Goal: Information Seeking & Learning: Learn about a topic

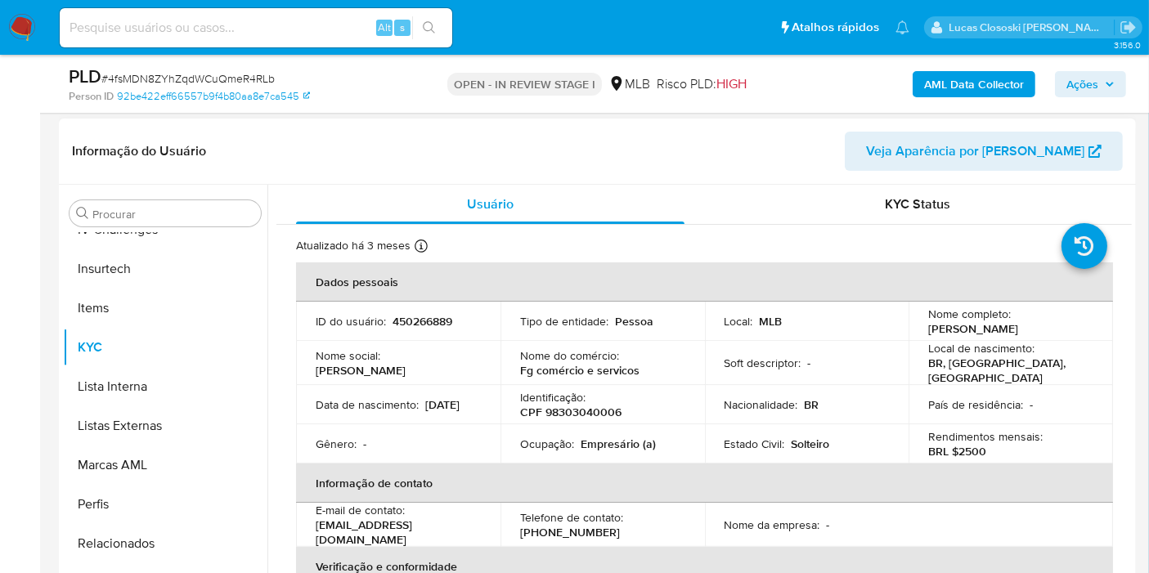
scroll to position [363, 0]
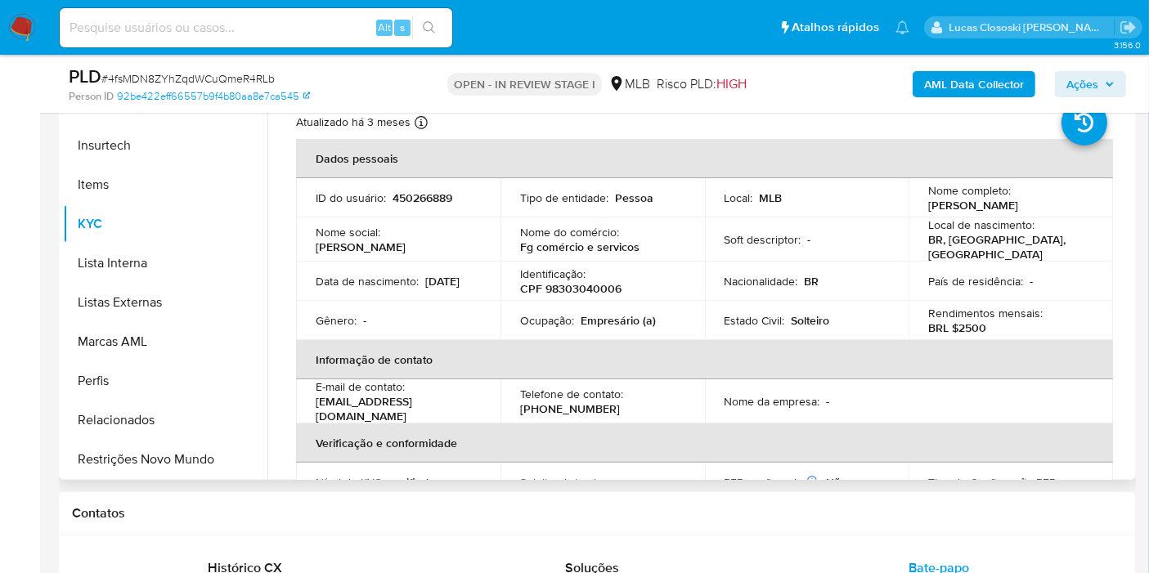
click at [589, 288] on p "CPF 98303040006" at bounding box center [570, 288] width 101 height 15
copy p "98303040006"
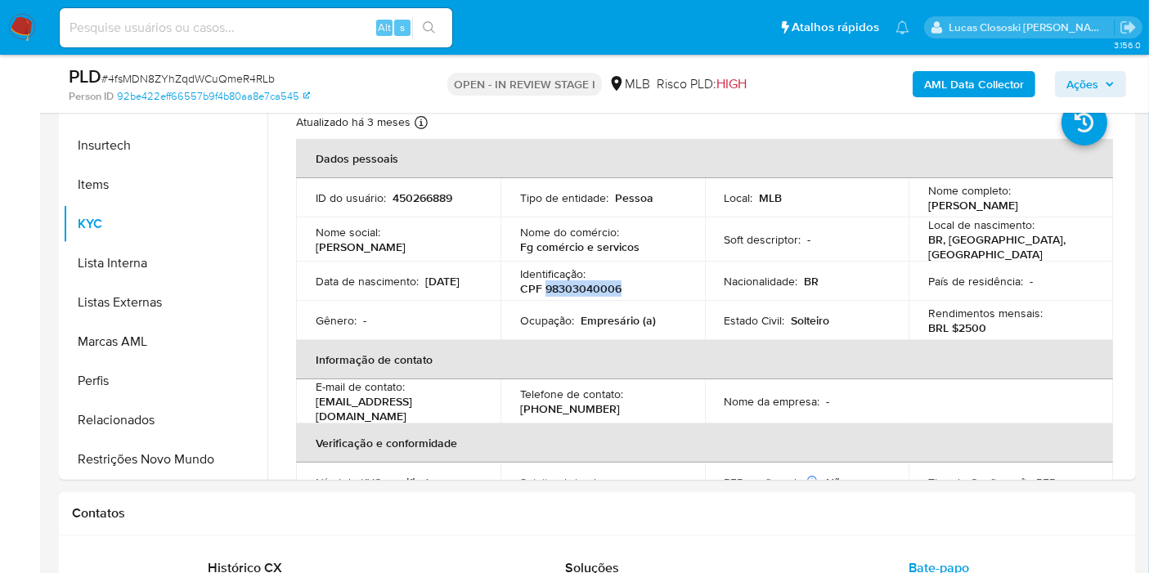
copy p "98303040006"
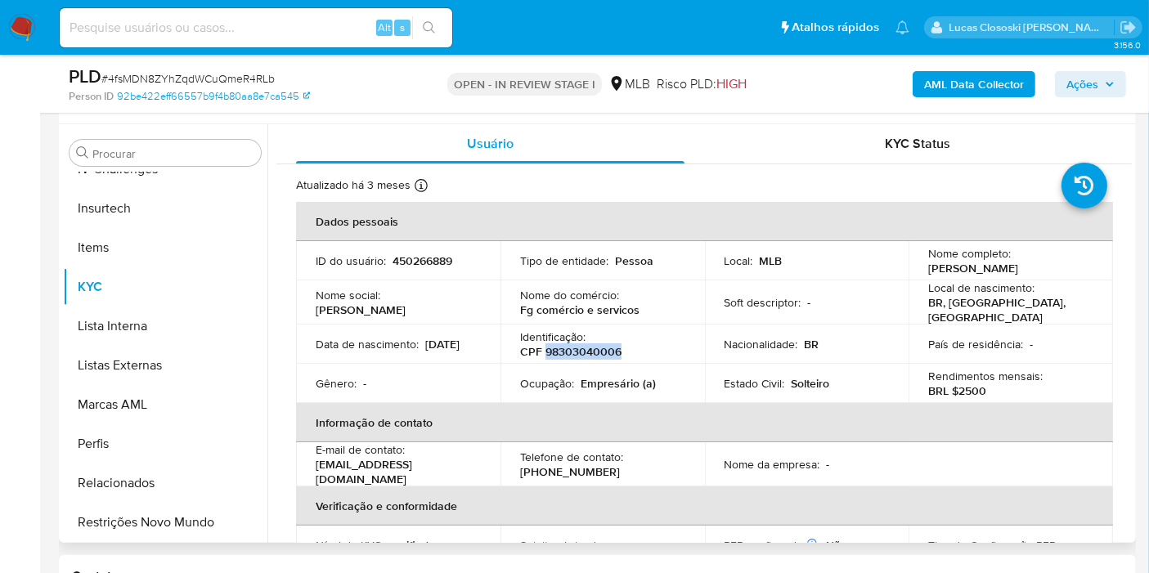
scroll to position [272, 0]
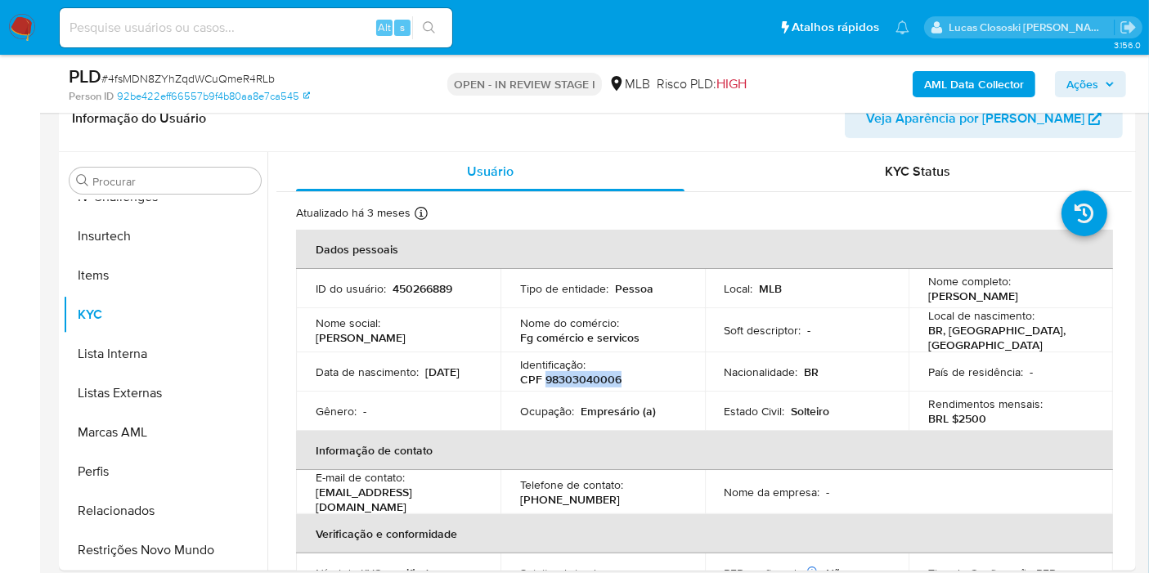
copy p "98303040006"
click at [919, 83] on button "AML Data Collector" at bounding box center [973, 84] width 123 height 26
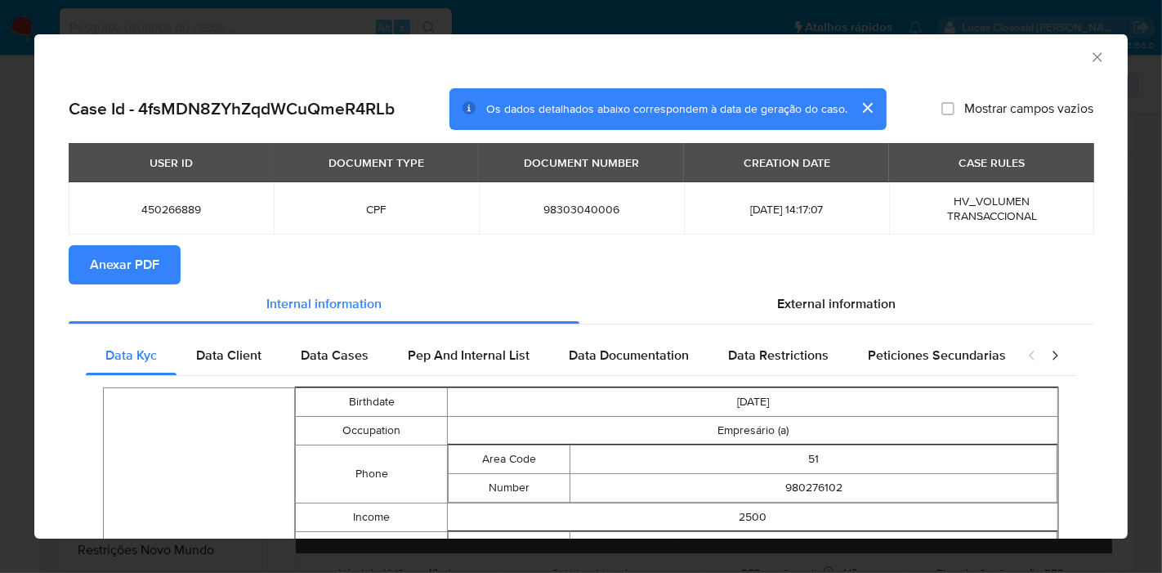
click at [155, 277] on span "Anexar PDF" at bounding box center [124, 265] width 69 height 36
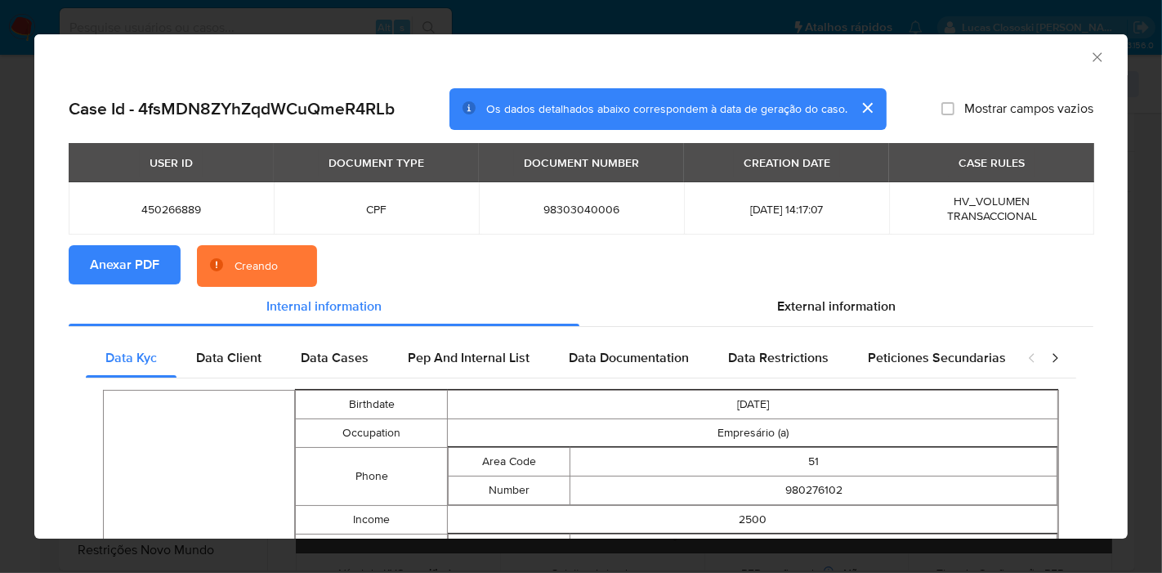
click at [877, 322] on div "External information" at bounding box center [837, 306] width 514 height 39
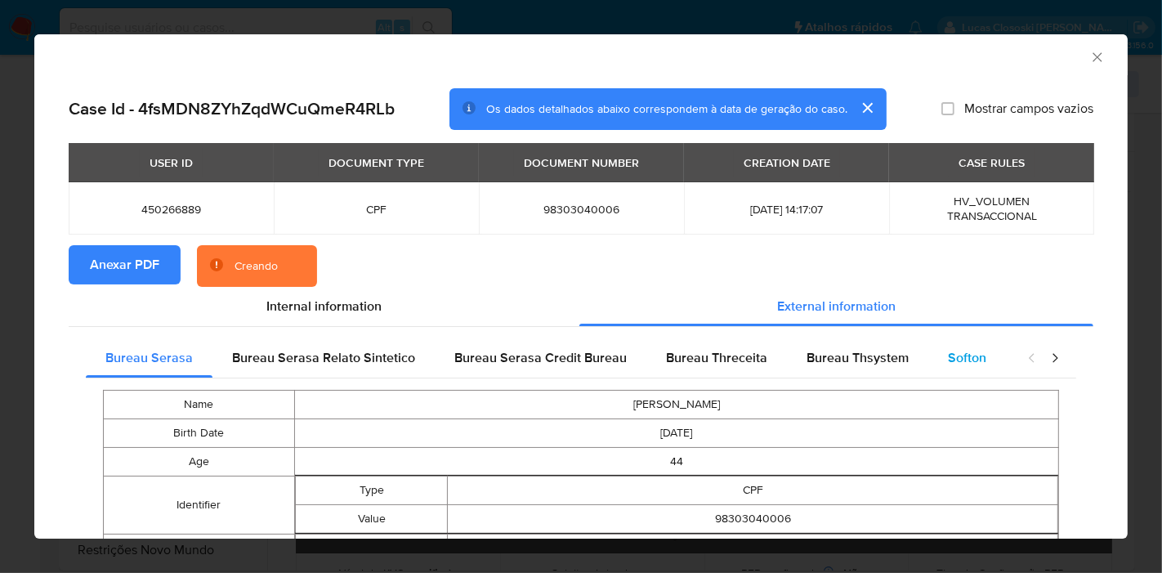
click at [948, 360] on span "Softon" at bounding box center [967, 357] width 38 height 19
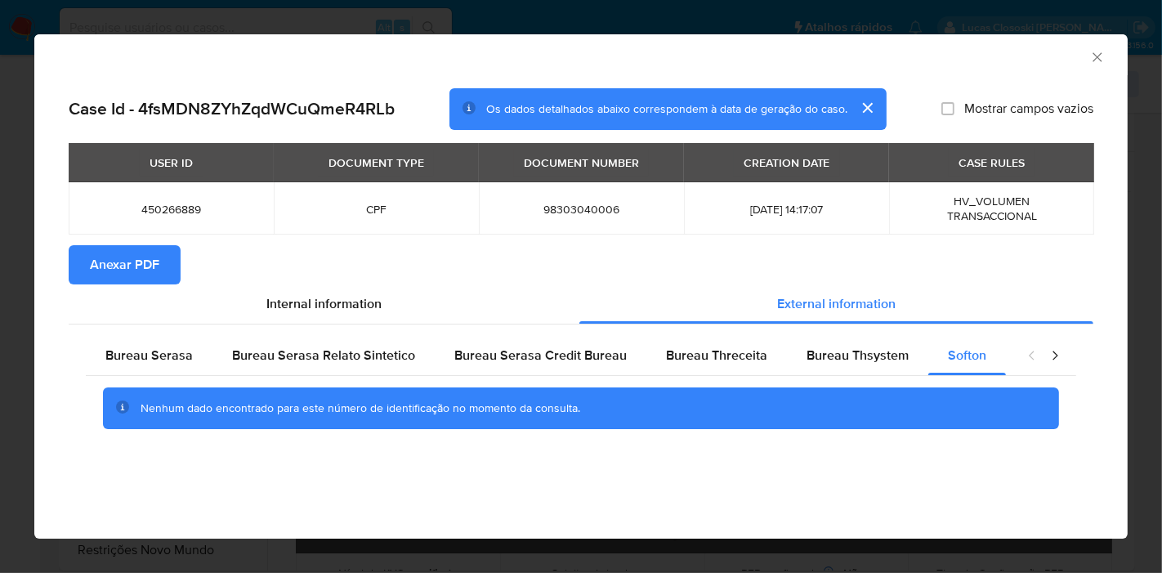
click at [1088, 57] on div "AML Data Collector" at bounding box center [568, 55] width 1044 height 18
click at [1101, 59] on icon "Fechar a janela" at bounding box center [1098, 57] width 16 height 16
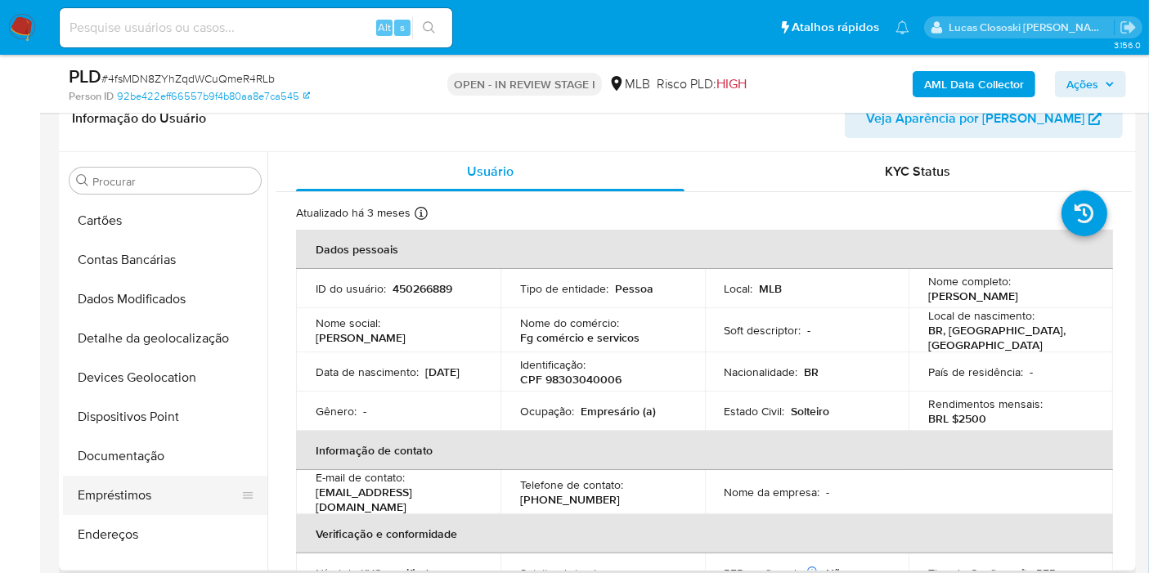
scroll to position [93, 0]
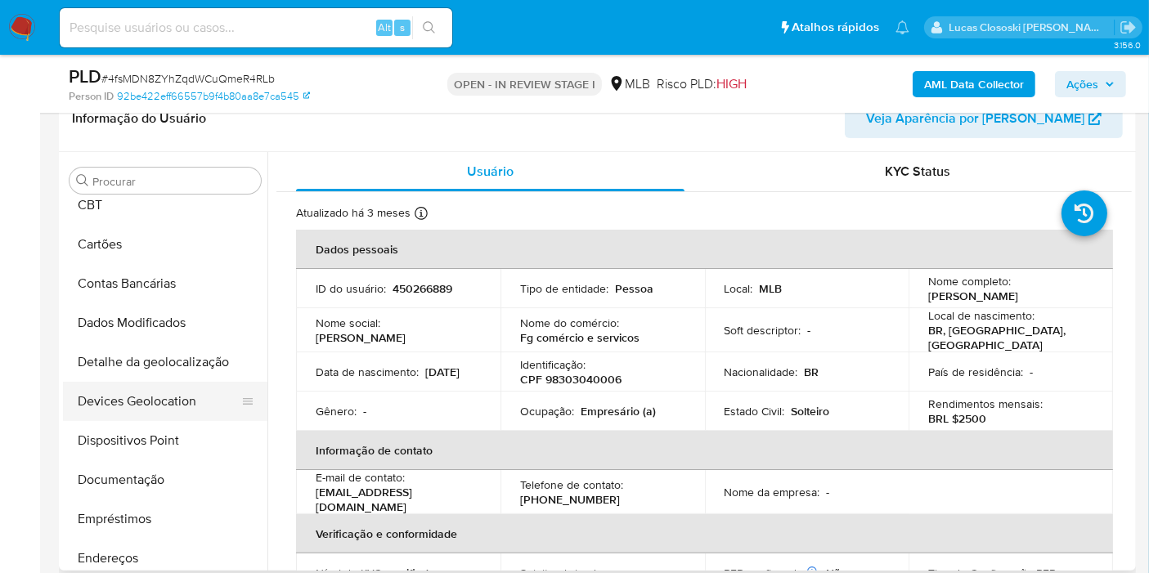
click at [132, 407] on button "Devices Geolocation" at bounding box center [158, 401] width 191 height 39
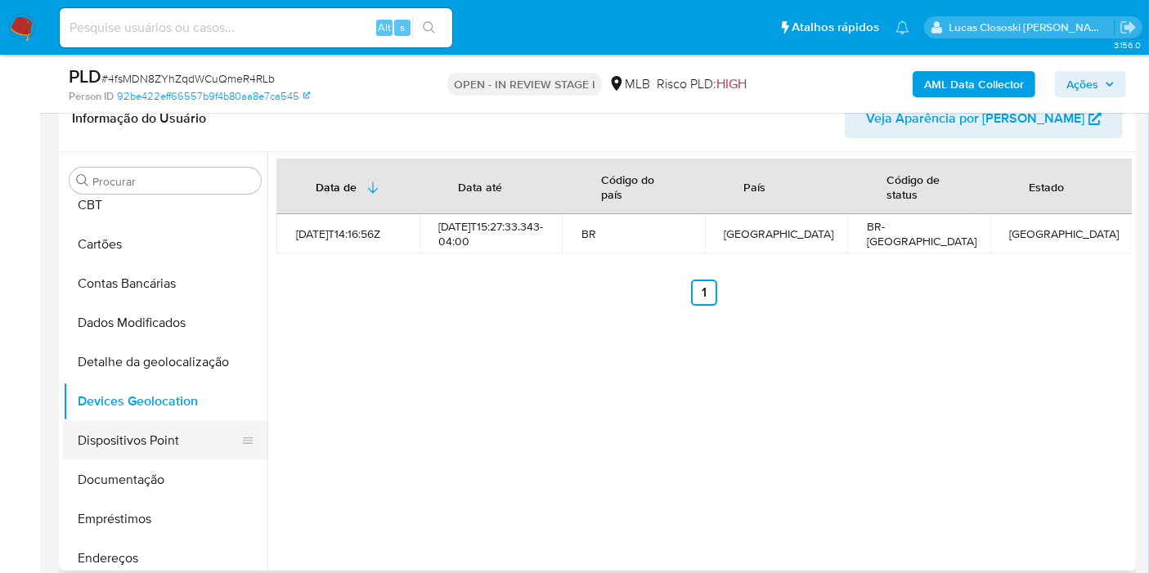
click at [147, 450] on button "Dispositivos Point" at bounding box center [158, 440] width 191 height 39
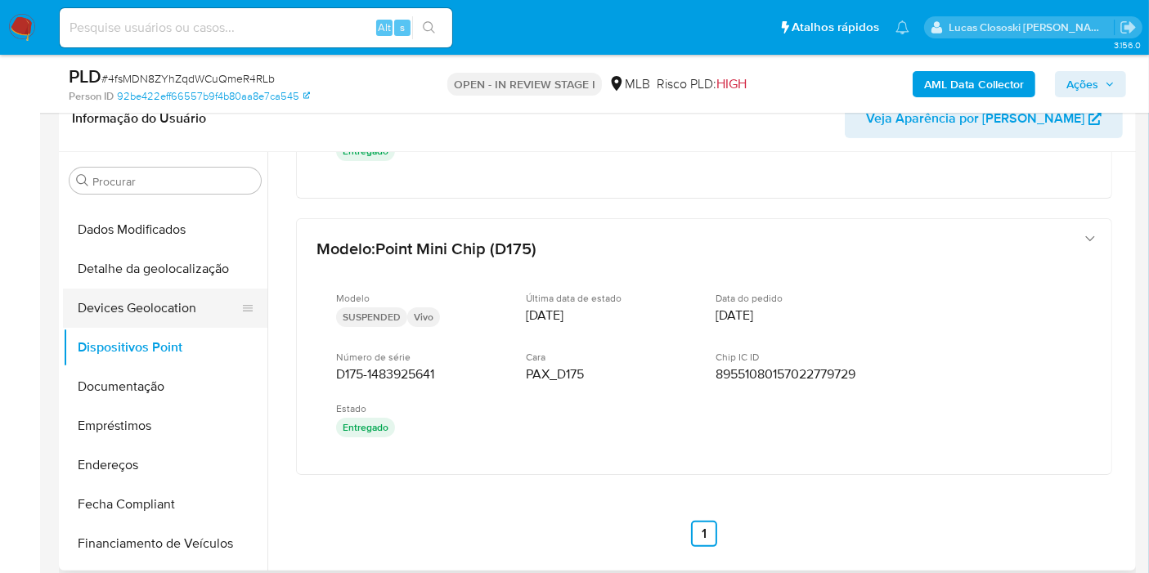
scroll to position [275, 0]
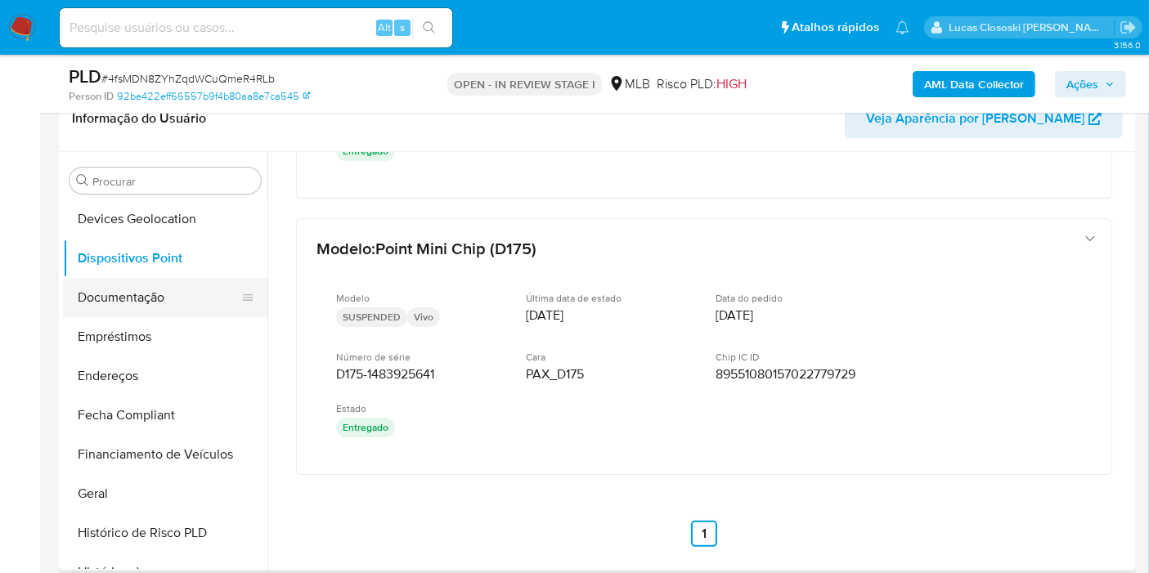
click at [145, 293] on button "Documentação" at bounding box center [158, 297] width 191 height 39
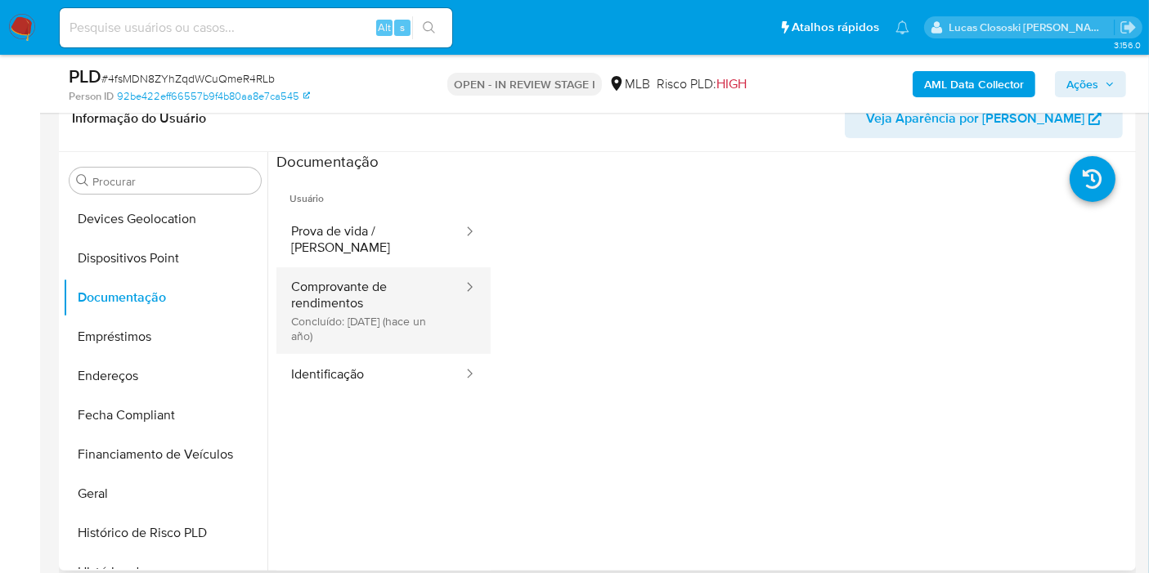
click at [354, 268] on button "Comprovante de rendimentos Concluído: 21/06/2024 (hace un año)" at bounding box center [370, 310] width 188 height 87
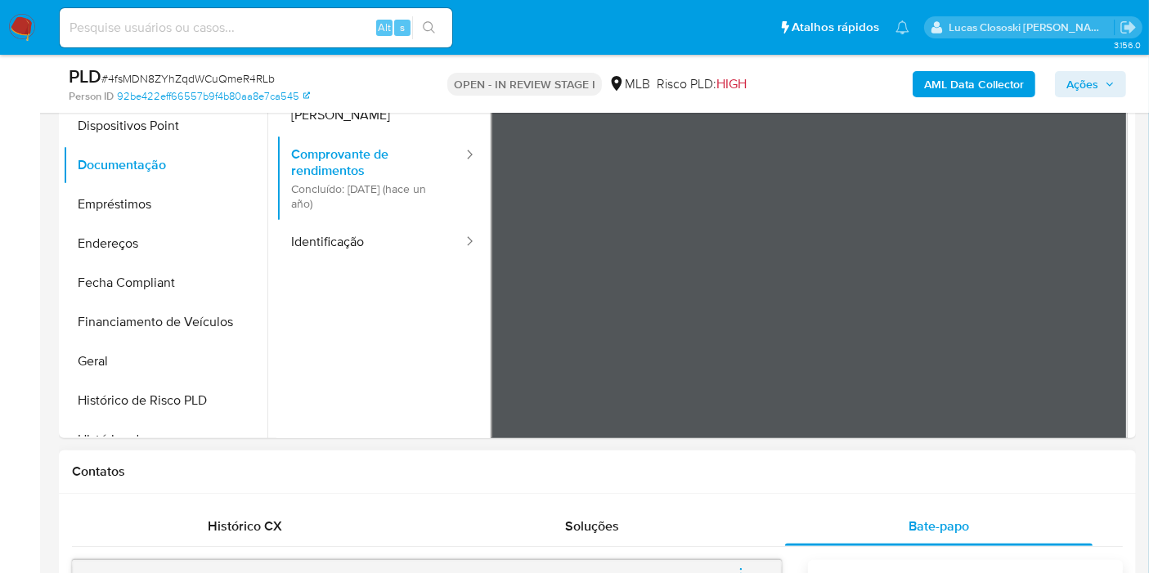
scroll to position [363, 0]
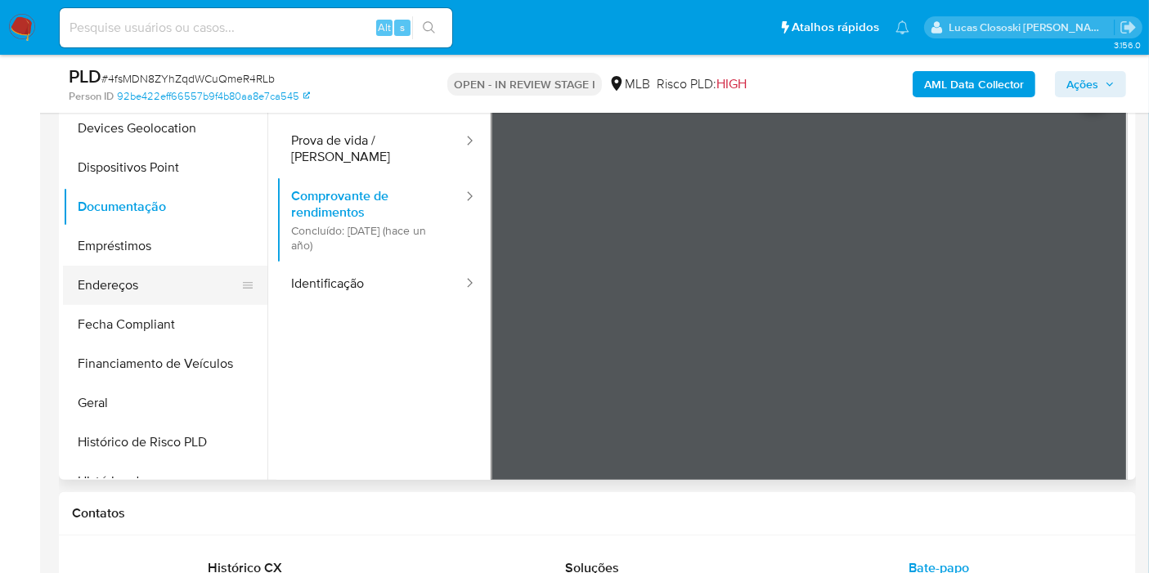
click at [122, 292] on button "Endereços" at bounding box center [158, 285] width 191 height 39
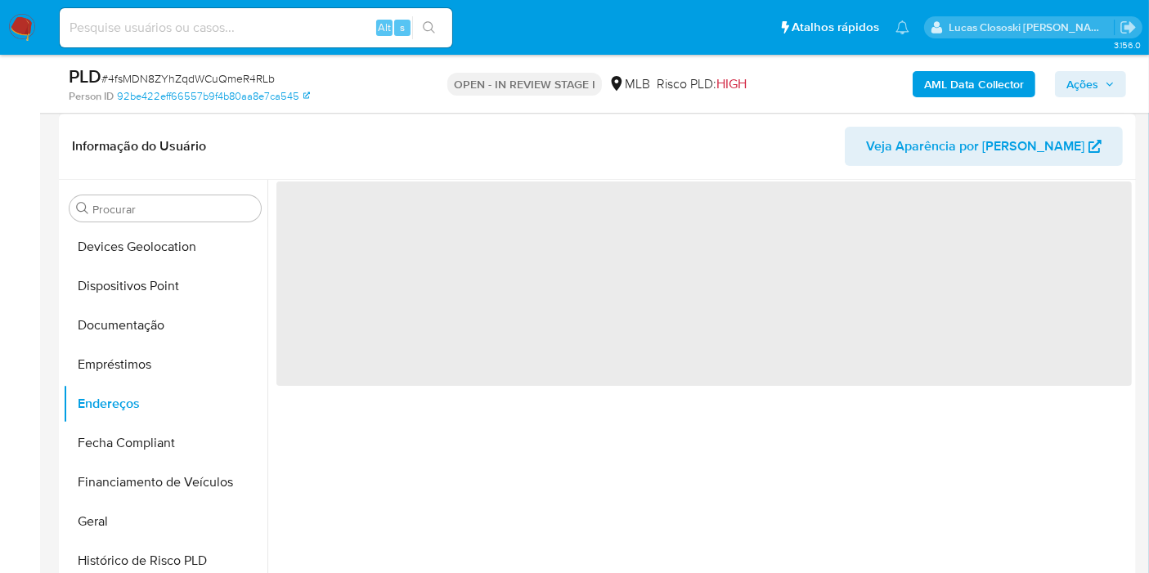
scroll to position [272, 0]
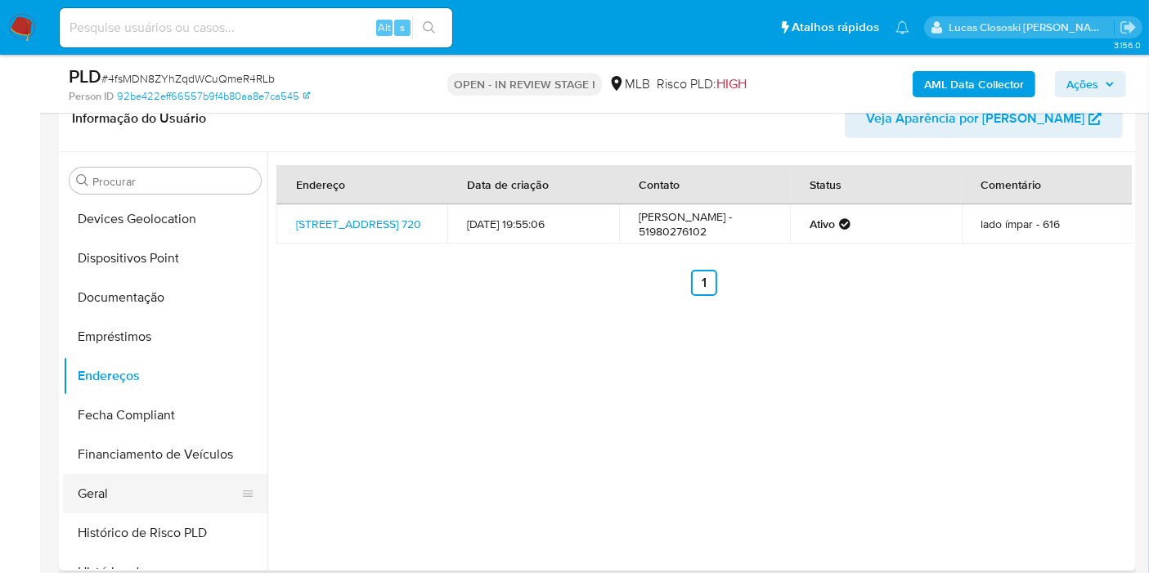
click at [180, 489] on button "Geral" at bounding box center [158, 493] width 191 height 39
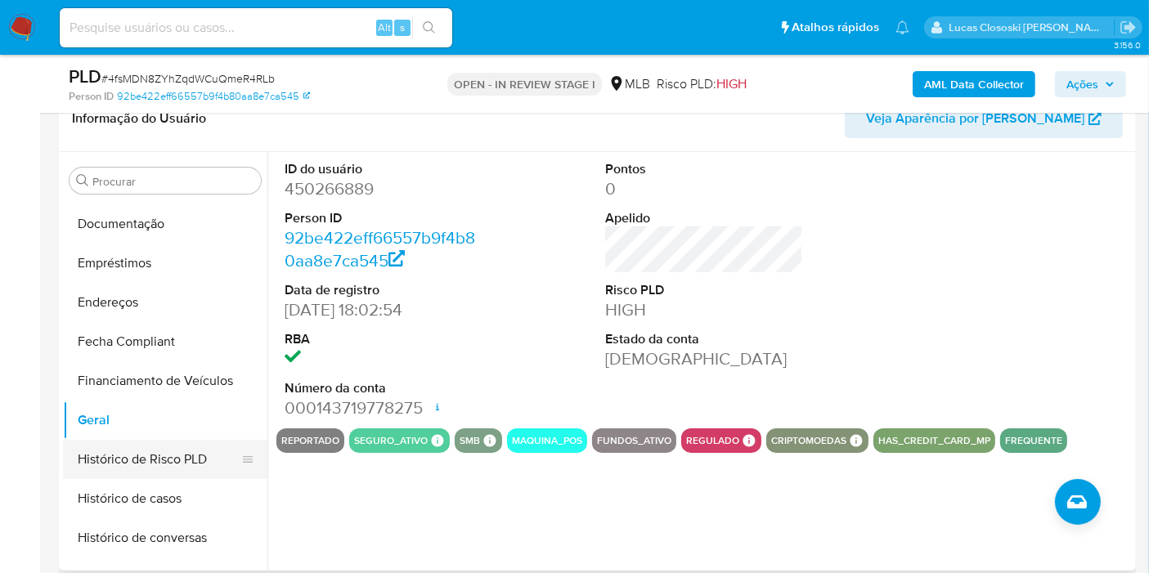
scroll to position [366, 0]
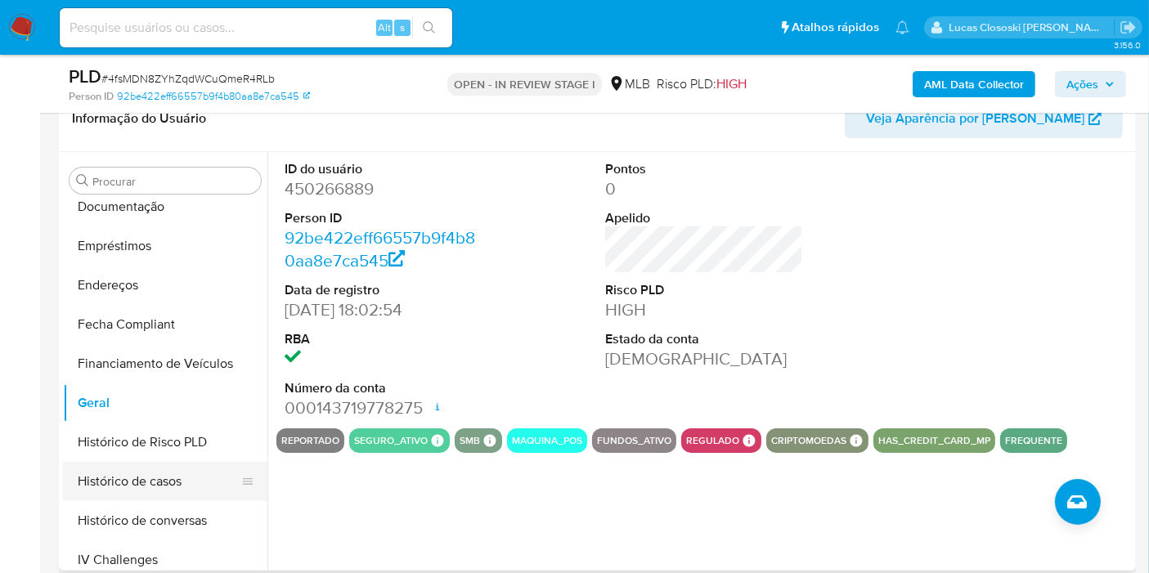
click at [154, 472] on button "Histórico de casos" at bounding box center [158, 481] width 191 height 39
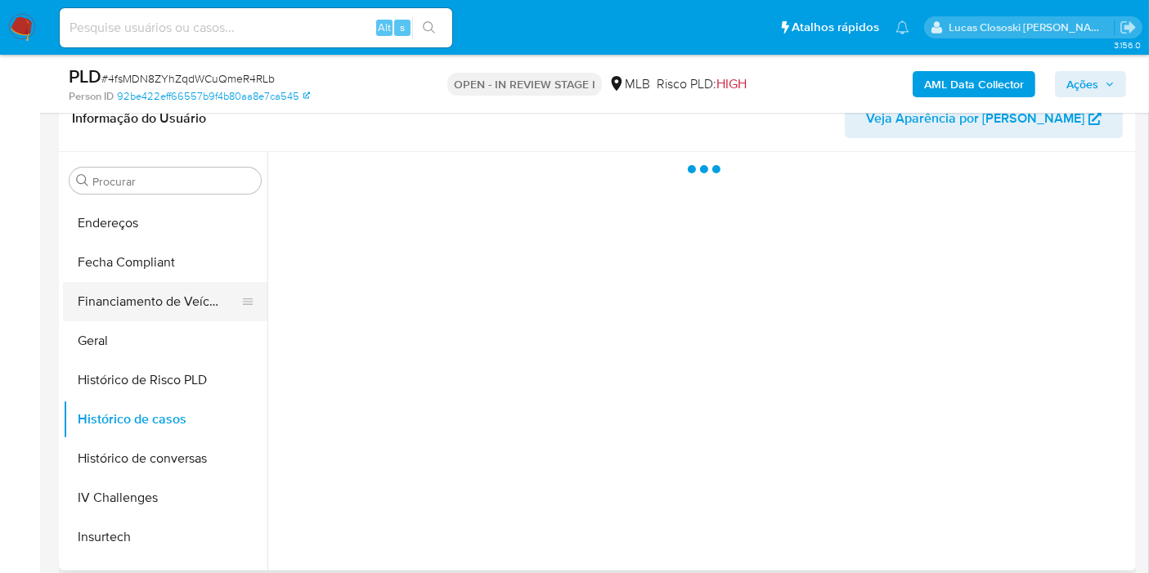
scroll to position [457, 0]
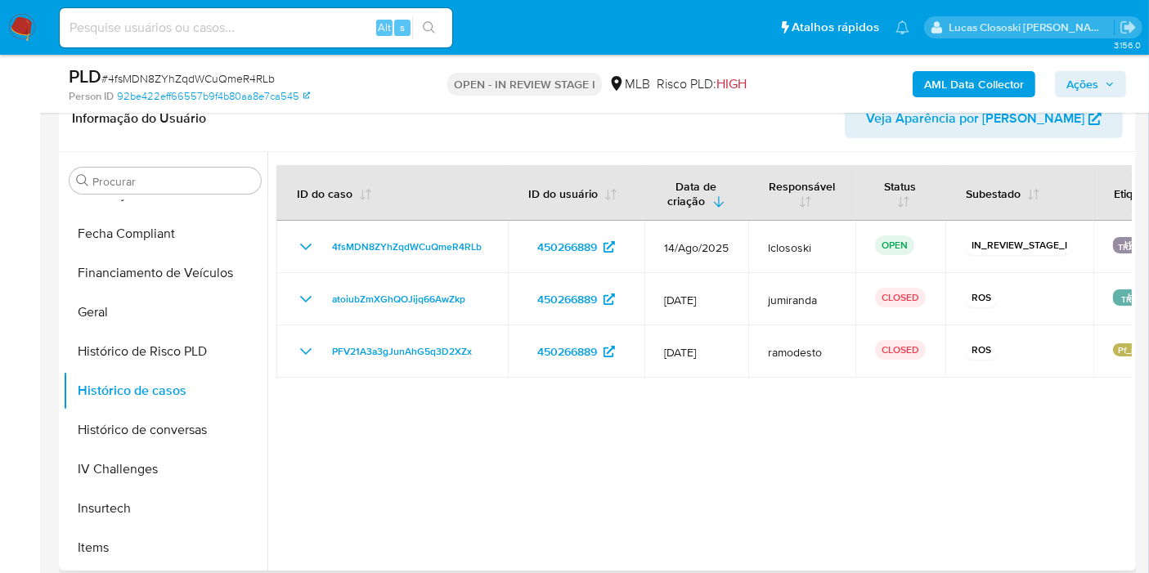
click at [508, 460] on div at bounding box center [699, 361] width 864 height 419
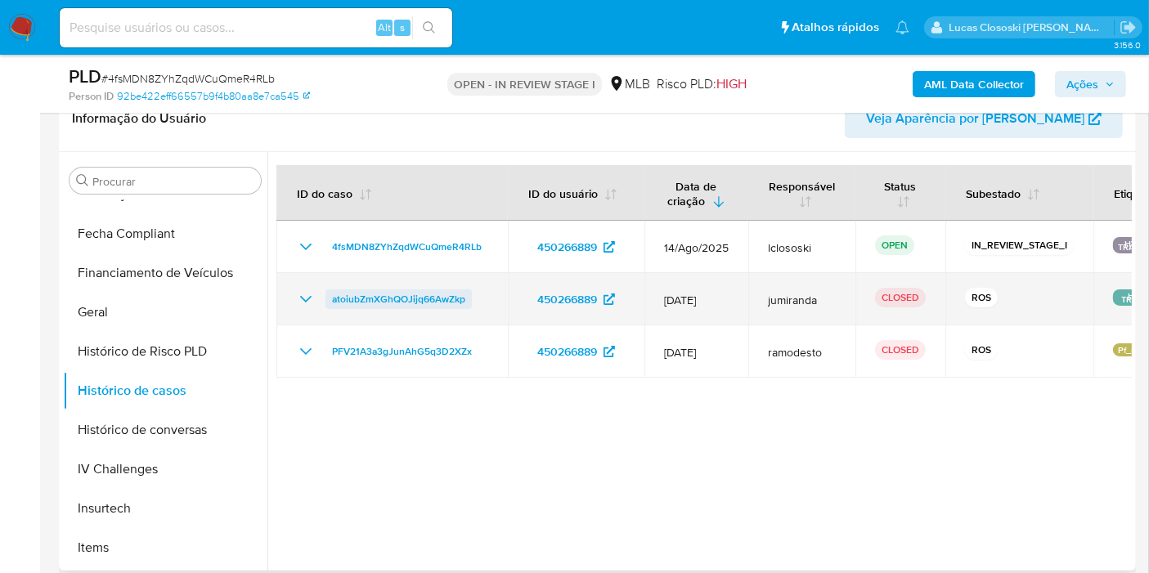
drag, startPoint x: 486, startPoint y: 292, endPoint x: 329, endPoint y: 295, distance: 157.0
click at [329, 295] on td "atoiubZmXGhQOJijq66AwZkp" at bounding box center [391, 299] width 231 height 52
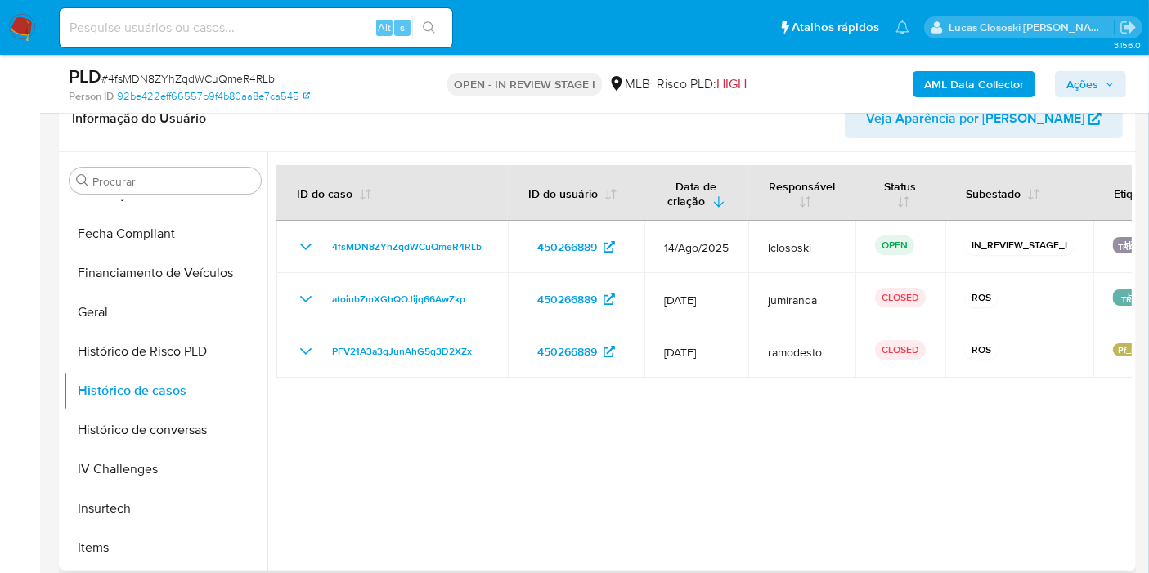
click at [492, 455] on div at bounding box center [699, 361] width 864 height 419
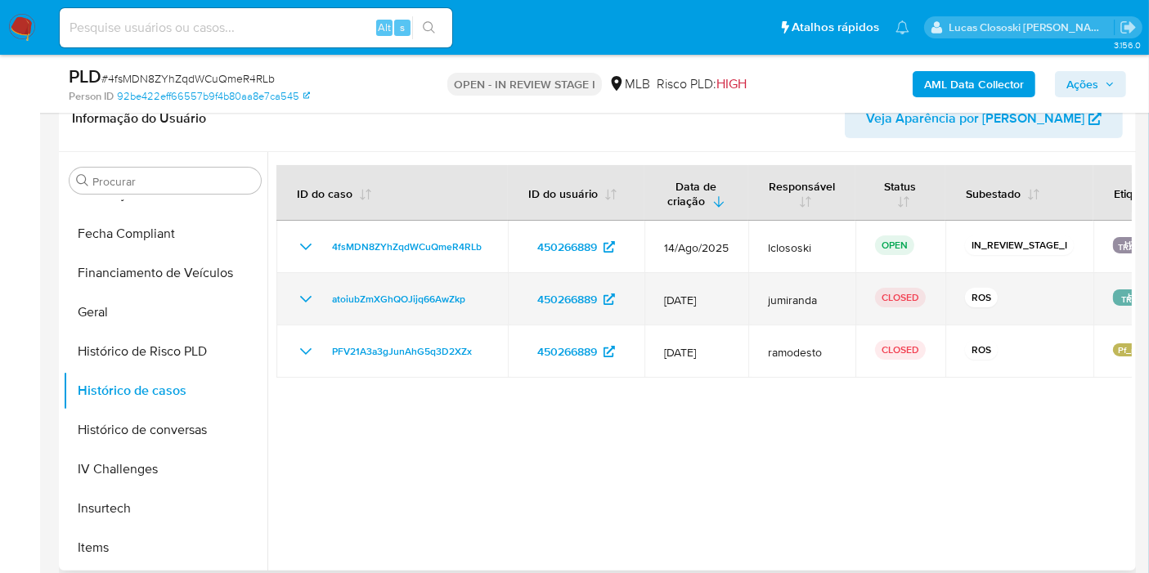
drag, startPoint x: 446, startPoint y: 297, endPoint x: 317, endPoint y: 298, distance: 128.3
click at [317, 298] on td "atoiubZmXGhQOJijq66AwZkp" at bounding box center [391, 299] width 231 height 52
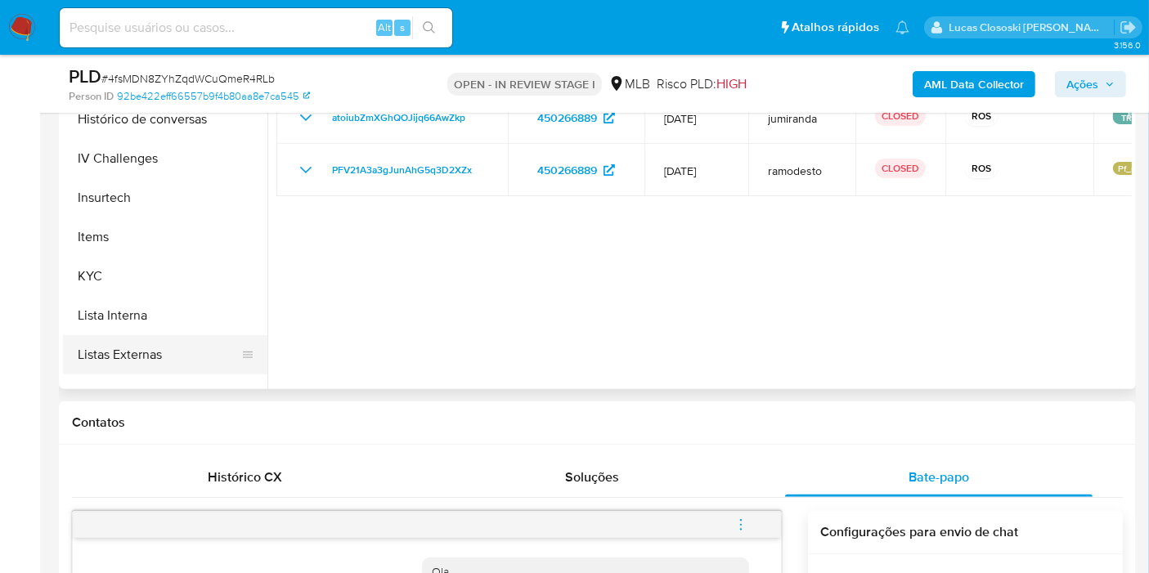
scroll to position [638, 0]
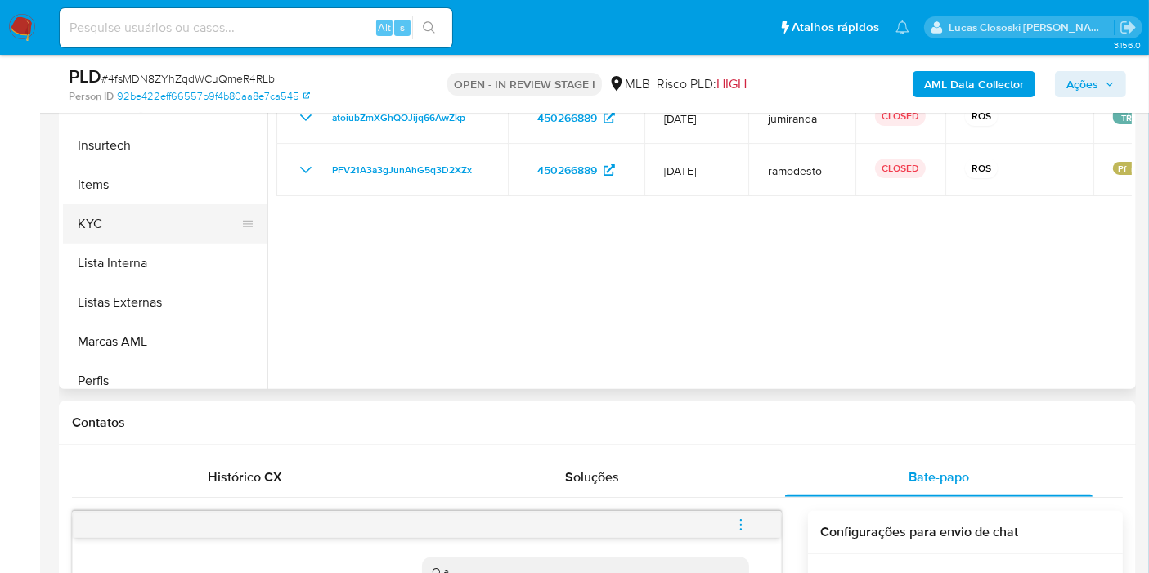
click at [100, 225] on button "KYC" at bounding box center [158, 223] width 191 height 39
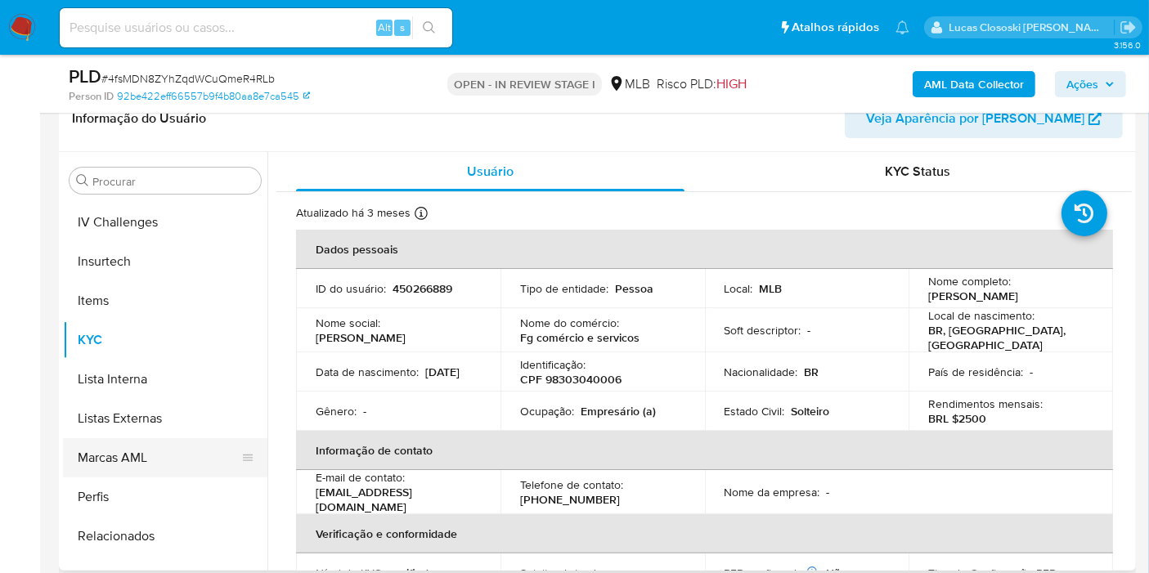
scroll to position [729, 0]
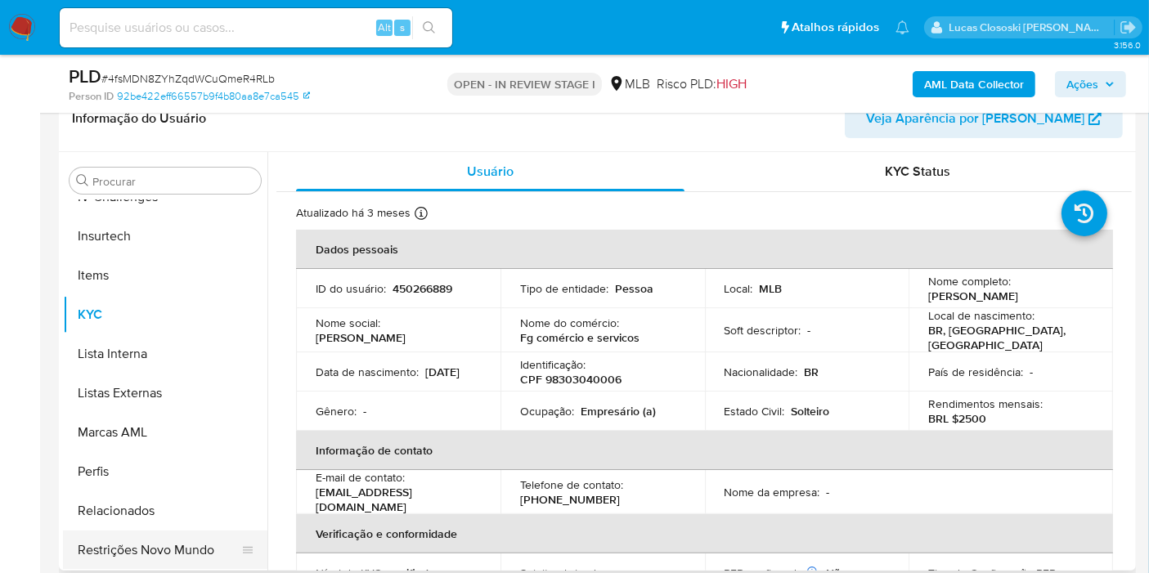
click at [159, 531] on button "Restrições Novo Mundo" at bounding box center [158, 550] width 191 height 39
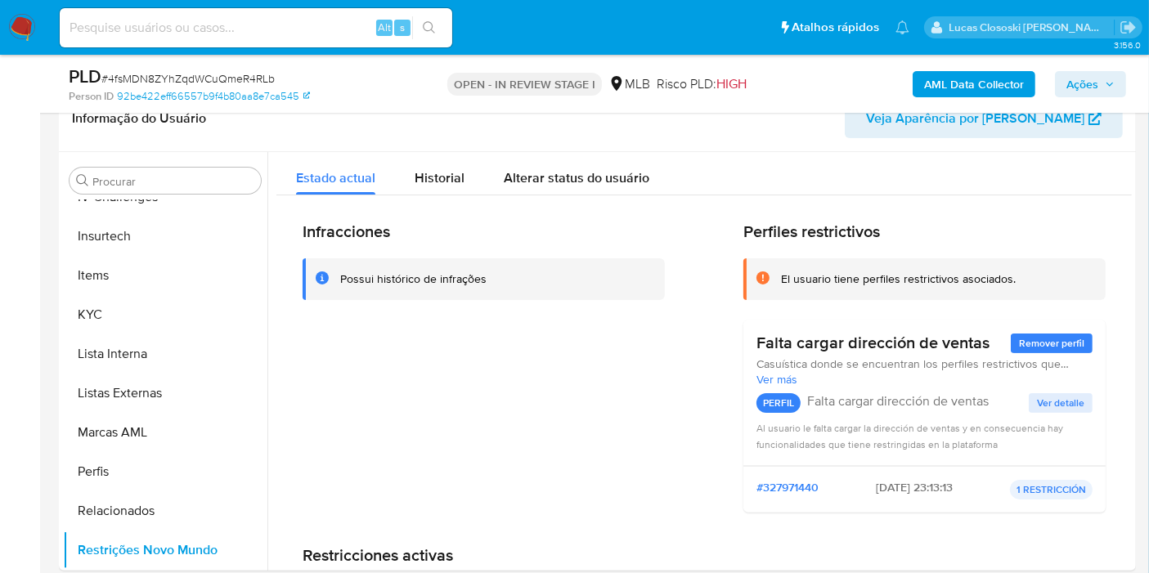
click at [170, 76] on span "# 4fsMDN8ZYhZqdWCuQmeR4RLb" at bounding box center [187, 78] width 173 height 16
copy span "4fsMDN8ZYhZqdWCuQmeR4RLb"
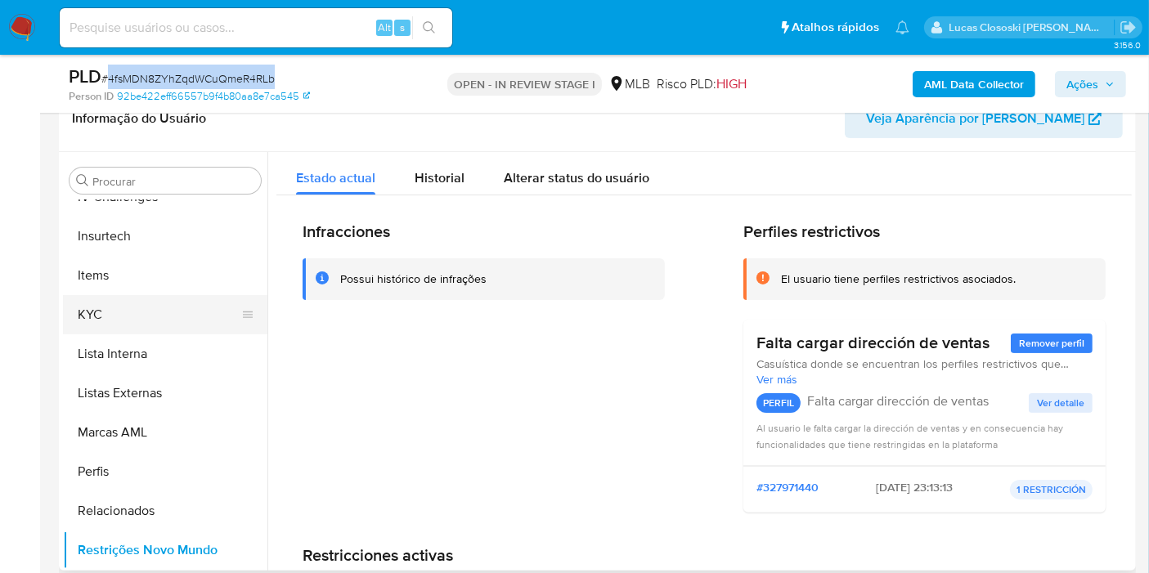
click at [110, 326] on button "KYC" at bounding box center [158, 314] width 191 height 39
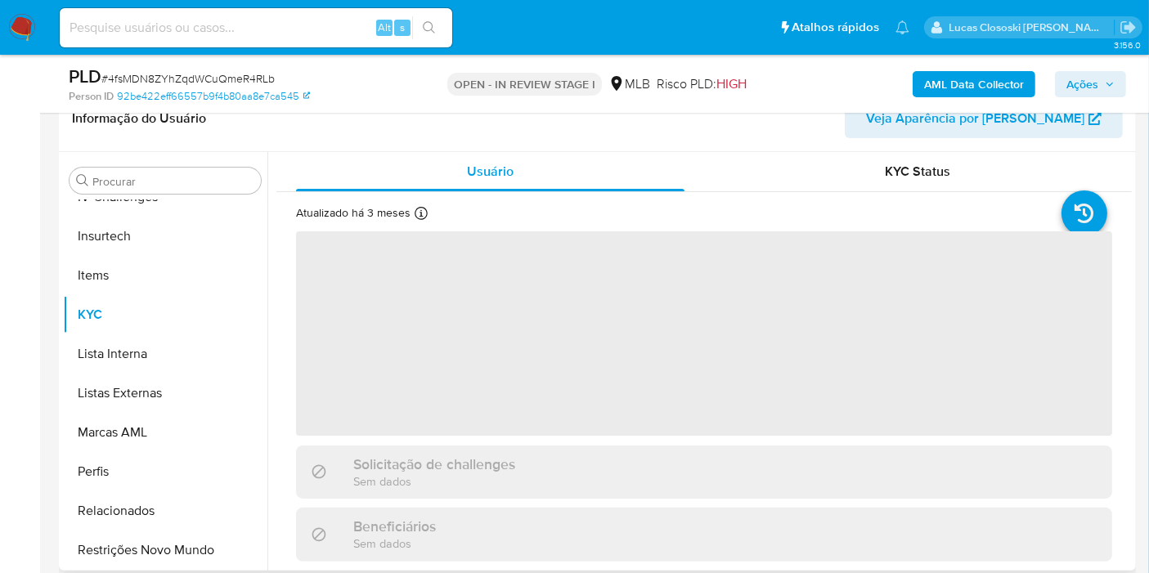
click at [404, 114] on header "Informação do Usuário Veja Aparência por Pessoa" at bounding box center [597, 118] width 1050 height 39
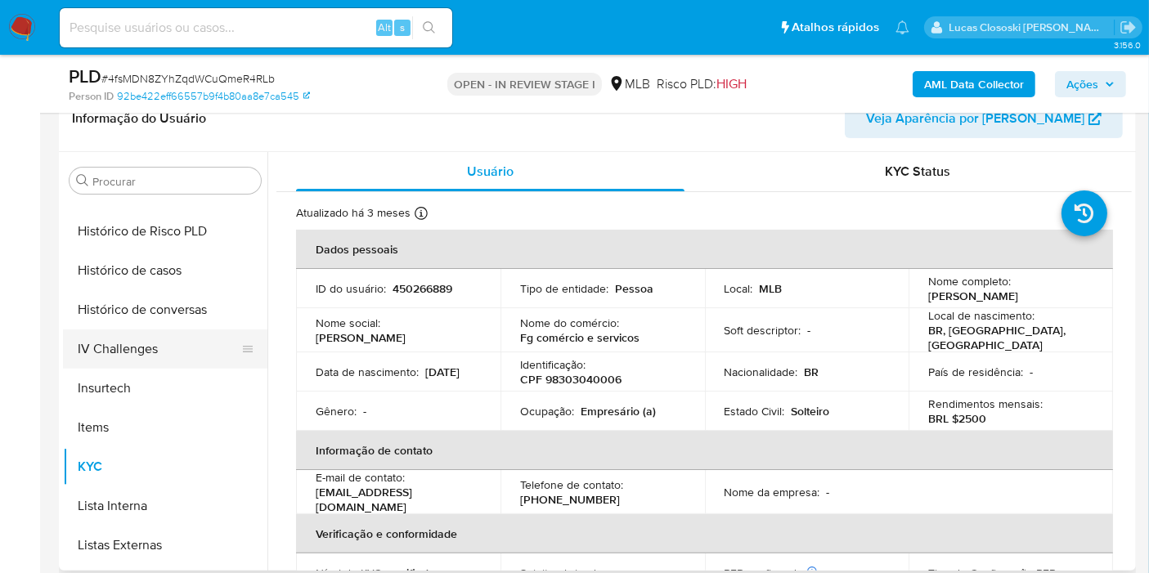
scroll to position [548, 0]
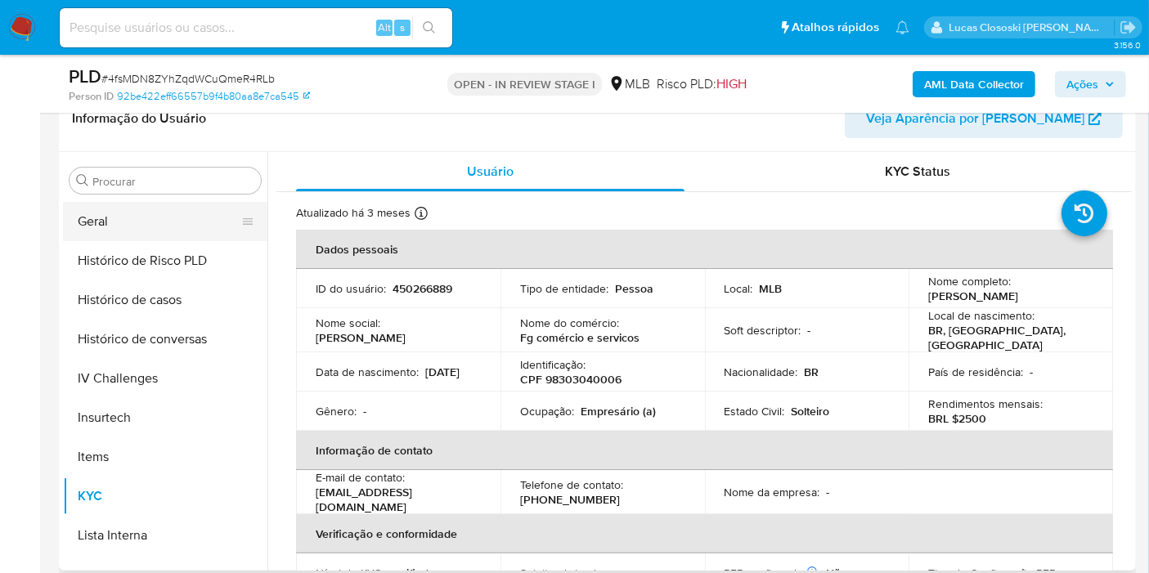
click at [128, 218] on button "Geral" at bounding box center [158, 221] width 191 height 39
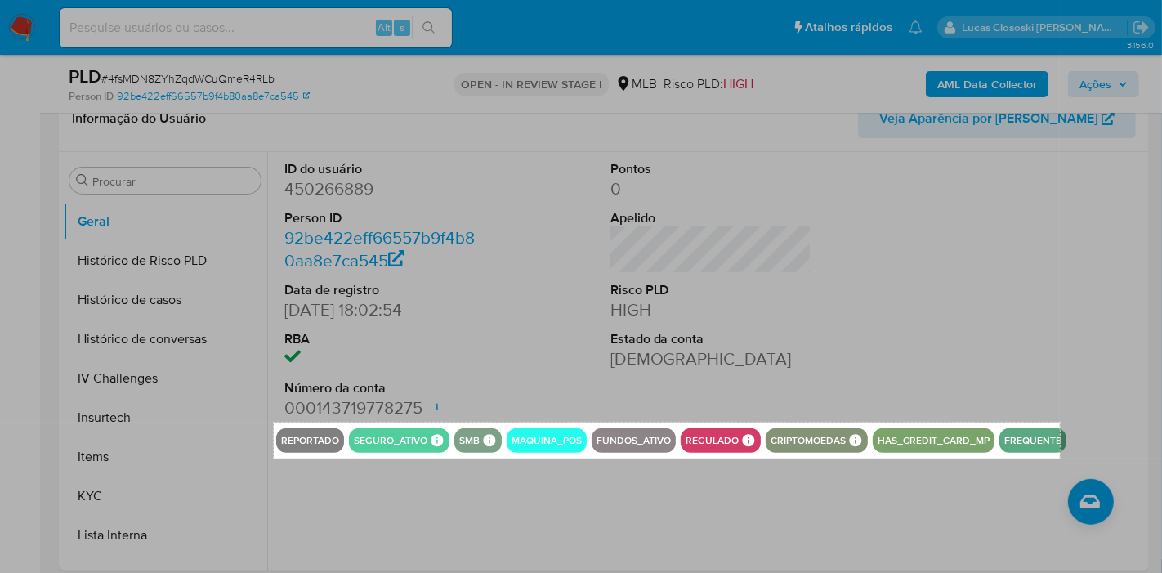
drag, startPoint x: 274, startPoint y: 423, endPoint x: 1060, endPoint y: 459, distance: 787.2
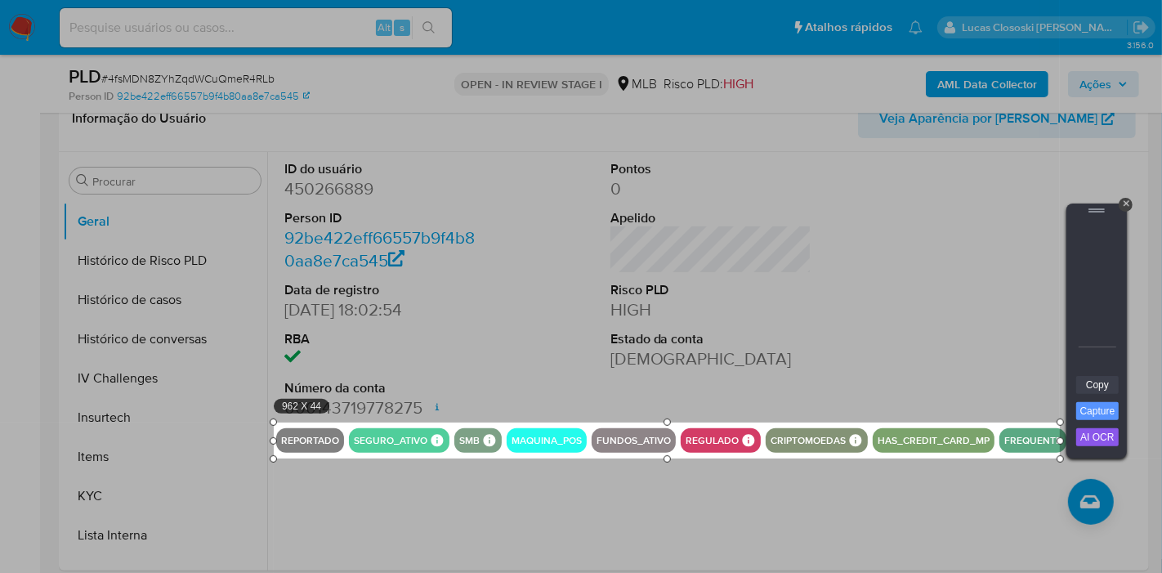
click at [1089, 389] on link "Copy" at bounding box center [1098, 385] width 43 height 18
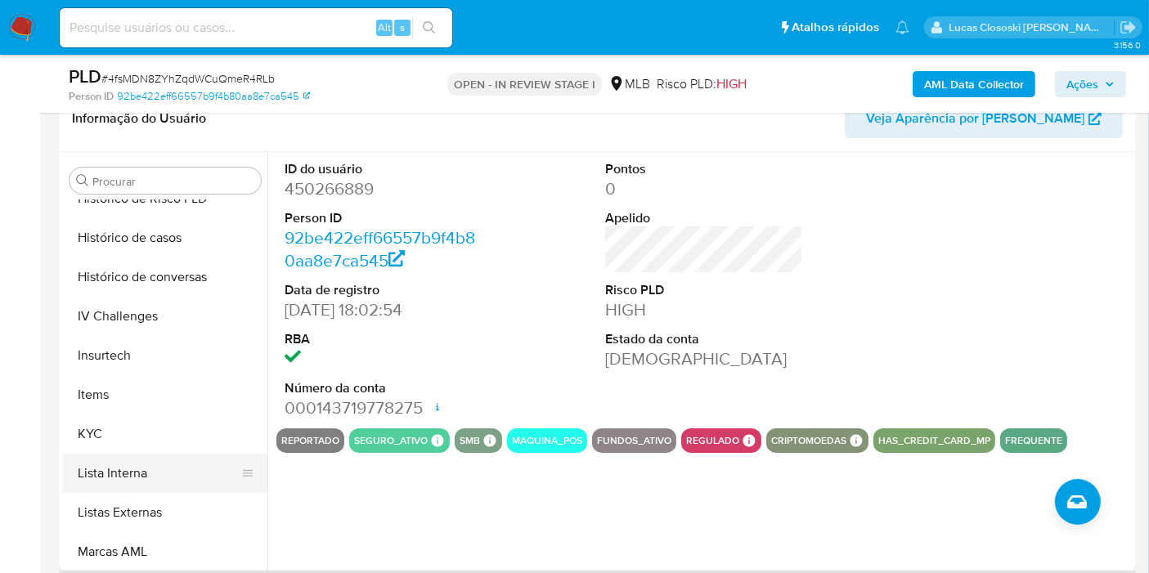
scroll to position [638, 0]
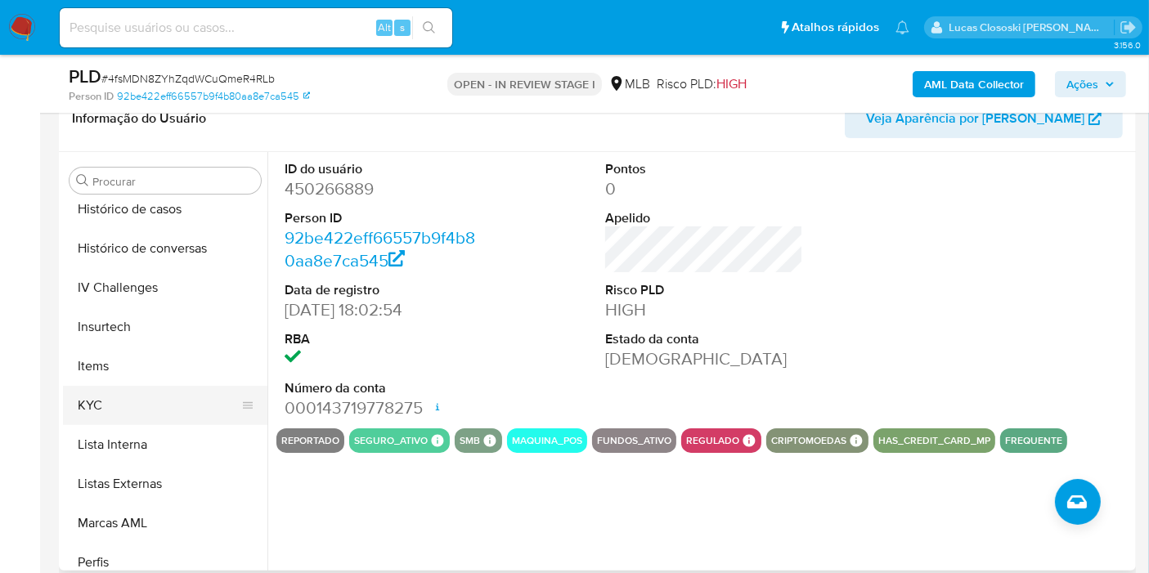
click at [105, 398] on button "KYC" at bounding box center [158, 405] width 191 height 39
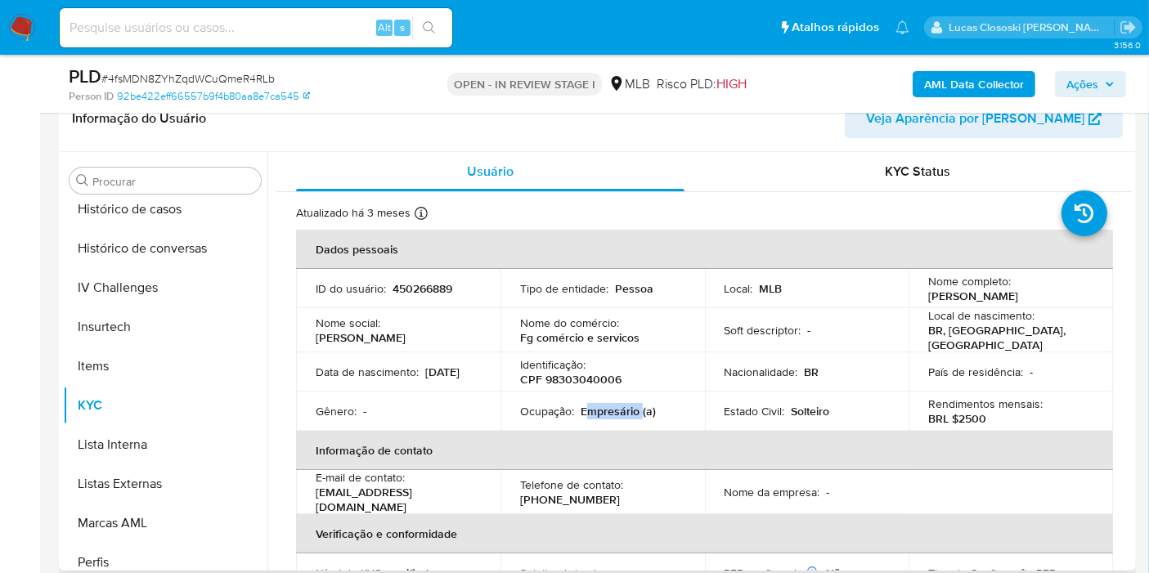
drag, startPoint x: 638, startPoint y: 408, endPoint x: 586, endPoint y: 406, distance: 51.5
click at [586, 406] on p "Empresário (a)" at bounding box center [617, 411] width 75 height 15
copy p "mpresário"
drag, startPoint x: 1065, startPoint y: 85, endPoint x: 1044, endPoint y: 95, distance: 23.4
click at [1065, 85] on button "Ações" at bounding box center [1090, 84] width 71 height 26
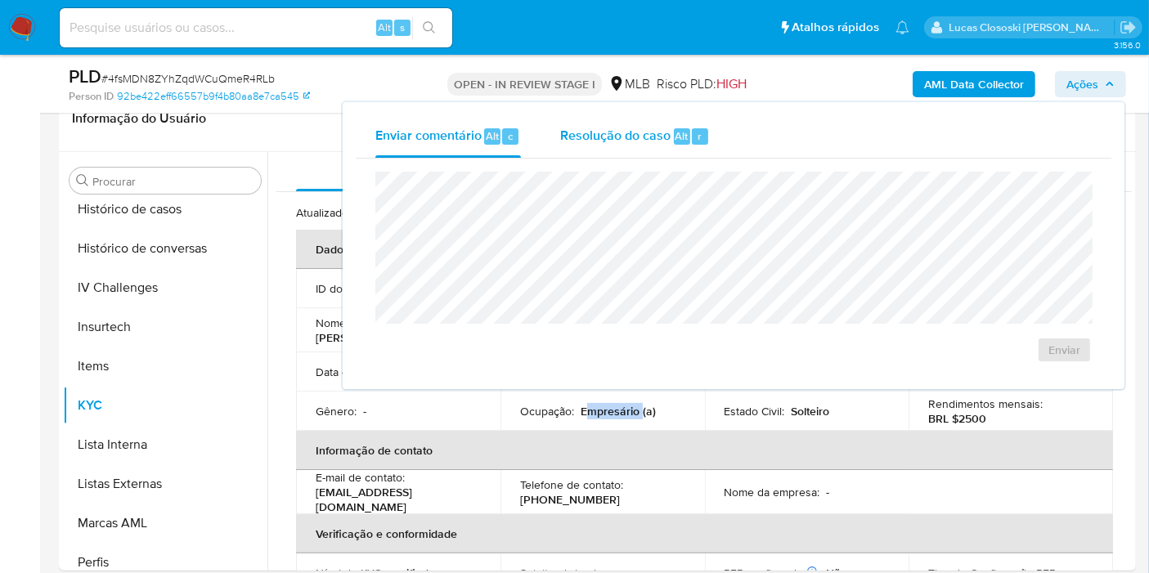
click at [625, 150] on div "Resolução do caso Alt r" at bounding box center [635, 136] width 150 height 43
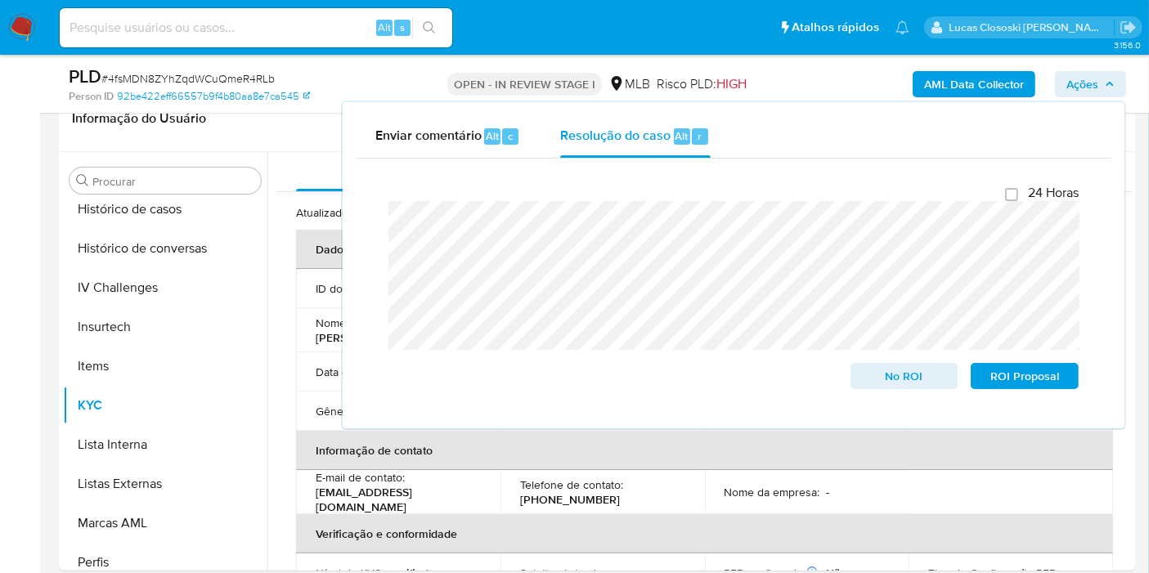
click at [1097, 71] on span "Ações" at bounding box center [1082, 84] width 32 height 26
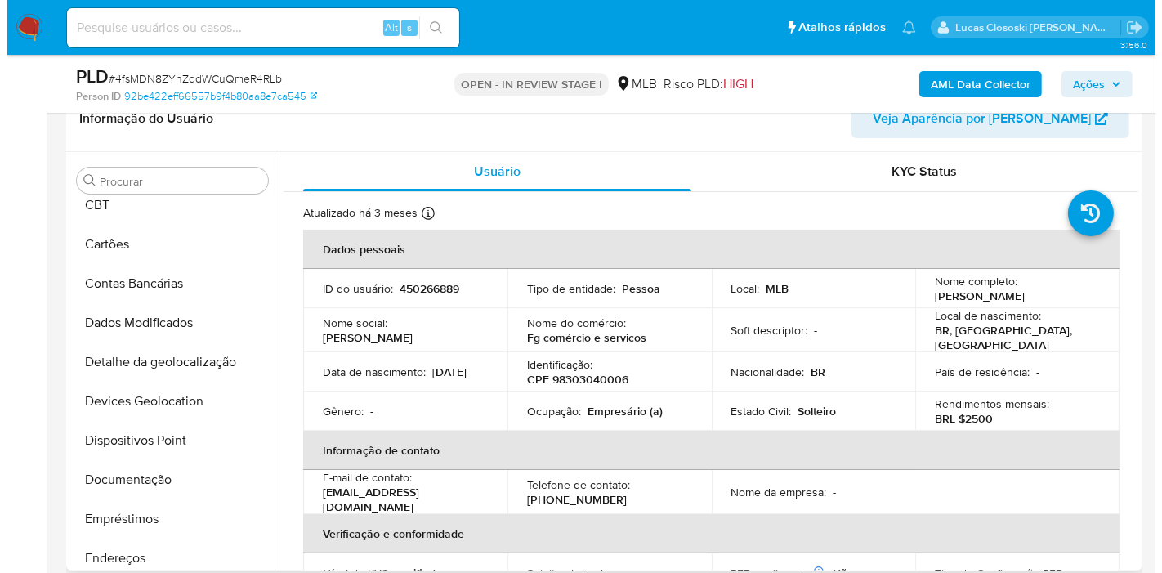
scroll to position [0, 0]
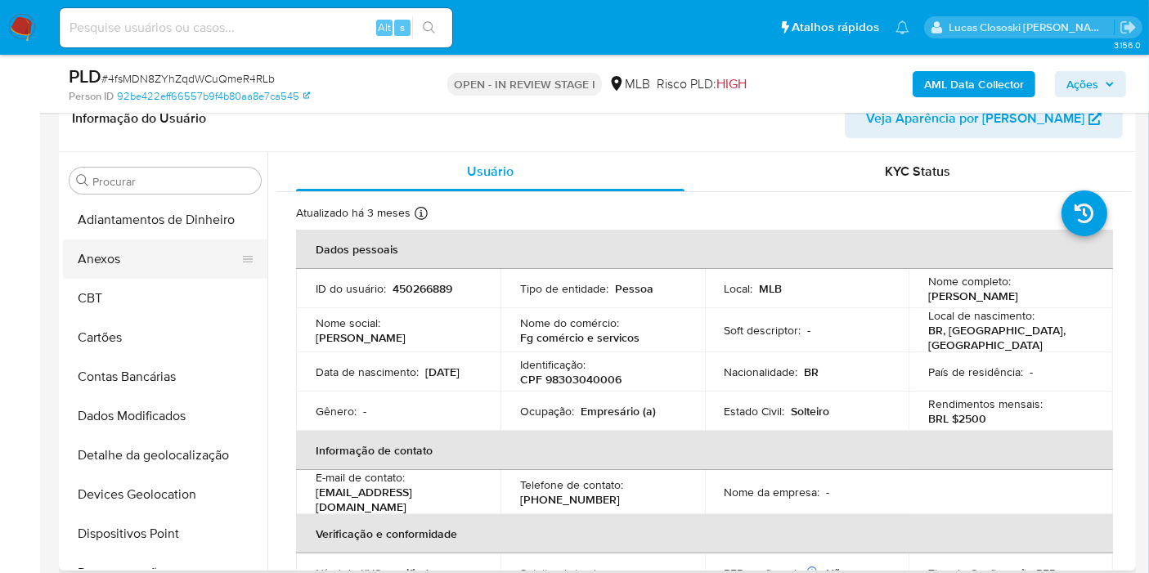
click at [121, 250] on button "Anexos" at bounding box center [158, 259] width 191 height 39
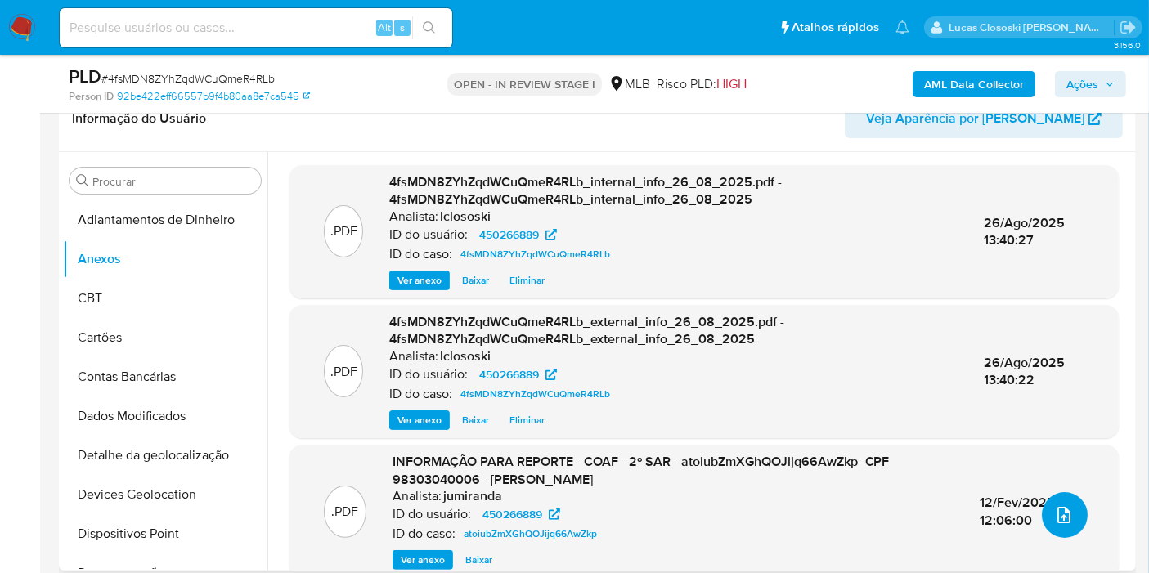
click at [1055, 516] on icon "upload-file" at bounding box center [1064, 515] width 20 height 20
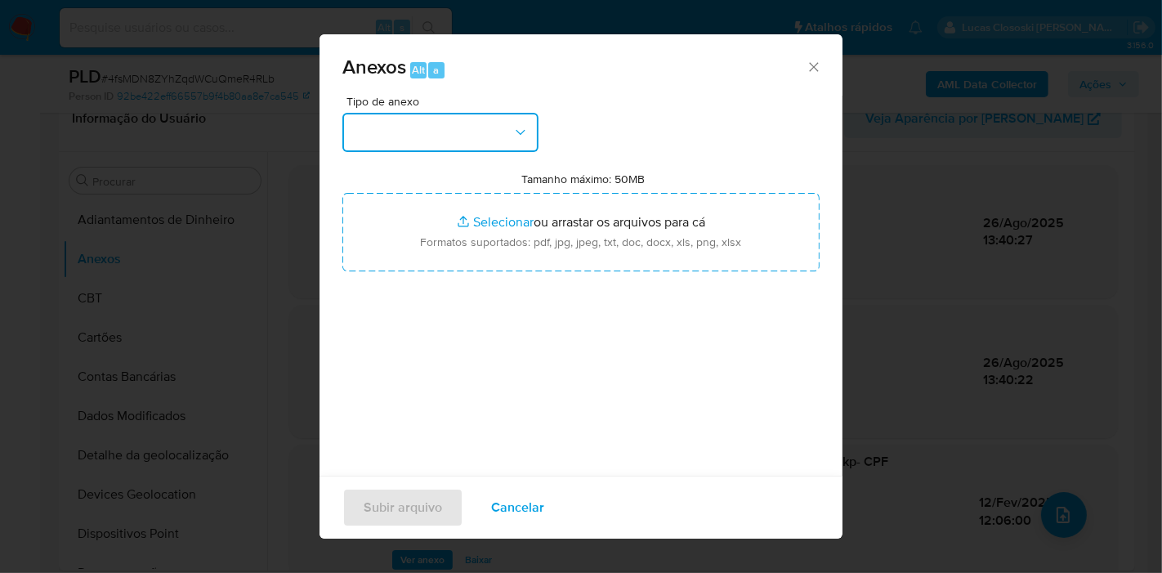
click at [429, 130] on button "button" at bounding box center [441, 132] width 196 height 39
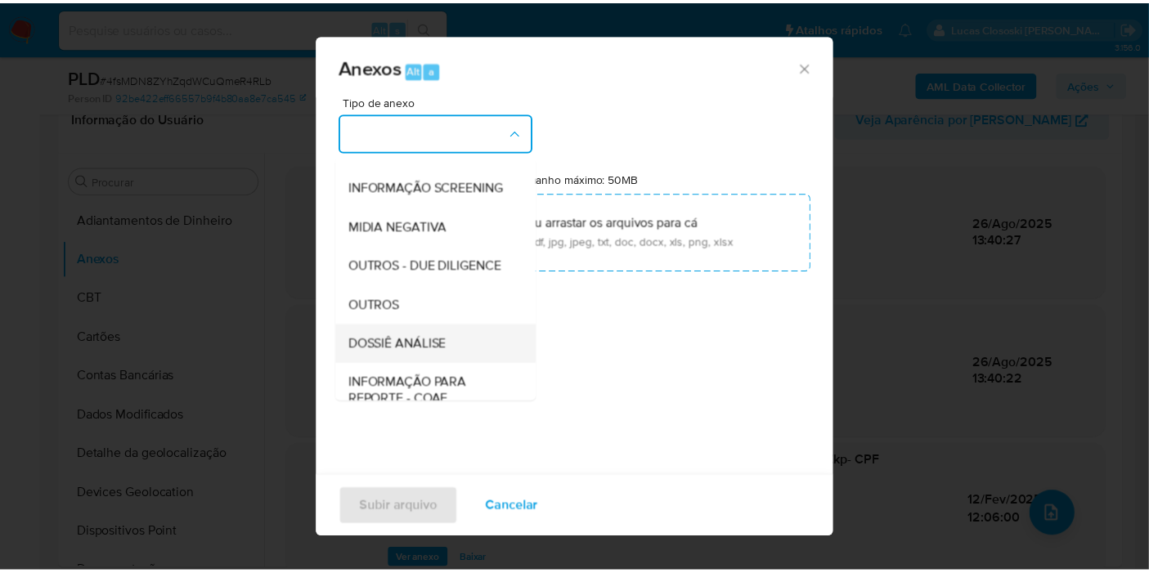
scroll to position [251, 0]
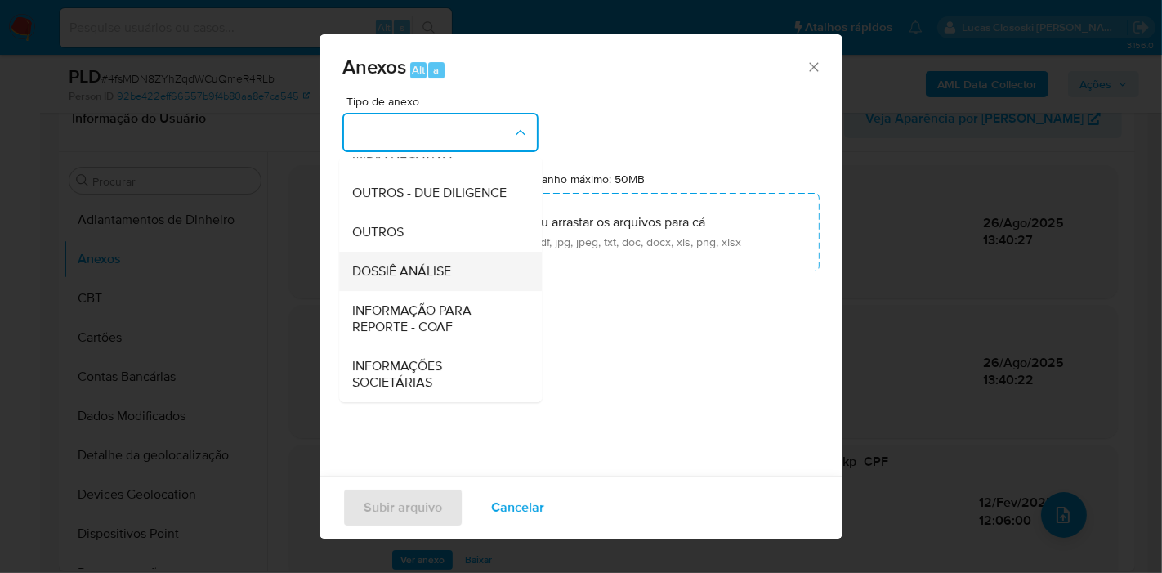
click at [439, 288] on div "DOSSIÊ ANÁLISE" at bounding box center [435, 271] width 167 height 39
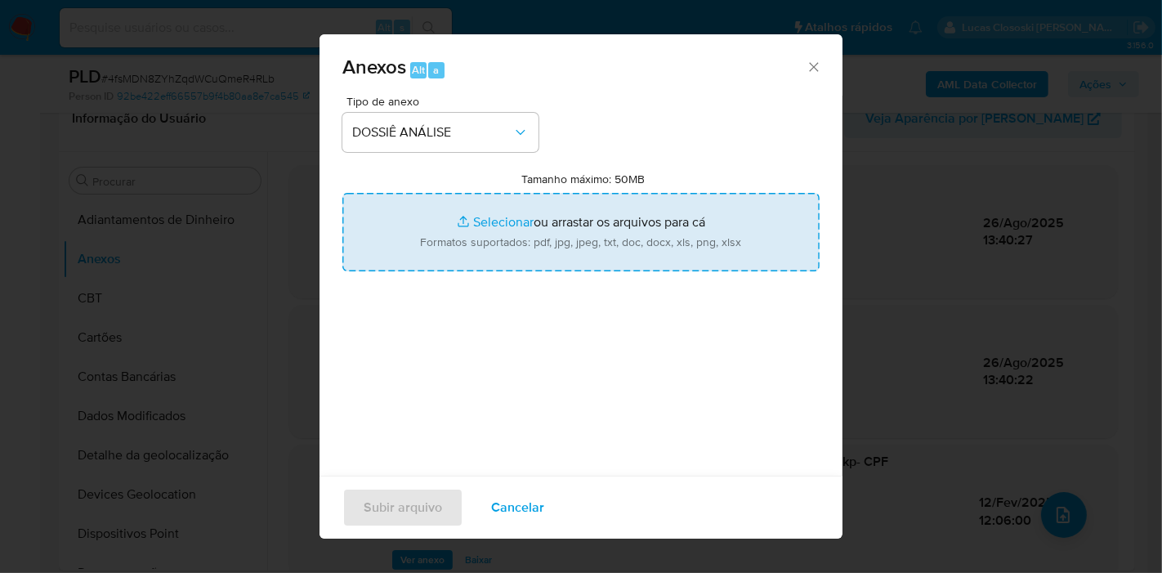
click at [465, 232] on input "Tamanho máximo: 50MB Selecionar arquivos" at bounding box center [581, 232] width 477 height 78
type input "C:\fakepath\Mulan 450266889_2025_08_26_11_34_46.xlsx"
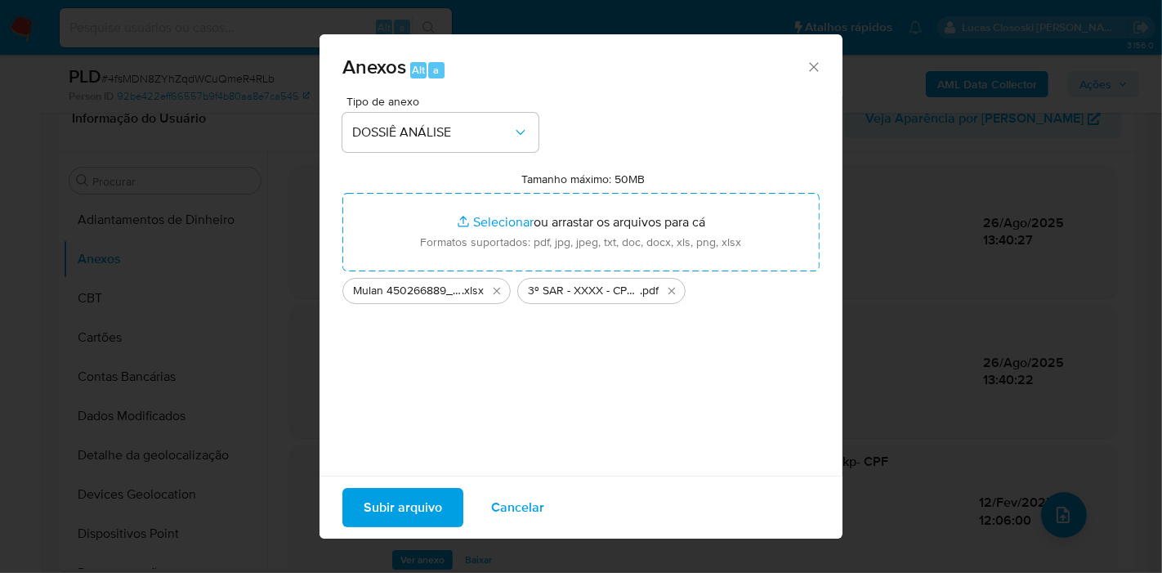
click at [385, 487] on div "Subir arquivo Cancelar" at bounding box center [581, 507] width 523 height 63
click at [423, 509] on span "Subir arquivo" at bounding box center [403, 508] width 78 height 36
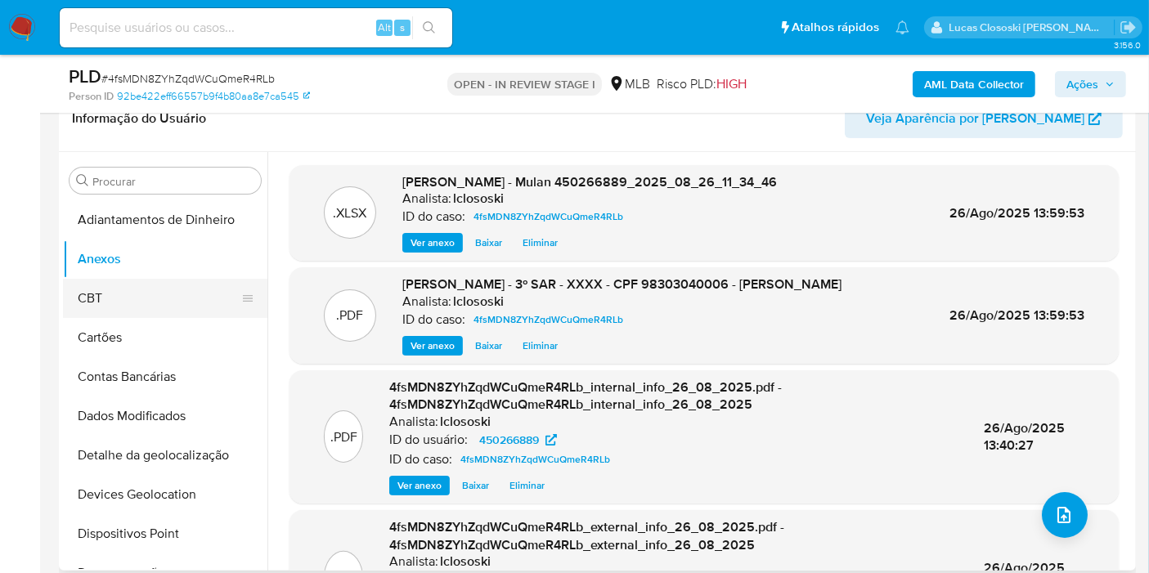
click at [107, 295] on button "CBT" at bounding box center [158, 298] width 191 height 39
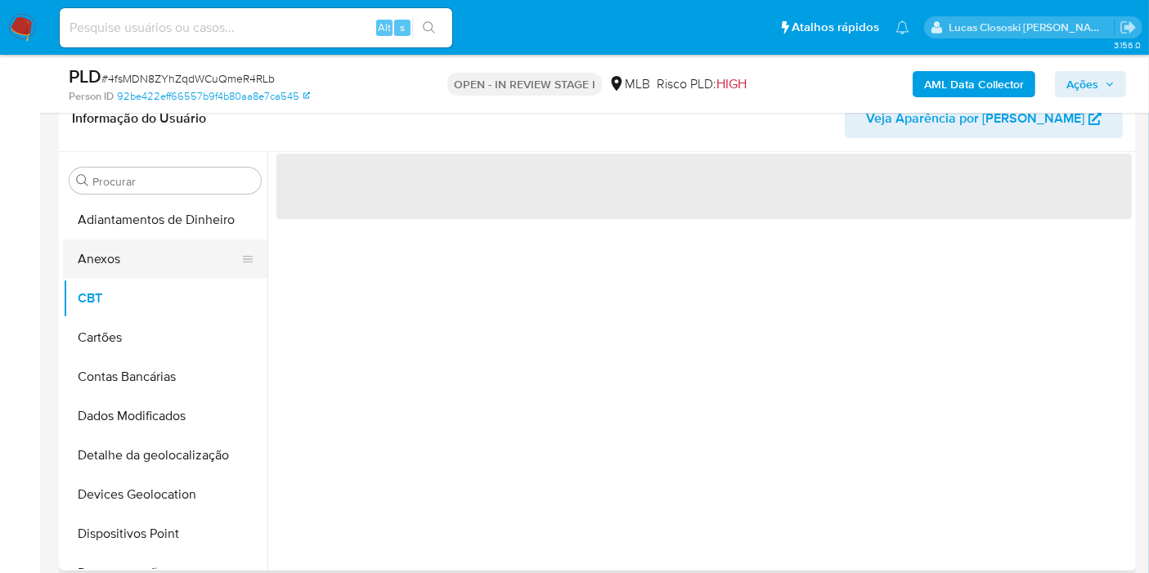
click at [102, 266] on button "Anexos" at bounding box center [158, 259] width 191 height 39
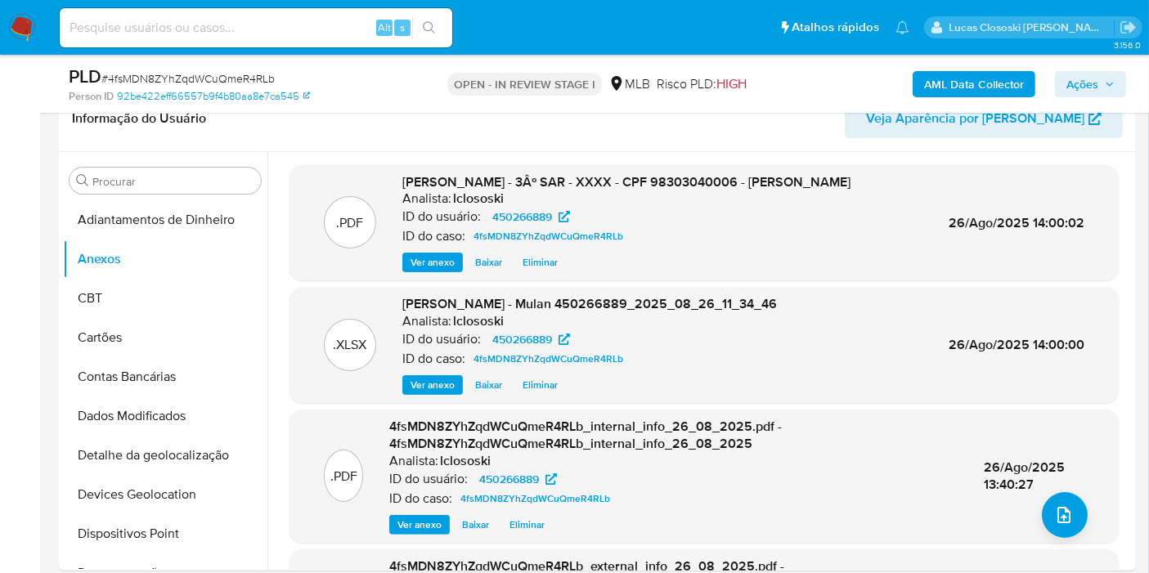
click at [1099, 92] on span "Ações" at bounding box center [1090, 84] width 48 height 23
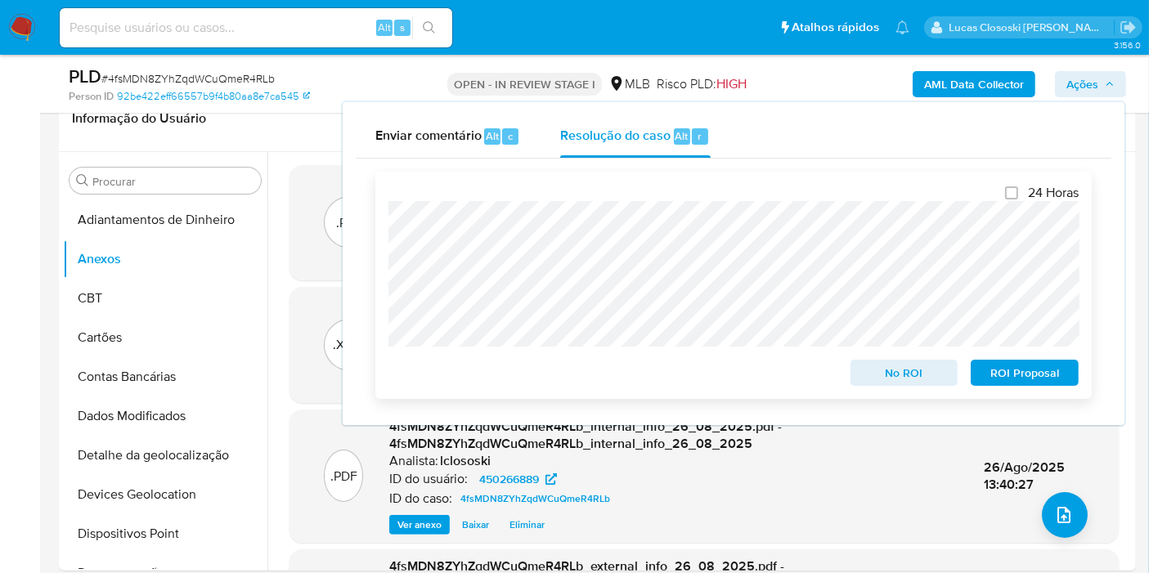
click at [1005, 378] on span "ROI Proposal" at bounding box center [1024, 372] width 85 height 23
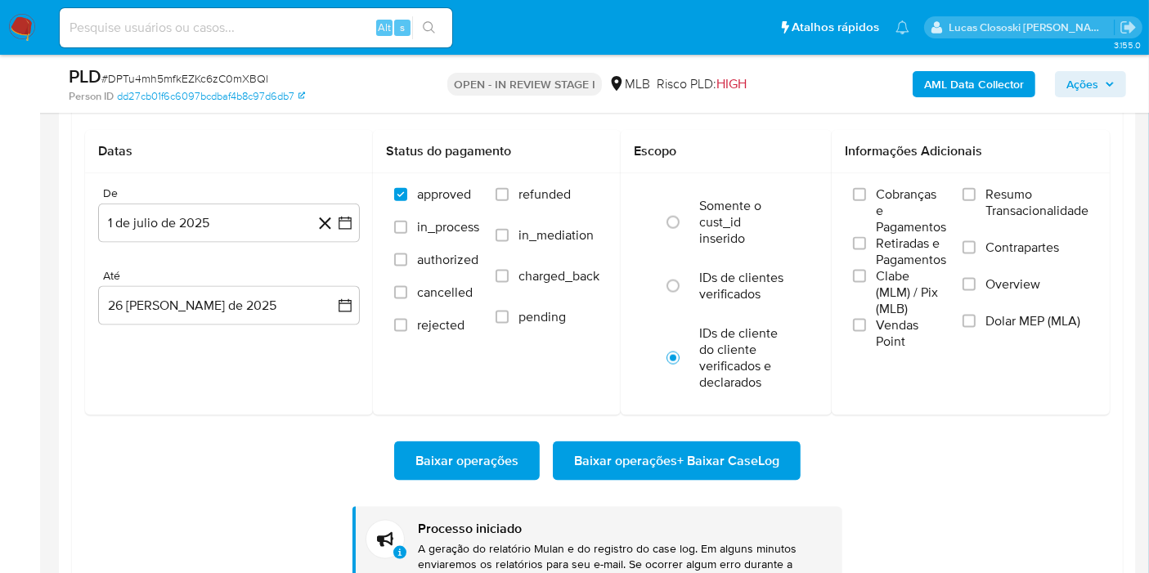
scroll to position [204, 0]
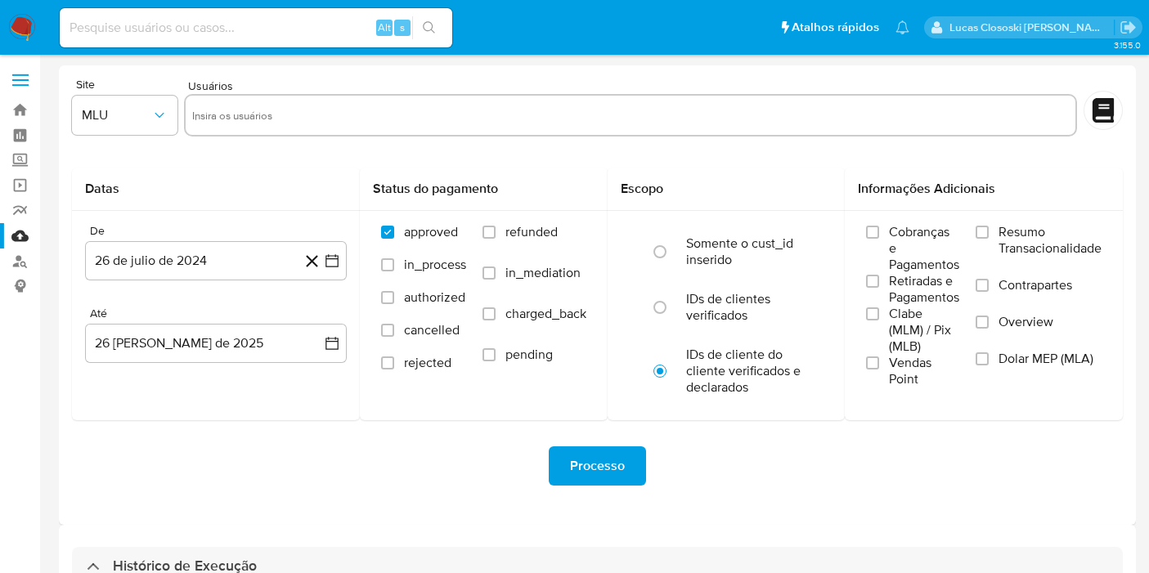
select select "10"
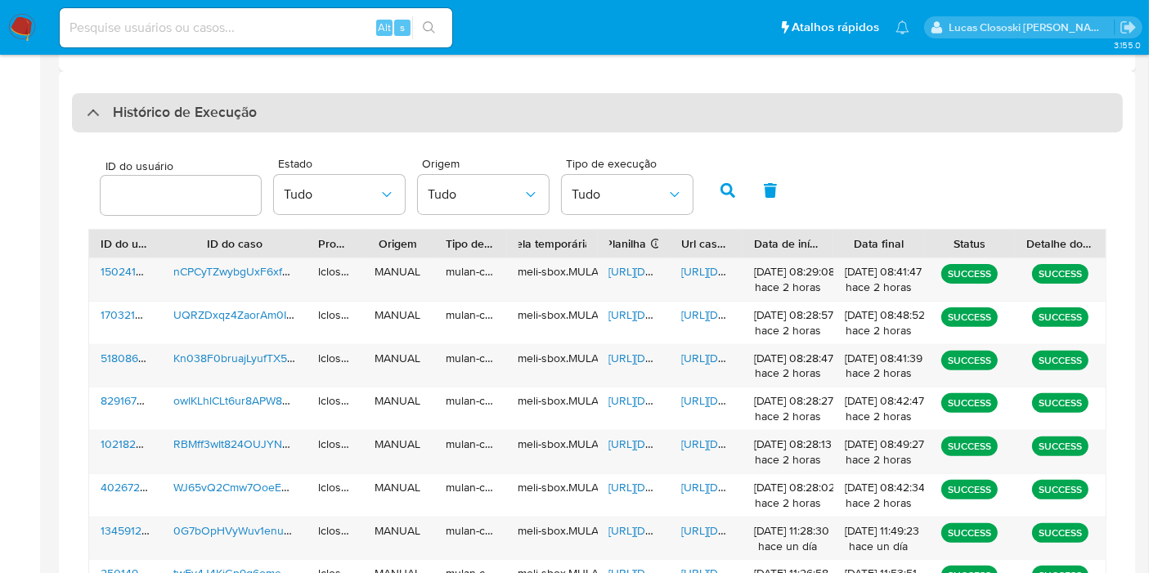
click at [432, 119] on div "Histórico de Execução" at bounding box center [597, 112] width 1050 height 39
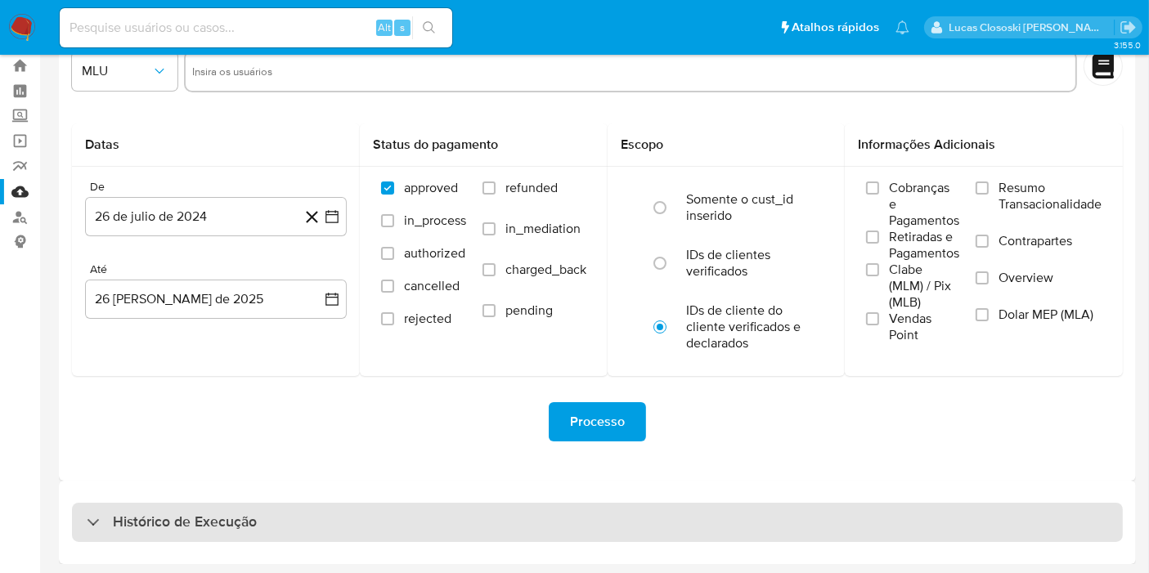
click at [391, 505] on div "Histórico de Execução" at bounding box center [597, 522] width 1050 height 39
select select "10"
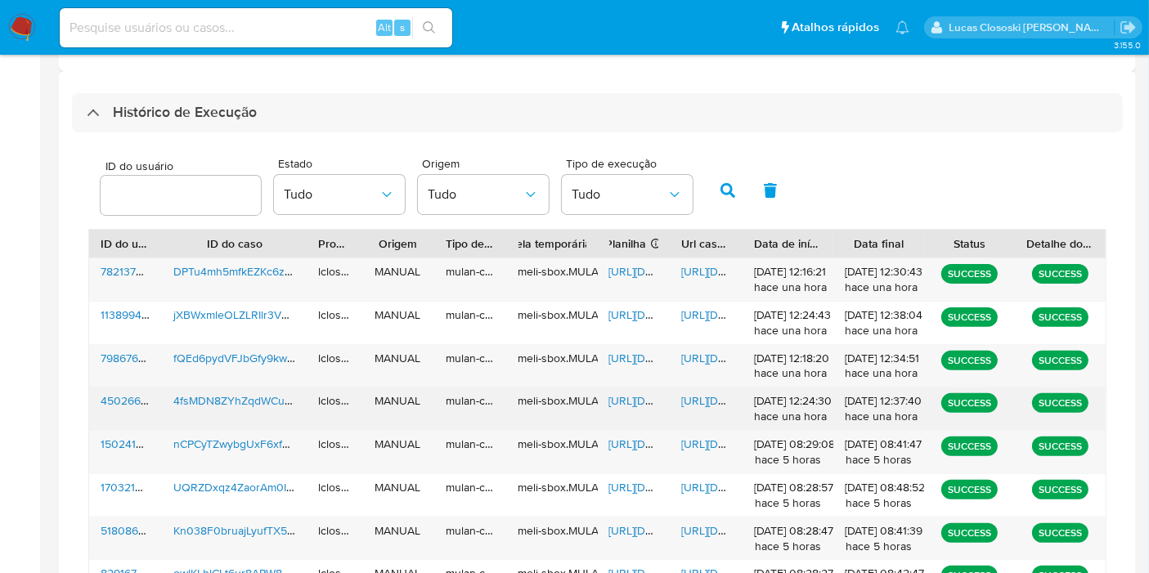
click at [632, 405] on span "https://docs.google.com/spreadsheets/d/16D-Zwfo-bTlnJ1kweQx752bE8mj3lAwK_vsKlwR…" at bounding box center [665, 400] width 113 height 16
click at [709, 402] on span "https://docs.google.com/document/d/1C4OFVktmx_-FG3kvMq4zfNHG7zxhvxgF4JhdQBFIda0…" at bounding box center [737, 400] width 113 height 16
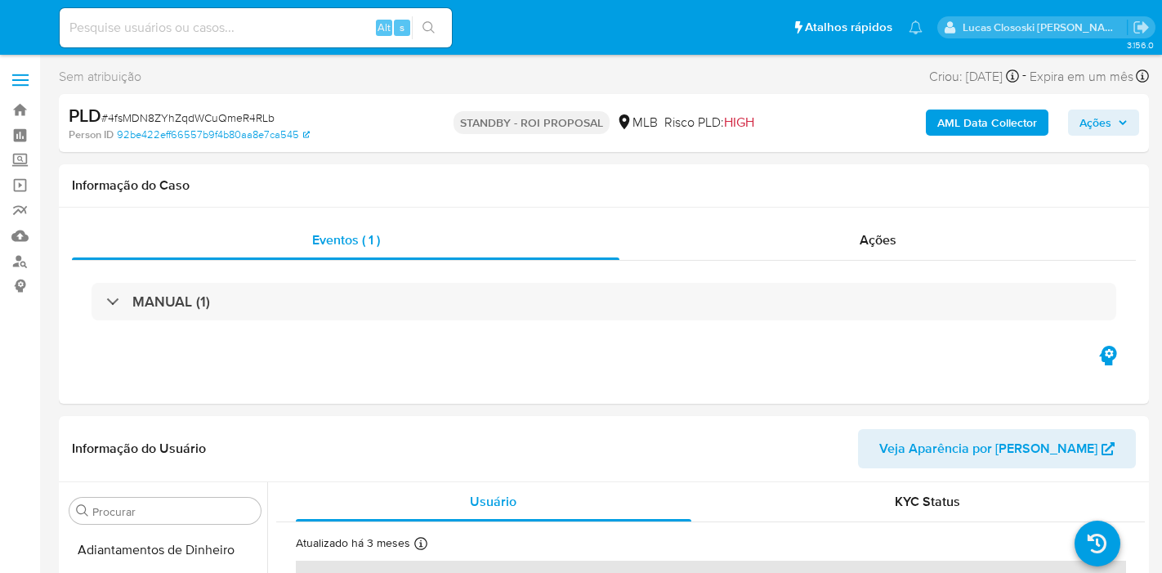
select select "10"
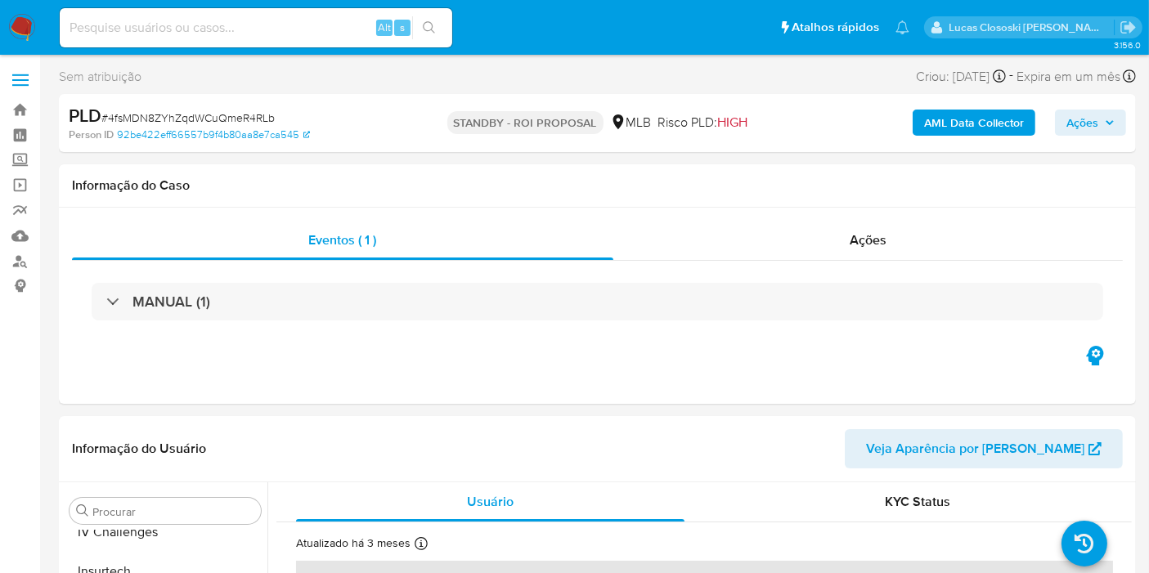
scroll to position [729, 0]
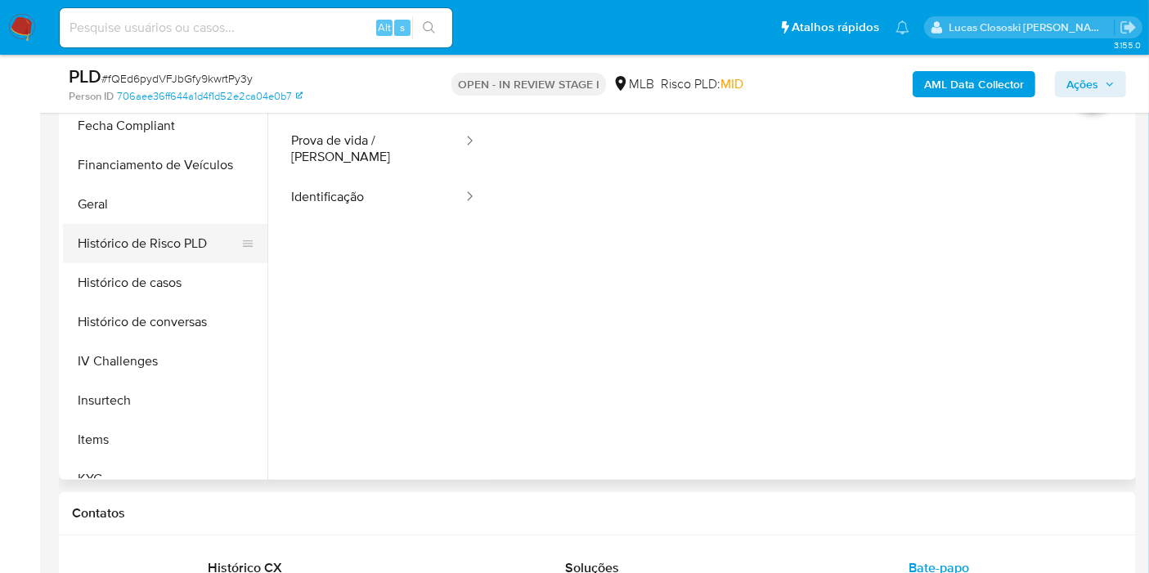
scroll to position [548, 0]
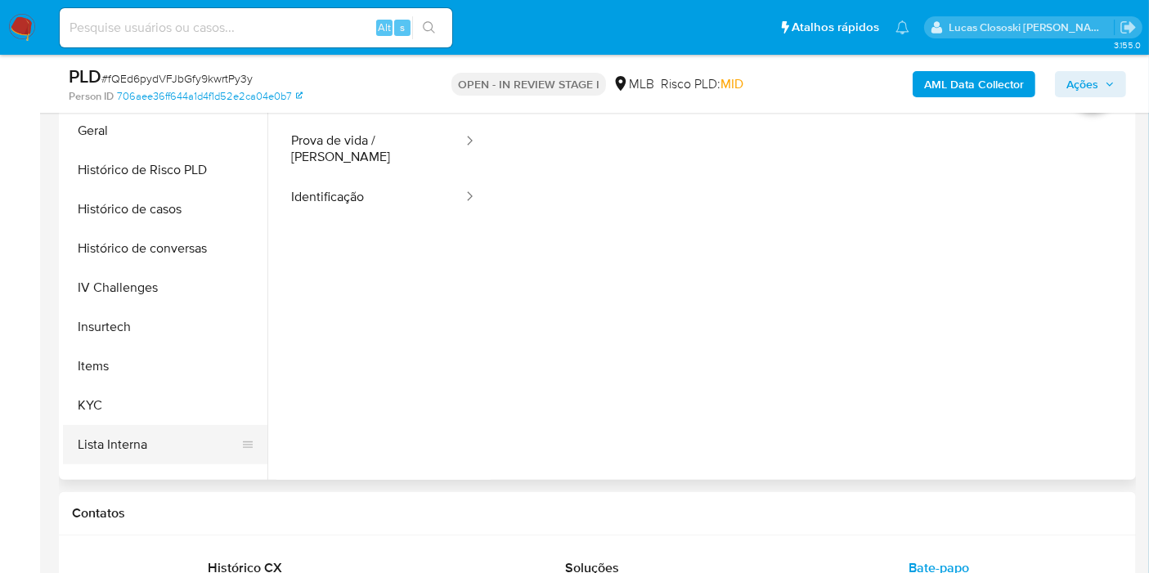
click at [131, 432] on button "Lista Interna" at bounding box center [158, 444] width 191 height 39
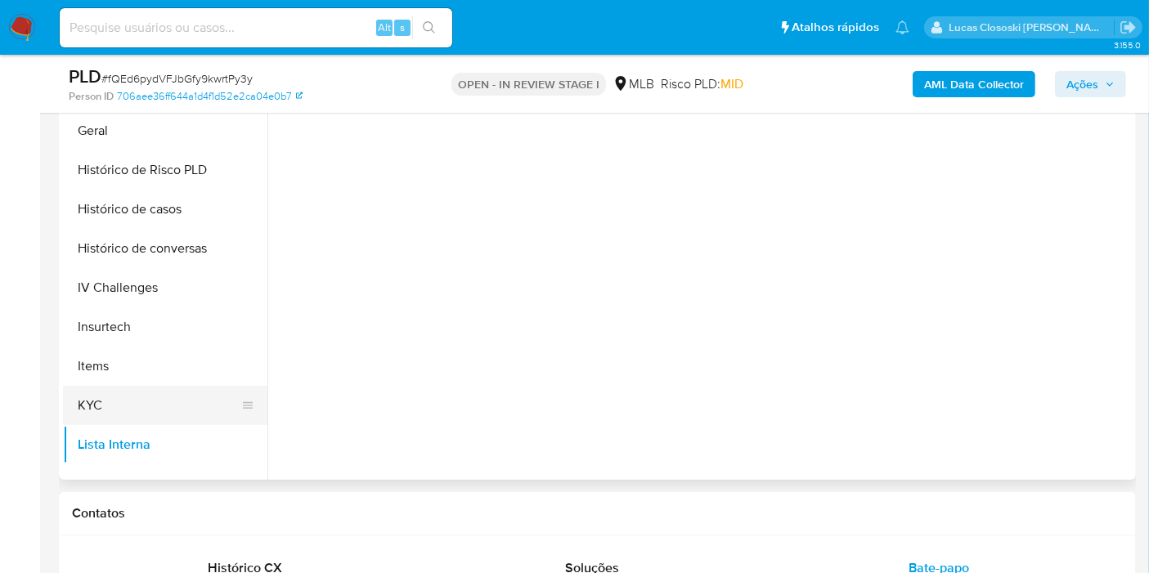
click at [130, 398] on button "KYC" at bounding box center [158, 405] width 191 height 39
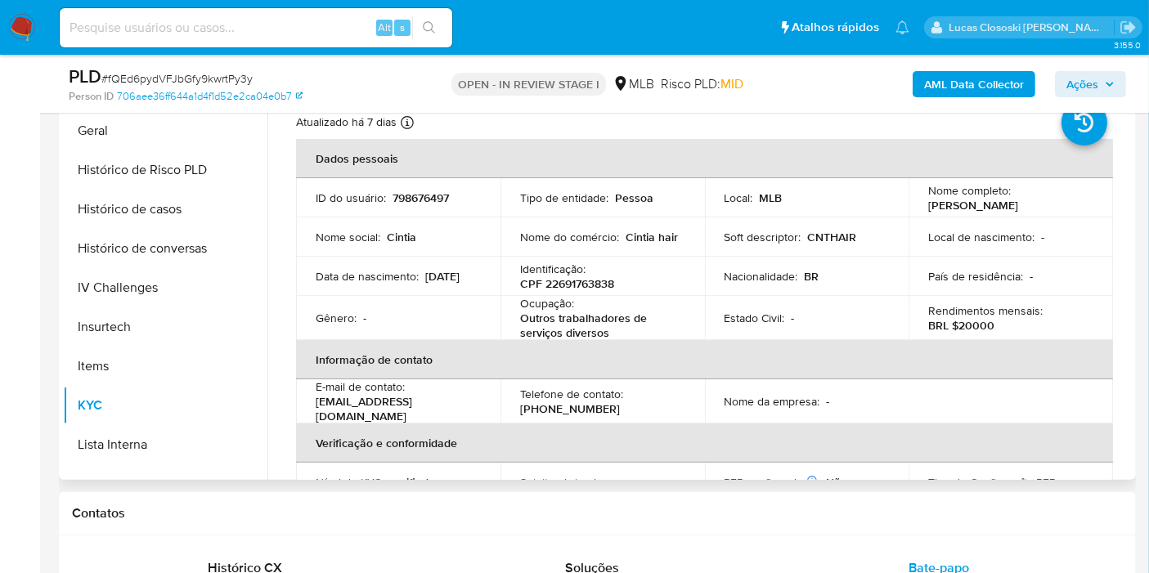
click at [586, 291] on td "Identificação : CPF 22691763838" at bounding box center [602, 276] width 204 height 39
click at [584, 282] on p "CPF 22691763838" at bounding box center [567, 283] width 94 height 15
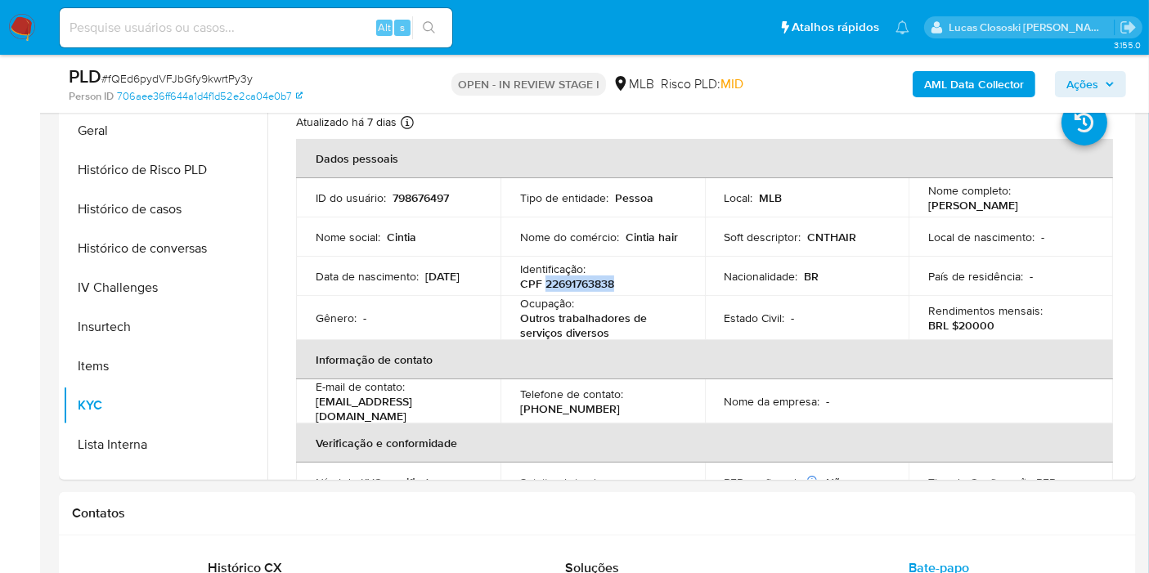
copy p "22691763838"
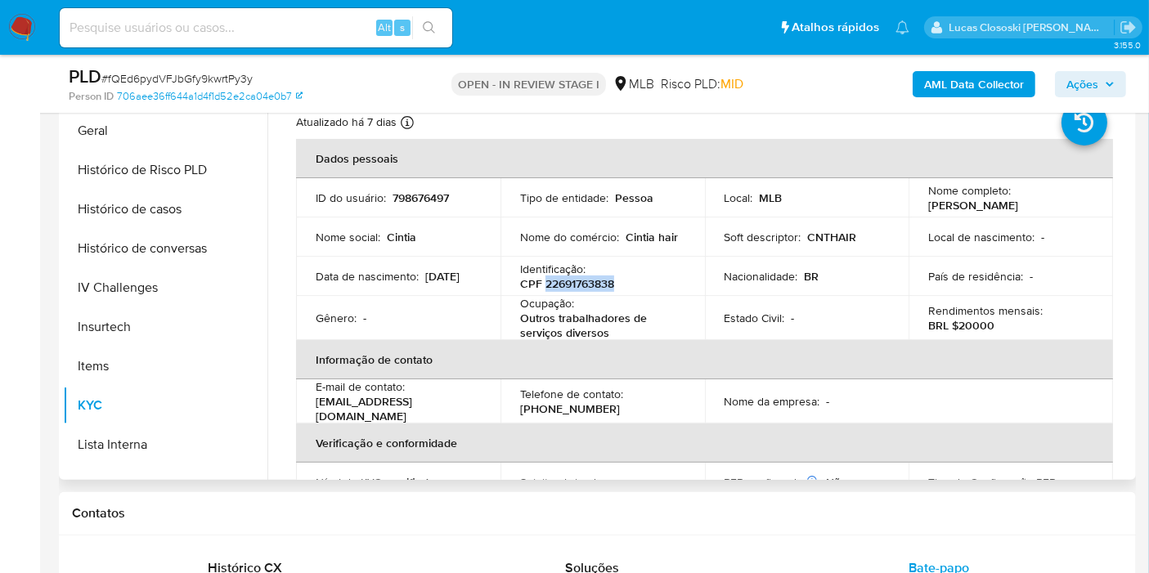
copy p "22691763838"
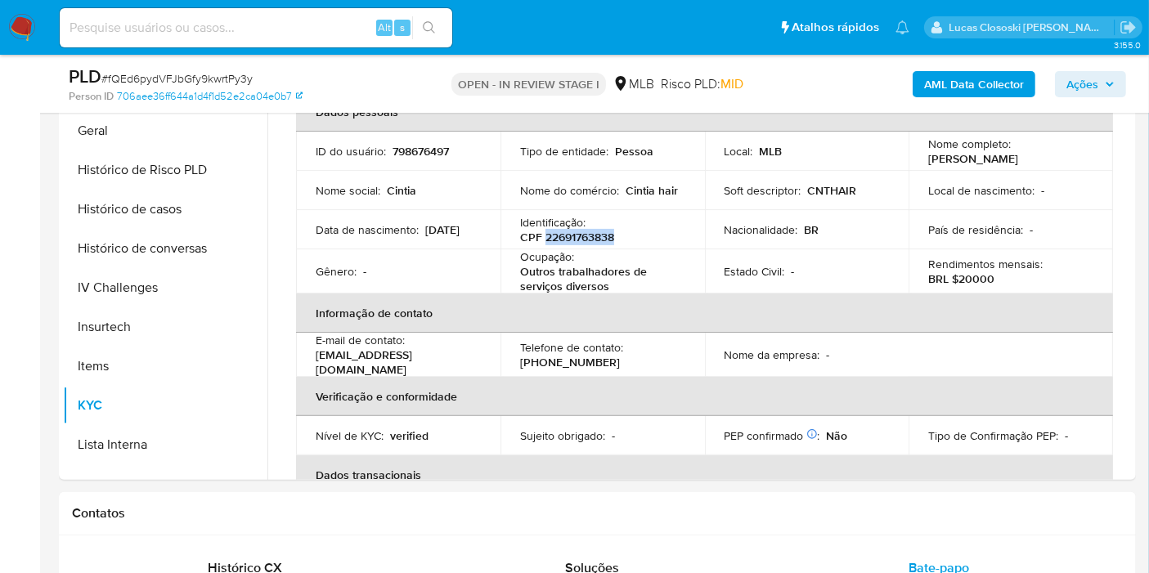
scroll to position [0, 0]
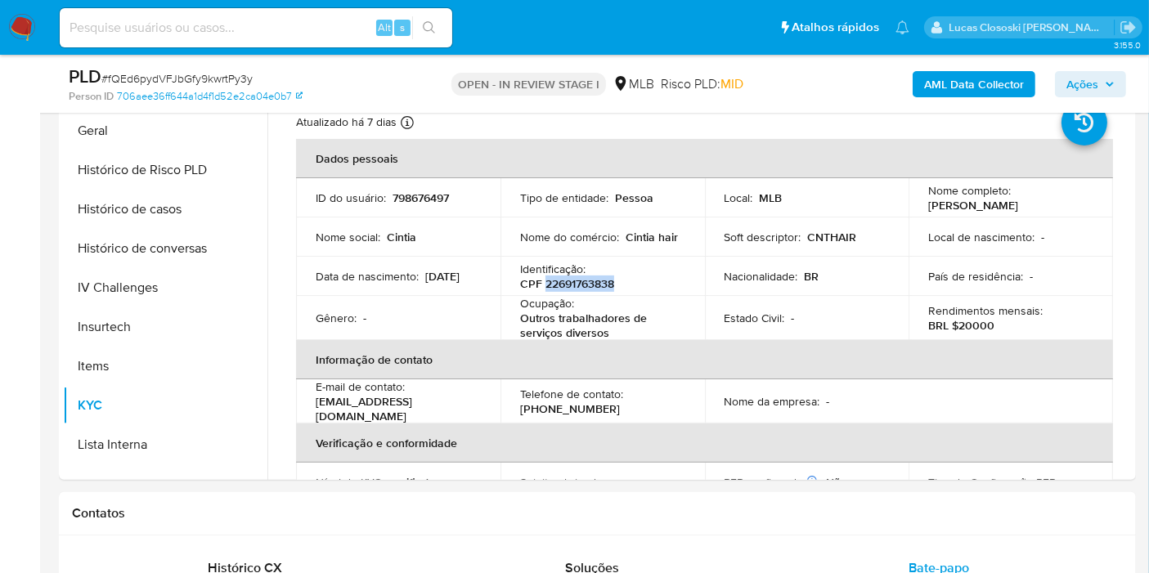
click at [945, 79] on b "AML Data Collector" at bounding box center [974, 84] width 100 height 26
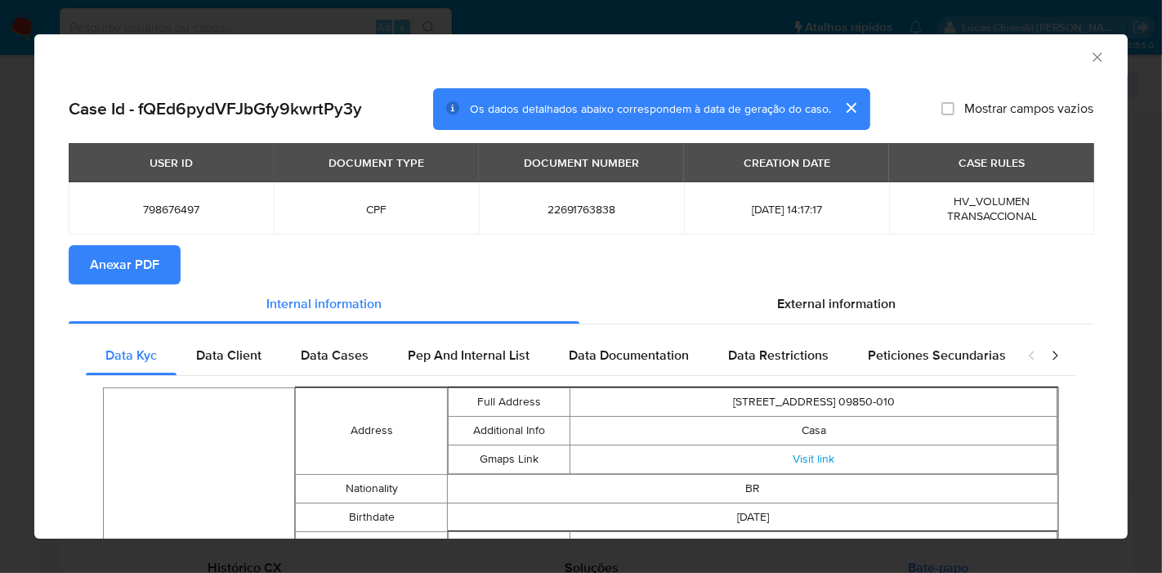
click at [80, 253] on button "Anexar PDF" at bounding box center [125, 264] width 112 height 39
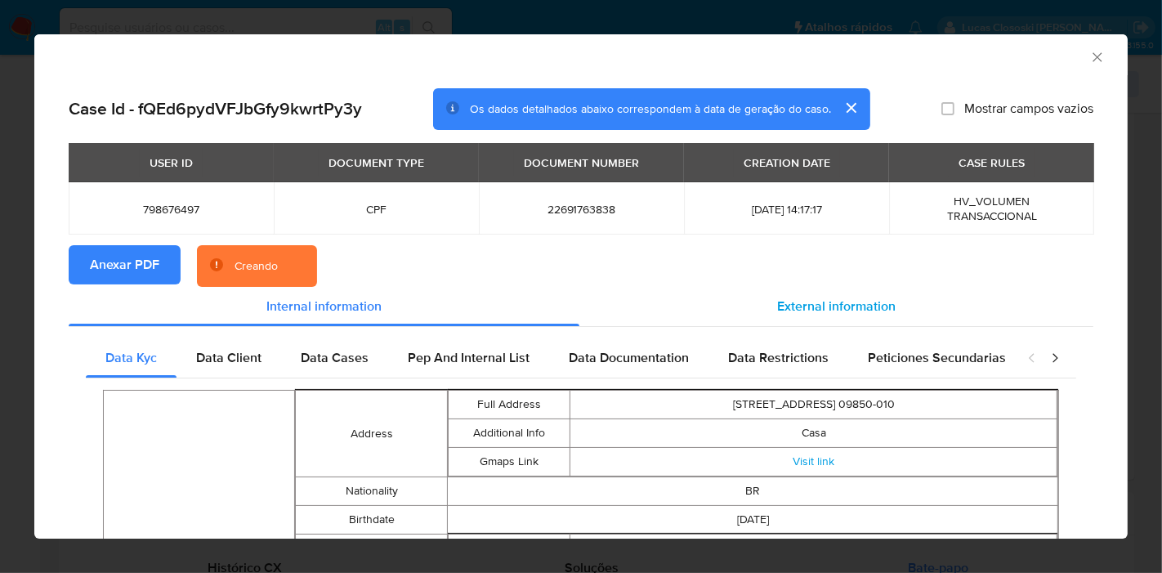
click at [835, 292] on div "External information" at bounding box center [837, 306] width 514 height 39
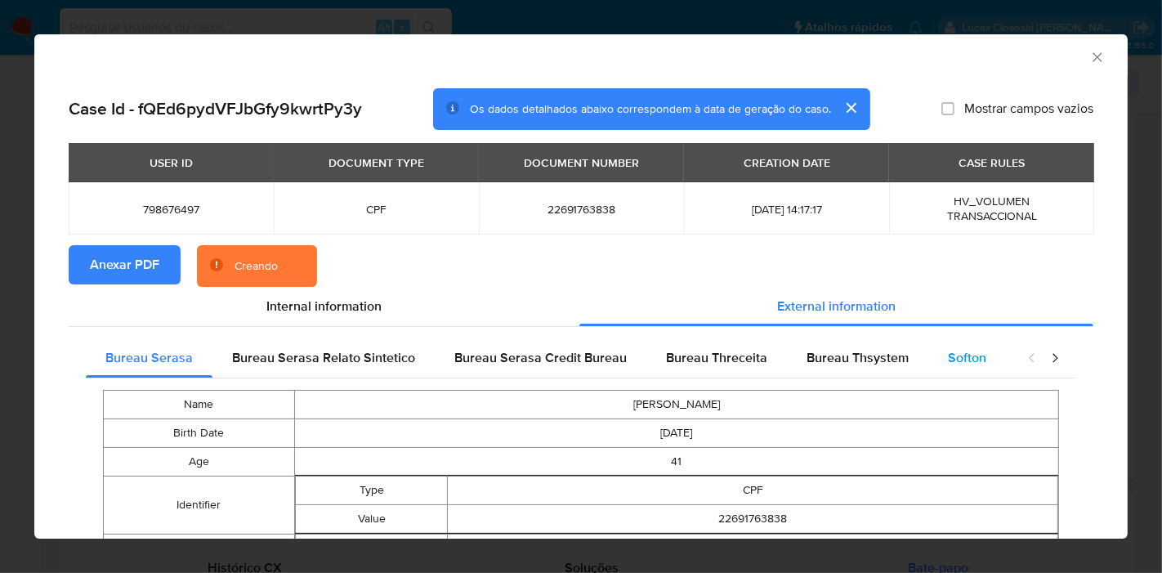
click at [948, 364] on span "Softon" at bounding box center [967, 357] width 38 height 19
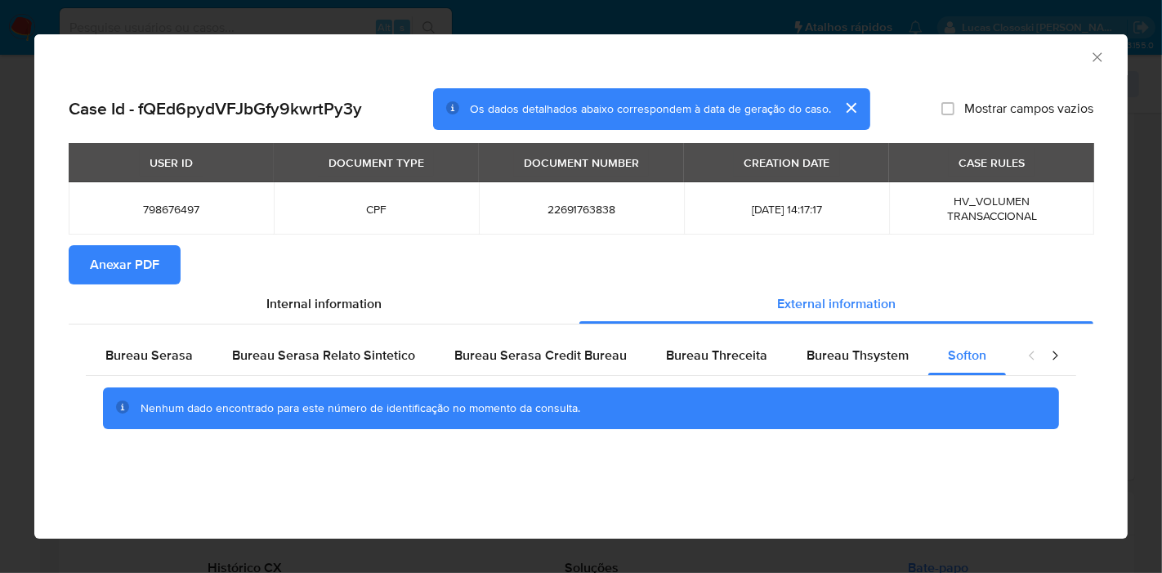
click at [1100, 47] on div "AML Data Collector" at bounding box center [581, 54] width 1094 height 41
click at [1095, 59] on icon "Fechar a janela" at bounding box center [1097, 56] width 9 height 9
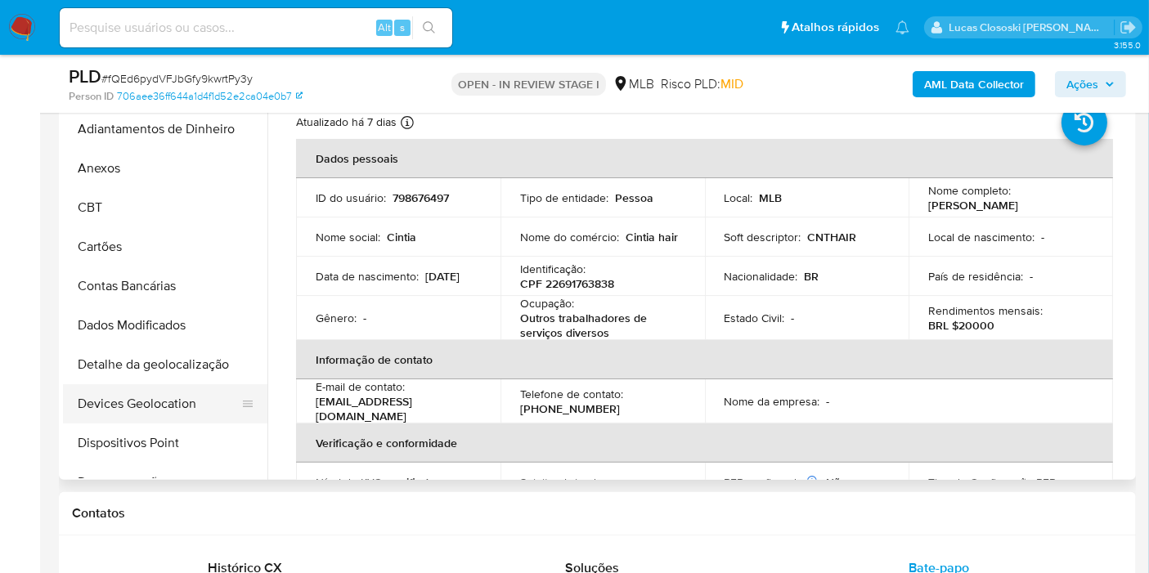
click at [182, 392] on button "Devices Geolocation" at bounding box center [158, 403] width 191 height 39
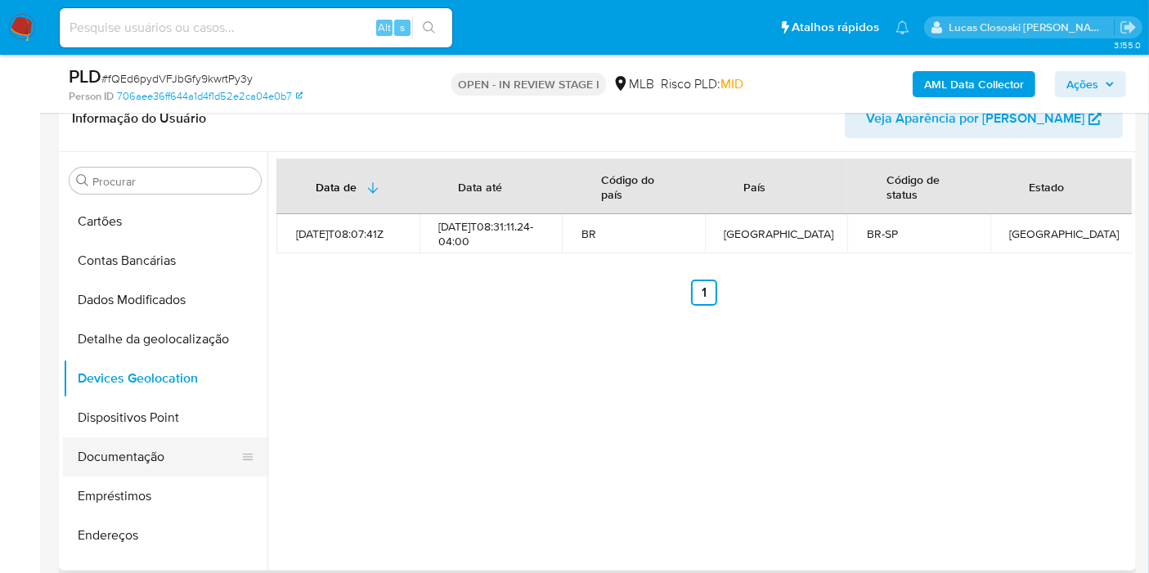
scroll to position [181, 0]
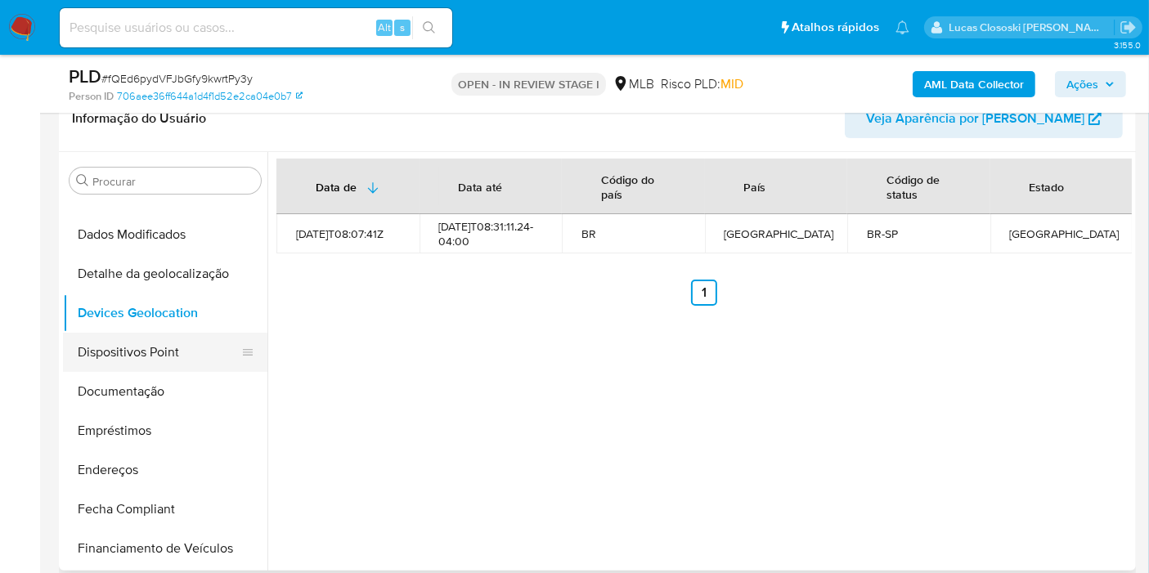
click at [123, 356] on button "Dispositivos Point" at bounding box center [158, 352] width 191 height 39
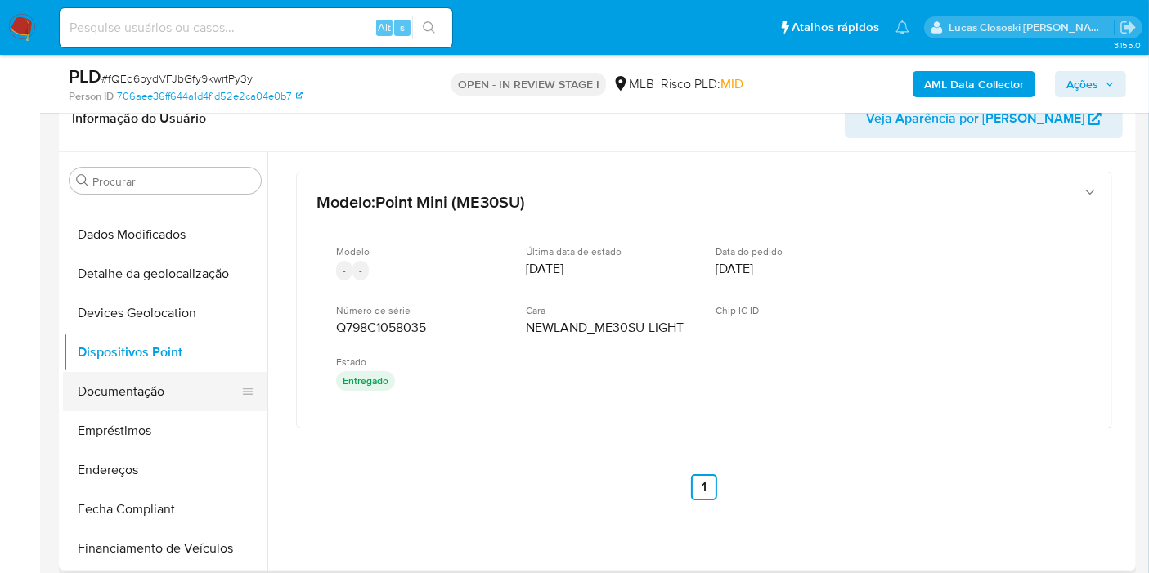
click at [128, 407] on button "Documentação" at bounding box center [158, 391] width 191 height 39
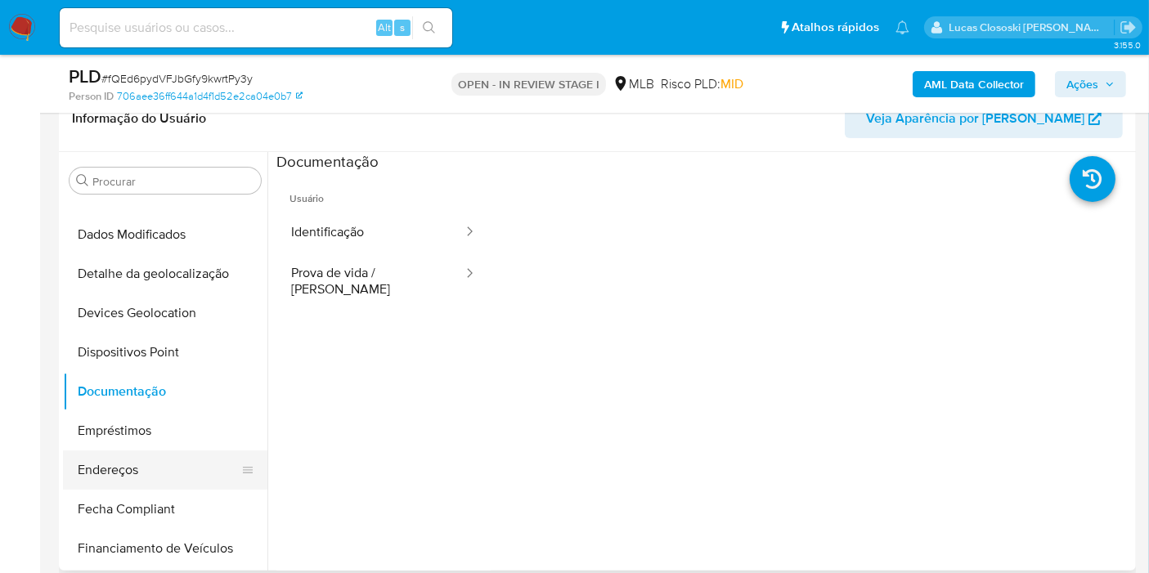
click at [123, 470] on button "Endereços" at bounding box center [158, 469] width 191 height 39
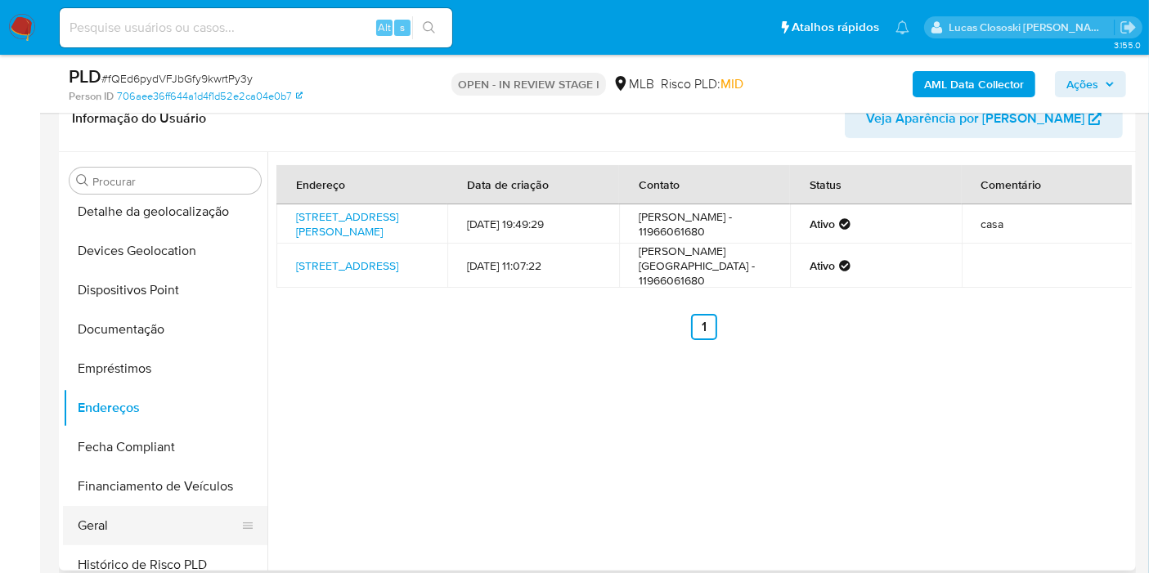
scroll to position [272, 0]
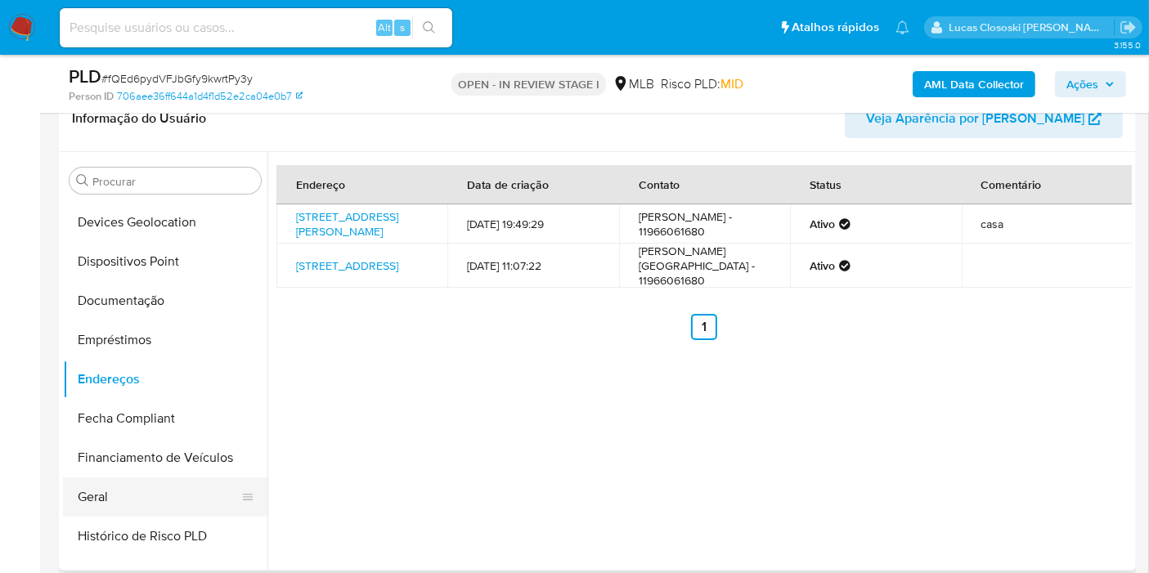
click at [119, 505] on button "Geral" at bounding box center [158, 496] width 191 height 39
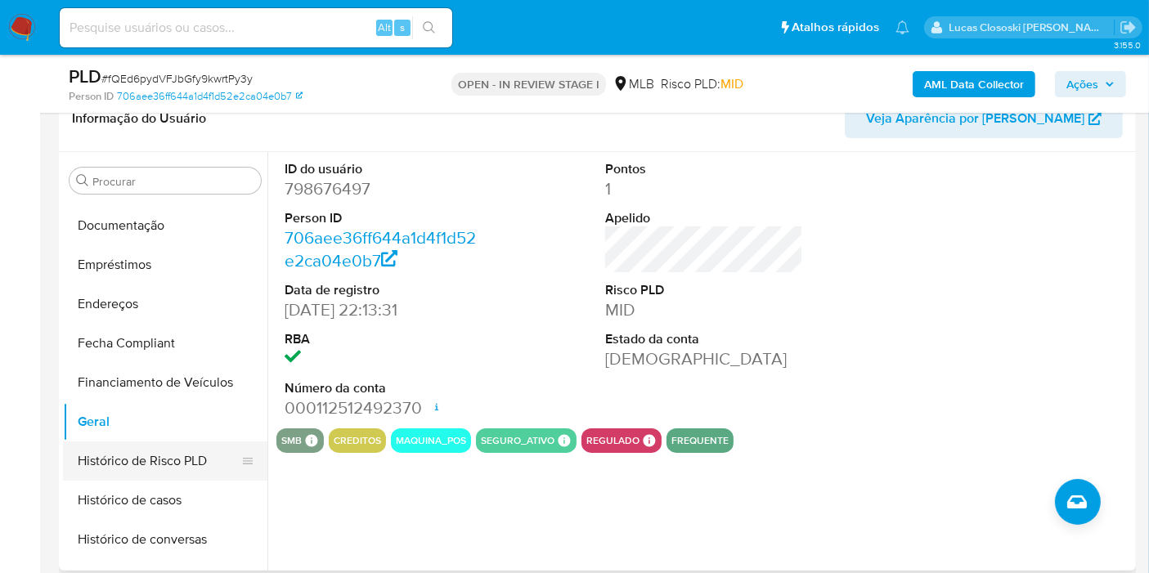
scroll to position [454, 0]
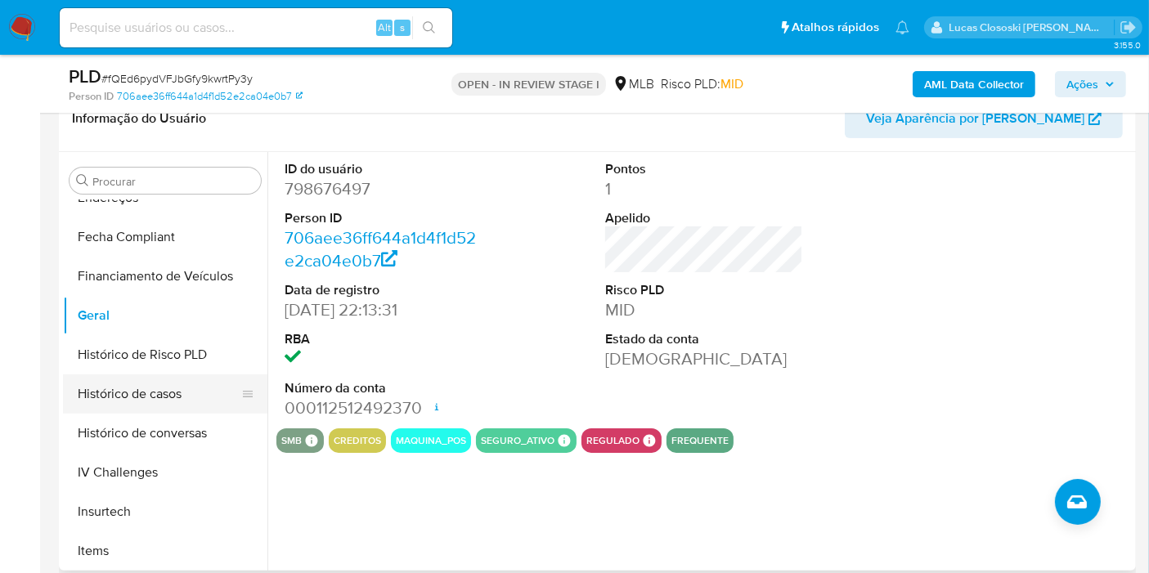
click at [130, 387] on button "Histórico de casos" at bounding box center [158, 393] width 191 height 39
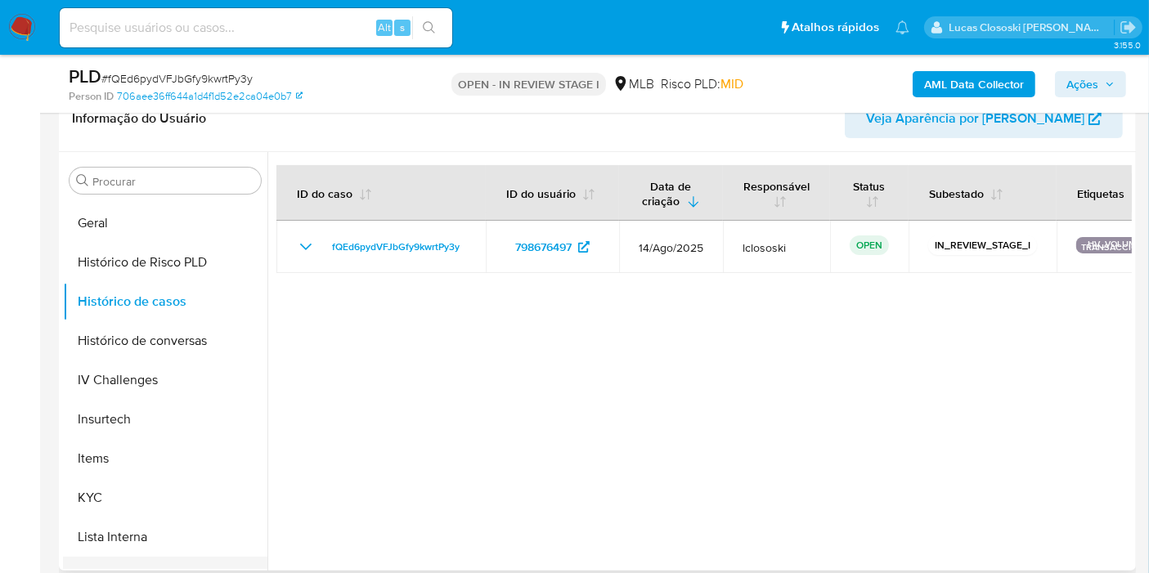
scroll to position [635, 0]
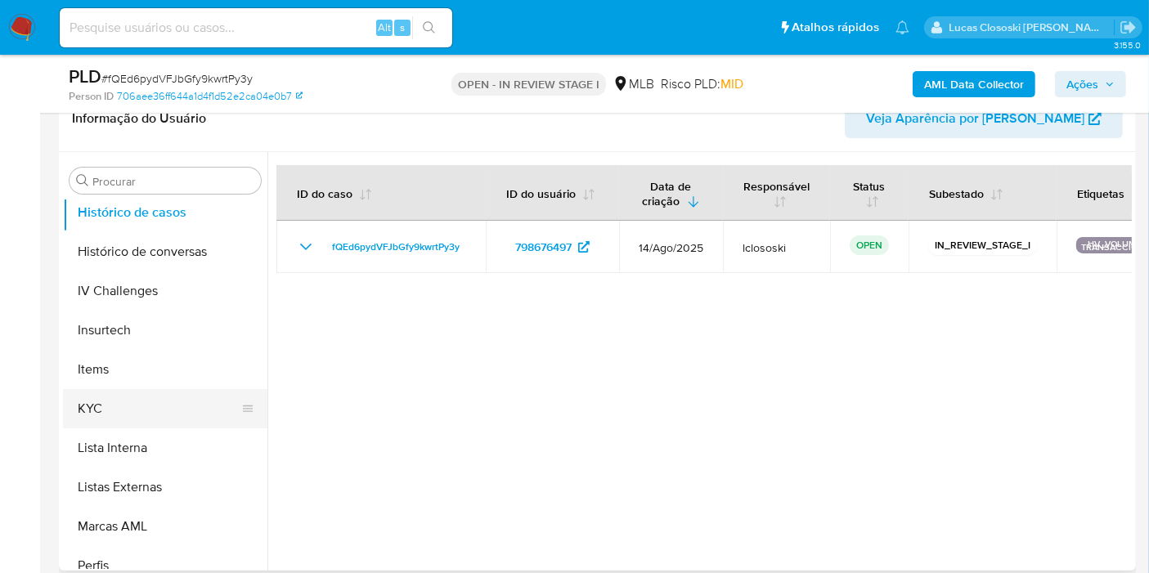
click at [121, 417] on button "KYC" at bounding box center [158, 408] width 191 height 39
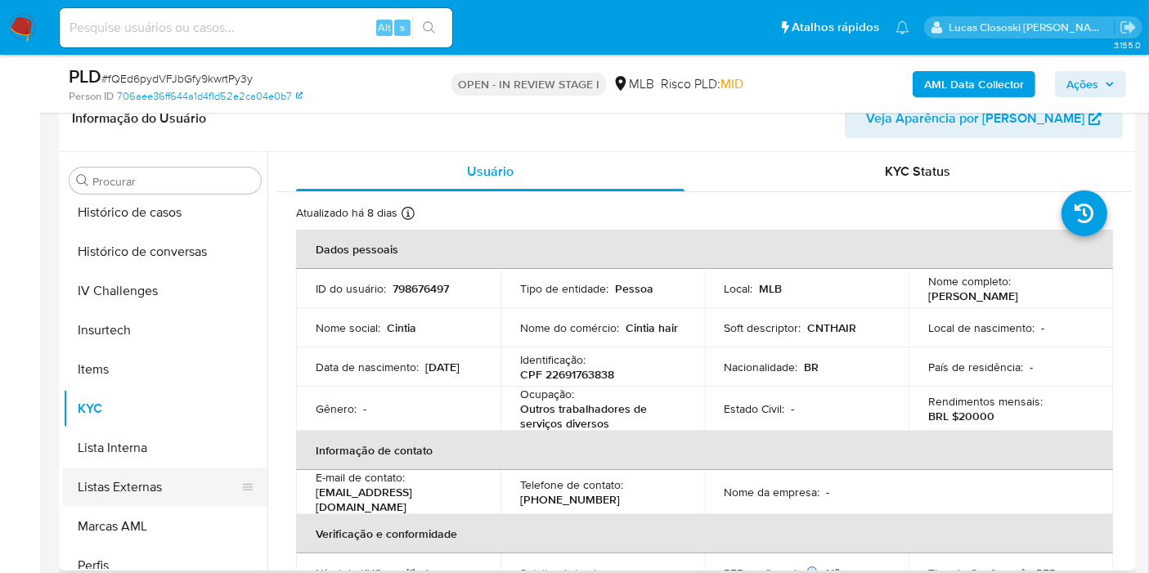
scroll to position [729, 0]
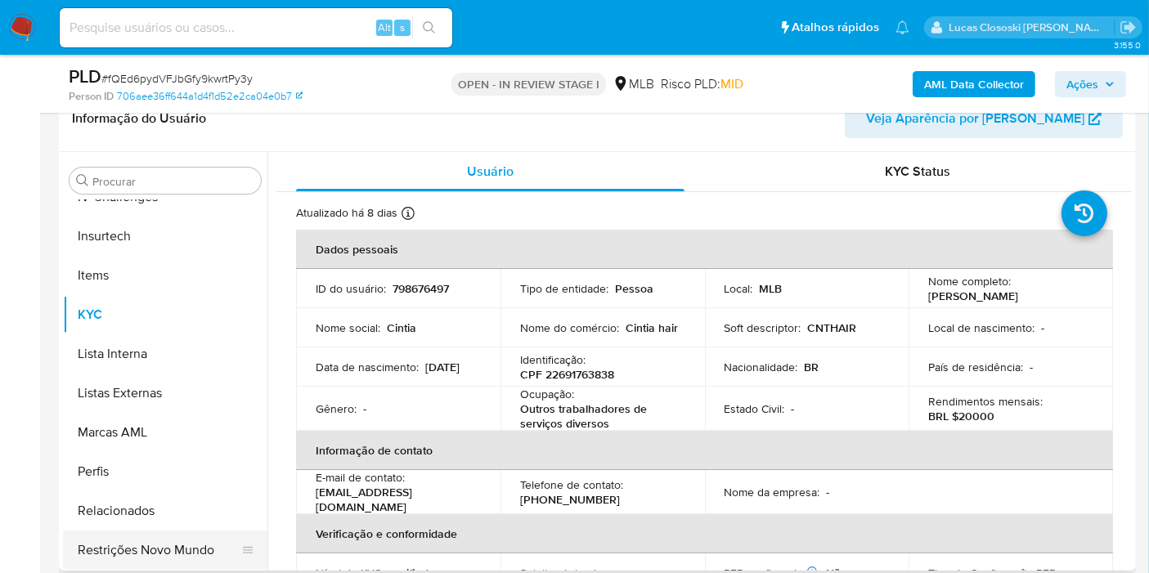
click at [145, 540] on button "Restrições Novo Mundo" at bounding box center [158, 550] width 191 height 39
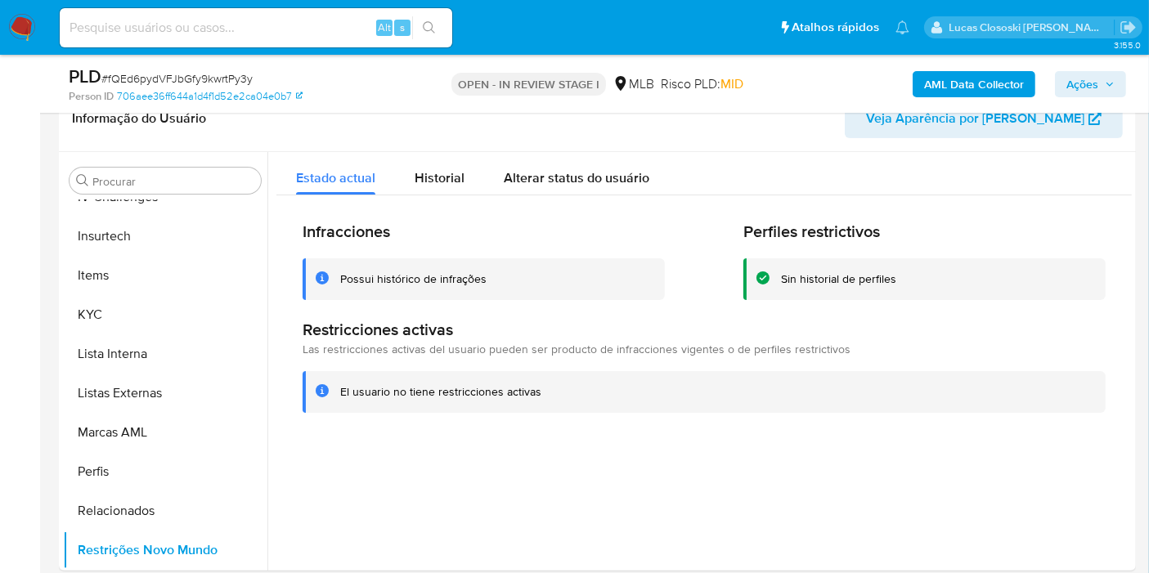
click at [184, 78] on span "# fQEd6pydVFJbGfy9kwrtPy3y" at bounding box center [176, 78] width 151 height 16
copy span "fQEd6pydVFJbGfy9kwrtPy3y"
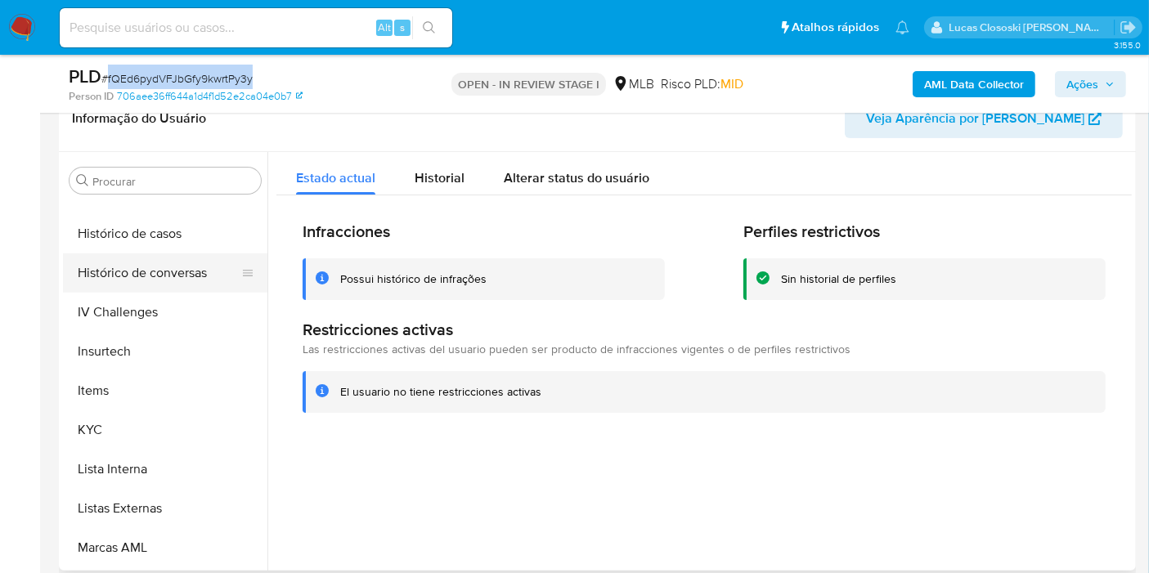
scroll to position [548, 0]
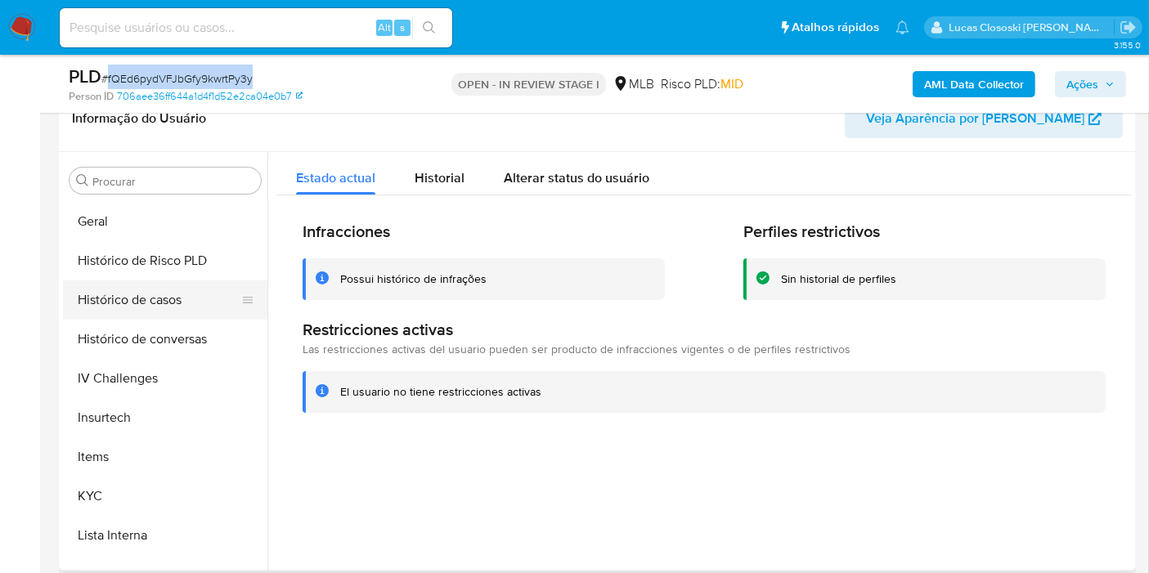
click at [141, 306] on button "Histórico de casos" at bounding box center [158, 299] width 191 height 39
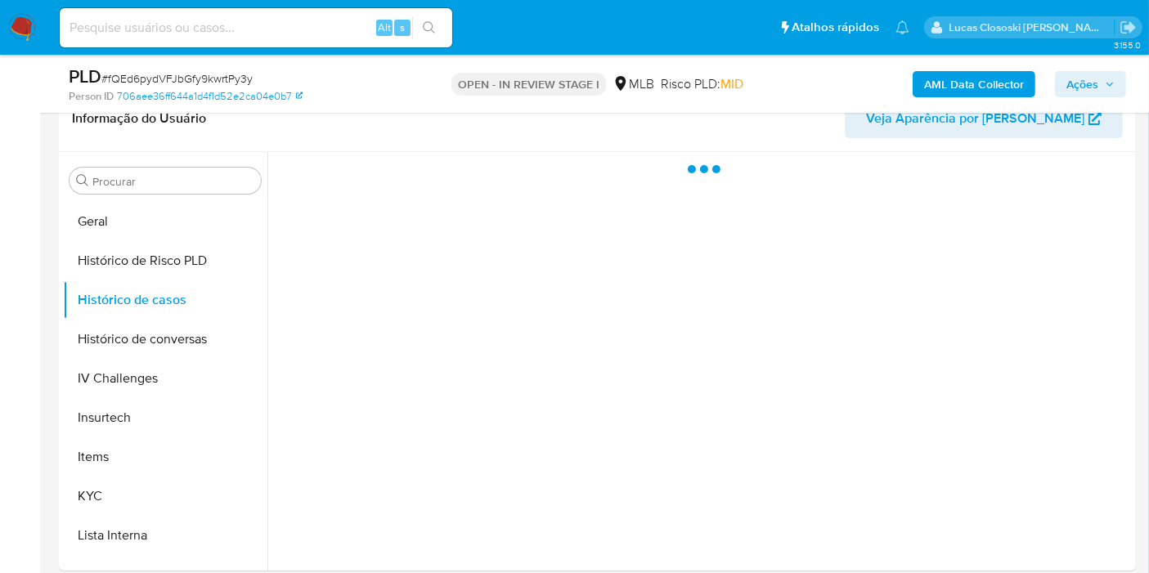
click at [325, 92] on div "Person ID 706aee36ff644a1d4f1d52e2ca04e0b7" at bounding box center [243, 96] width 348 height 15
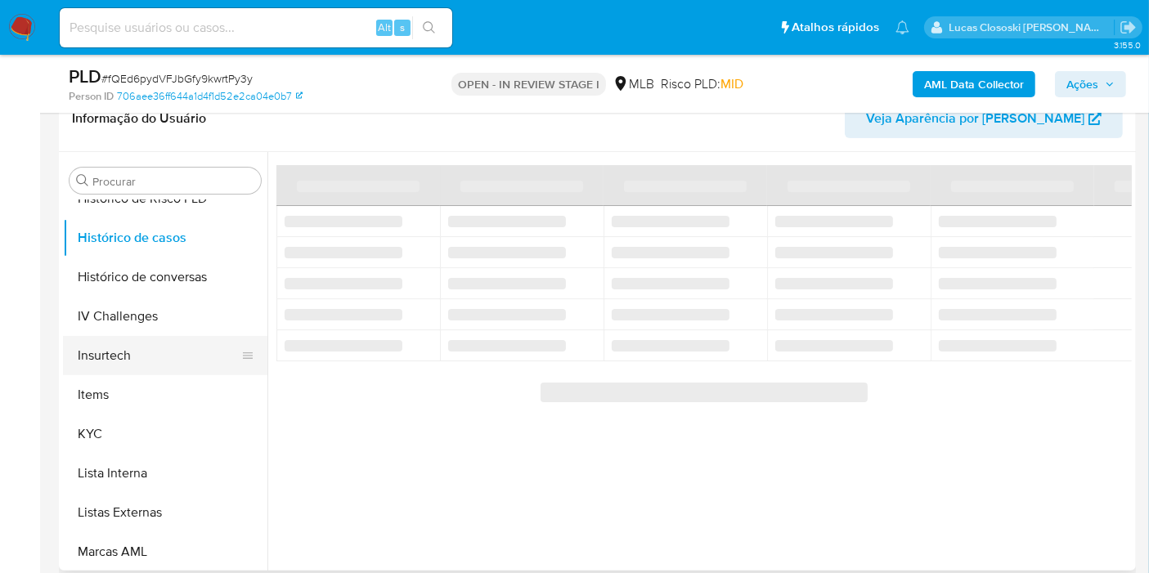
scroll to position [638, 0]
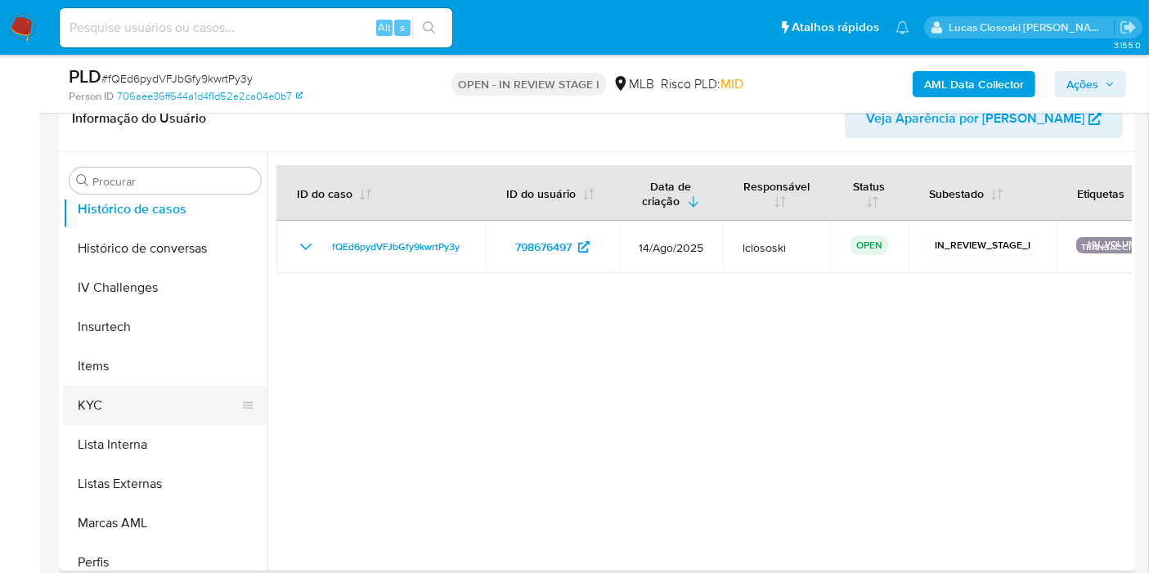
click at [130, 404] on button "KYC" at bounding box center [158, 405] width 191 height 39
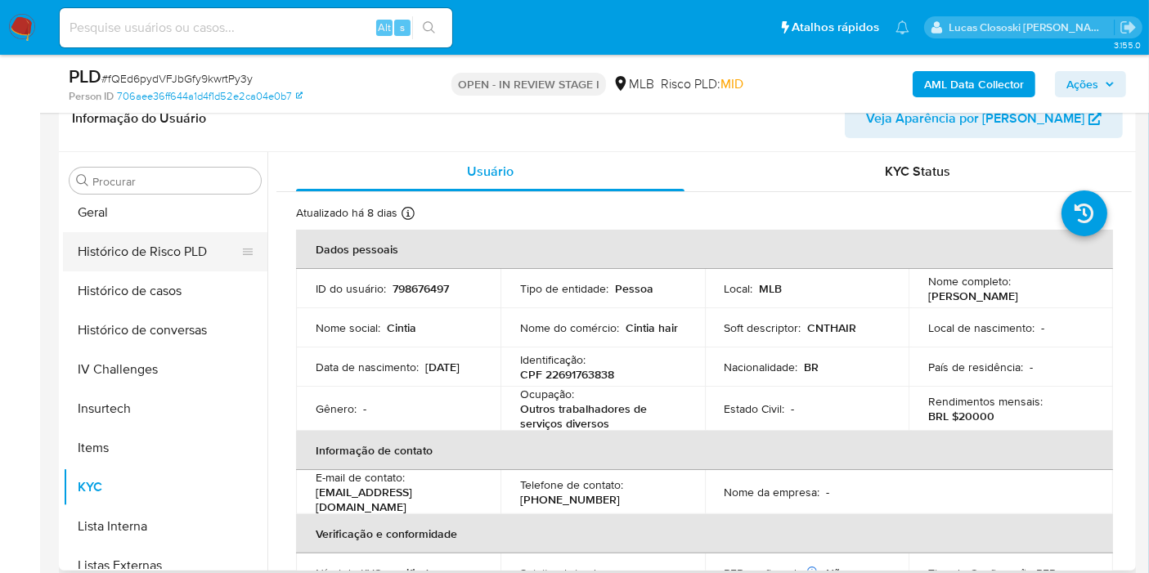
scroll to position [457, 0]
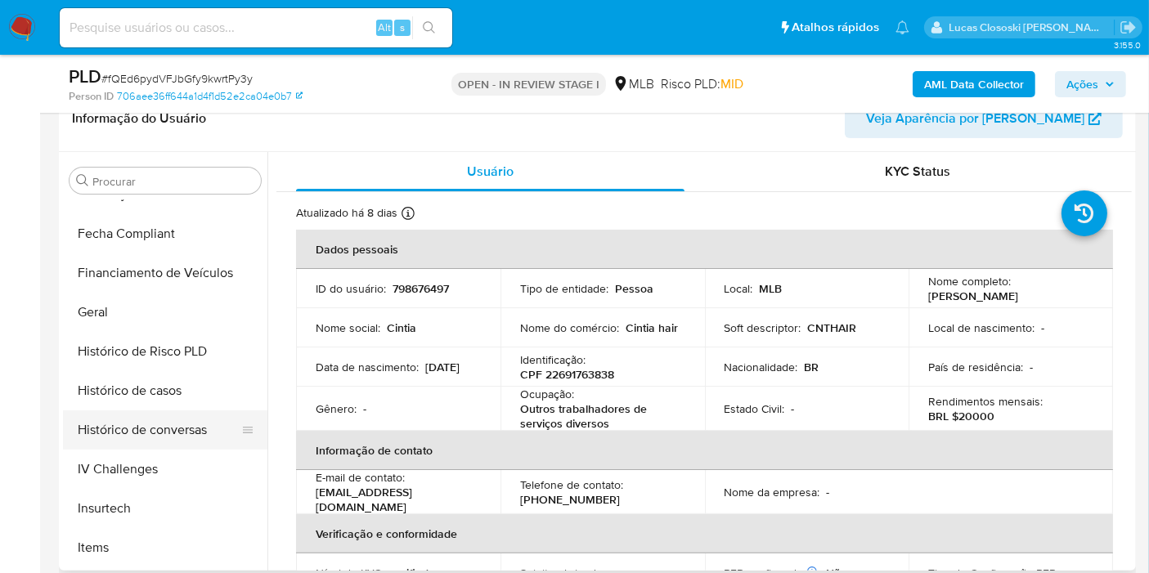
click at [142, 415] on button "Histórico de conversas" at bounding box center [158, 429] width 191 height 39
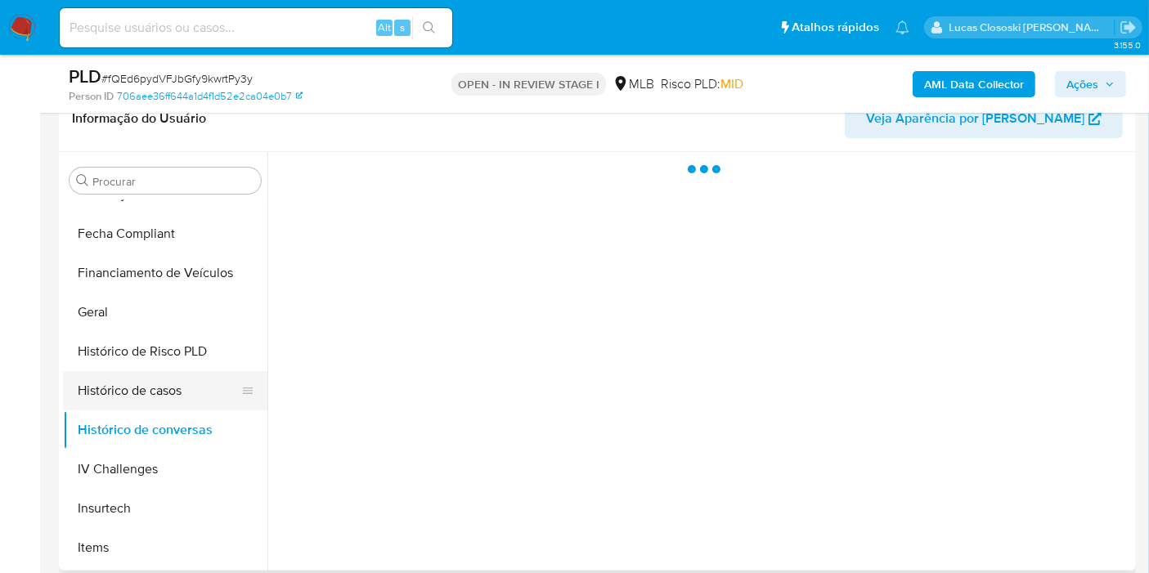
click at [141, 400] on button "Histórico de casos" at bounding box center [158, 390] width 191 height 39
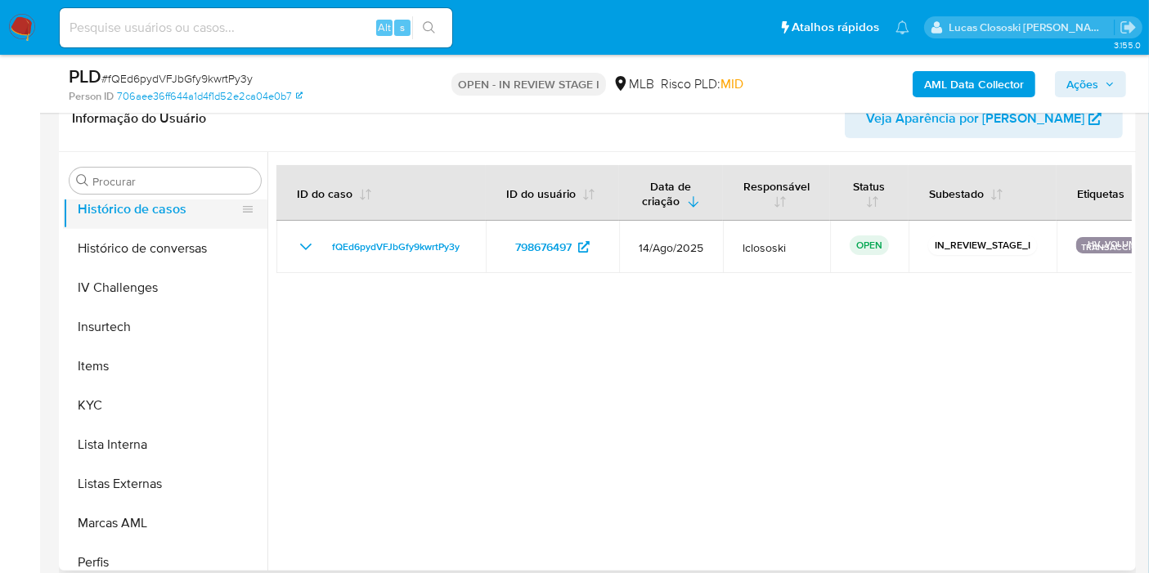
click at [143, 392] on button "KYC" at bounding box center [165, 405] width 204 height 39
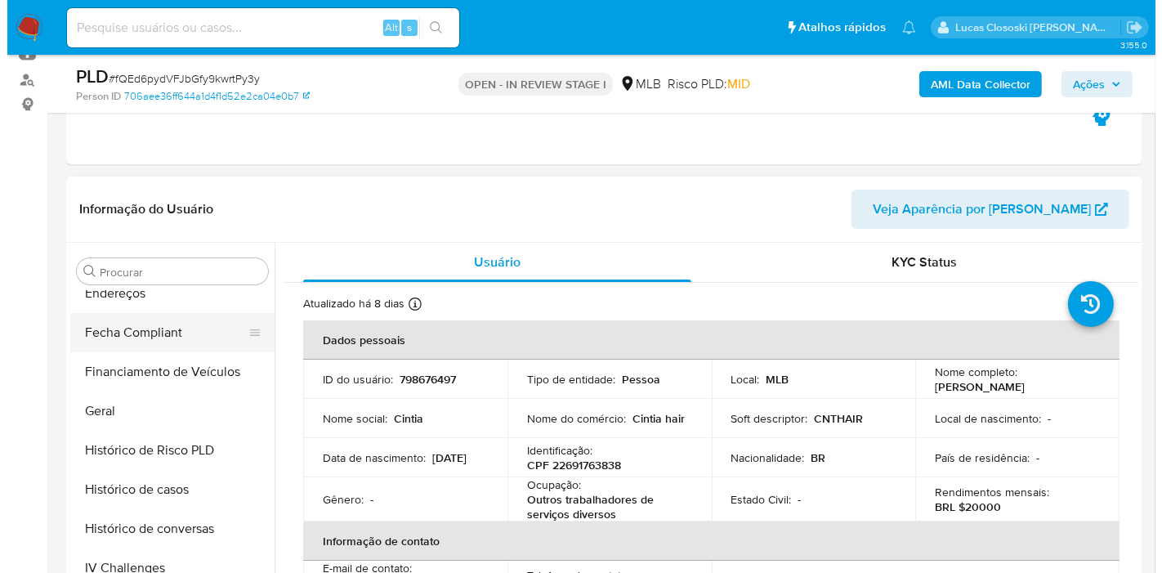
scroll to position [366, 0]
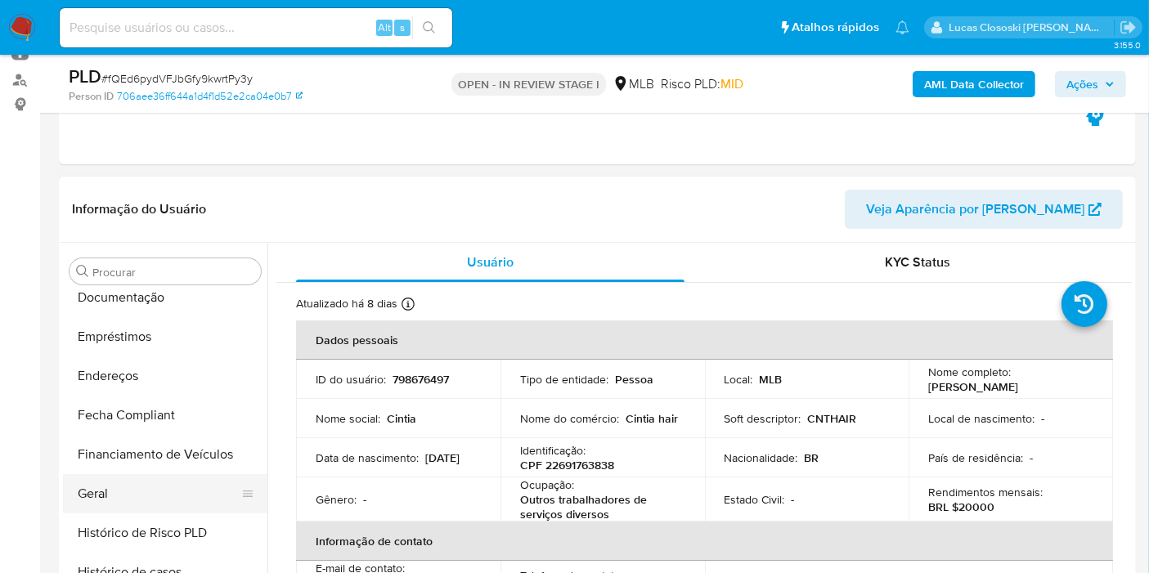
click at [112, 479] on button "Geral" at bounding box center [158, 493] width 191 height 39
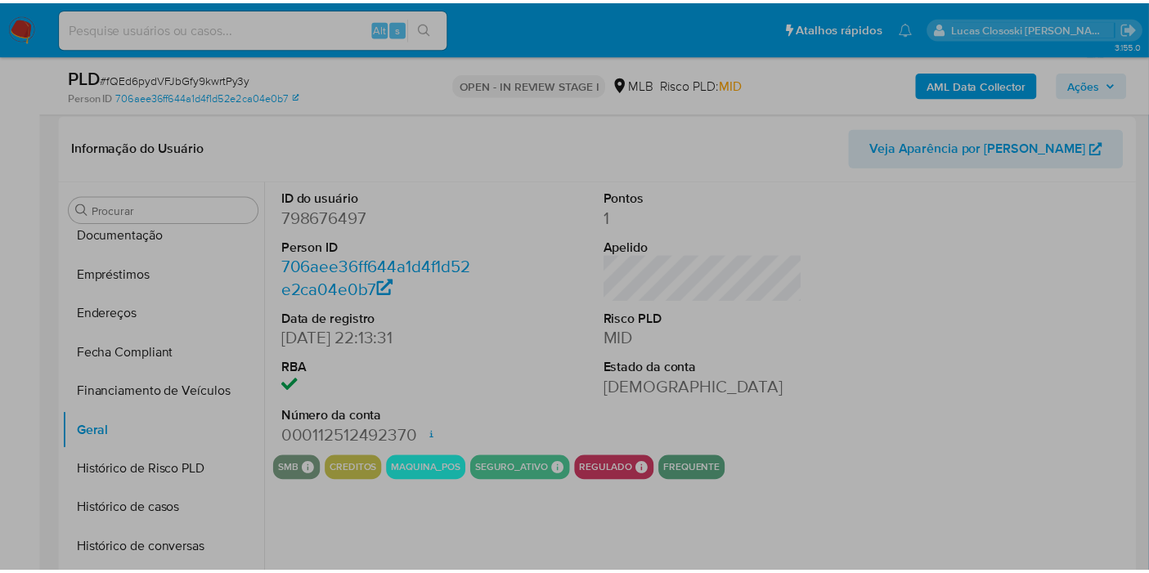
scroll to position [272, 0]
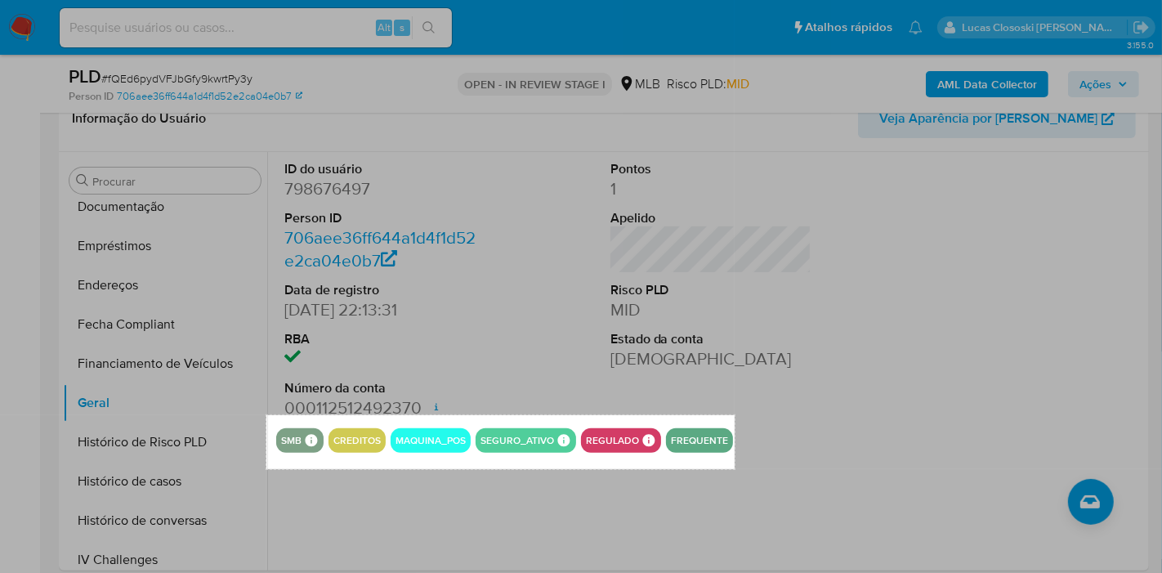
drag, startPoint x: 267, startPoint y: 415, endPoint x: 735, endPoint y: 468, distance: 470.5
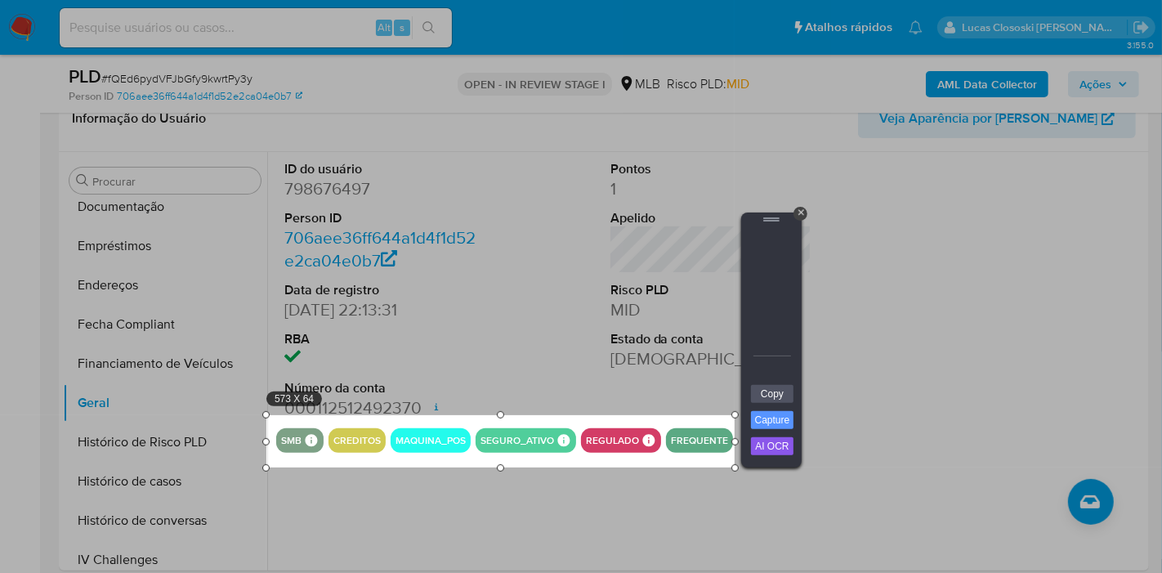
click at [745, 407] on div "+ Copy Capture AI OCR + Transform Images to Editable Text in Seconds! Instantly…" at bounding box center [771, 340] width 60 height 255
click at [759, 388] on link "Copy" at bounding box center [772, 394] width 43 height 18
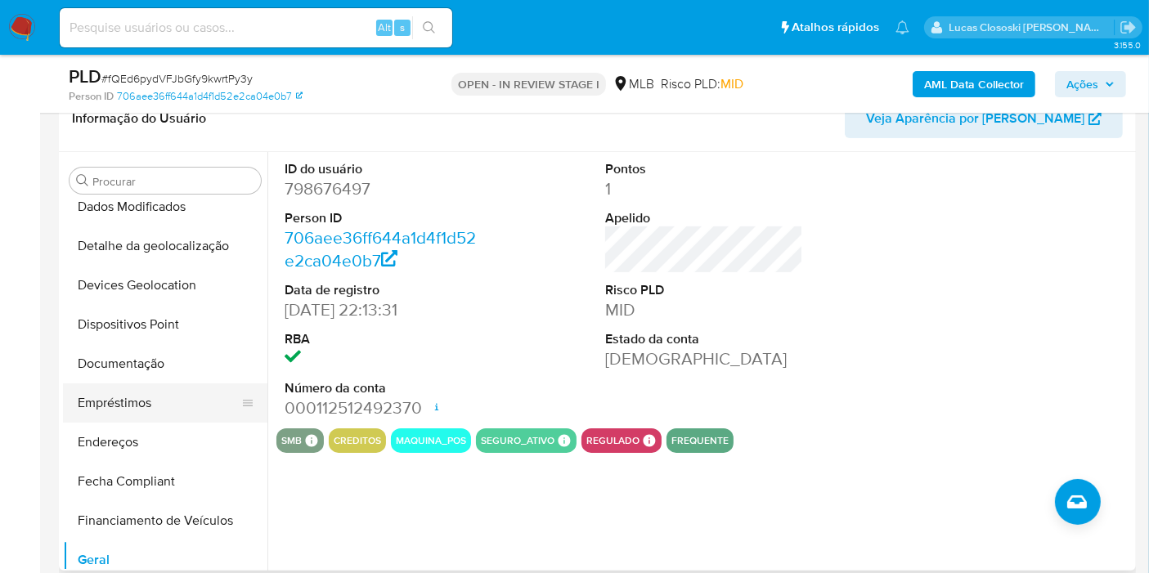
scroll to position [275, 0]
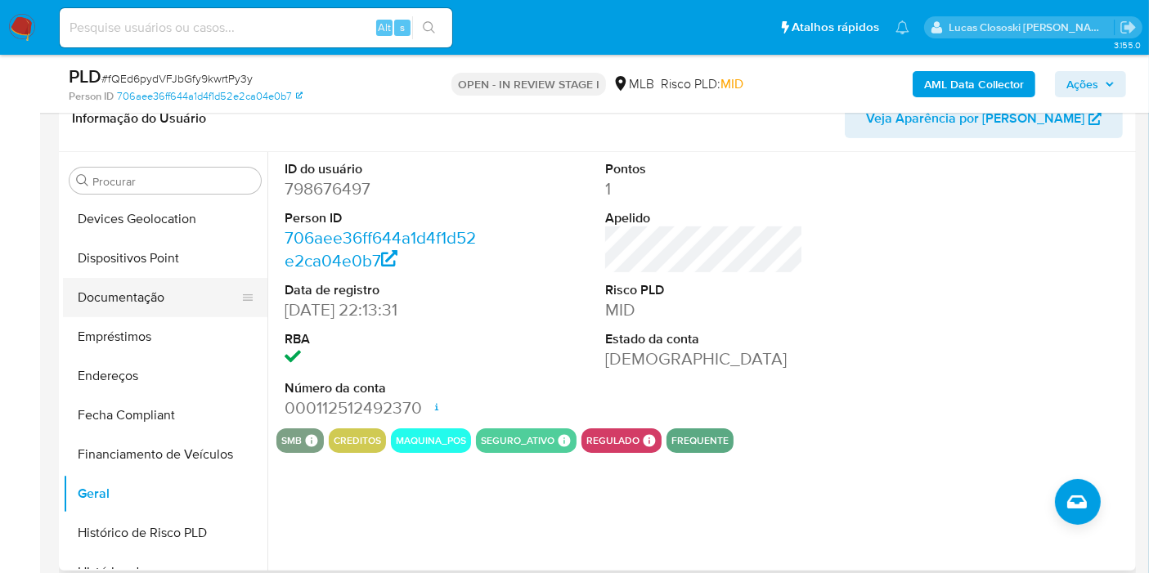
click at [140, 299] on button "Documentação" at bounding box center [158, 297] width 191 height 39
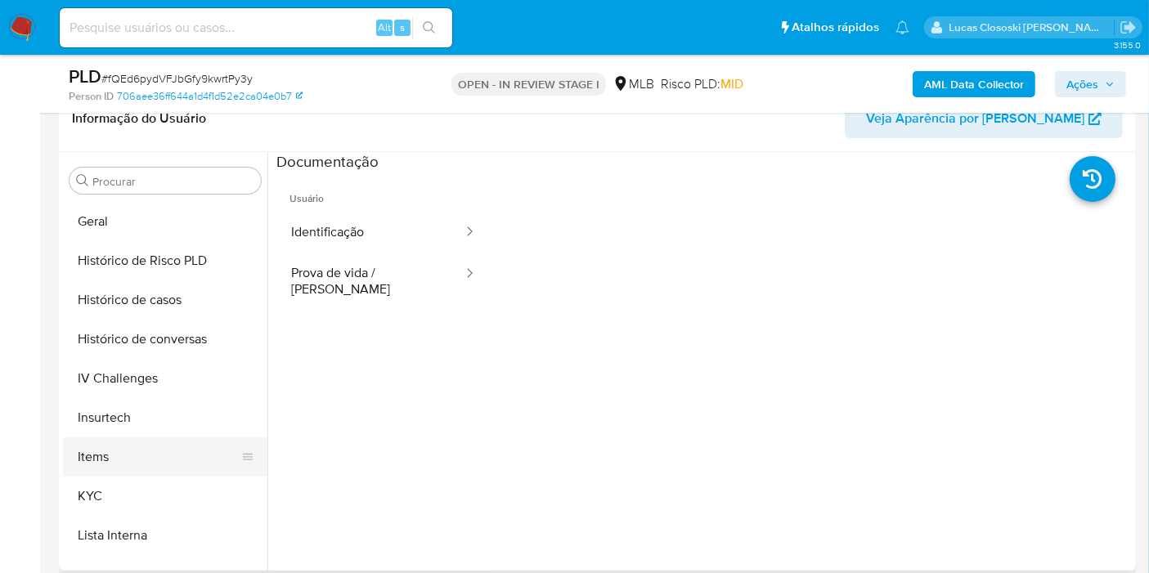
scroll to position [729, 0]
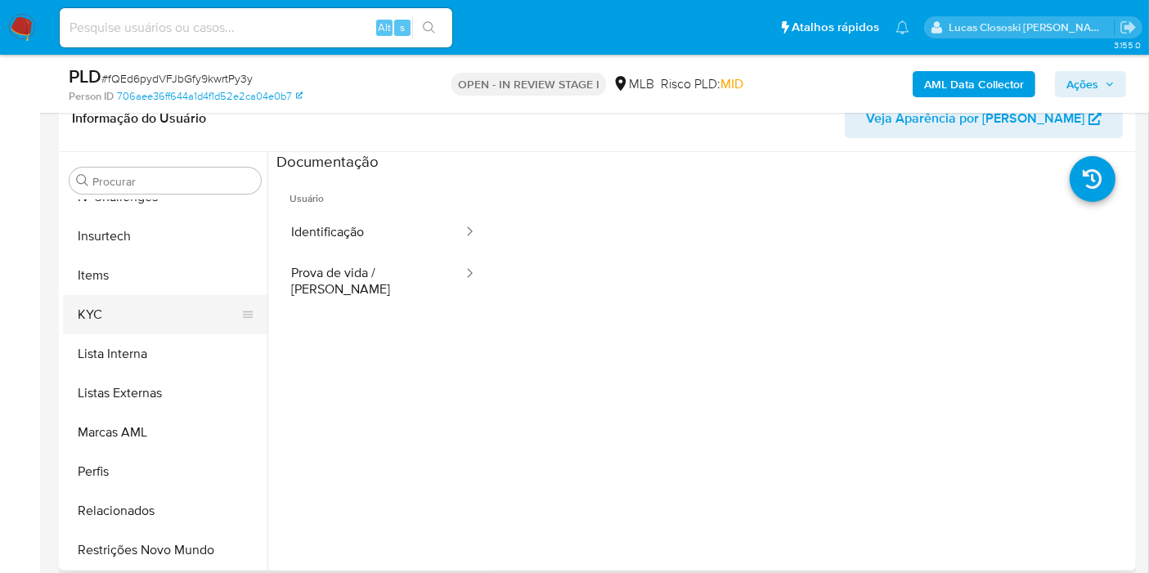
click at [109, 311] on button "KYC" at bounding box center [158, 314] width 191 height 39
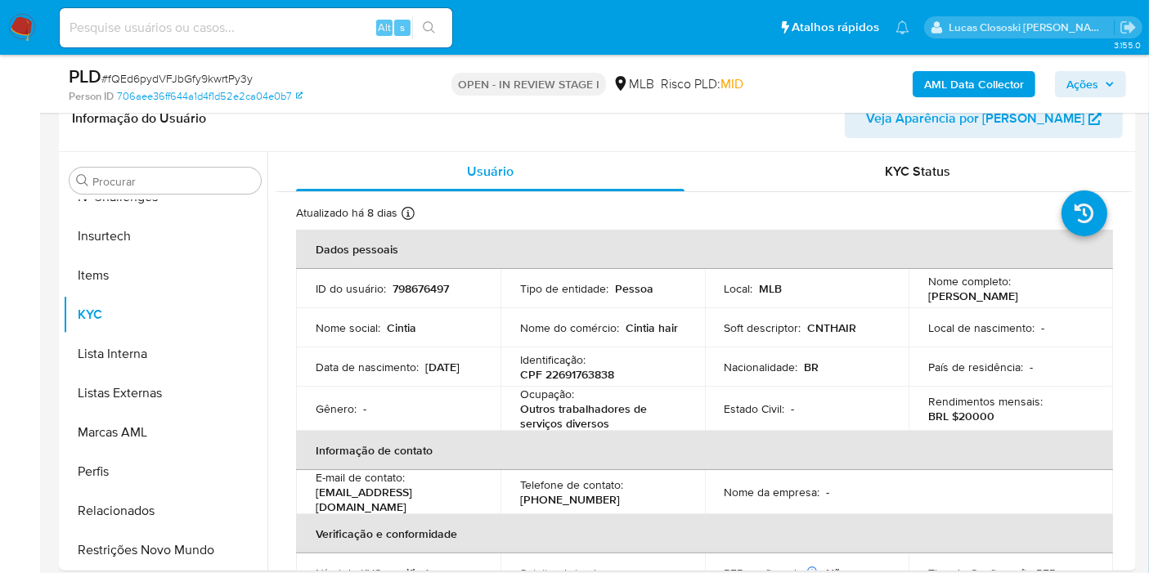
click at [1094, 92] on span "Ações" at bounding box center [1082, 84] width 32 height 26
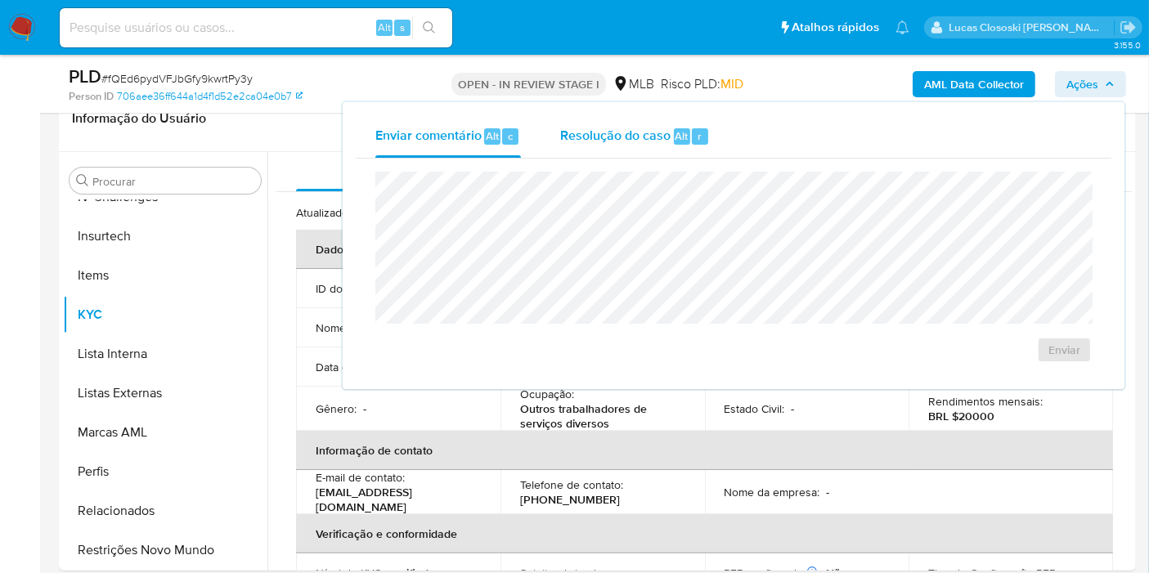
click at [670, 142] on div "Resolução do caso Alt r" at bounding box center [635, 136] width 150 height 43
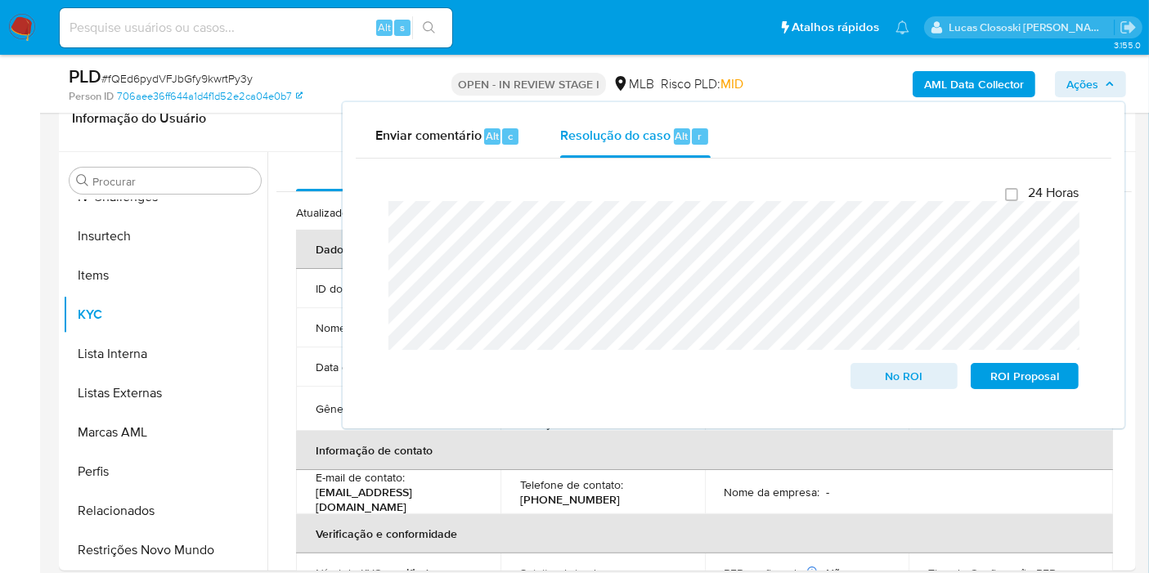
click at [1103, 91] on span "Ações" at bounding box center [1090, 84] width 48 height 23
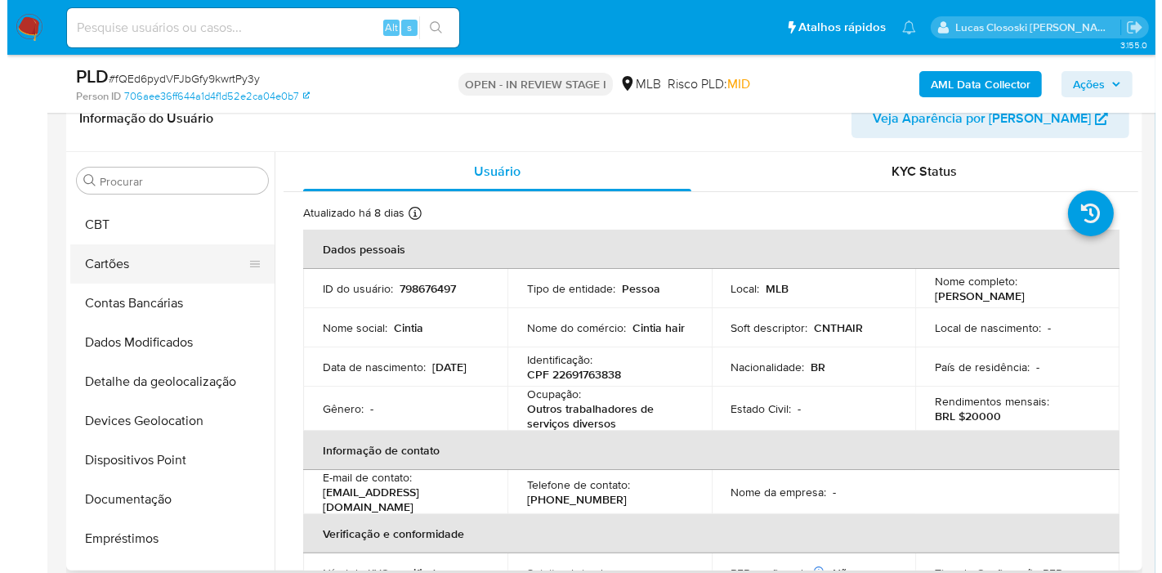
scroll to position [2, 0]
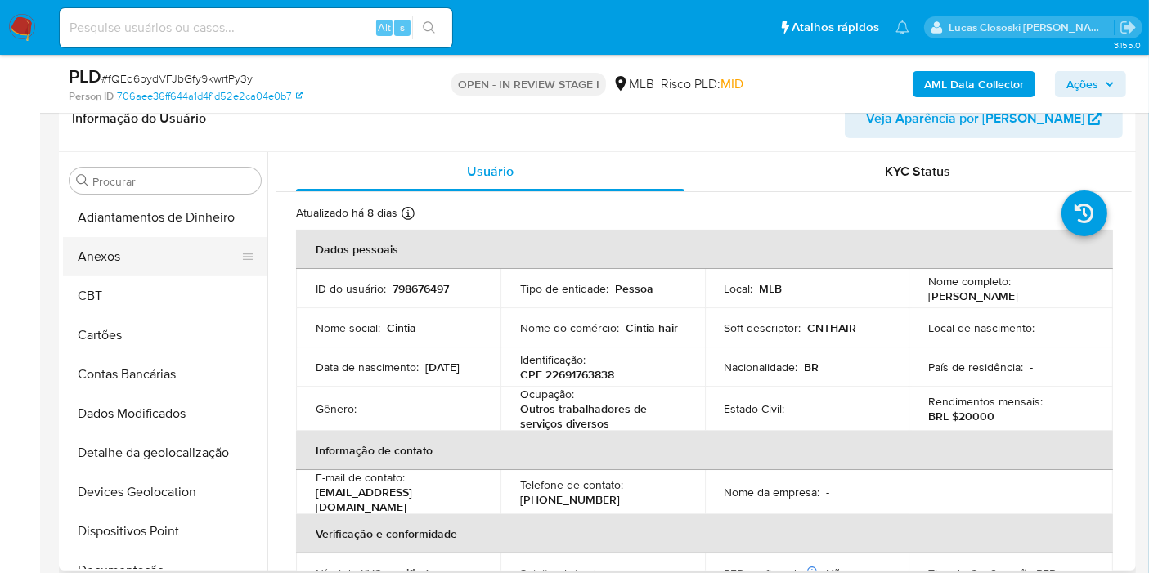
click at [121, 249] on button "Anexos" at bounding box center [158, 256] width 191 height 39
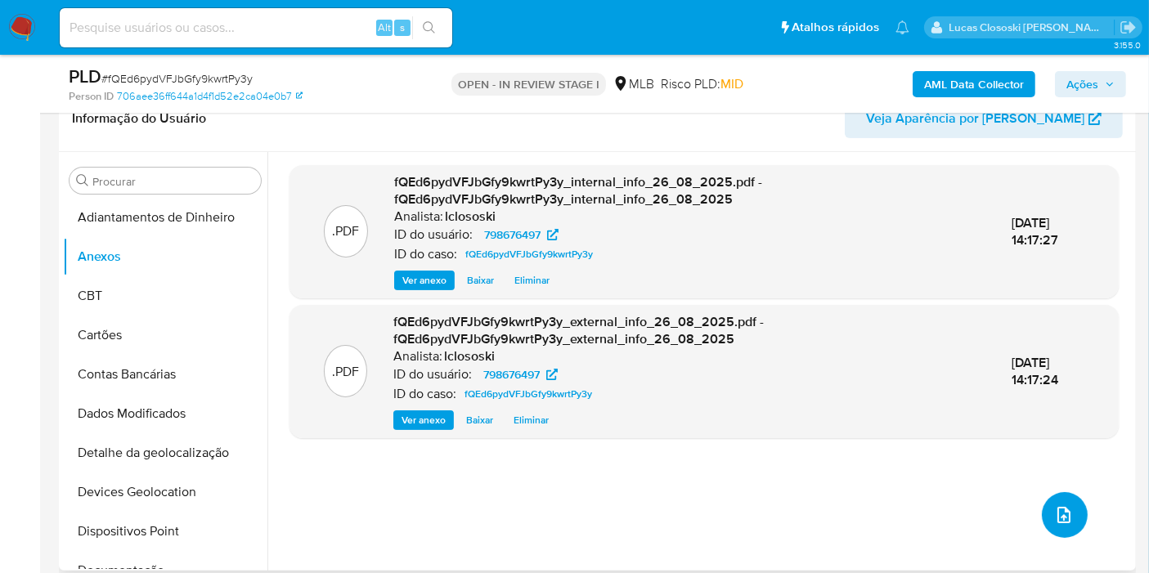
click at [1064, 519] on icon "upload-file" at bounding box center [1064, 515] width 20 height 20
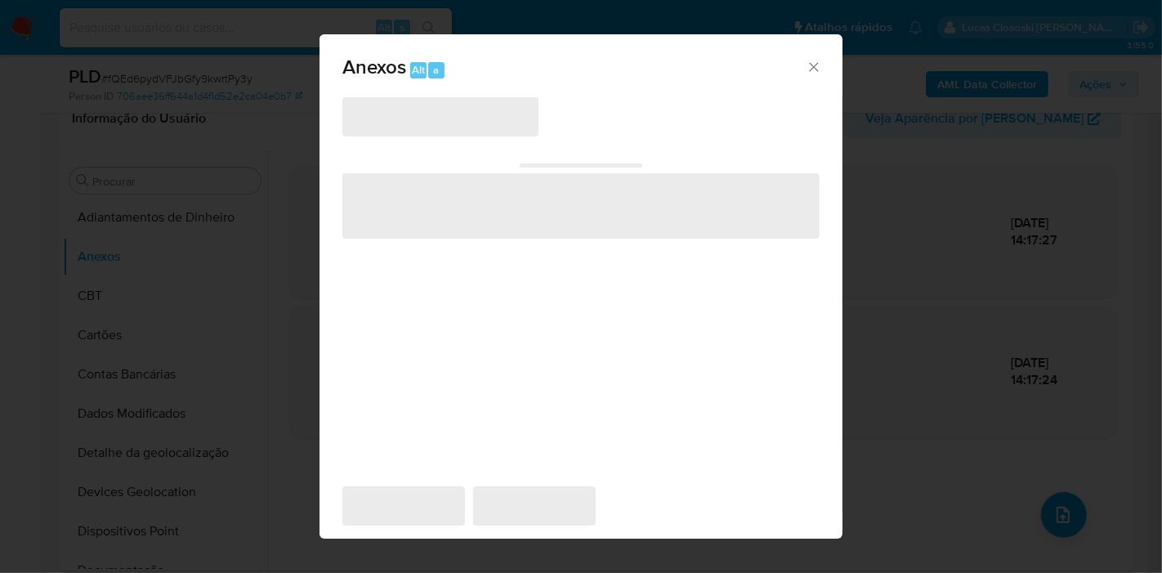
click at [486, 137] on div "‌ ‌ ‌ ‌ ‌" at bounding box center [581, 292] width 477 height 392
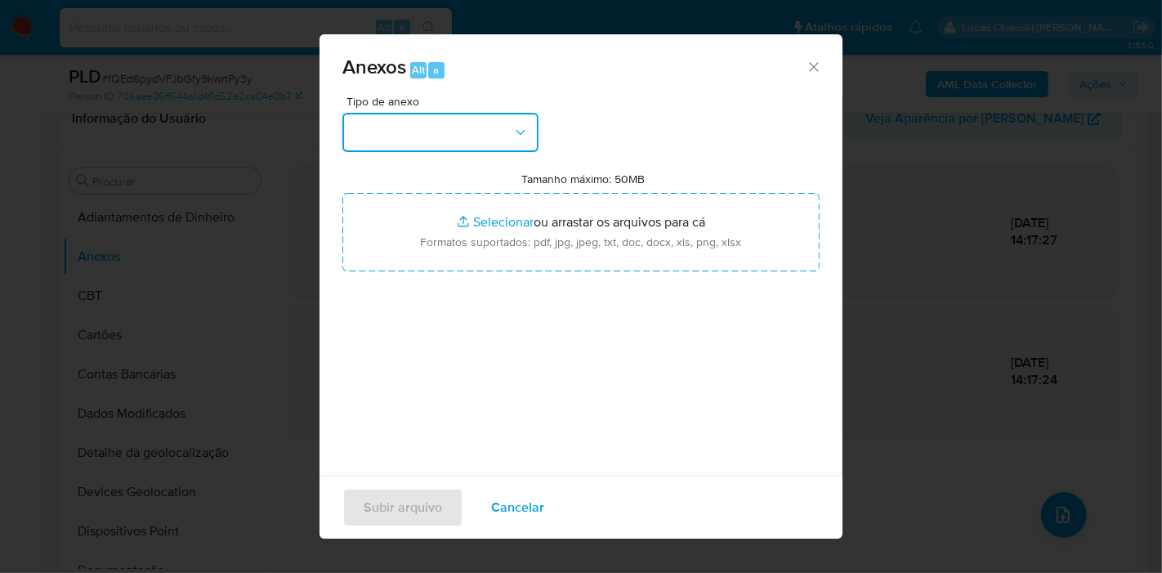
click at [486, 137] on button "button" at bounding box center [441, 132] width 196 height 39
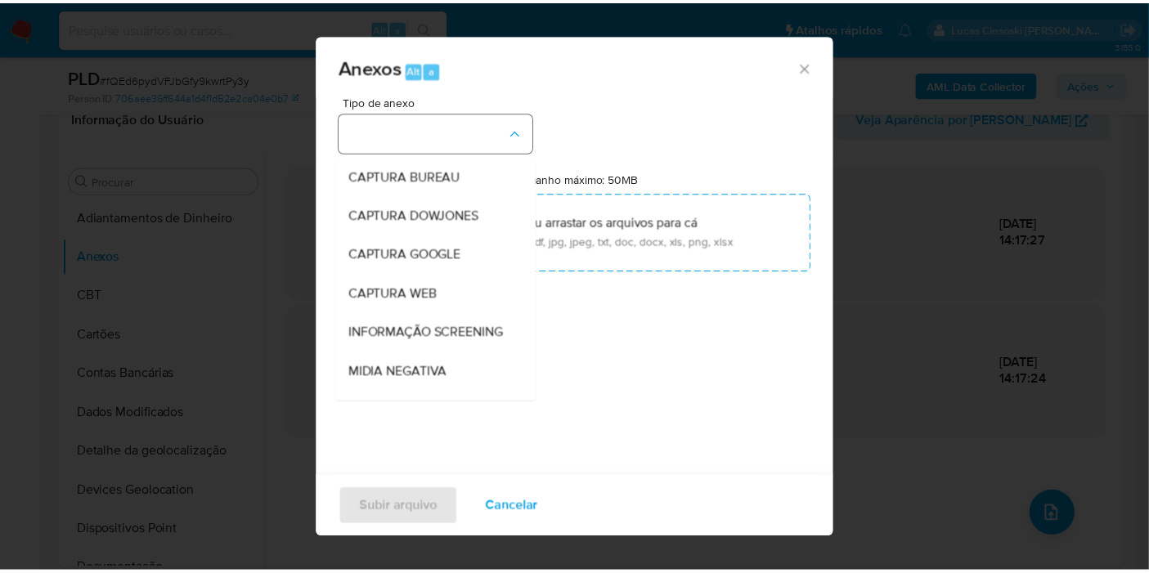
scroll to position [251, 0]
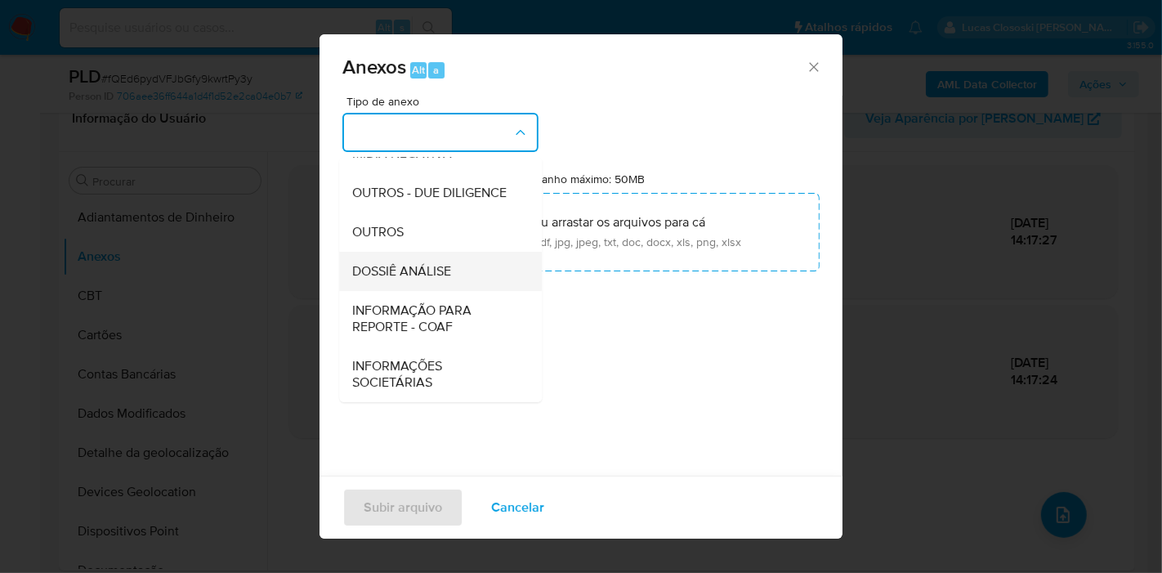
click at [451, 269] on span "DOSSIÊ ANÁLISE" at bounding box center [401, 271] width 99 height 16
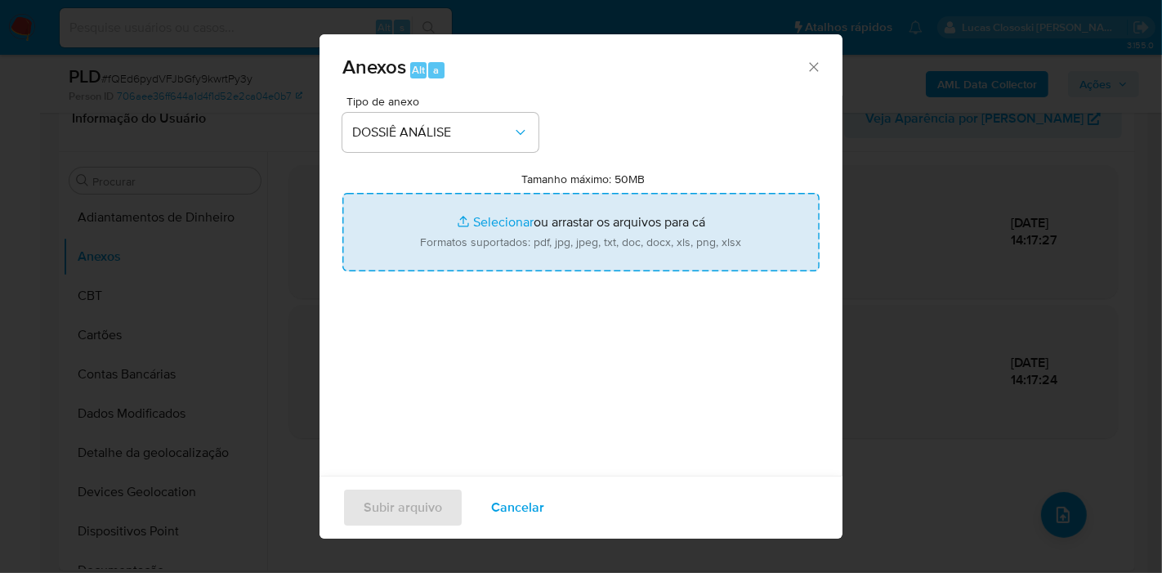
click at [550, 218] on input "Tamanho máximo: 50MB Selecionar arquivos" at bounding box center [581, 232] width 477 height 78
type input "C:\fakepath\SAR - XXXX - CPF 22691763838 - CINTIA ROCHA GUILHERME.pdf"
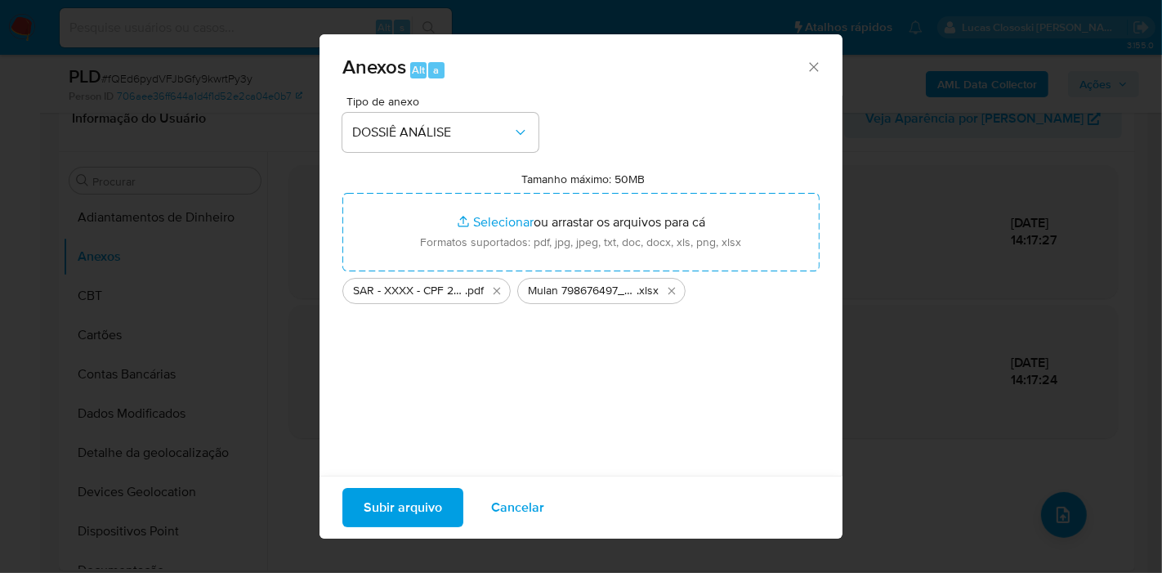
click at [434, 503] on span "Subir arquivo" at bounding box center [403, 508] width 78 height 36
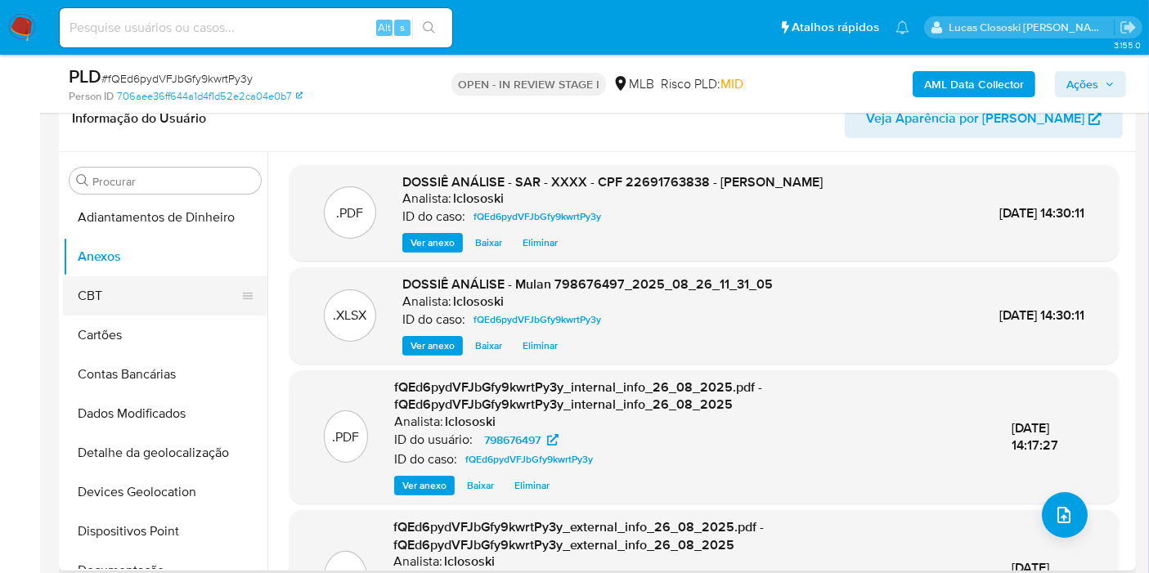
click at [74, 286] on button "CBT" at bounding box center [158, 295] width 191 height 39
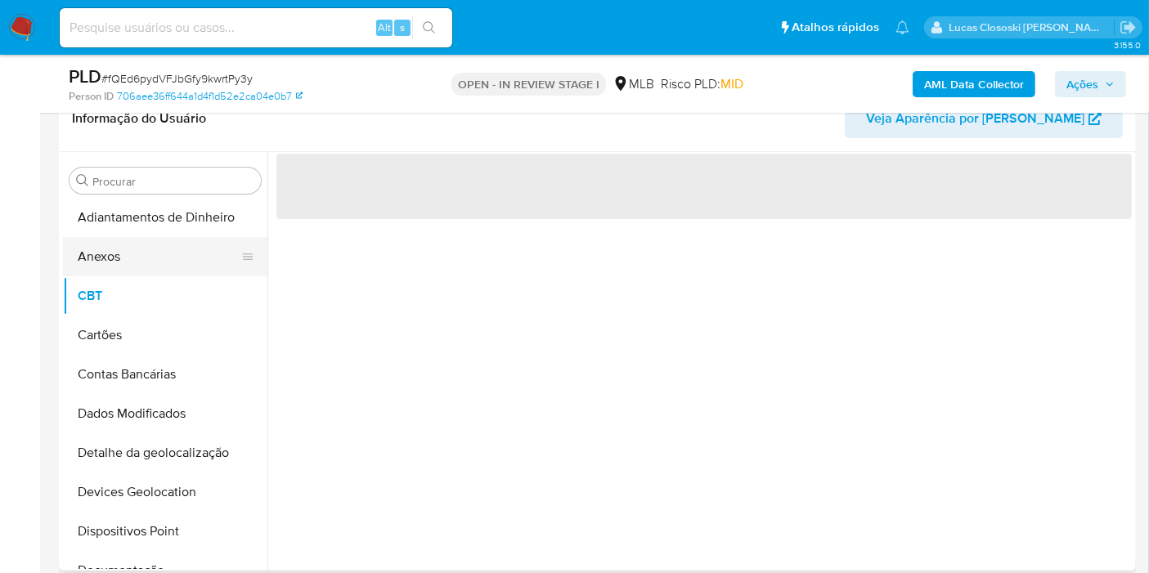
click at [83, 262] on button "Anexos" at bounding box center [158, 256] width 191 height 39
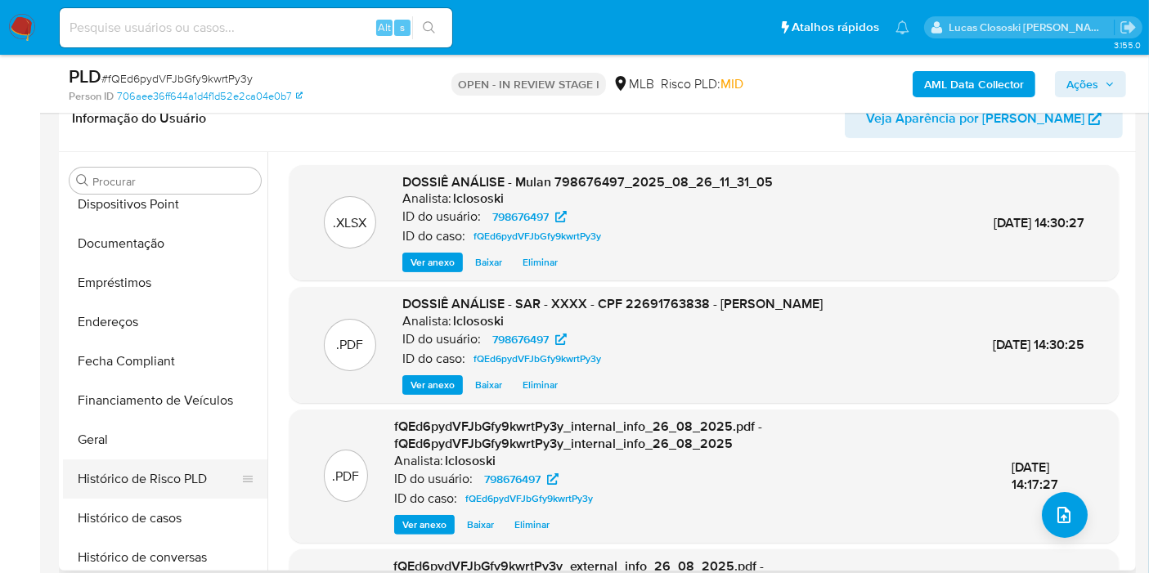
scroll to position [457, 0]
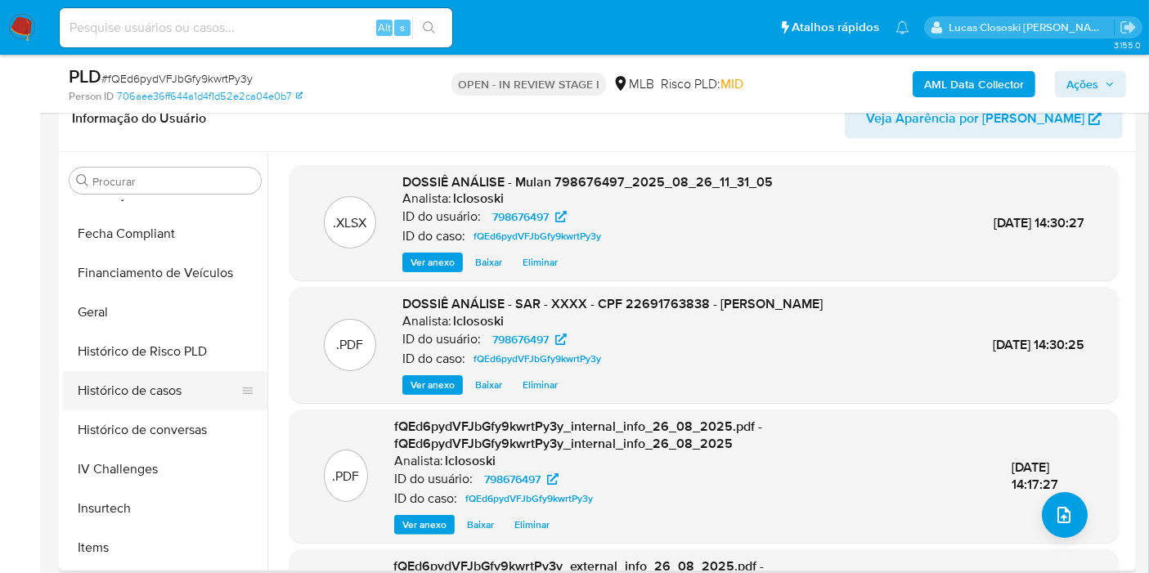
click at [156, 379] on button "Histórico de casos" at bounding box center [158, 390] width 191 height 39
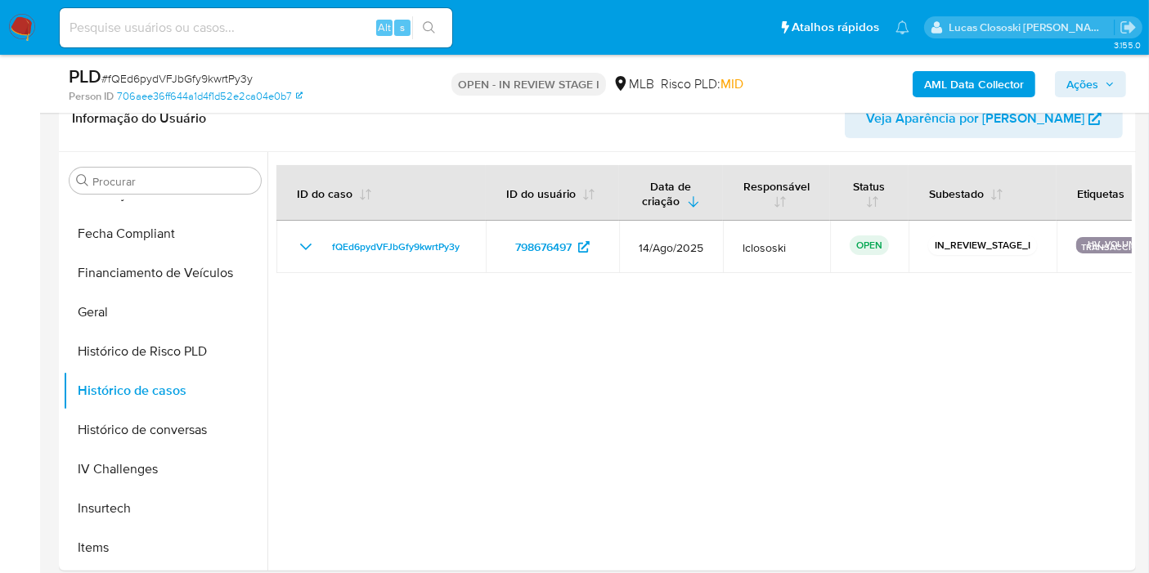
click at [1072, 74] on span "Ações" at bounding box center [1082, 84] width 32 height 26
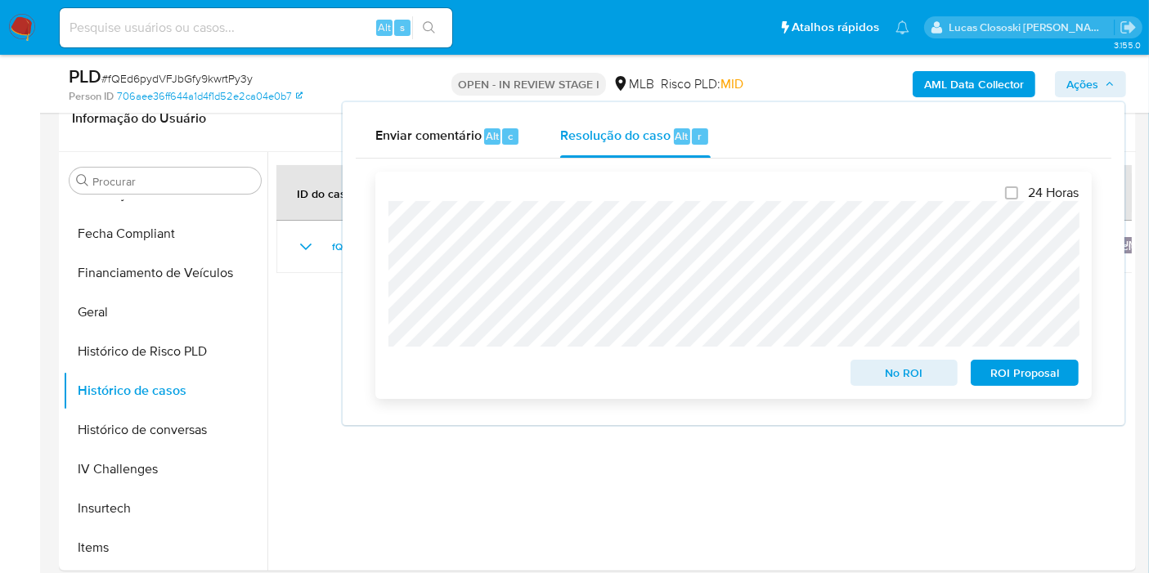
click at [1032, 378] on span "ROI Proposal" at bounding box center [1024, 372] width 85 height 23
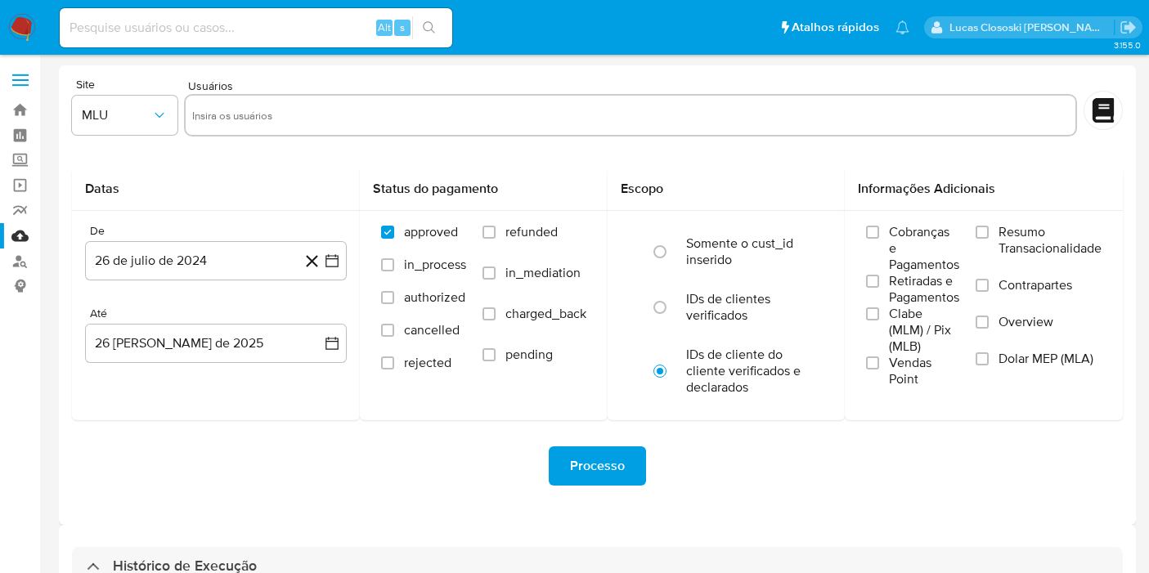
select select "10"
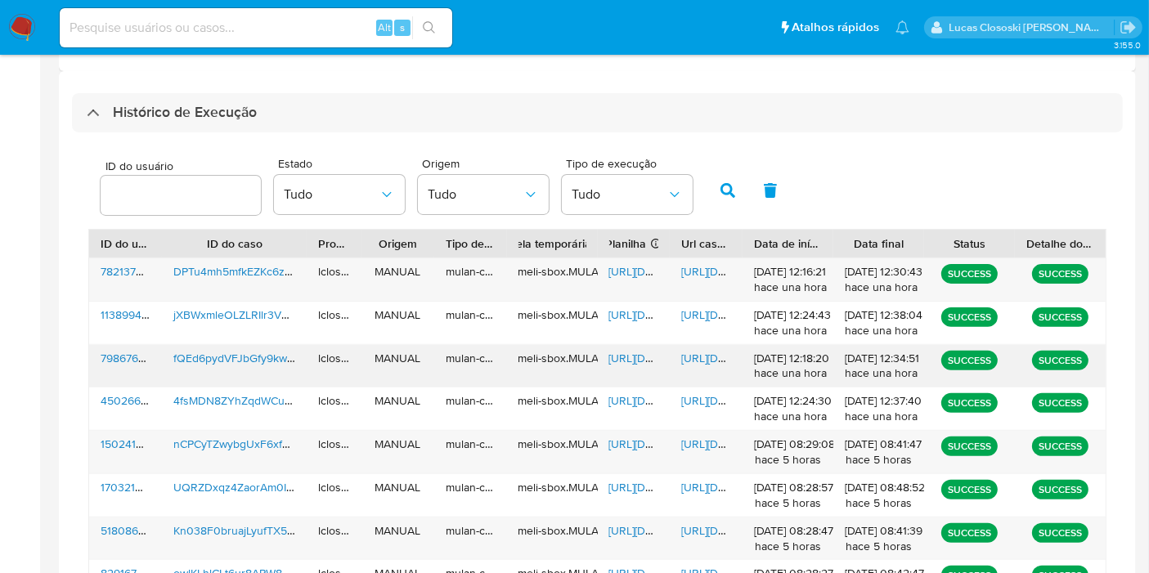
click at [633, 355] on span "[URL][DOMAIN_NAME]" at bounding box center [665, 358] width 113 height 16
click at [705, 361] on span "[URL][DOMAIN_NAME]" at bounding box center [737, 358] width 113 height 16
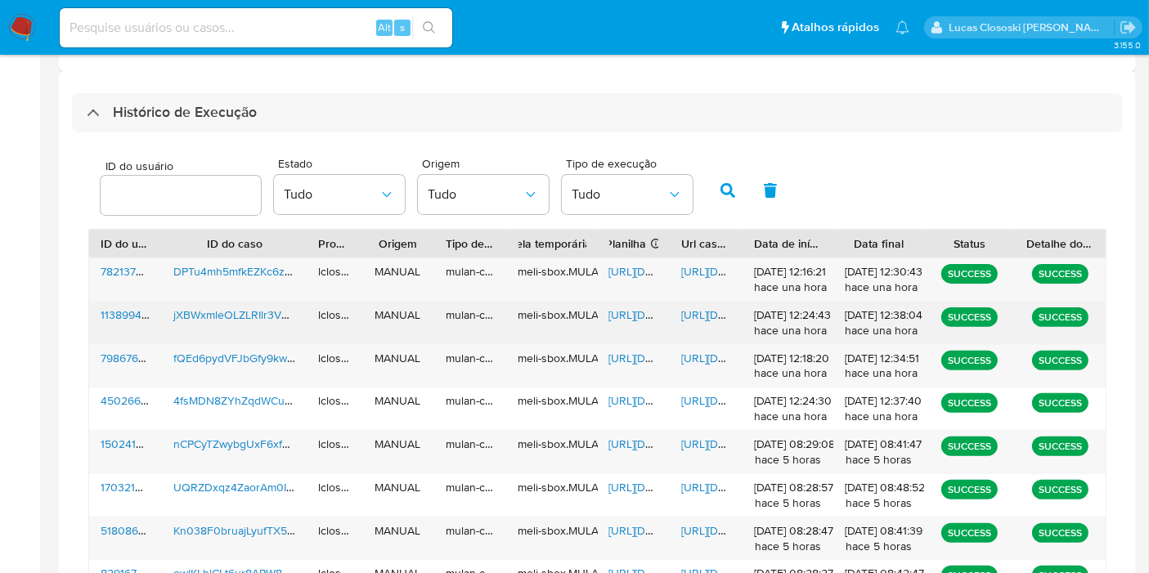
click at [644, 323] on div "https://docs.google.com/spreadsheets/d/1E_1ew74MQvldN8gYHYEYEsFbwQrabWYESL-Gon2…" at bounding box center [634, 323] width 73 height 43
click at [642, 309] on span "https://docs.google.com/spreadsheets/d/1E_1ew74MQvldN8gYHYEYEsFbwQrabWYESL-Gon2…" at bounding box center [665, 315] width 113 height 16
click at [722, 309] on span "https://docs.google.com/document/d/1V3I_AXxP4YOJ5W8A7QZXHEP8Mf6CxFYzLguyHzocoTc…" at bounding box center [737, 315] width 113 height 16
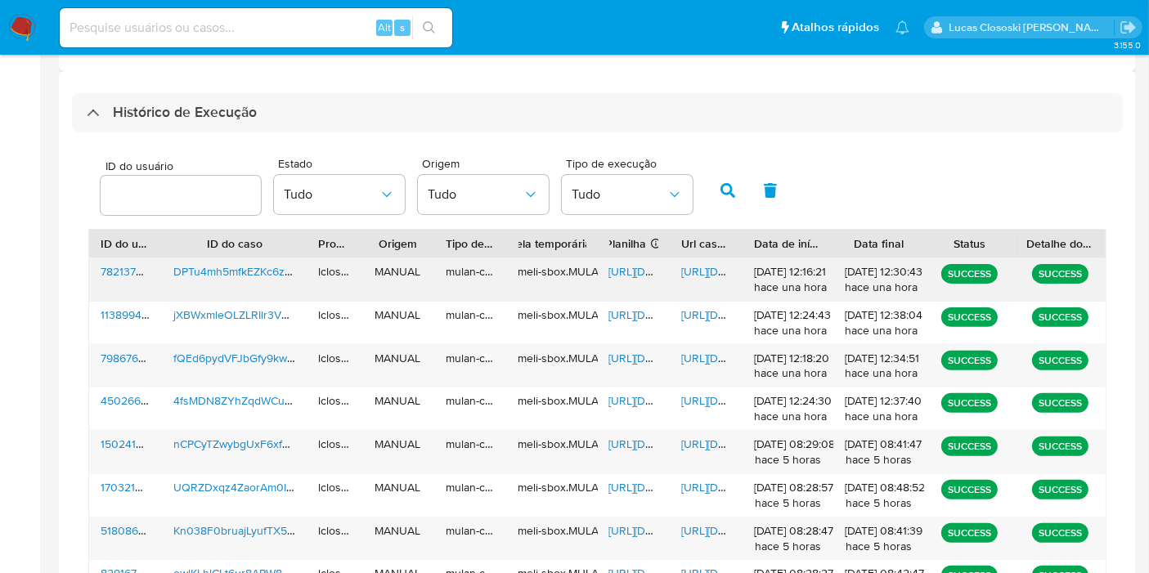
click at [626, 272] on span "https://docs.google.com/spreadsheets/d/11ie9O3NDj7L2o7K7GVkDr5WvEw9s7YsBO_Cbrd9…" at bounding box center [665, 271] width 113 height 16
click at [707, 258] on div "https://docs.google.com/document/d/1YaErQppbmtJt7xznpVbab51kr3NLHsp5UnZIGlhVGY0…" at bounding box center [705, 279] width 73 height 43
click at [707, 259] on div "https://docs.google.com/document/d/1YaErQppbmtJt7xznpVbab51kr3NLHsp5UnZIGlhVGY0…" at bounding box center [705, 279] width 73 height 43
click at [703, 267] on span "https://docs.google.com/document/d/1YaErQppbmtJt7xznpVbab51kr3NLHsp5UnZIGlhVGY0…" at bounding box center [737, 271] width 113 height 16
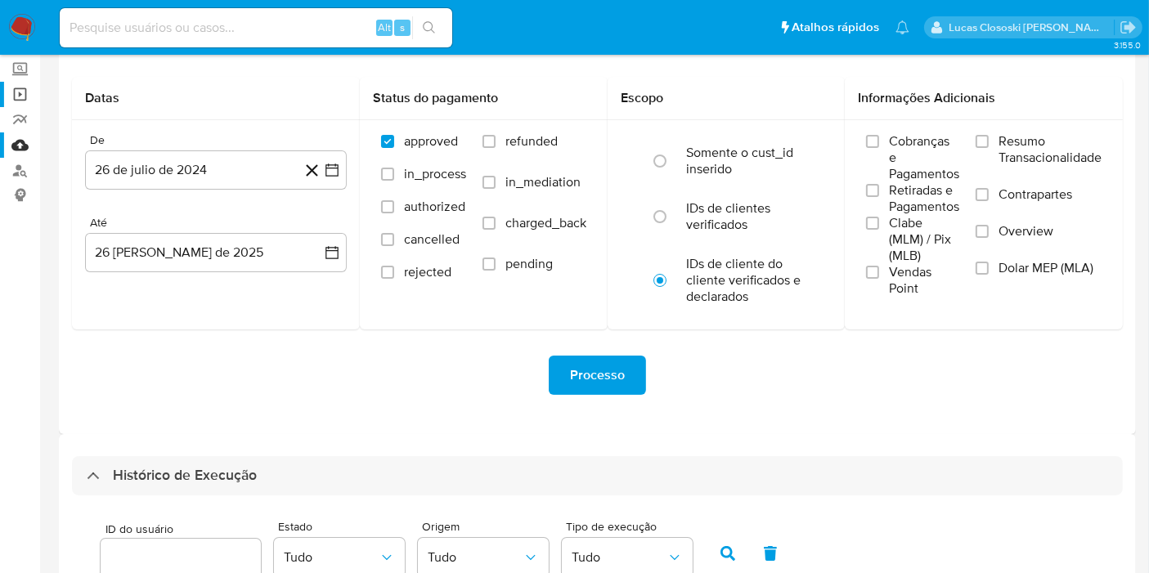
scroll to position [0, 0]
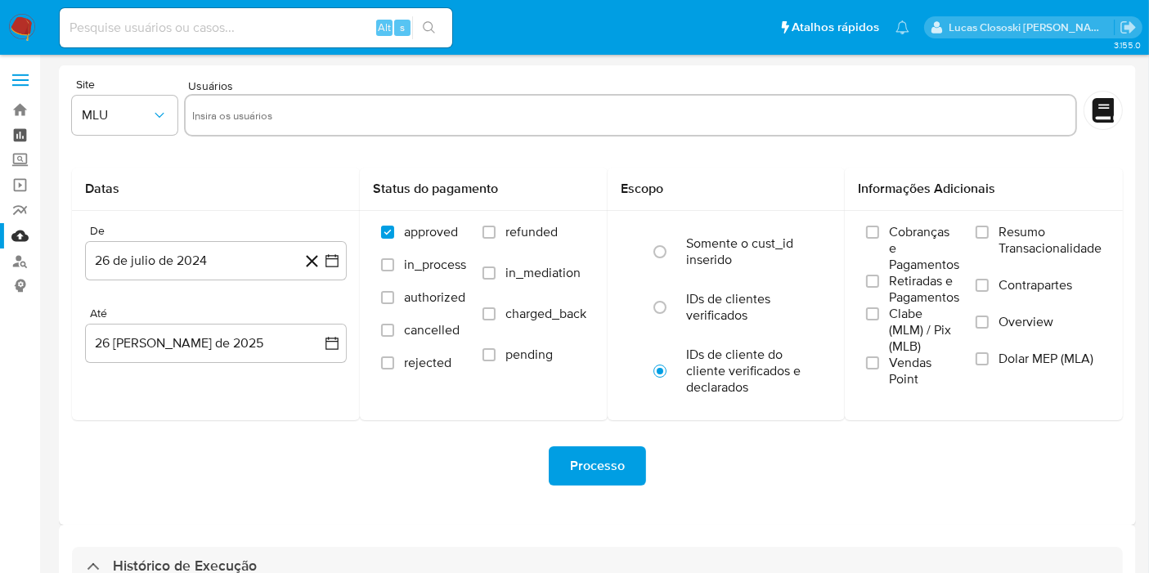
click at [21, 131] on link "Painel" at bounding box center [97, 135] width 195 height 25
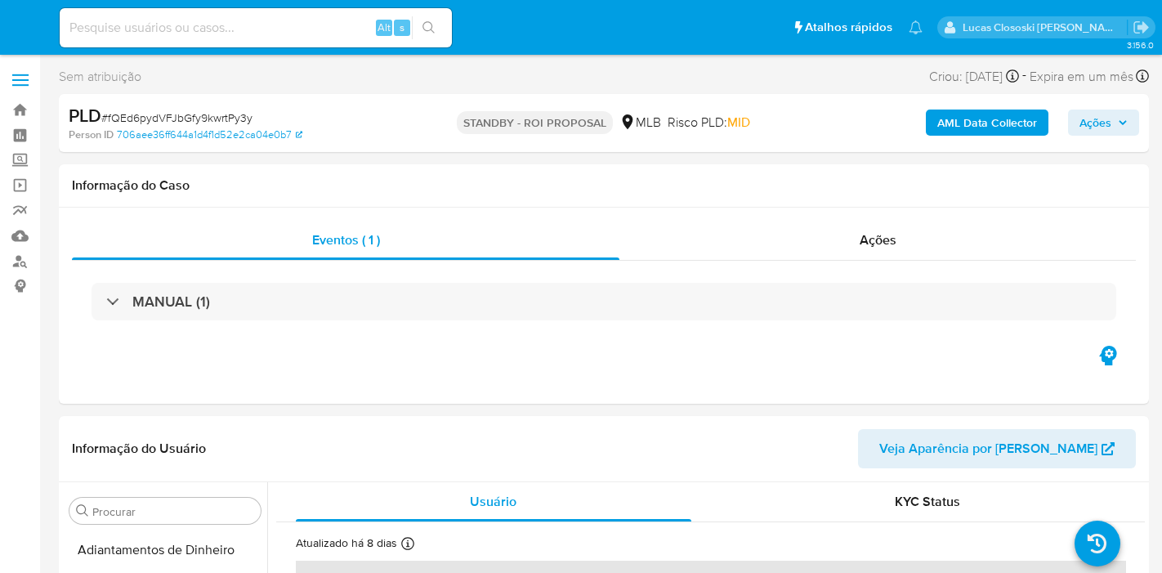
select select "10"
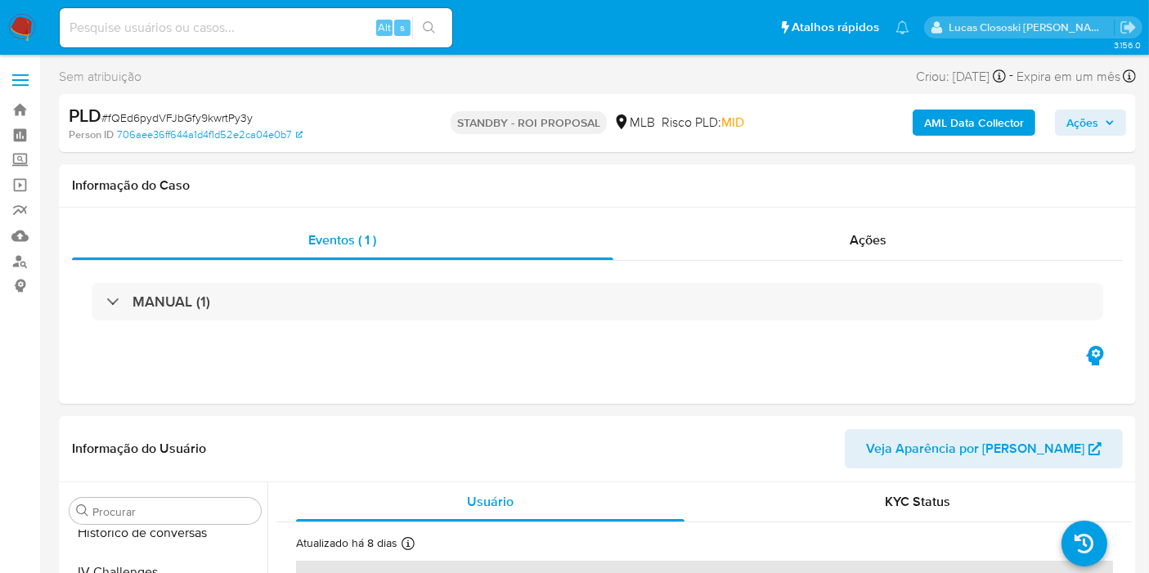
scroll to position [729, 0]
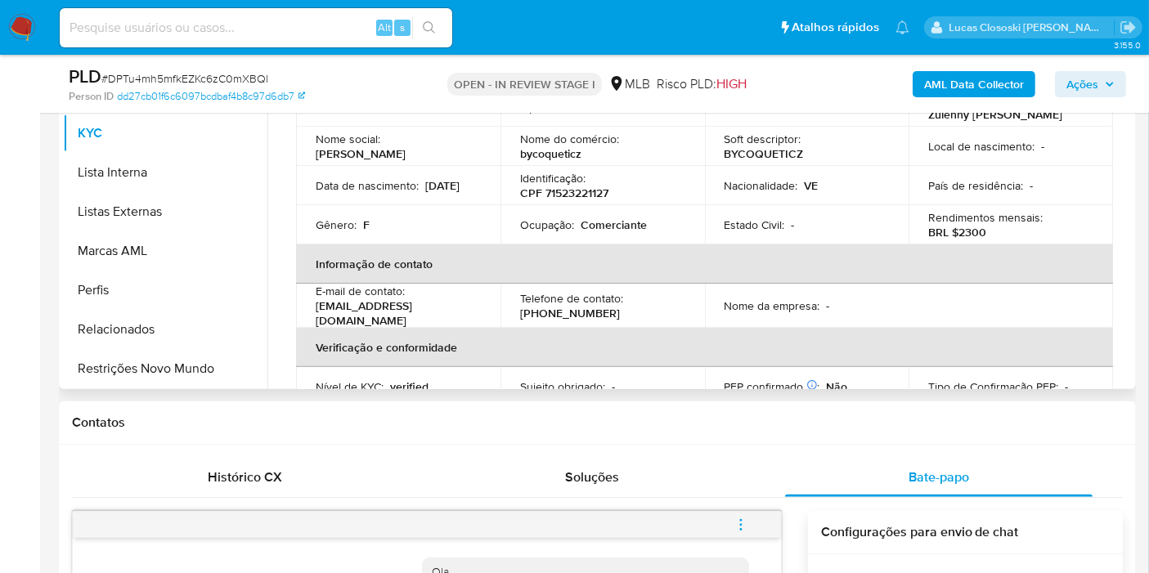
scroll to position [363, 0]
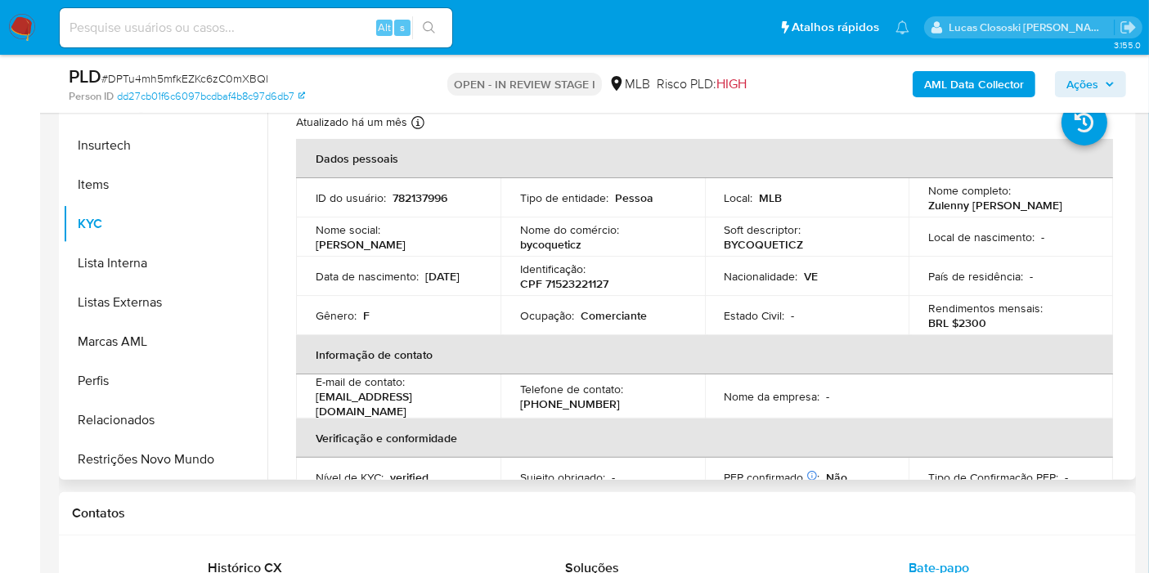
click at [571, 286] on p "CPF 71523221127" at bounding box center [564, 283] width 88 height 15
copy p "71523221127"
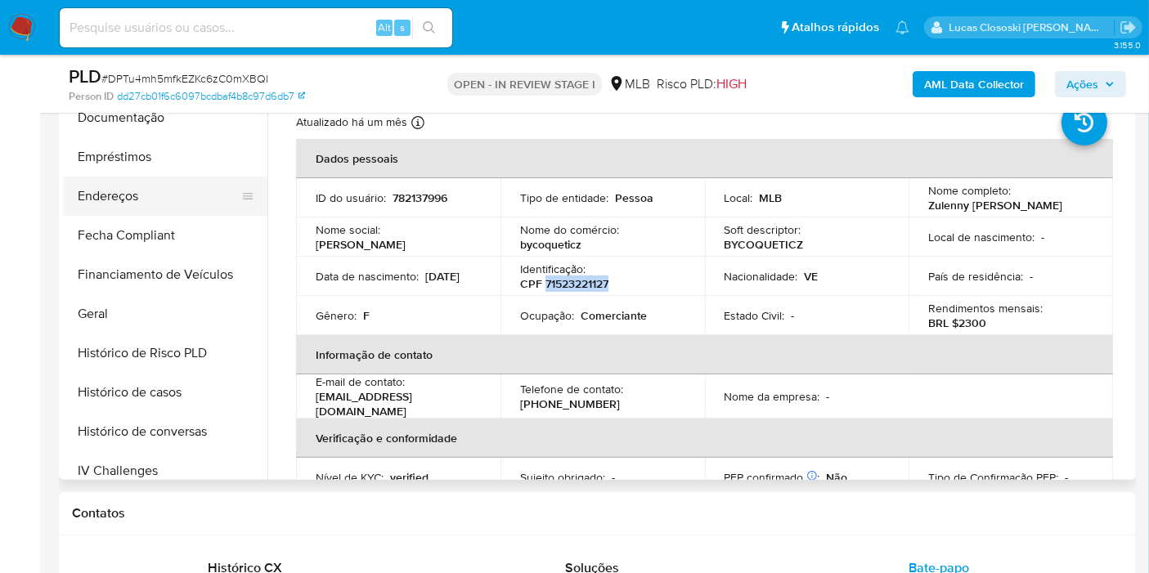
scroll to position [275, 0]
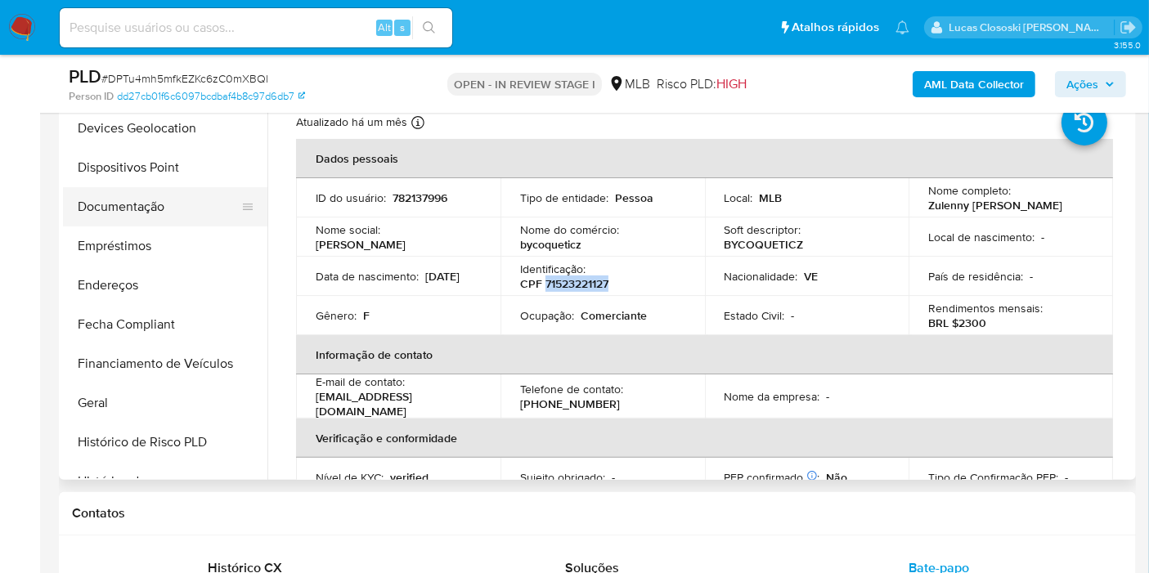
click at [137, 195] on button "Documentação" at bounding box center [158, 206] width 191 height 39
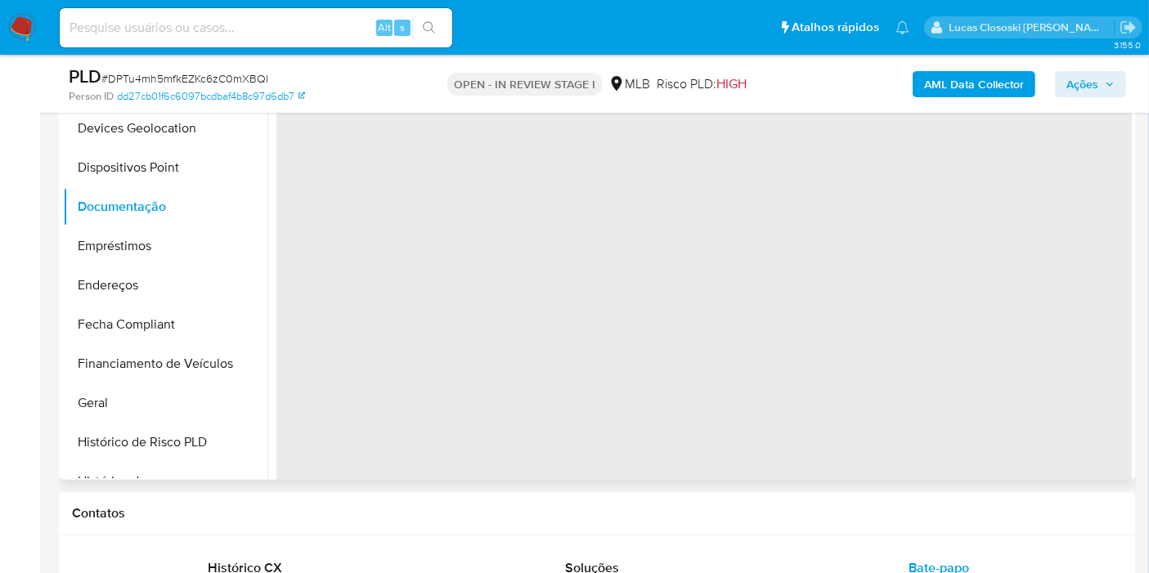
scroll to position [272, 0]
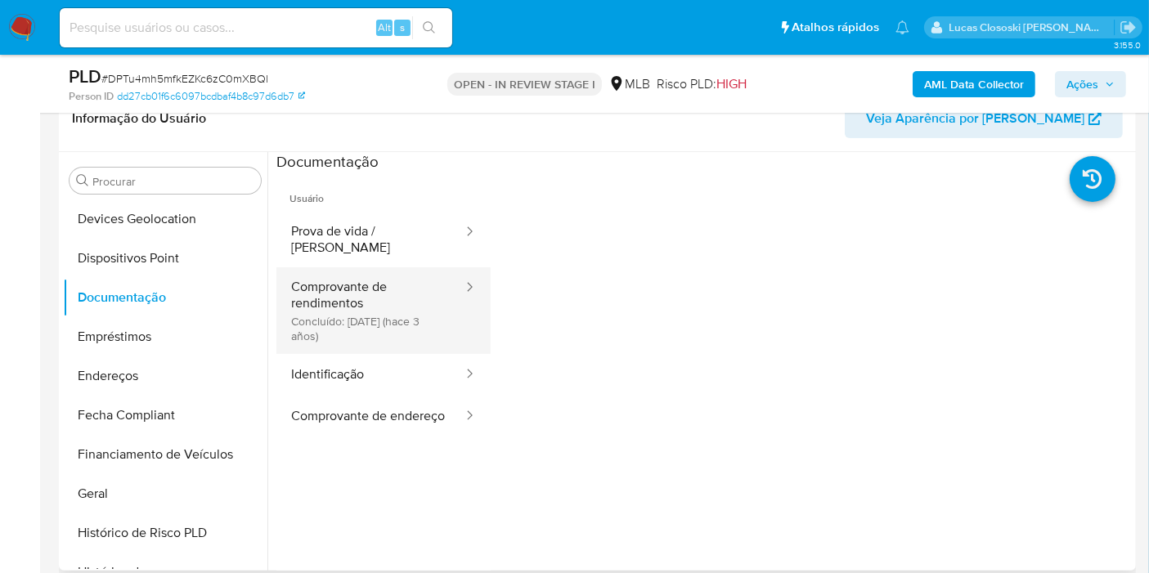
click at [370, 302] on button "Comprovante de rendimentos Concluído: [DATE] (hace 3 años)" at bounding box center [370, 310] width 188 height 87
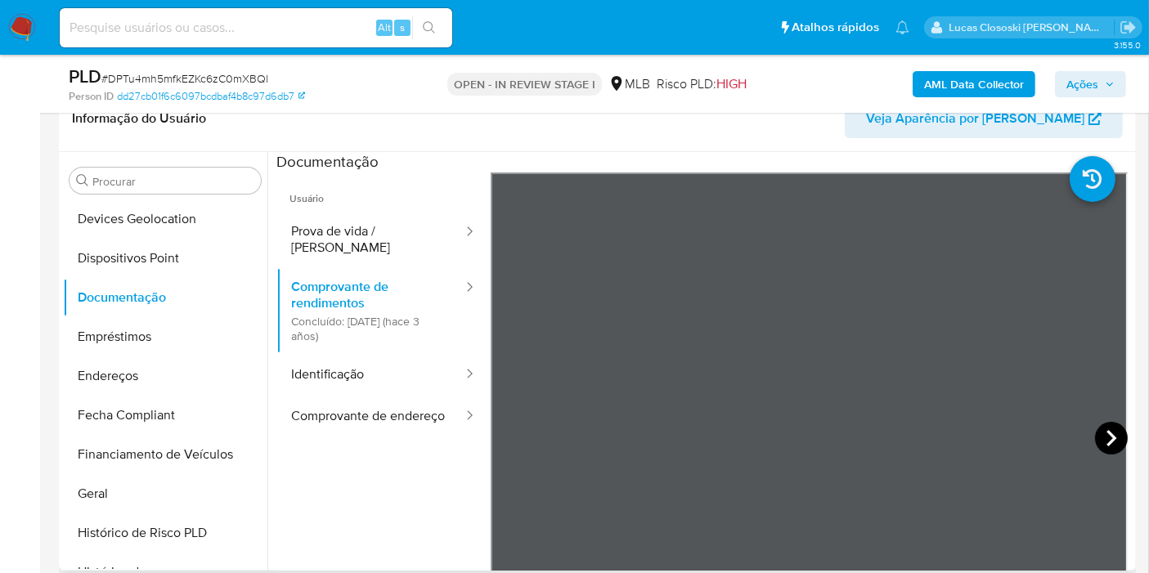
click at [1095, 435] on icon at bounding box center [1111, 438] width 33 height 33
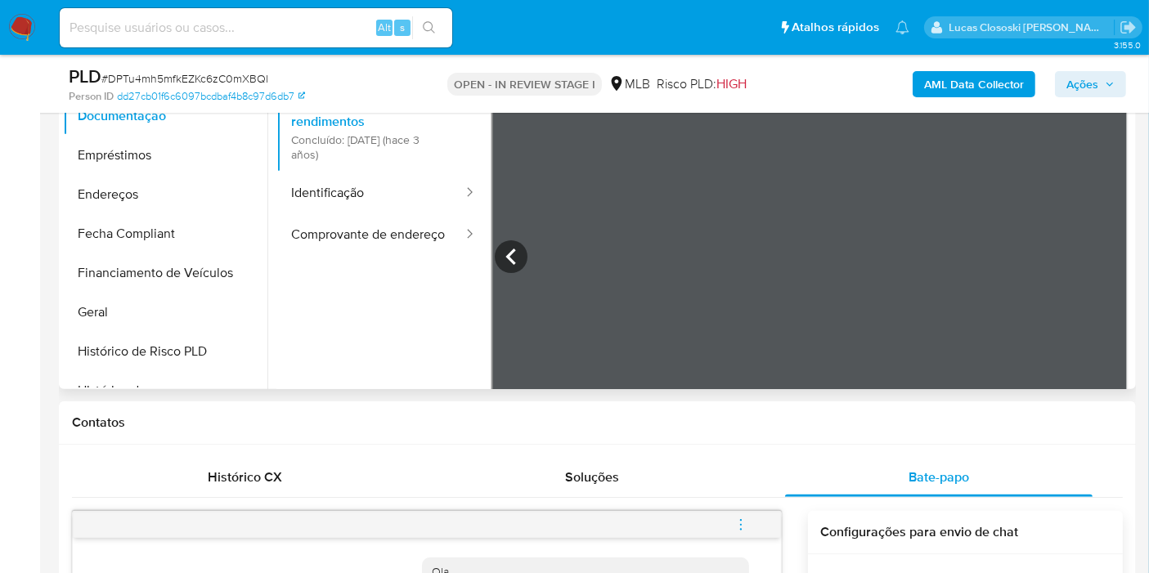
scroll to position [142, 0]
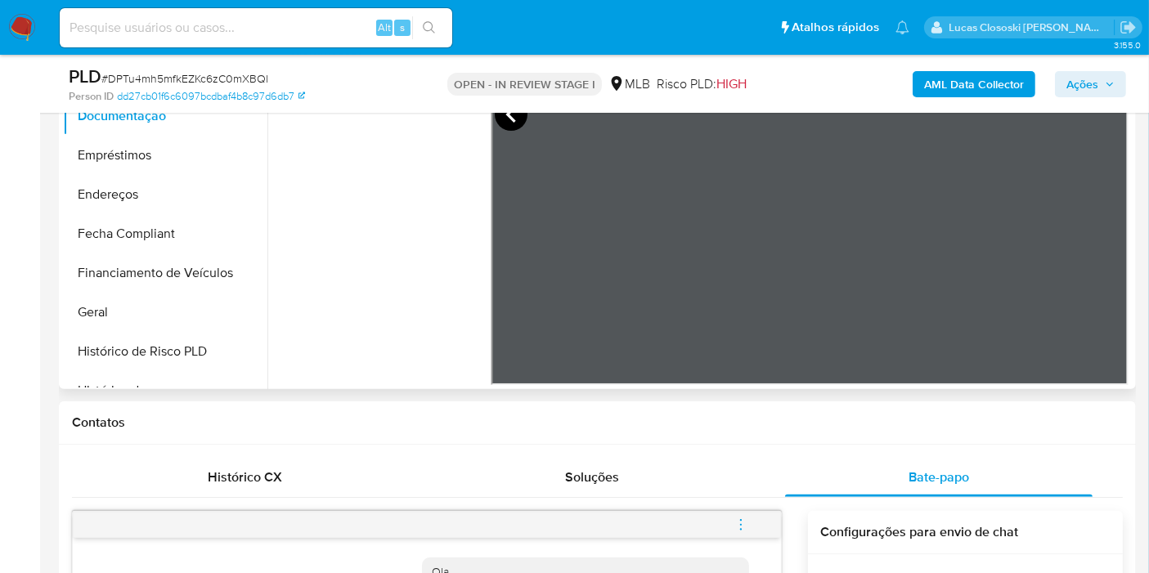
click at [510, 120] on icon at bounding box center [511, 114] width 33 height 33
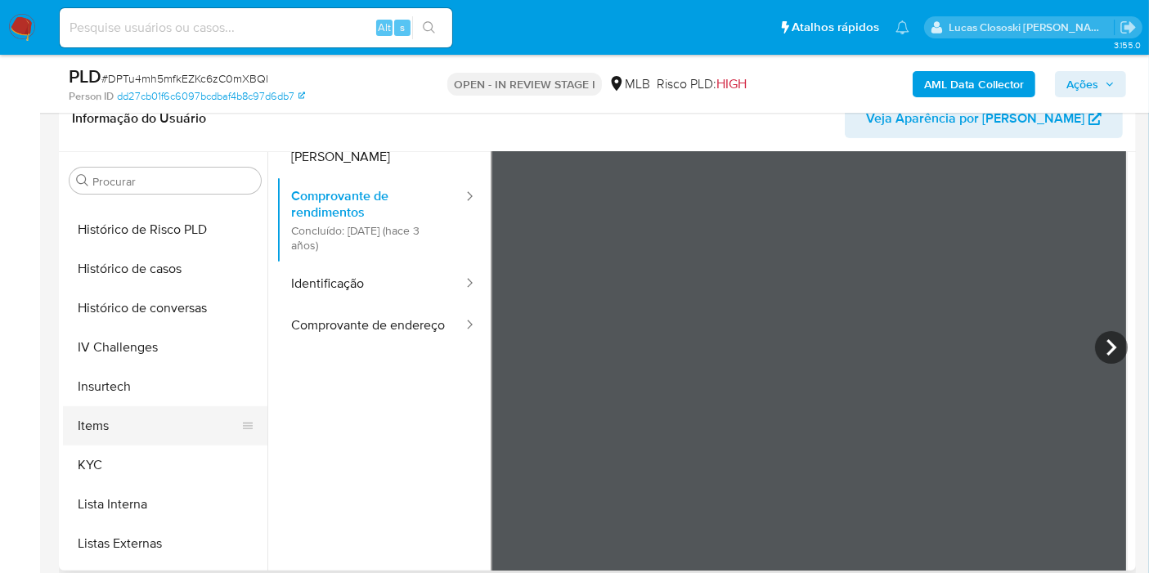
scroll to position [638, 0]
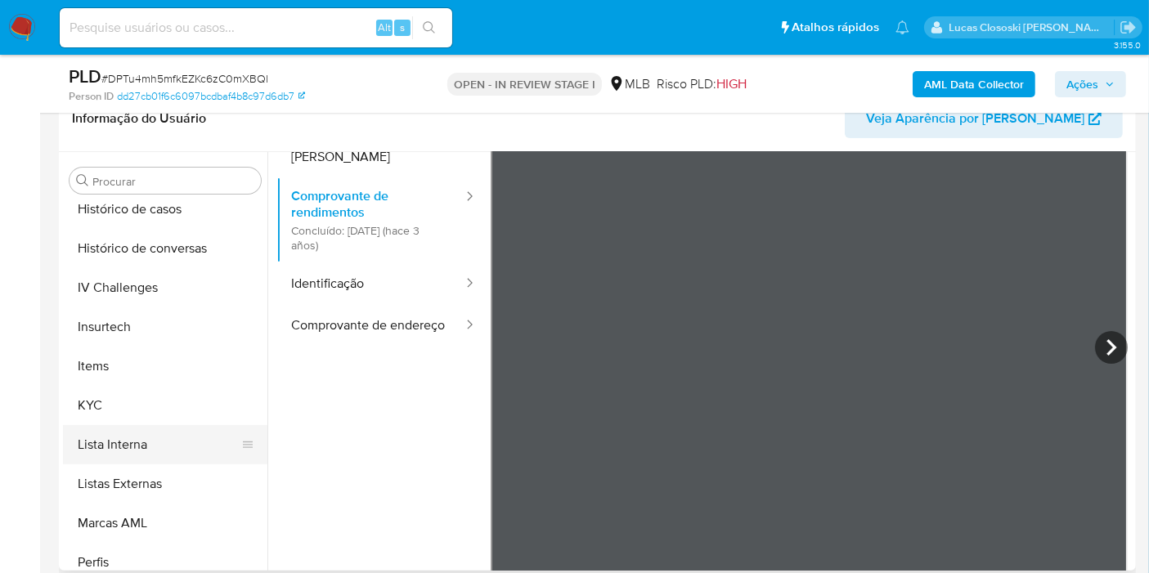
click at [140, 425] on button "Lista Interna" at bounding box center [158, 444] width 191 height 39
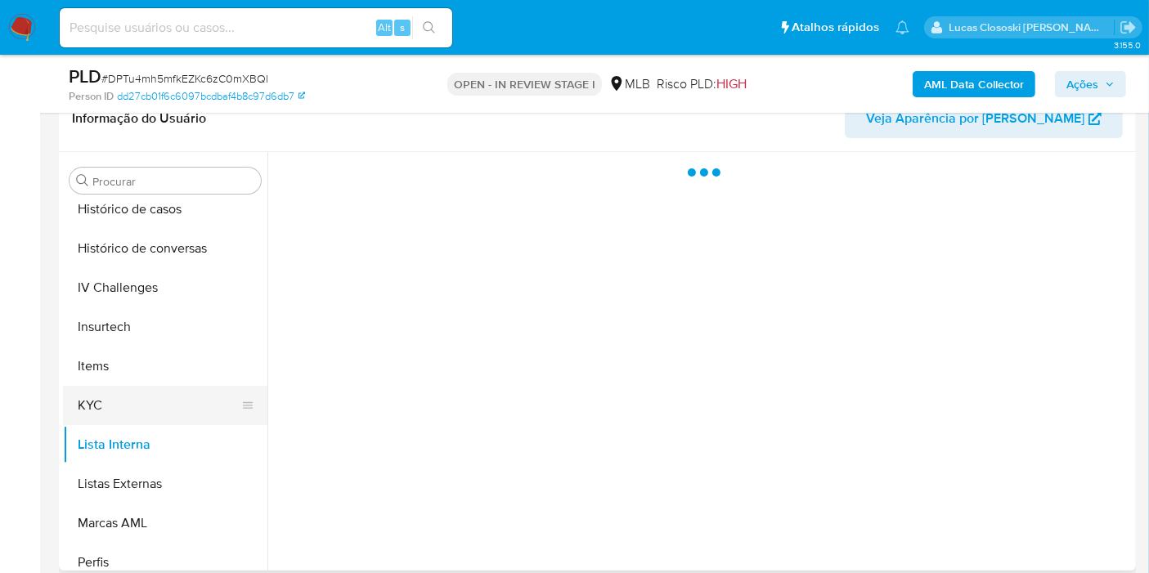
scroll to position [0, 0]
click at [190, 408] on button "KYC" at bounding box center [158, 405] width 191 height 39
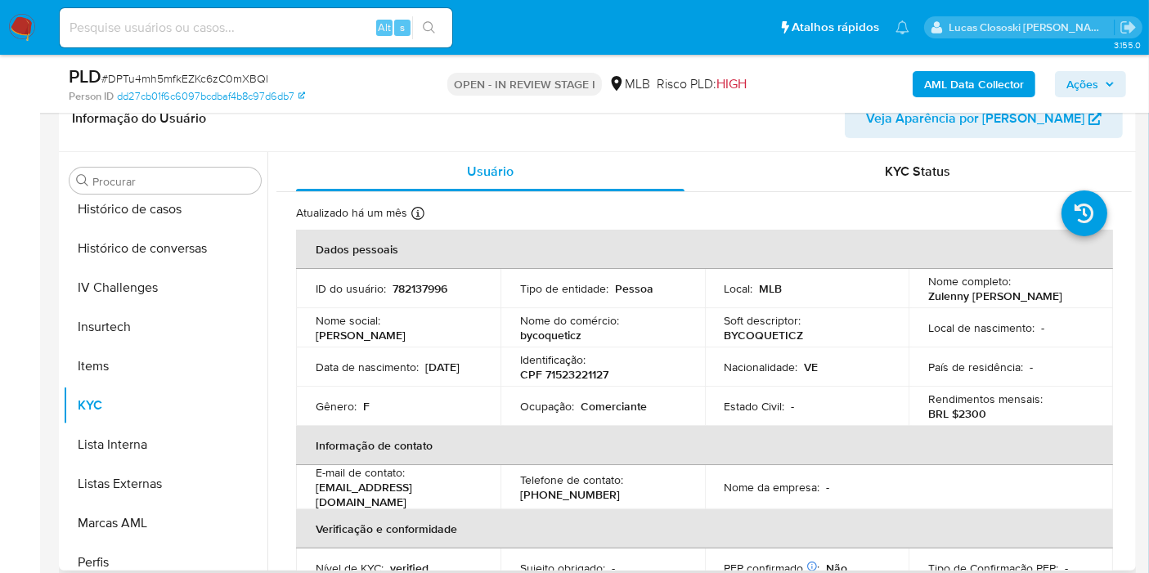
click at [602, 378] on p "CPF 71523221127" at bounding box center [564, 374] width 88 height 15
copy p "71523221127"
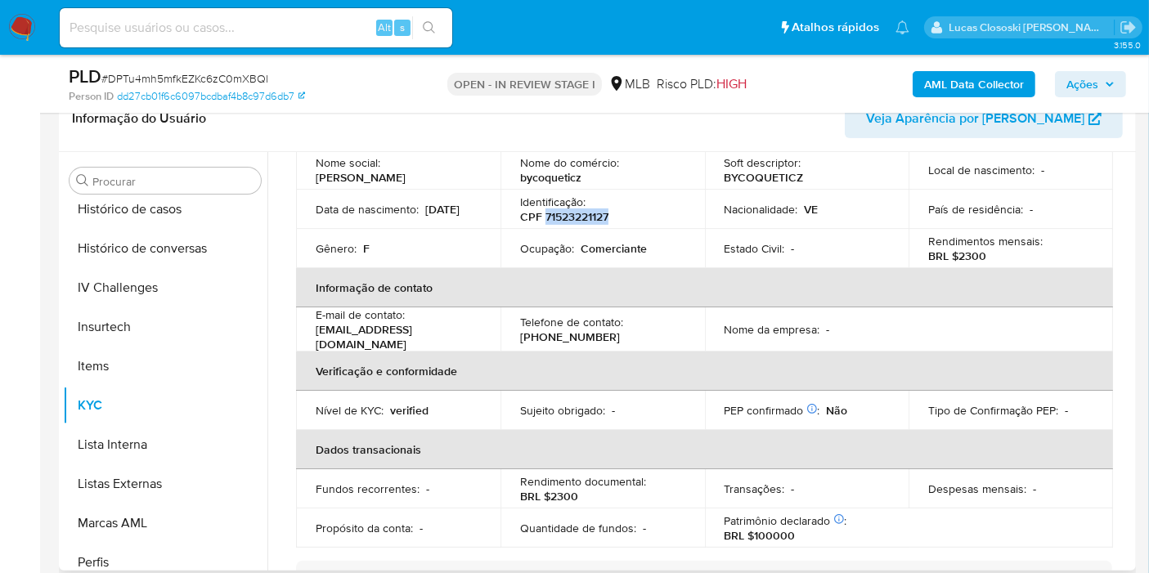
scroll to position [20, 0]
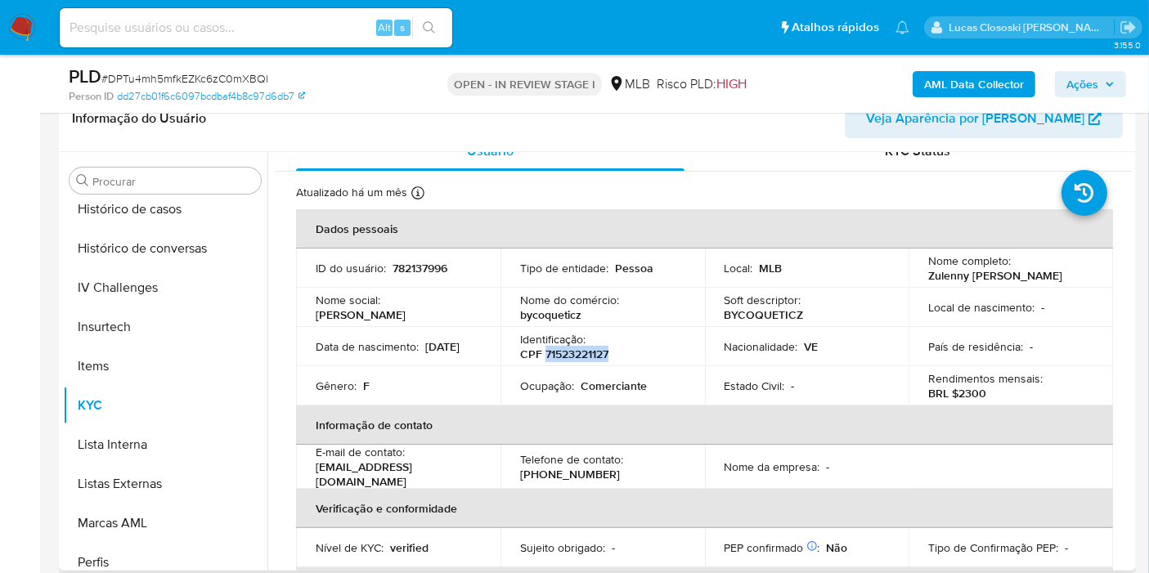
copy p "71523221127"
click at [961, 80] on b "AML Data Collector" at bounding box center [974, 84] width 100 height 26
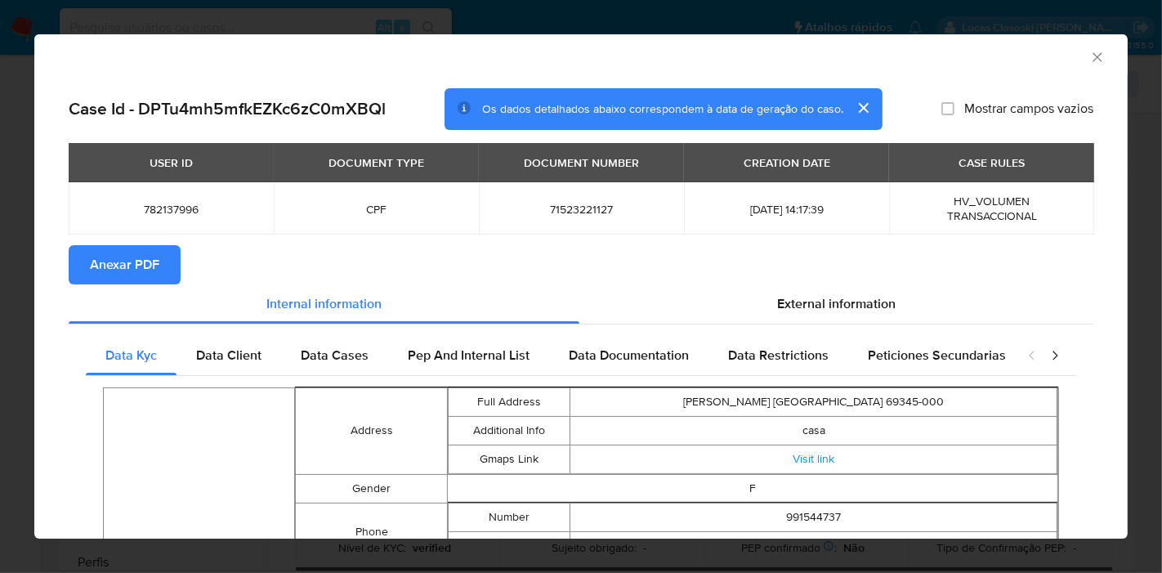
click at [126, 262] on span "Anexar PDF" at bounding box center [124, 265] width 69 height 36
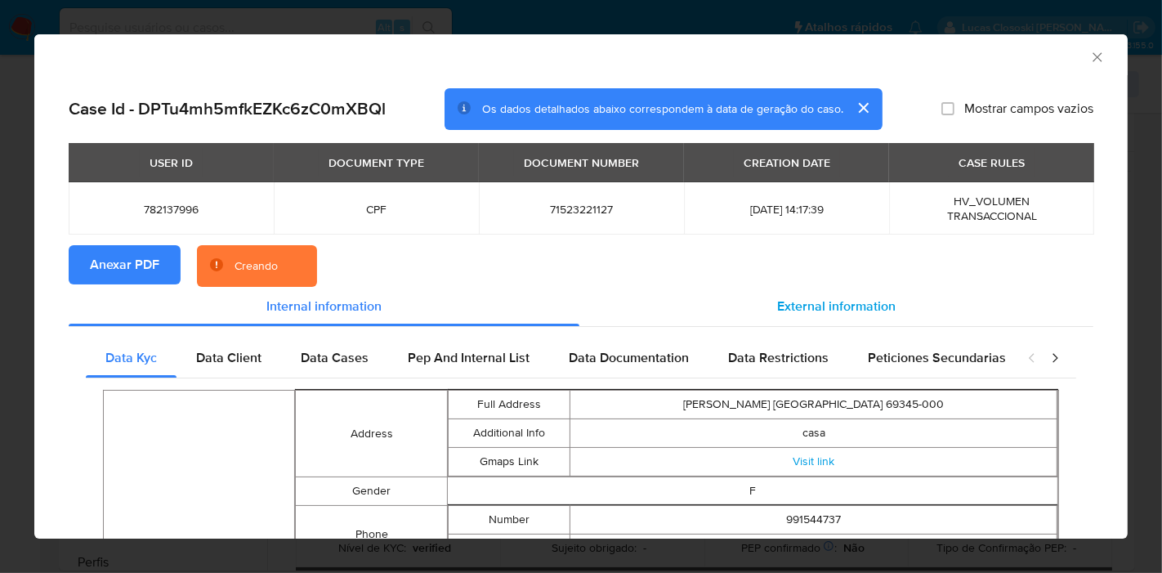
click at [801, 319] on div "External information" at bounding box center [837, 306] width 514 height 39
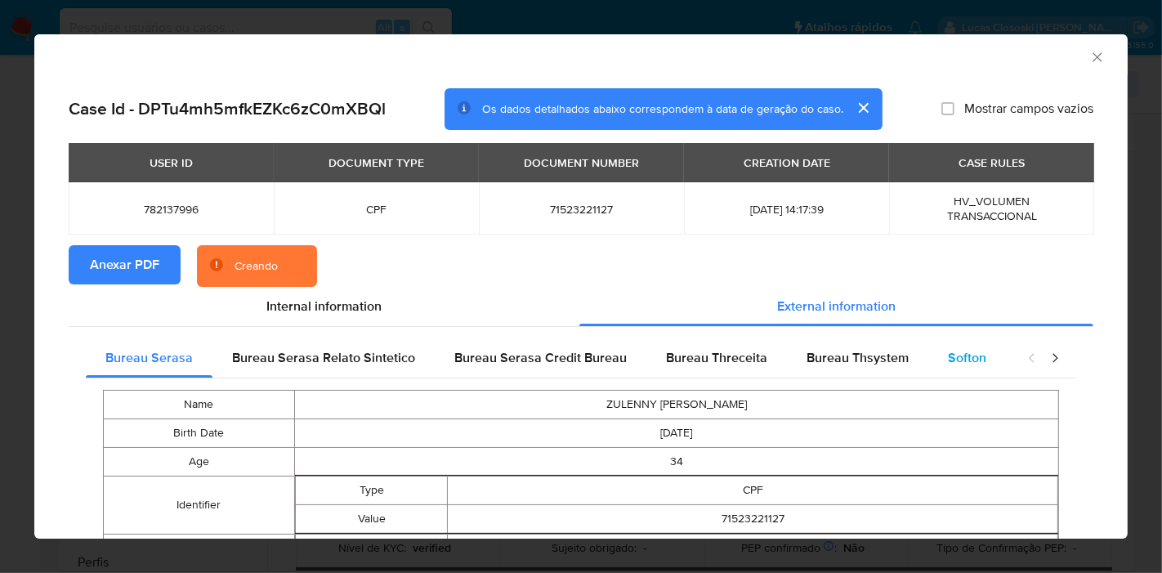
click at [930, 356] on div "Softon" at bounding box center [968, 357] width 78 height 39
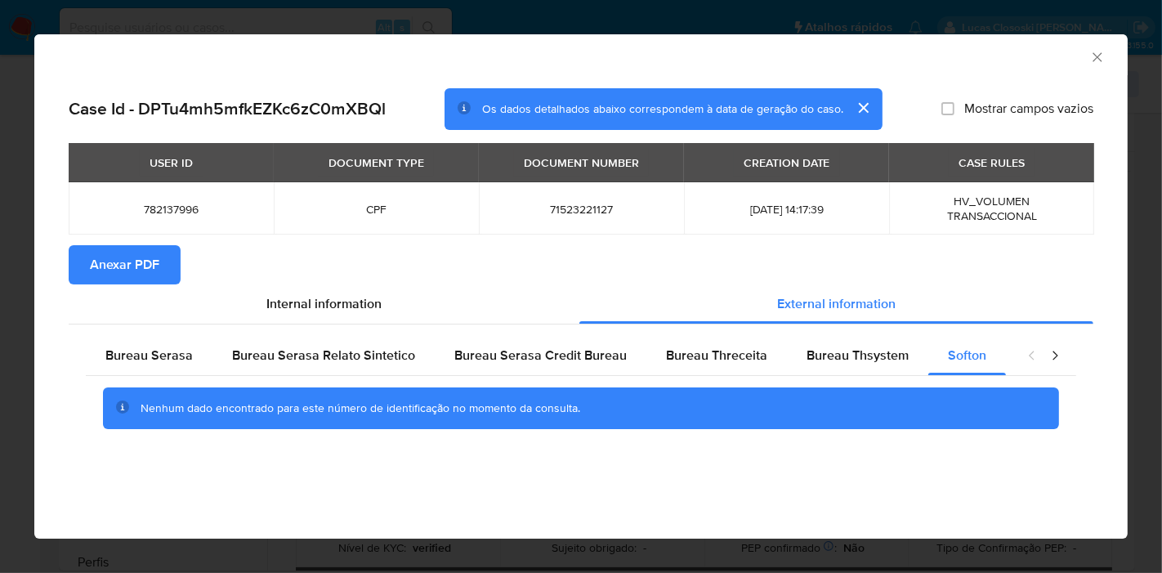
click at [1093, 65] on icon "Fechar a janela" at bounding box center [1098, 57] width 16 height 16
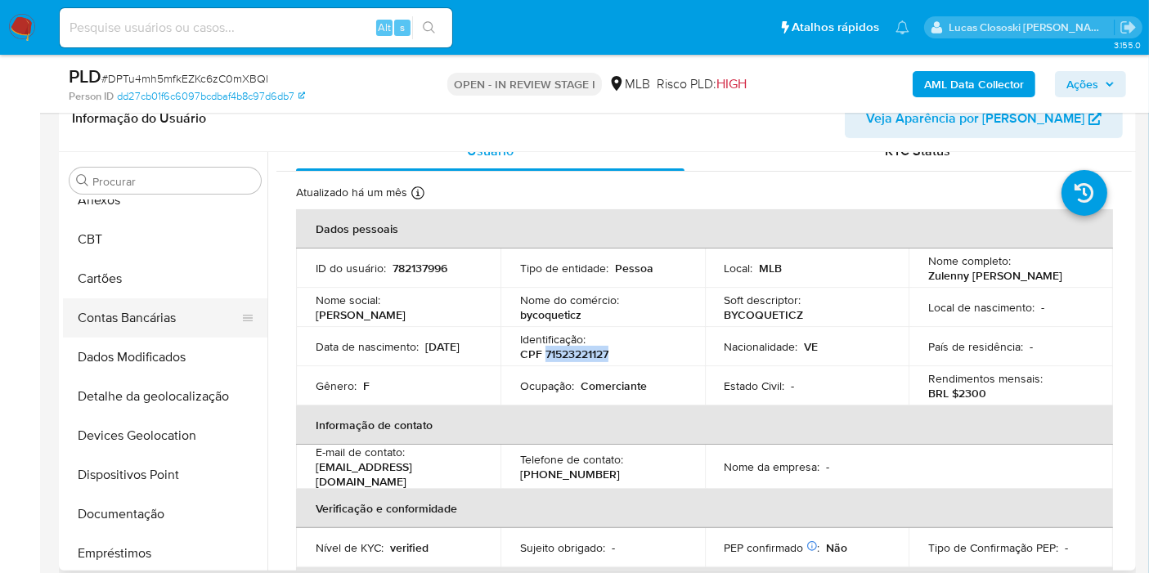
scroll to position [0, 0]
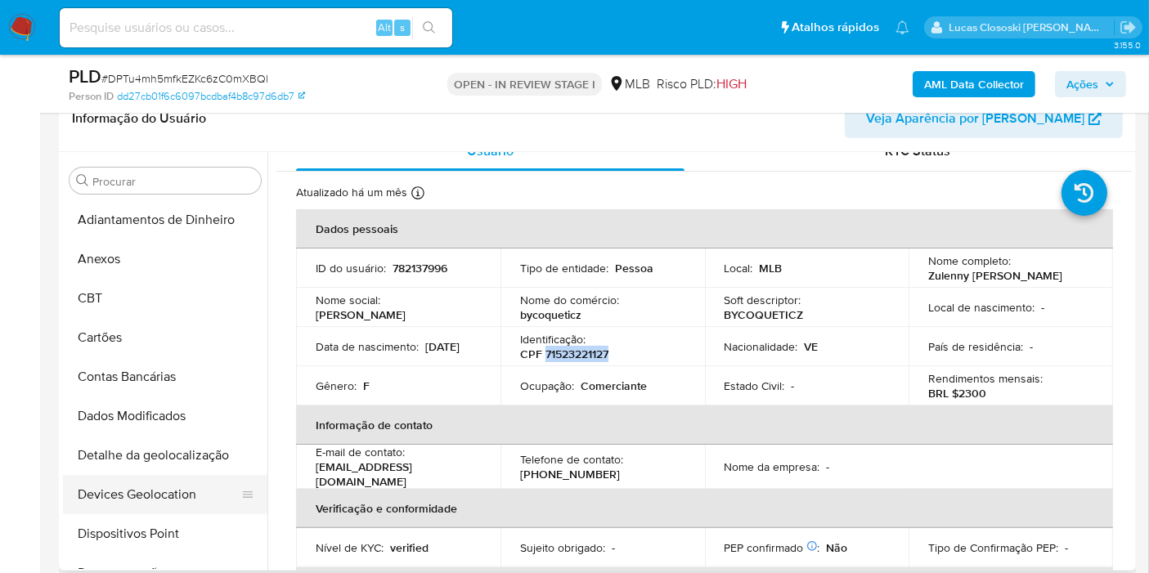
click at [161, 506] on button "Devices Geolocation" at bounding box center [158, 494] width 191 height 39
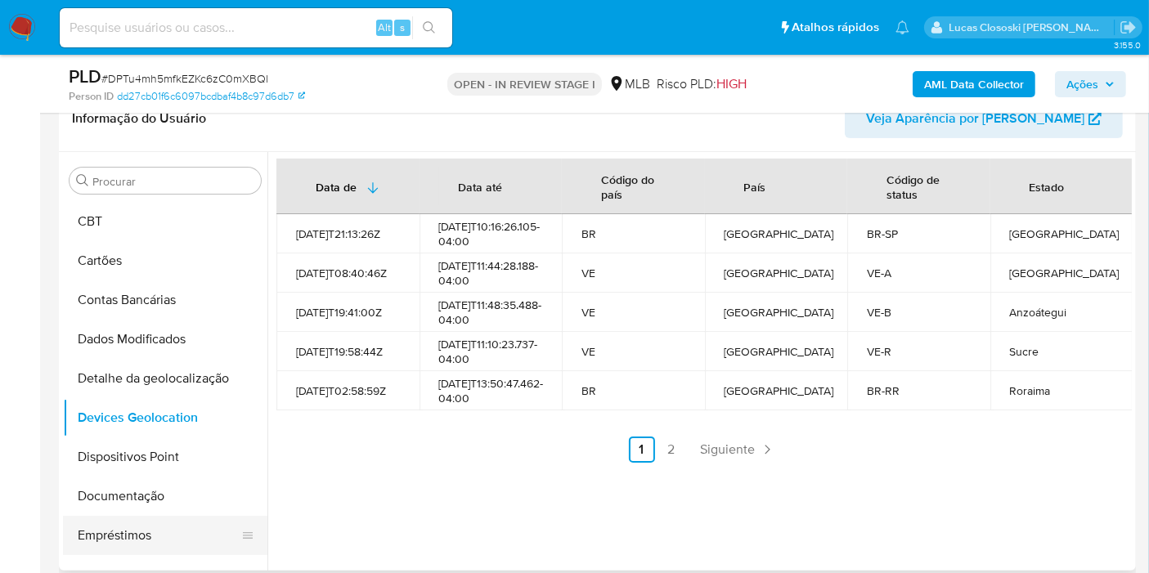
scroll to position [181, 0]
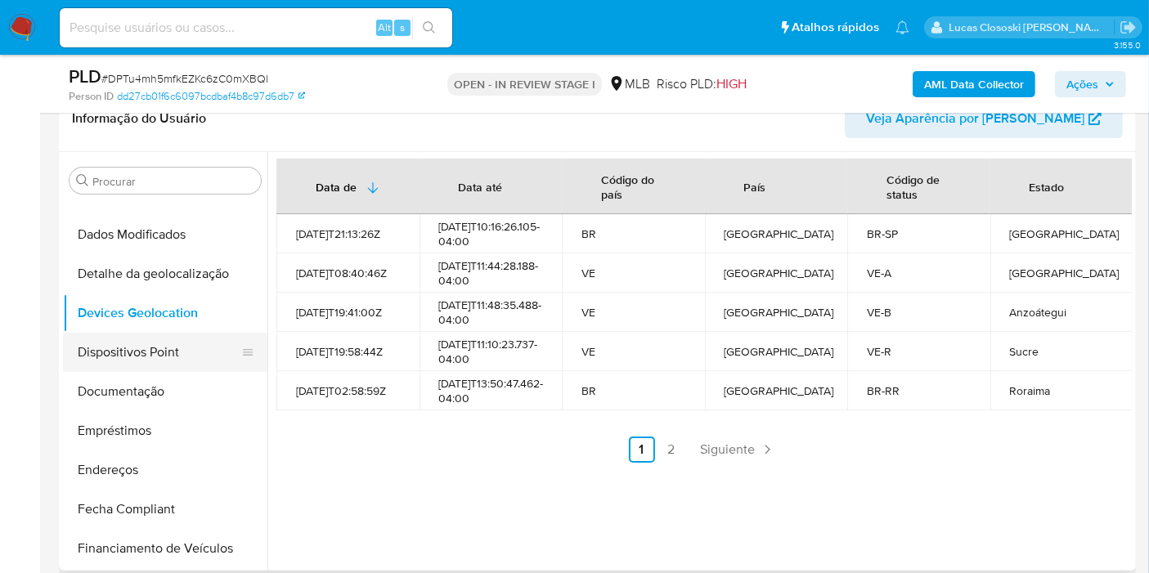
click at [137, 352] on button "Dispositivos Point" at bounding box center [158, 352] width 191 height 39
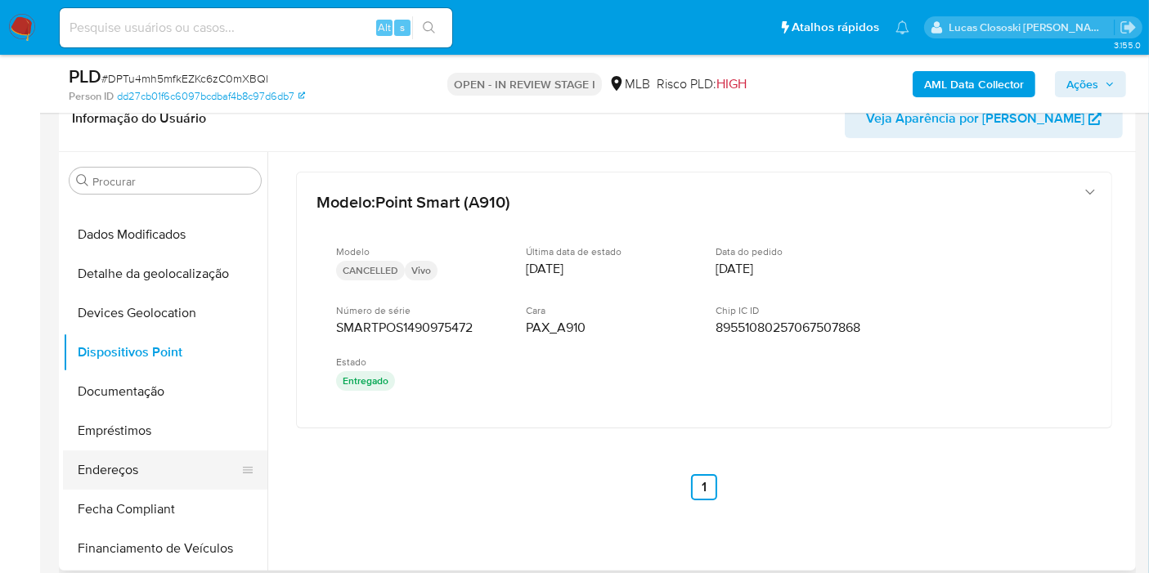
click at [143, 462] on button "Endereços" at bounding box center [158, 469] width 191 height 39
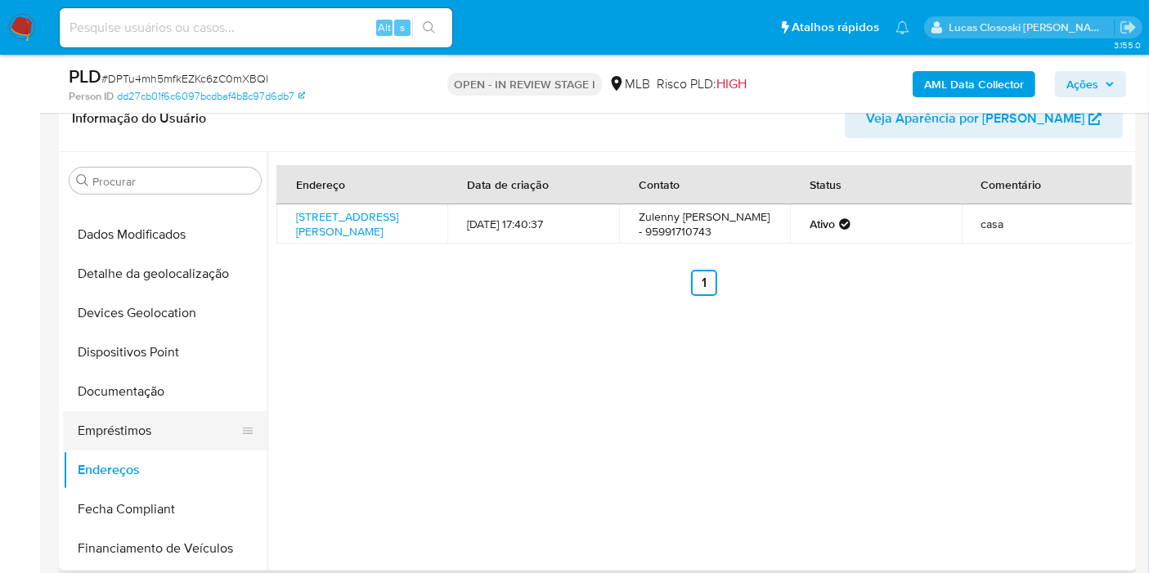
scroll to position [363, 0]
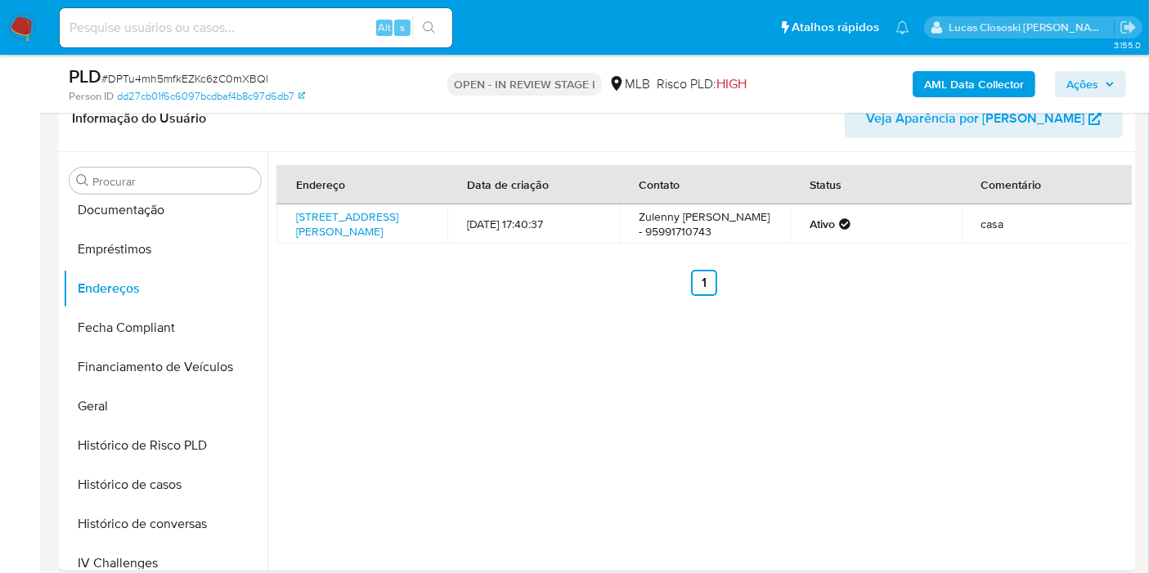
drag, startPoint x: 133, startPoint y: 405, endPoint x: 758, endPoint y: 4, distance: 741.9
click at [135, 405] on button "Geral" at bounding box center [165, 406] width 204 height 39
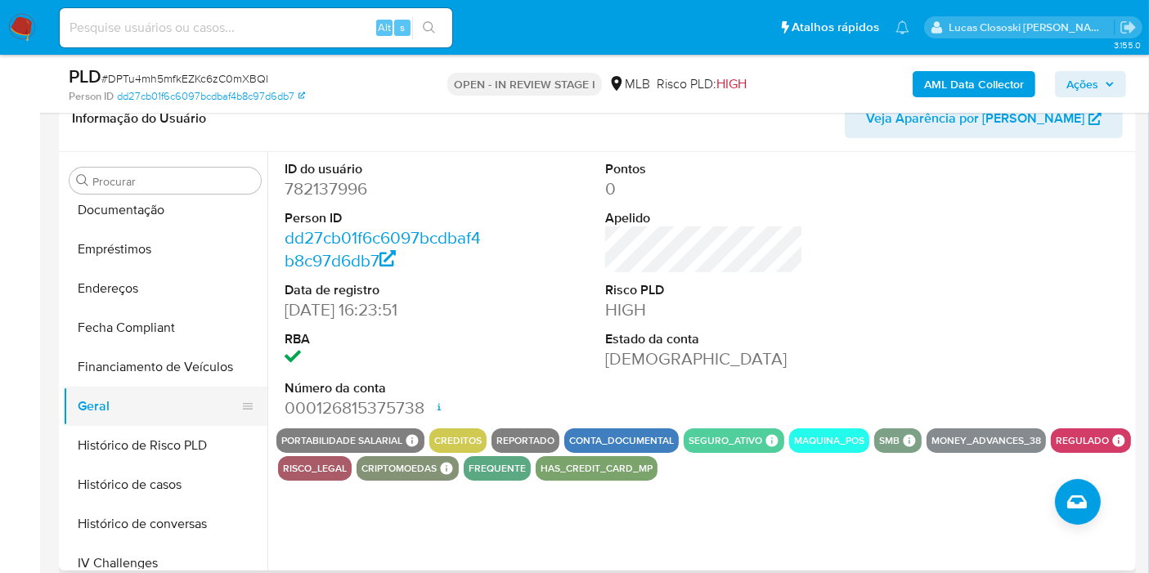
scroll to position [454, 0]
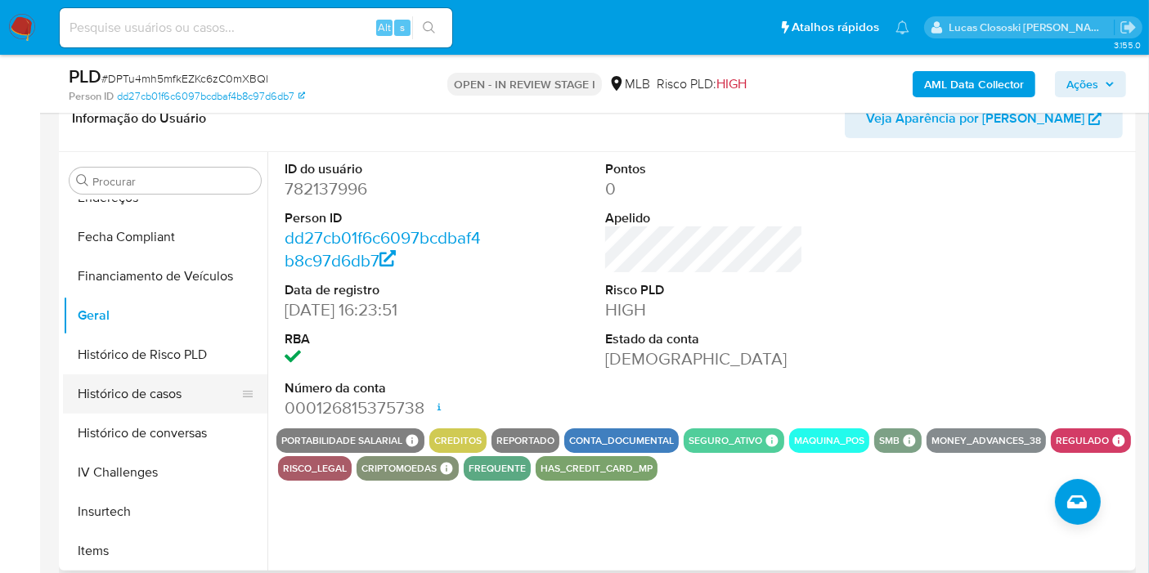
click at [137, 398] on button "Histórico de casos" at bounding box center [158, 393] width 191 height 39
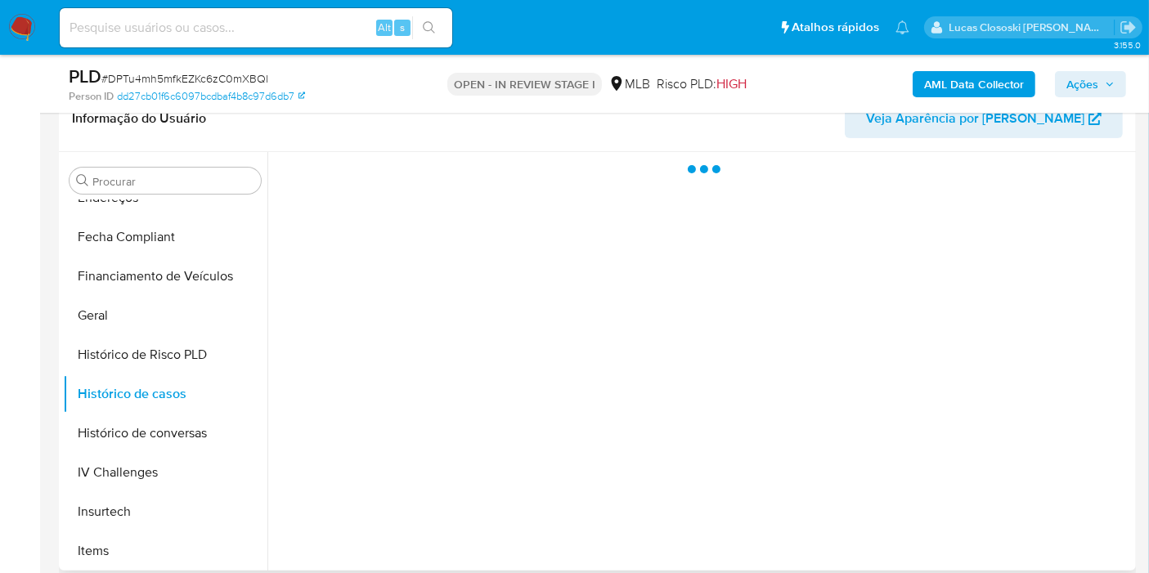
click at [420, 489] on div at bounding box center [699, 361] width 864 height 419
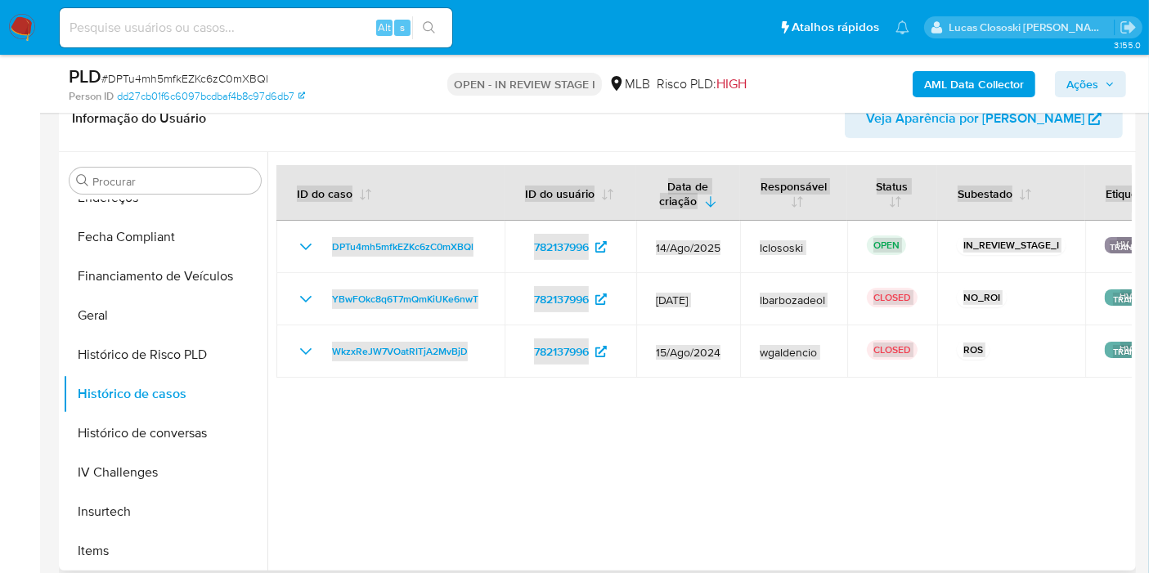
click at [495, 496] on div at bounding box center [699, 361] width 864 height 419
click at [502, 441] on div at bounding box center [699, 361] width 864 height 419
click at [583, 423] on div at bounding box center [699, 361] width 864 height 419
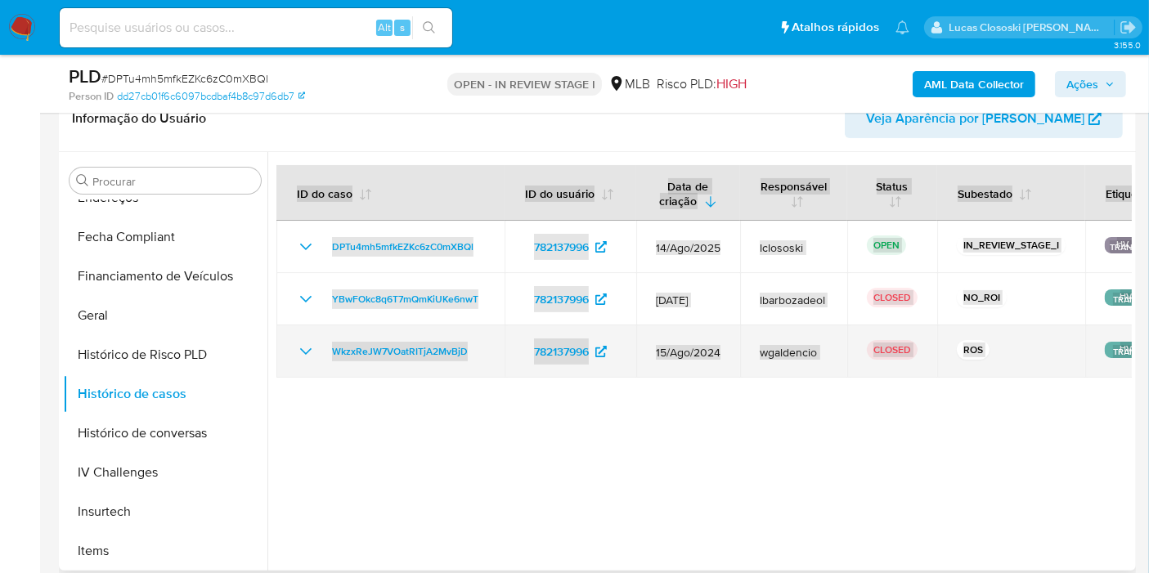
click at [497, 339] on td "WkzxReJW7VOatRITjA2MvBjD" at bounding box center [390, 351] width 228 height 52
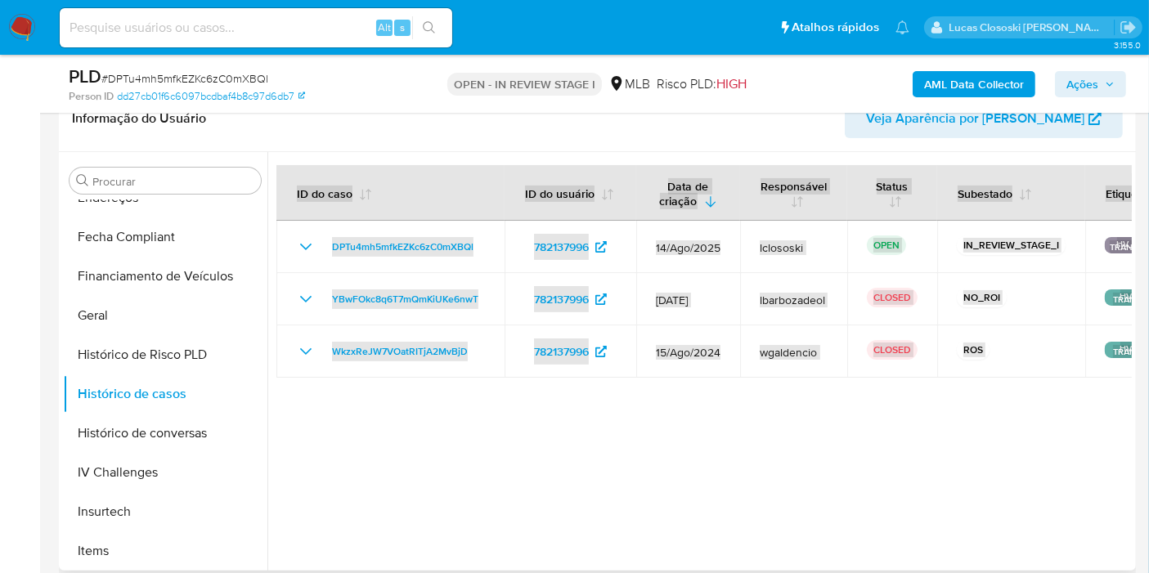
click at [549, 504] on div at bounding box center [699, 361] width 864 height 419
click at [607, 497] on div at bounding box center [699, 361] width 864 height 419
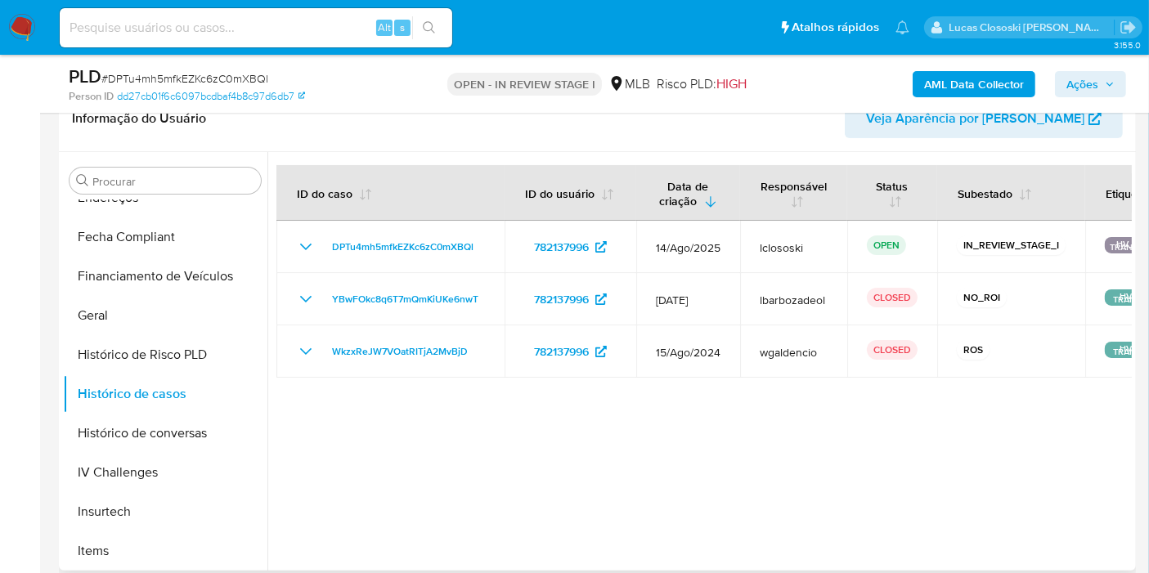
click at [607, 497] on div at bounding box center [699, 361] width 864 height 419
click at [607, 498] on div at bounding box center [699, 361] width 864 height 419
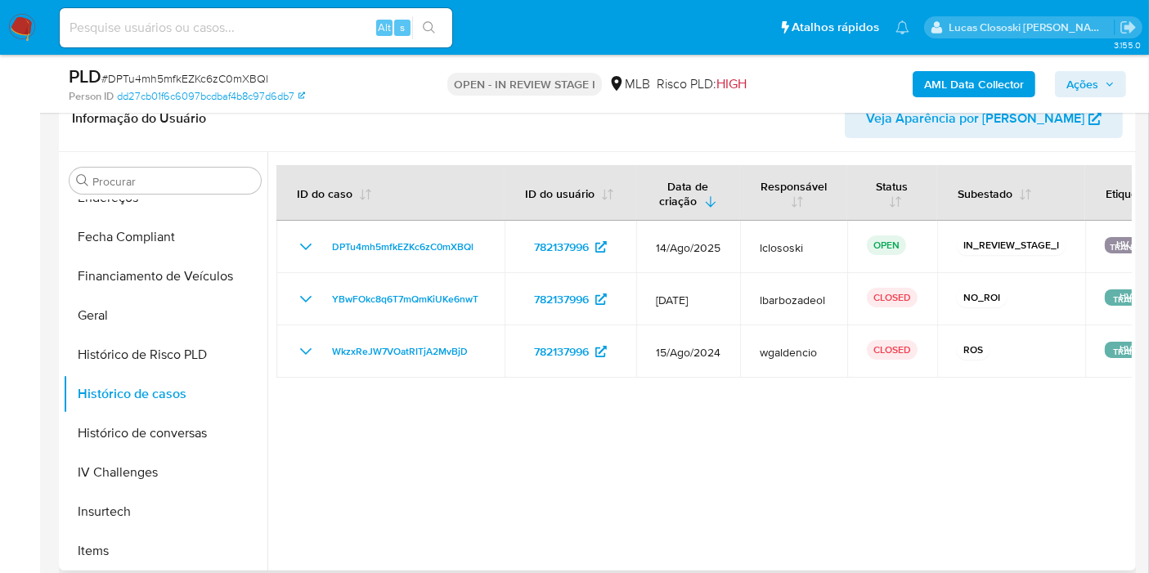
click at [762, 410] on div at bounding box center [699, 361] width 864 height 419
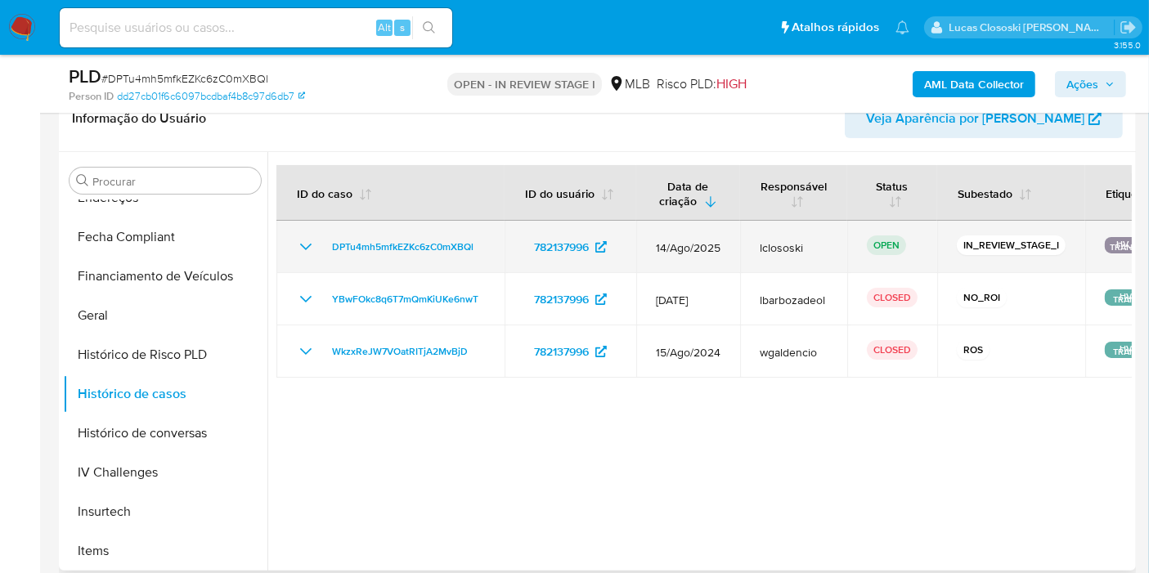
drag, startPoint x: 762, startPoint y: 410, endPoint x: 754, endPoint y: 260, distance: 149.8
click at [754, 260] on div at bounding box center [699, 361] width 864 height 419
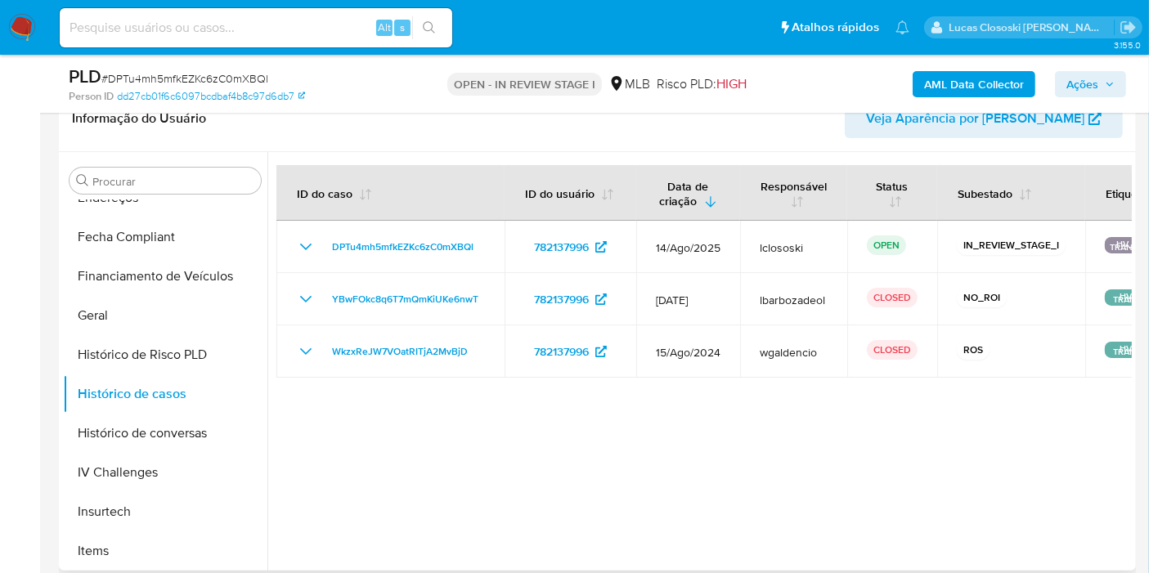
drag, startPoint x: 761, startPoint y: 407, endPoint x: 762, endPoint y: 421, distance: 13.9
click at [762, 419] on div at bounding box center [699, 361] width 864 height 419
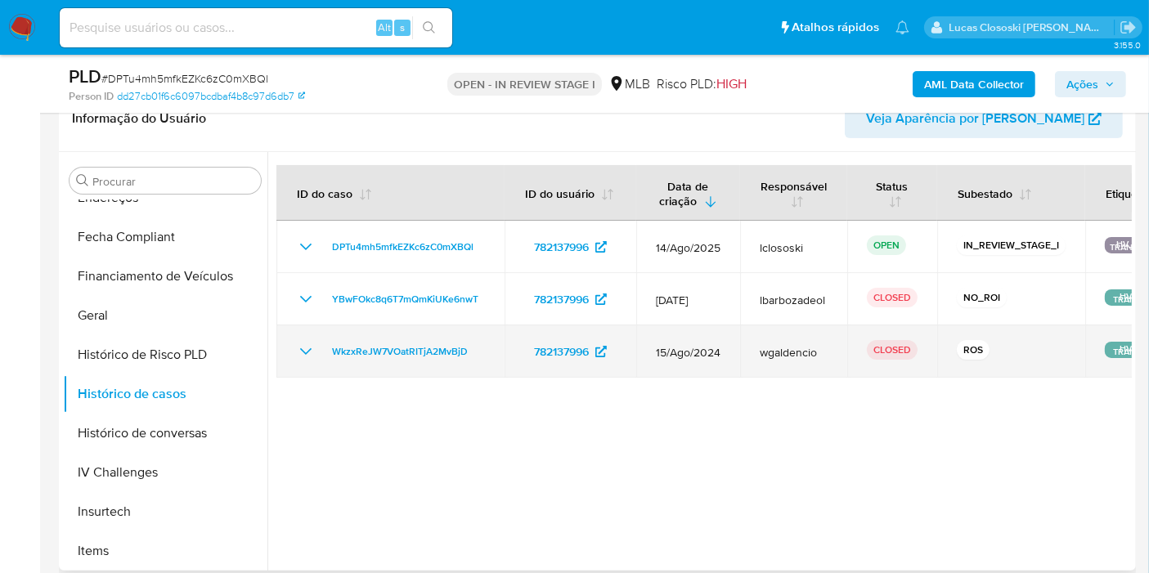
drag, startPoint x: 478, startPoint y: 346, endPoint x: 307, endPoint y: 353, distance: 171.0
click at [307, 353] on div "WkzxReJW7VOatRITjA2MvBjD" at bounding box center [390, 352] width 189 height 20
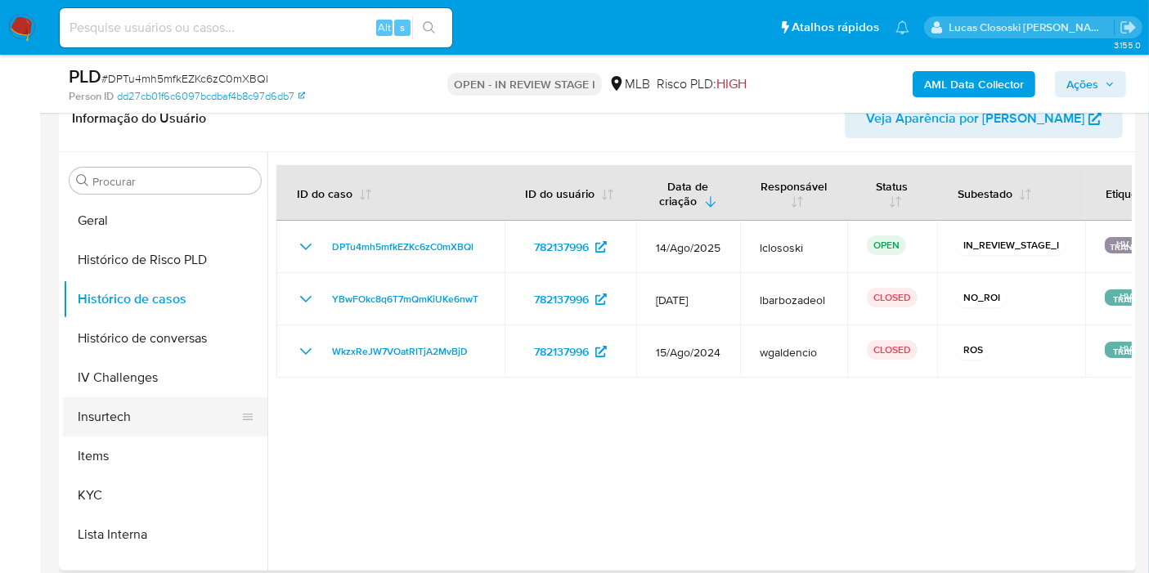
scroll to position [726, 0]
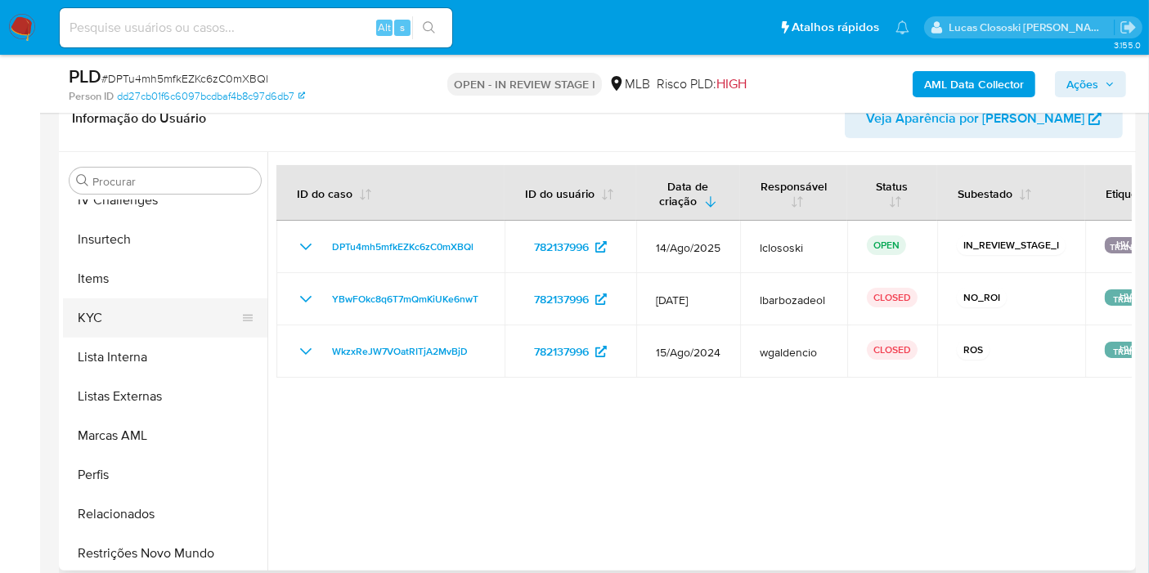
click at [127, 300] on button "KYC" at bounding box center [158, 317] width 191 height 39
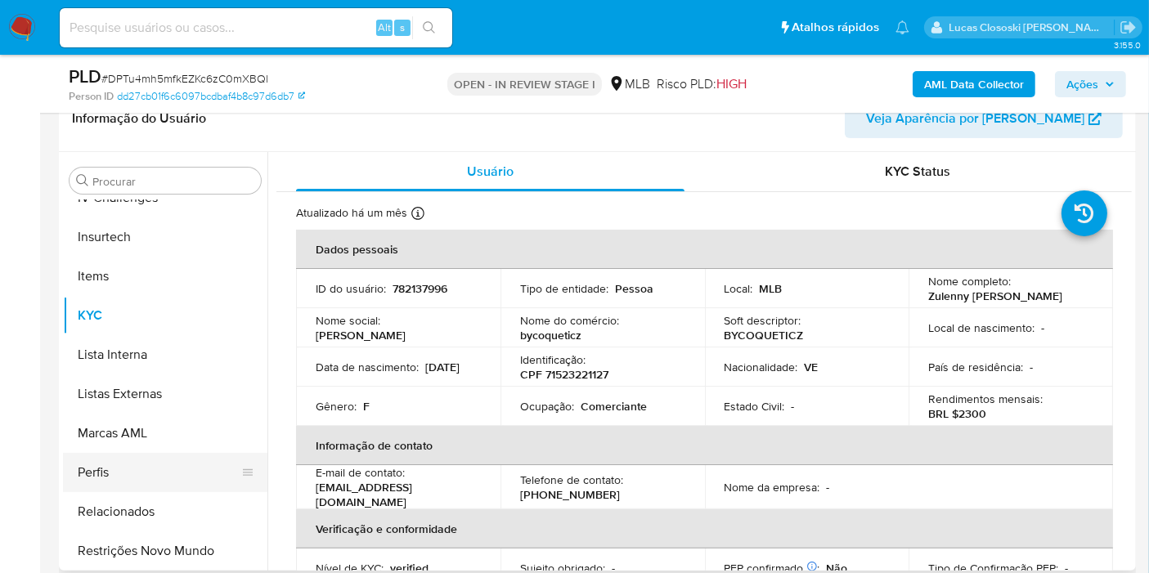
scroll to position [729, 0]
click at [180, 533] on button "Restrições Novo Mundo" at bounding box center [158, 550] width 191 height 39
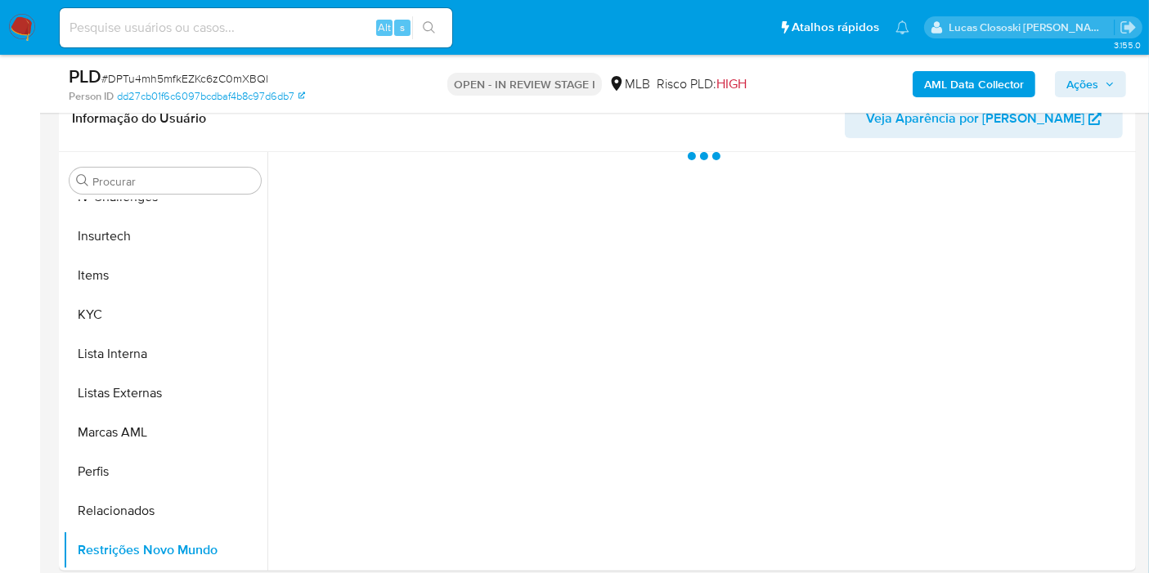
scroll to position [271, 0]
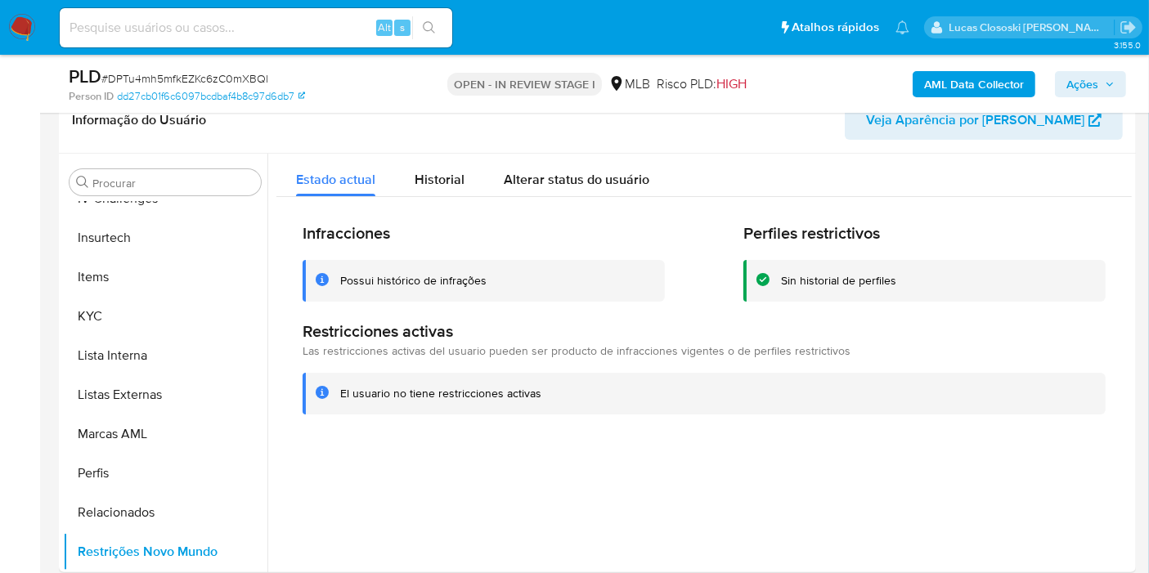
click at [249, 69] on div "PLD # DPTu4mh5mfkEZKc6zC0mXBQl" at bounding box center [242, 77] width 347 height 25
copy span "DPTu4mh5mfkEZKc6zC0mXBQl"
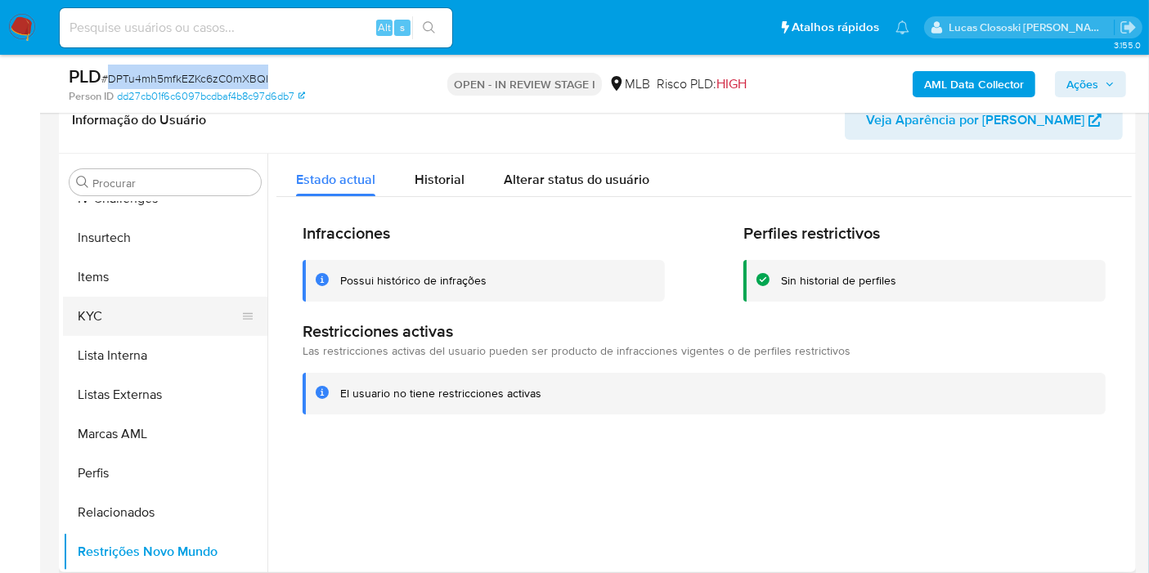
click at [78, 316] on button "KYC" at bounding box center [158, 316] width 191 height 39
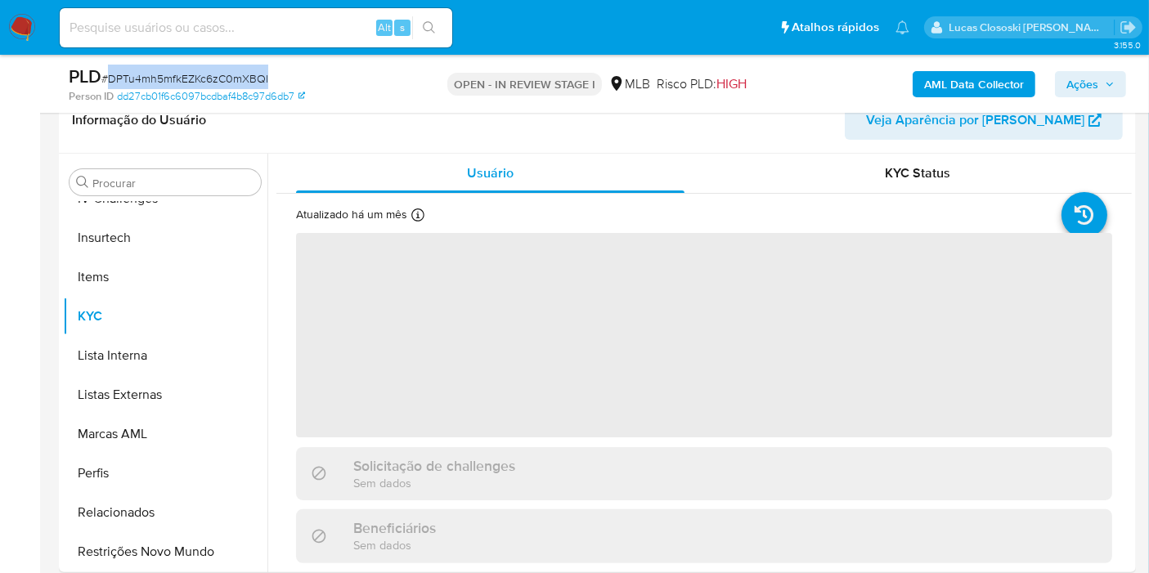
click at [360, 72] on div "PLD # DPTu4mh5mfkEZKc6zC0mXBQl" at bounding box center [242, 77] width 347 height 25
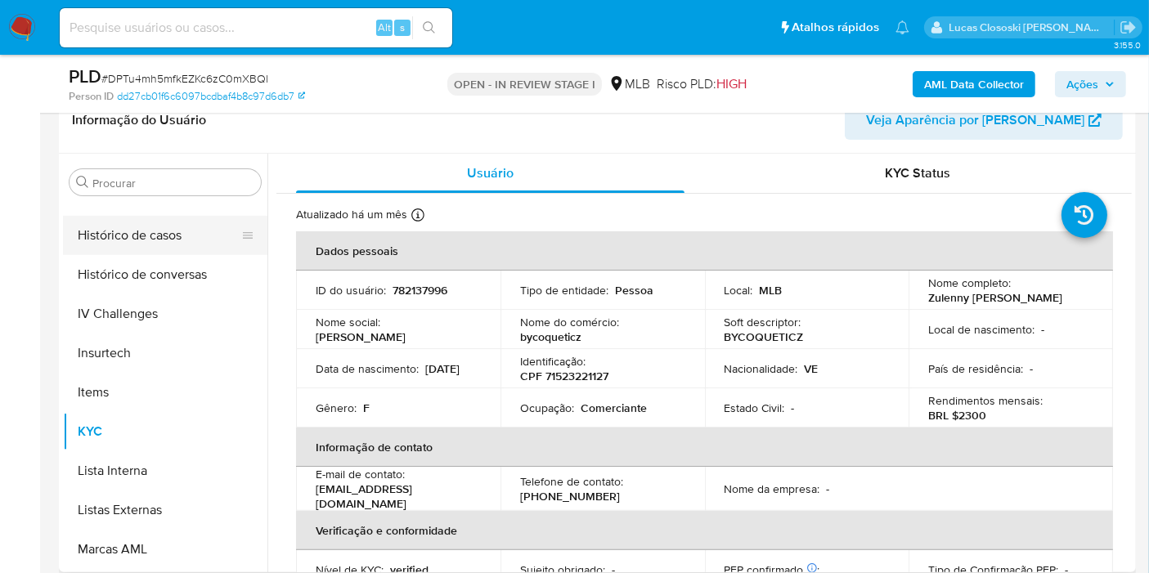
scroll to position [548, 0]
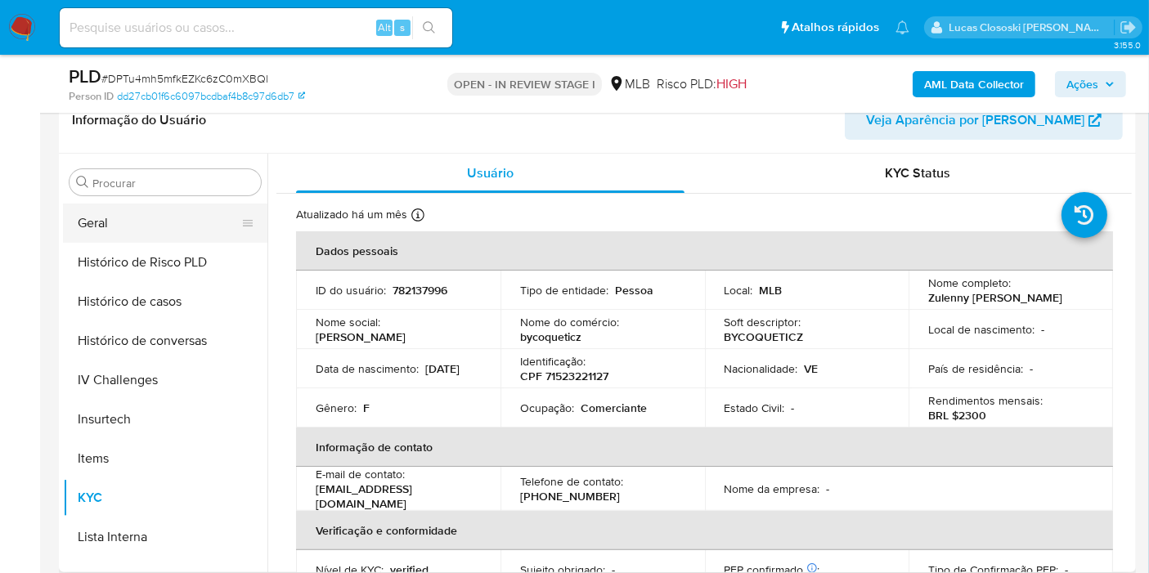
click at [101, 239] on button "Geral" at bounding box center [158, 223] width 191 height 39
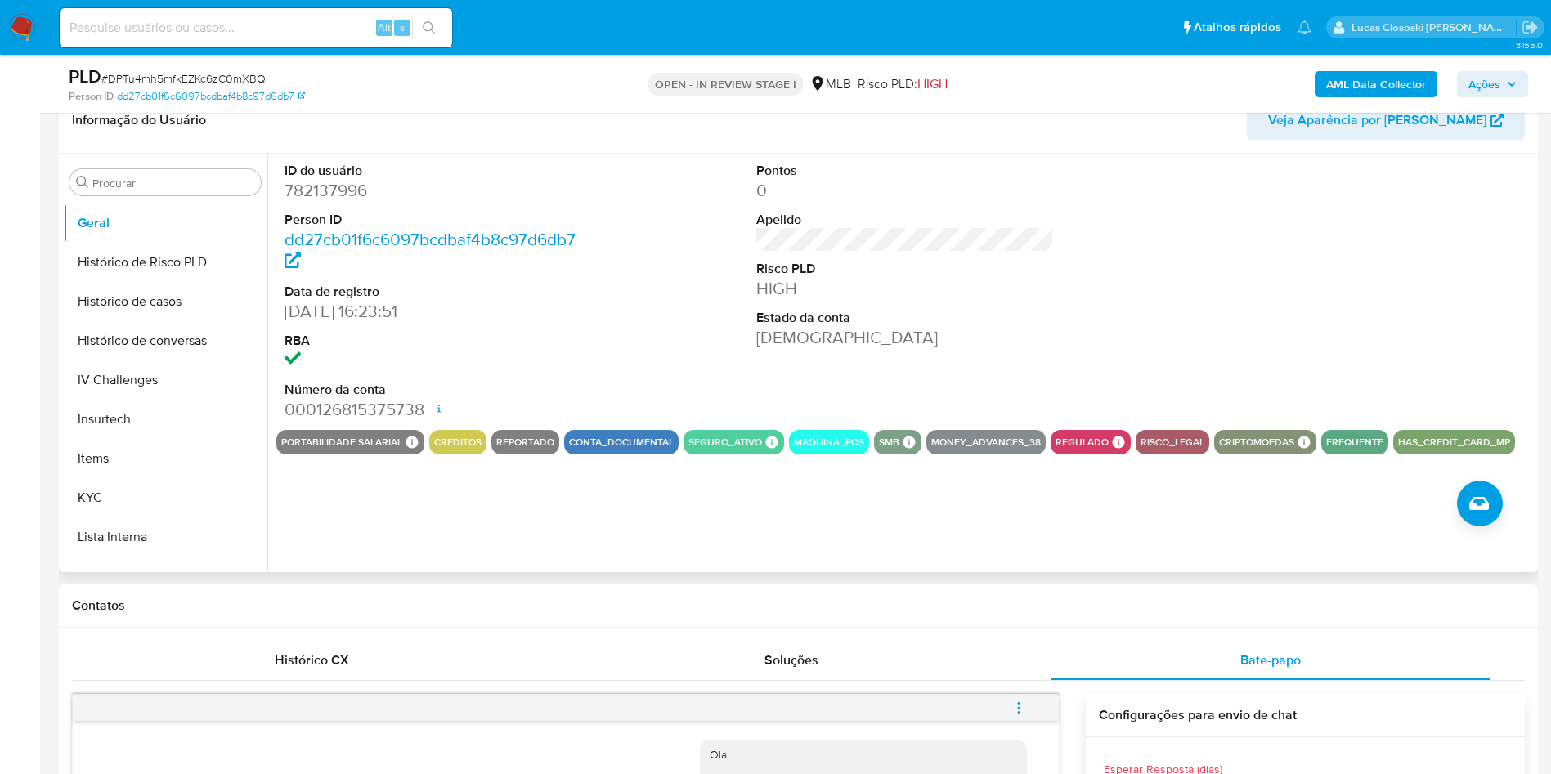
drag, startPoint x: 957, startPoint y: 0, endPoint x: 1018, endPoint y: 444, distance: 448.0
click at [1008, 460] on div "ID do usuário 782137996 Person ID dd27cb01f6c6097bcdbaf4b8c97d6db7 Data de regi…" at bounding box center [900, 363] width 1266 height 419
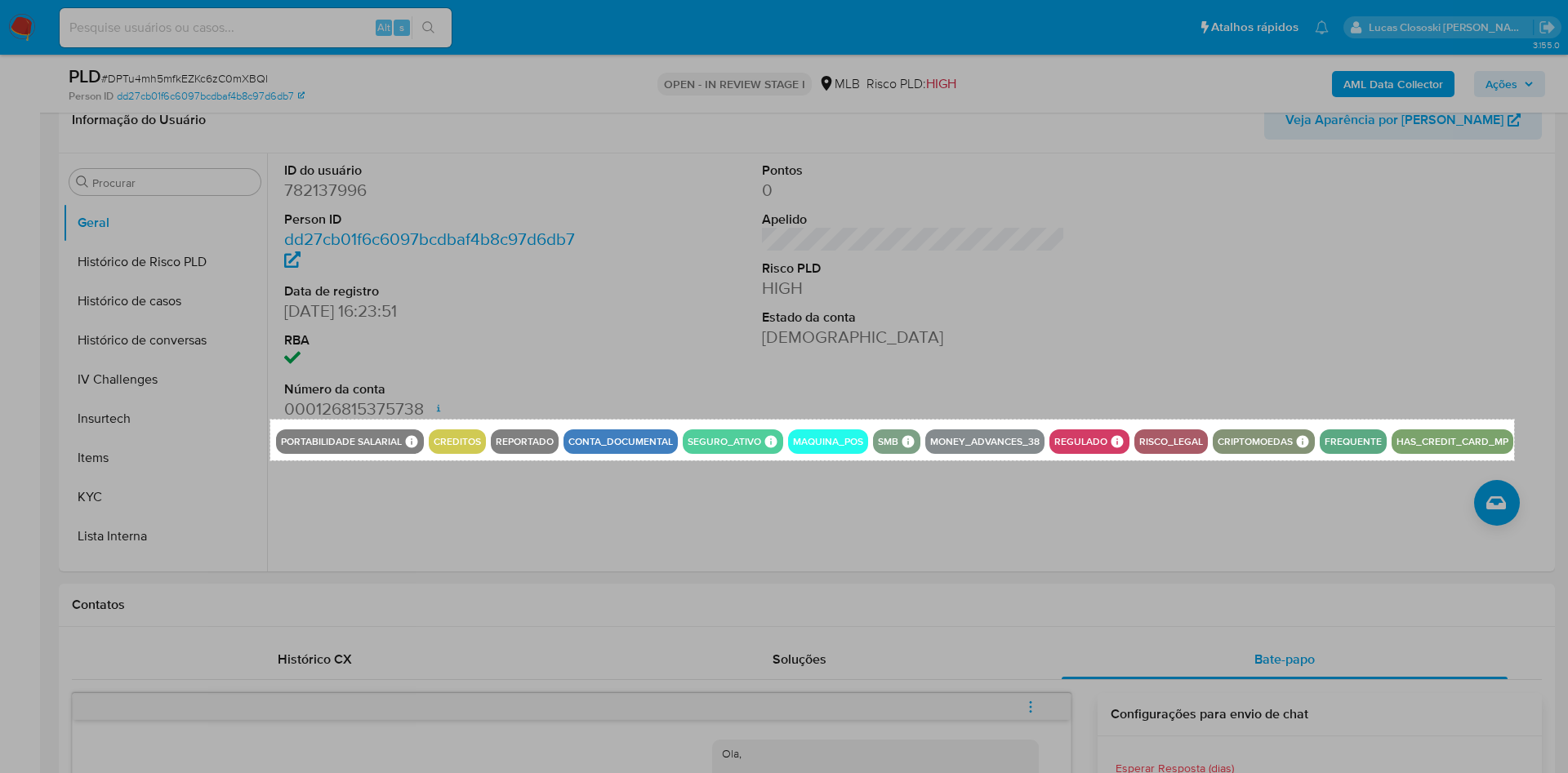
drag, startPoint x: 271, startPoint y: 419, endPoint x: 1514, endPoint y: 460, distance: 1243.7
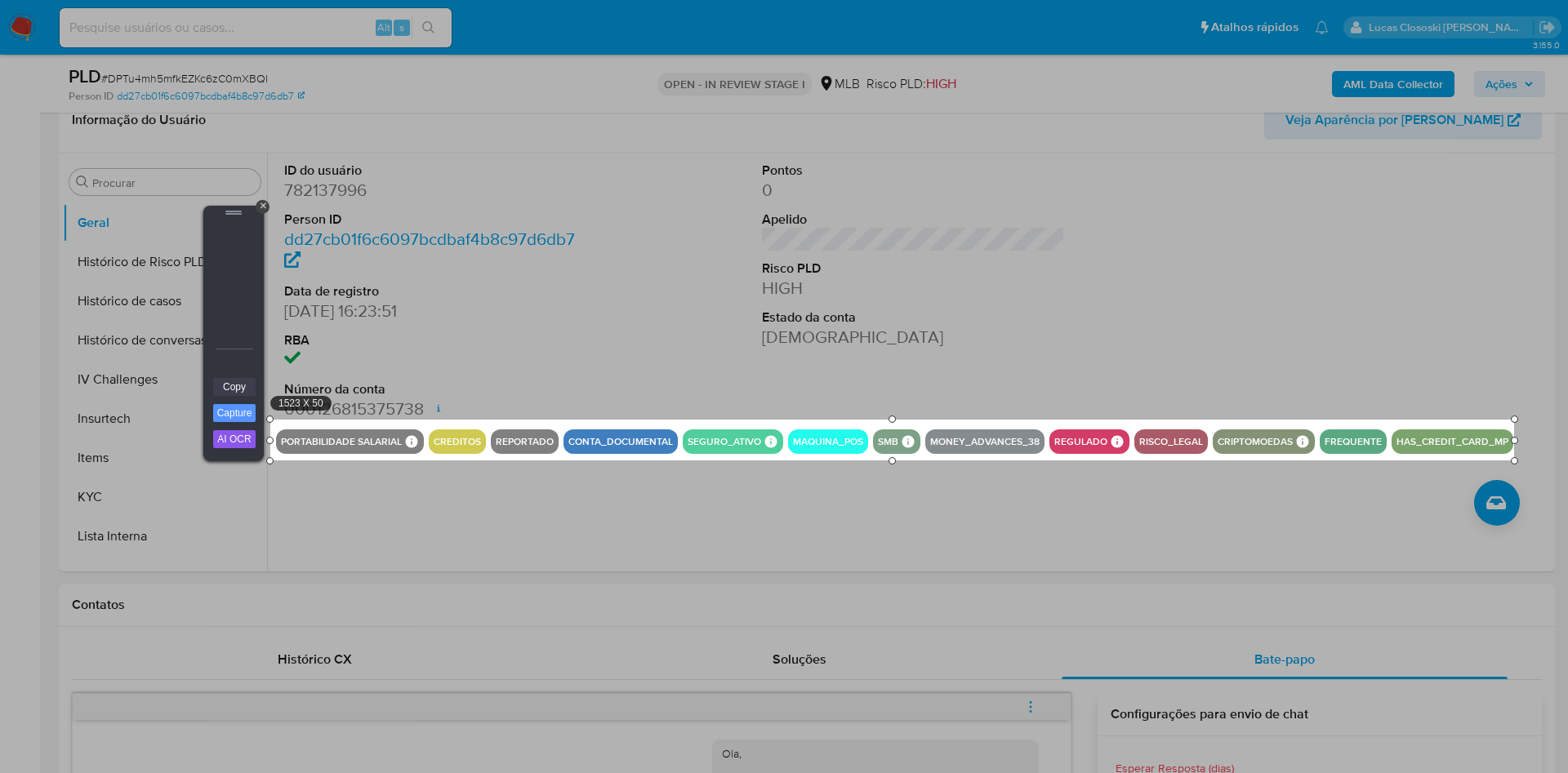
click at [237, 383] on link "Copy" at bounding box center [234, 386] width 43 height 18
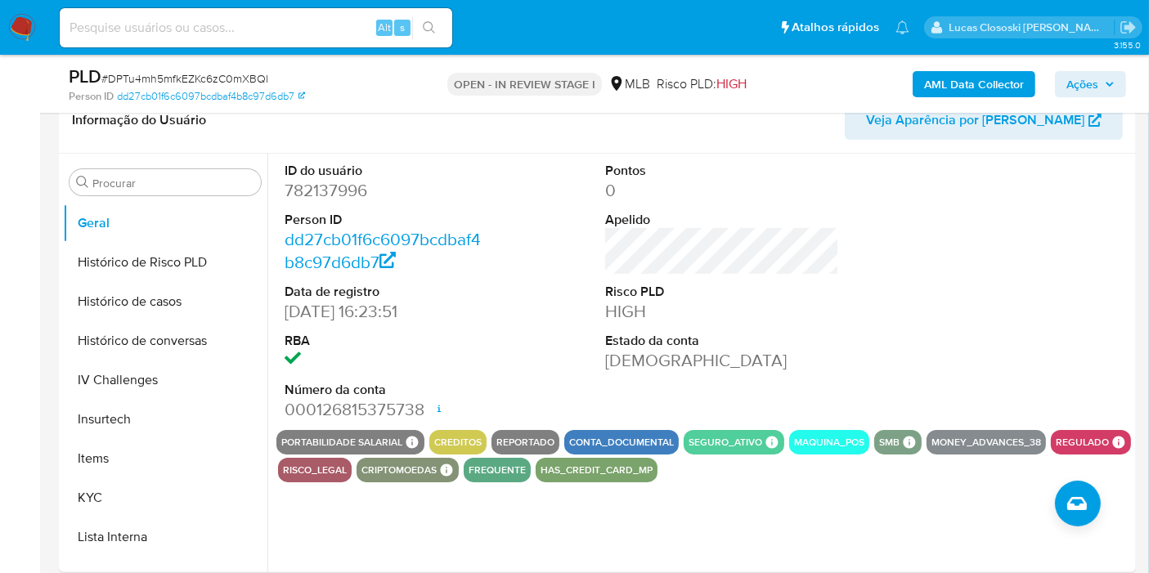
scroll to position [547, 0]
drag, startPoint x: 1477, startPoint y: 2, endPoint x: 750, endPoint y: 289, distance: 782.1
click at [750, 289] on dt "Risco PLD" at bounding box center [704, 292] width 198 height 18
click at [142, 484] on button "KYC" at bounding box center [158, 498] width 191 height 39
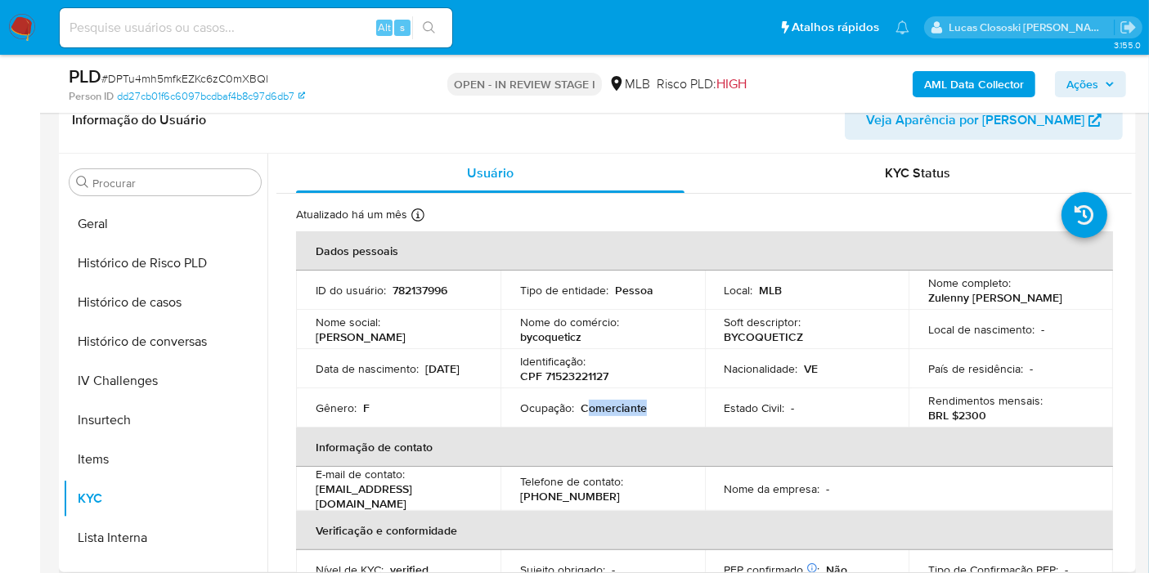
drag, startPoint x: 659, startPoint y: 414, endPoint x: 589, endPoint y: 413, distance: 70.3
click at [589, 413] on div "Ocupação : Comerciante" at bounding box center [602, 408] width 165 height 15
copy p "omerciante"
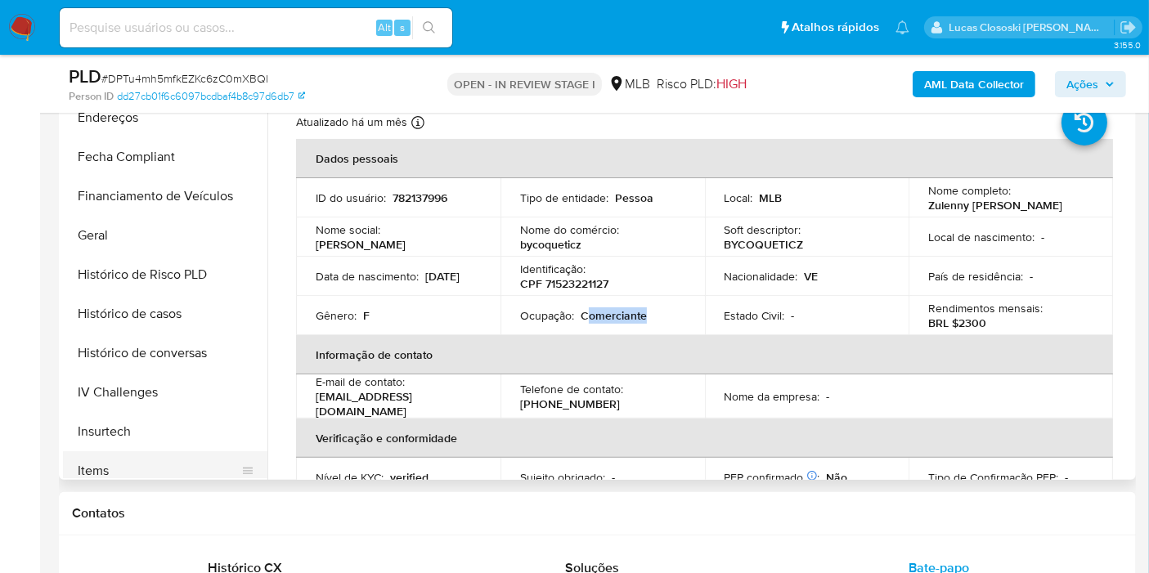
scroll to position [93, 0]
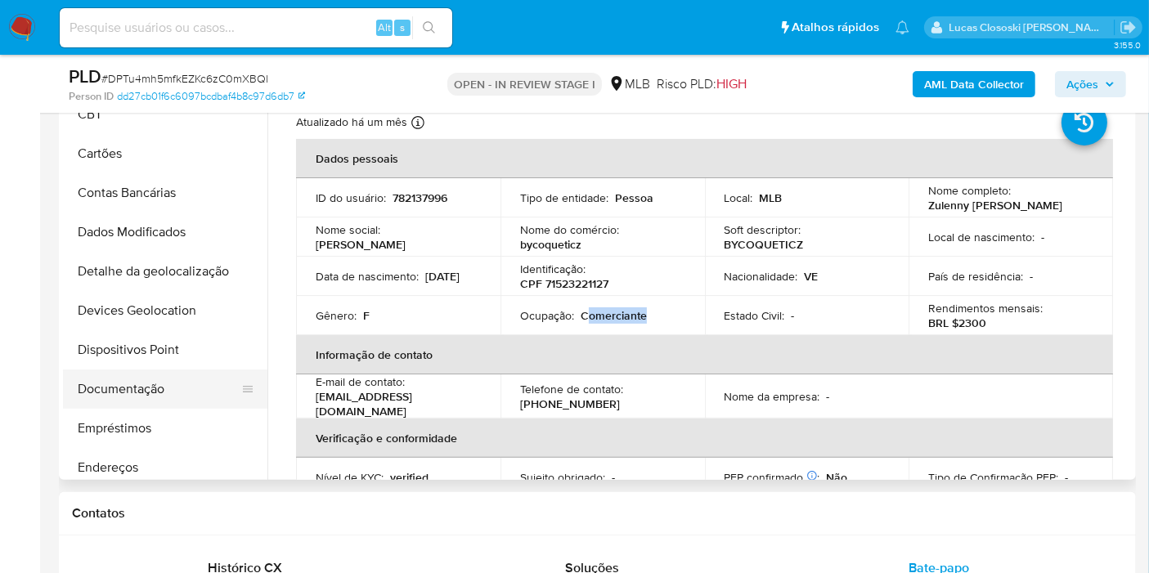
click at [137, 380] on button "Documentação" at bounding box center [158, 388] width 191 height 39
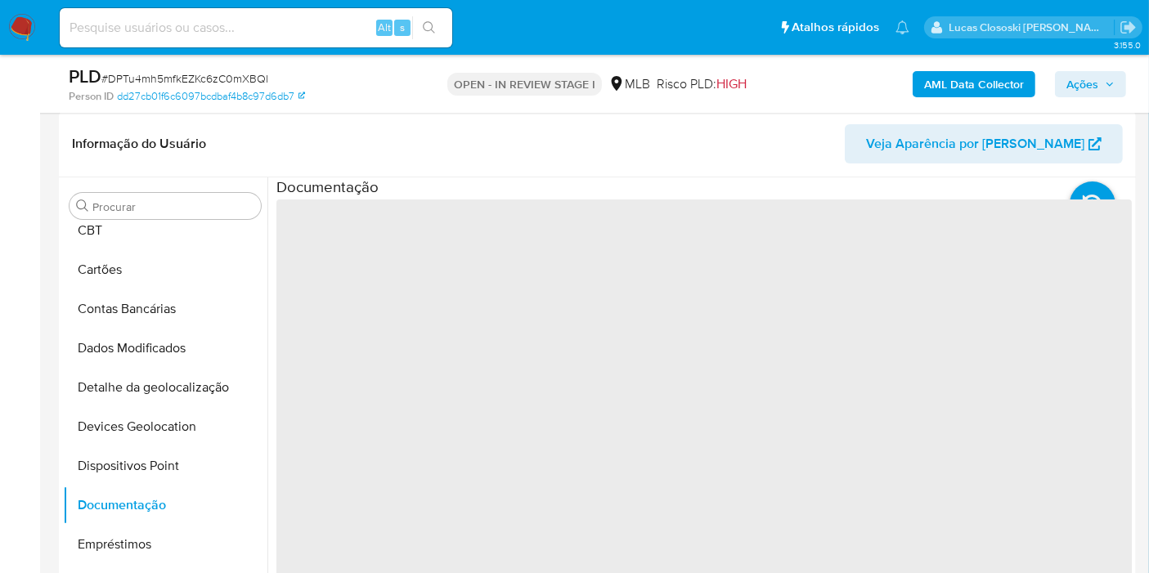
scroll to position [181, 0]
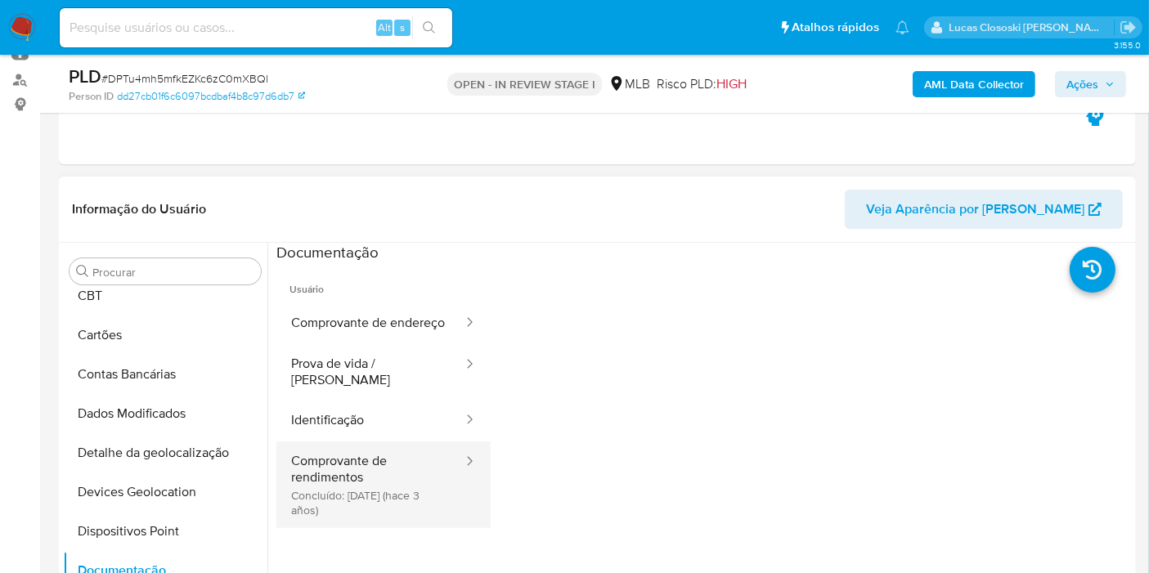
click at [370, 468] on button "Comprovante de rendimentos Concluído: 16/09/2022 (hace 3 años)" at bounding box center [370, 484] width 188 height 87
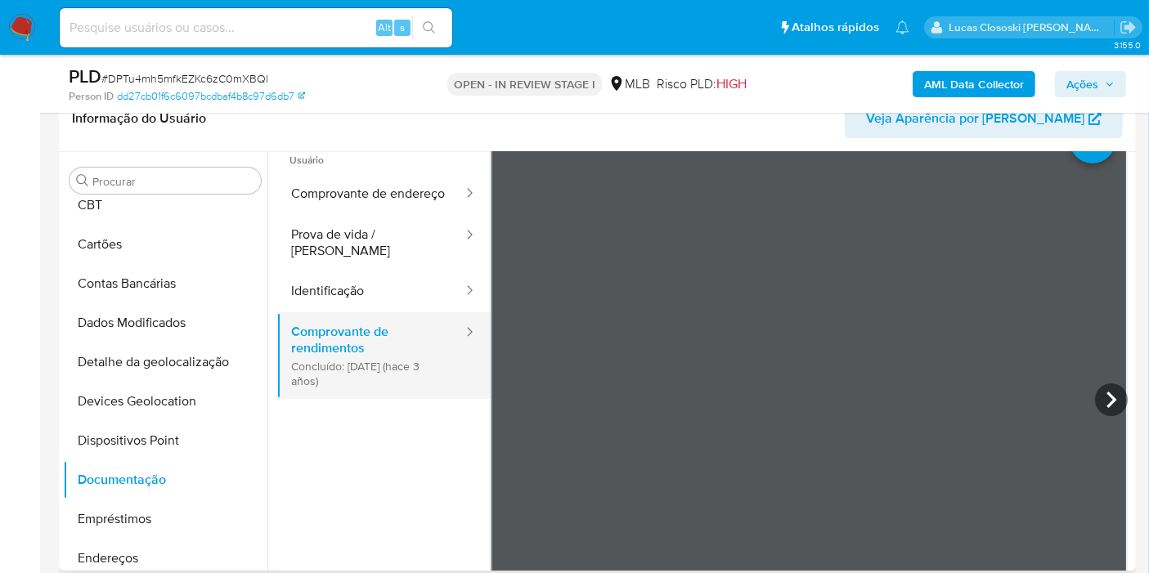
scroll to position [0, 0]
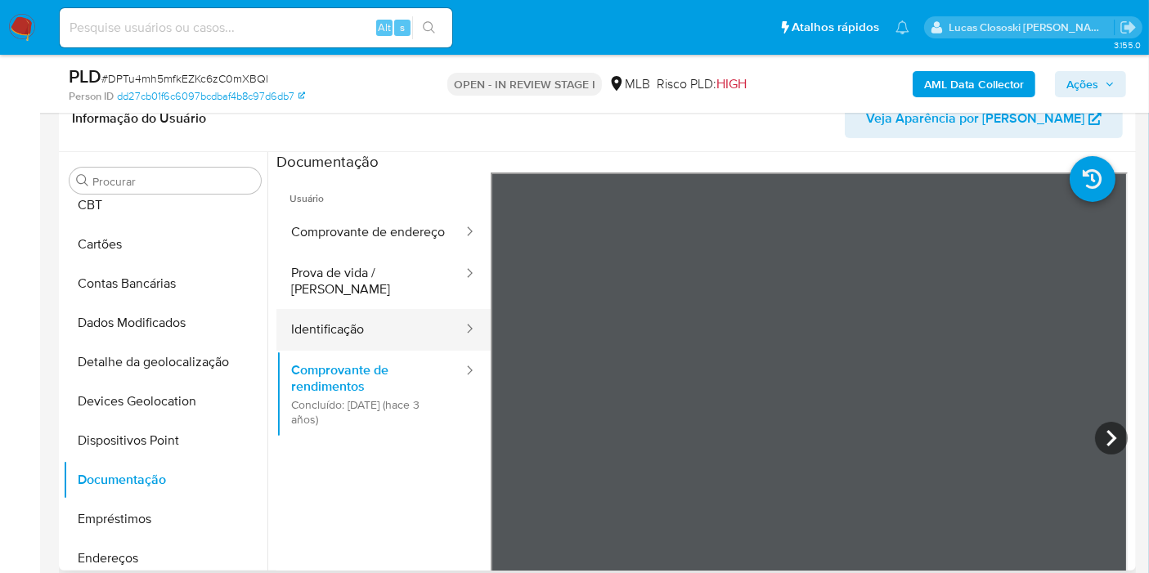
click at [357, 327] on button "Identificação" at bounding box center [370, 330] width 188 height 42
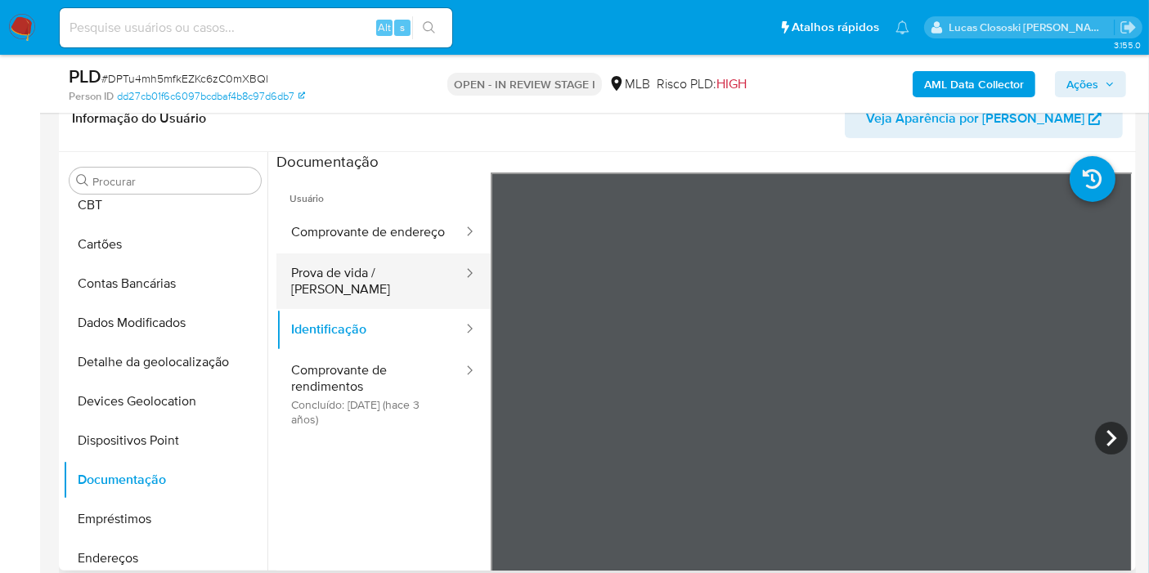
click at [357, 288] on button "Prova de vida / [PERSON_NAME]" at bounding box center [370, 281] width 188 height 56
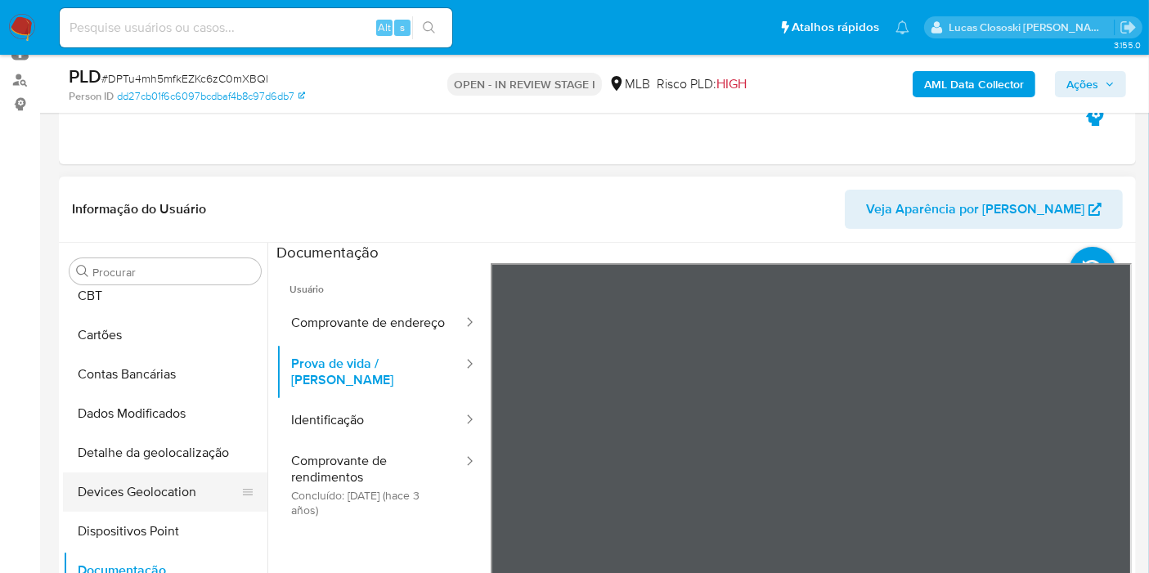
scroll to position [184, 0]
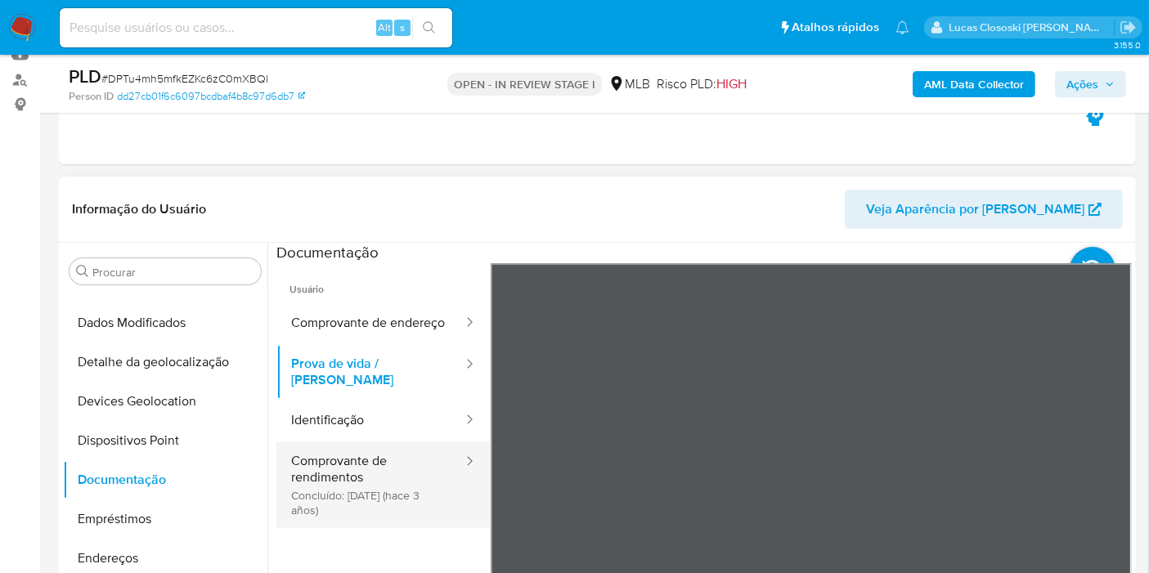
click at [320, 508] on button "Comprovante de rendimentos Concluído: 16/09/2022 (hace 3 años)" at bounding box center [370, 484] width 188 height 87
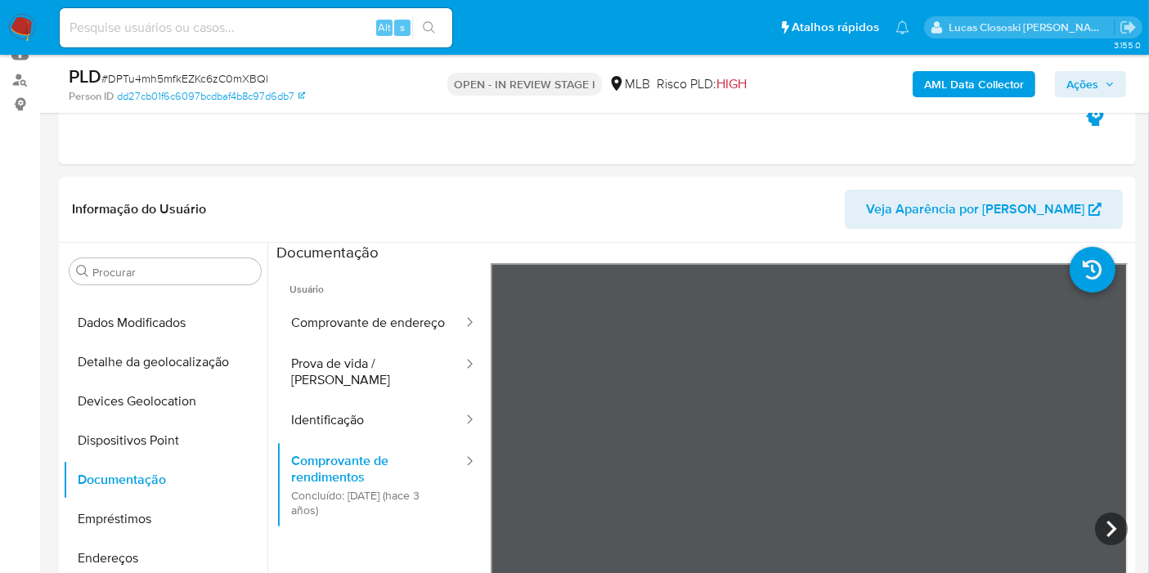
click at [1075, 83] on span "Ações" at bounding box center [1082, 84] width 32 height 26
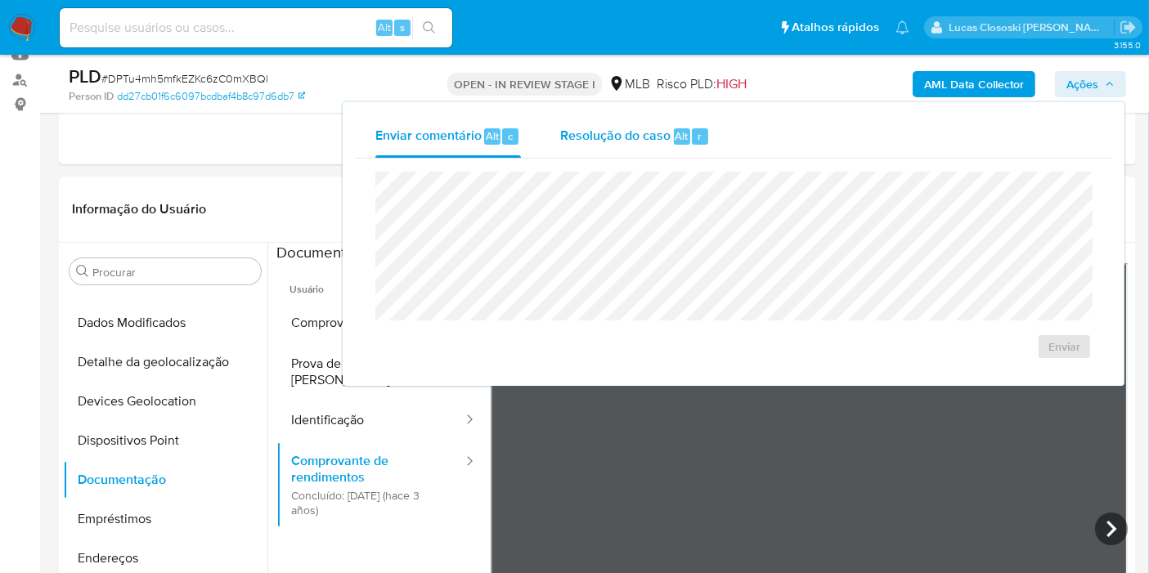
drag, startPoint x: 603, startPoint y: 143, endPoint x: 607, endPoint y: 157, distance: 14.5
click at [602, 144] on div "Resolução do caso Alt r" at bounding box center [635, 136] width 150 height 43
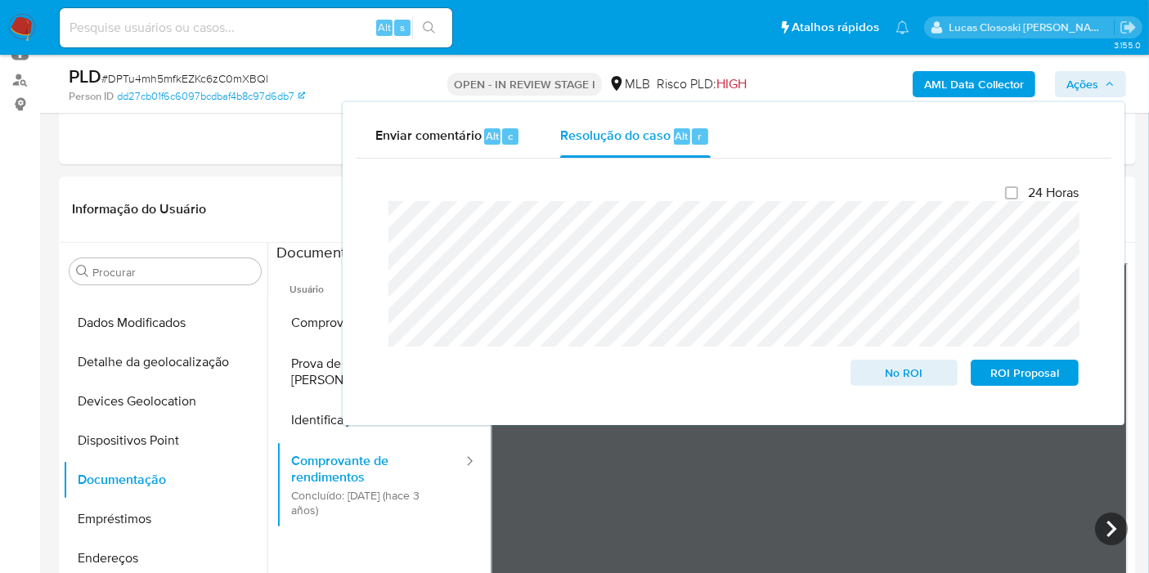
click at [1086, 78] on span "Ações" at bounding box center [1082, 84] width 32 height 26
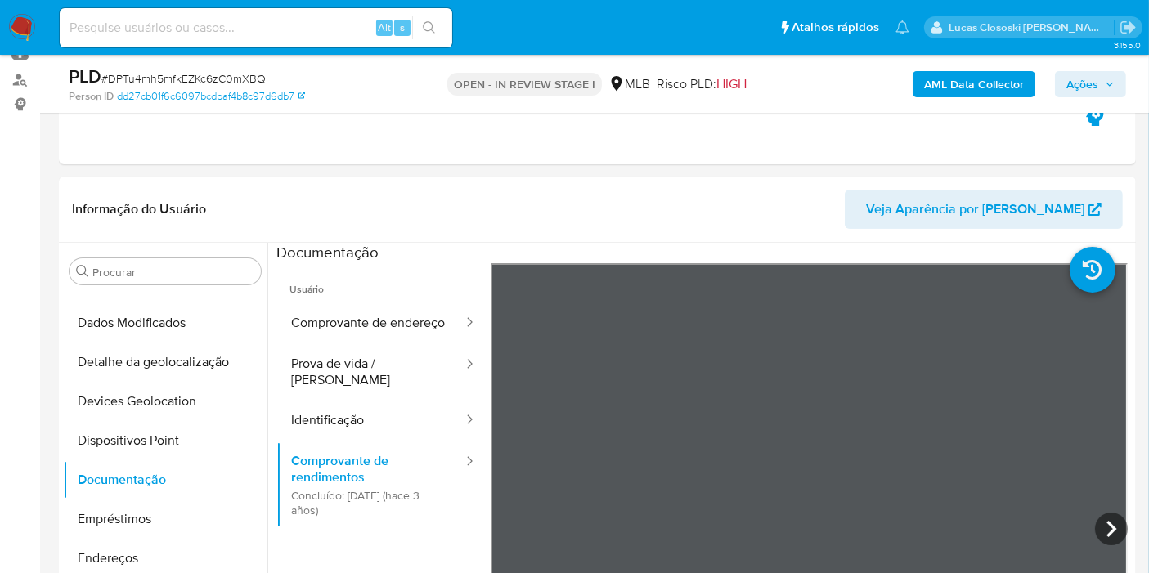
click at [1108, 83] on icon "button" at bounding box center [1109, 84] width 10 height 10
click at [1091, 80] on span "Ações" at bounding box center [1082, 84] width 32 height 26
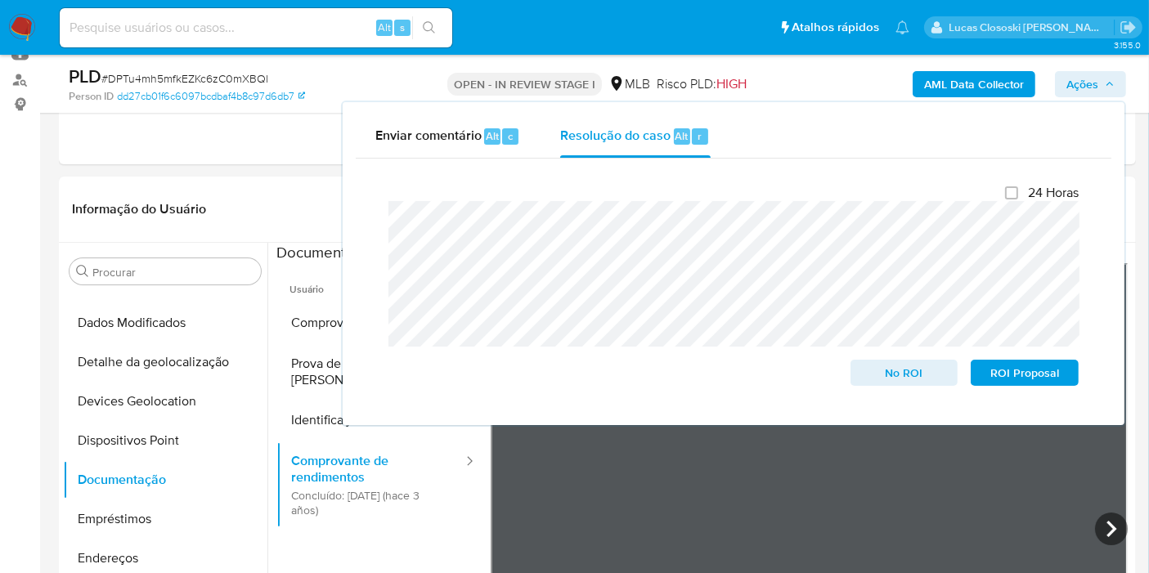
click at [1077, 71] on span "Ações" at bounding box center [1082, 84] width 32 height 26
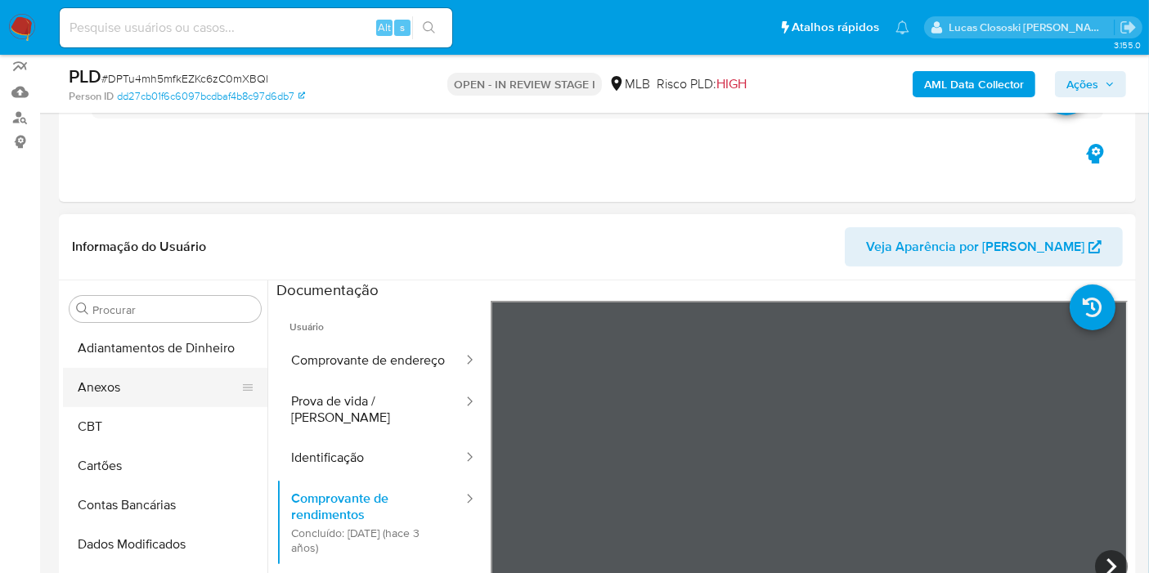
scroll to position [181, 0]
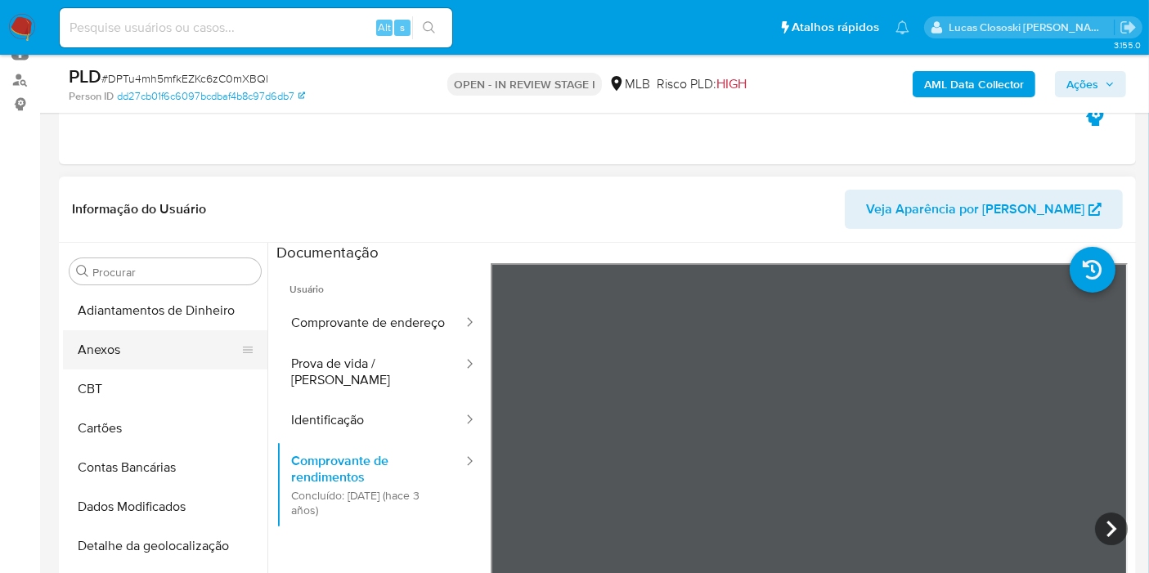
click at [112, 354] on button "Anexos" at bounding box center [158, 349] width 191 height 39
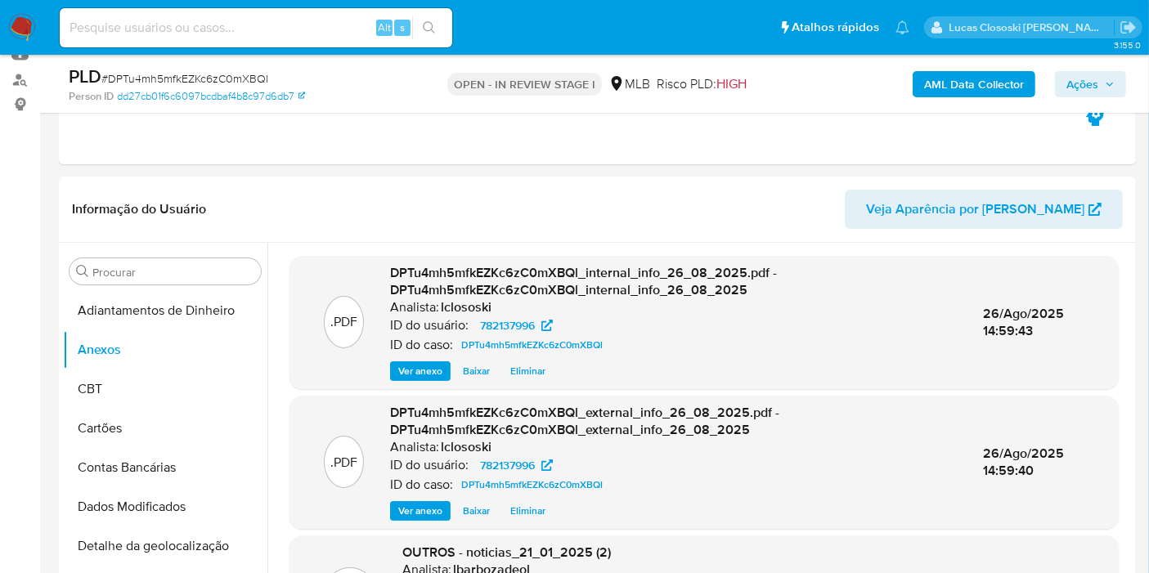
click at [1112, 90] on span "Ações" at bounding box center [1090, 84] width 48 height 23
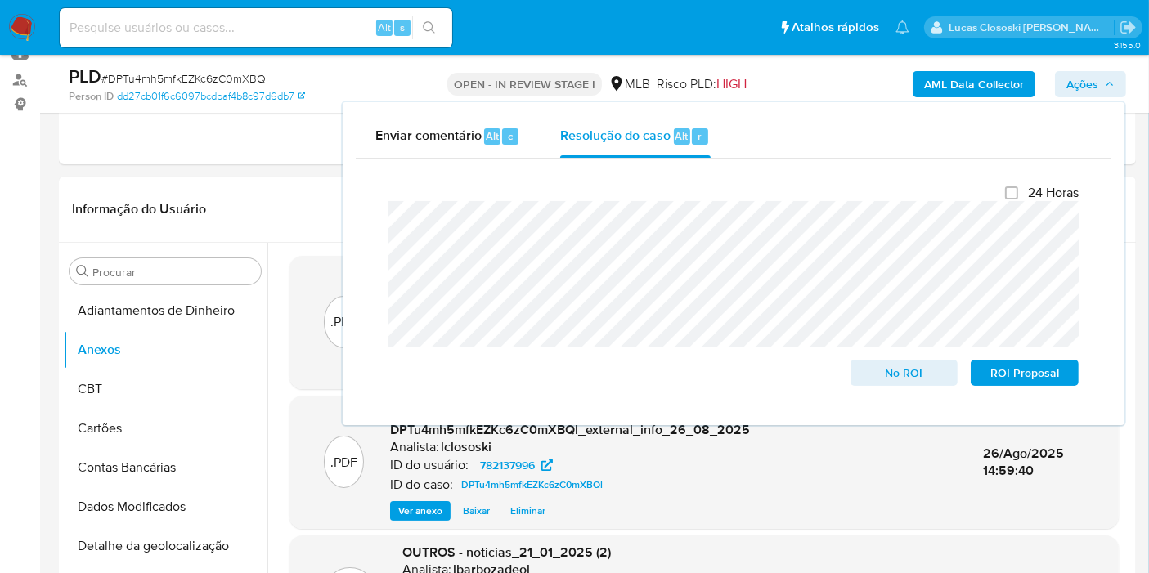
click at [1112, 90] on span "Ações" at bounding box center [1090, 84] width 48 height 23
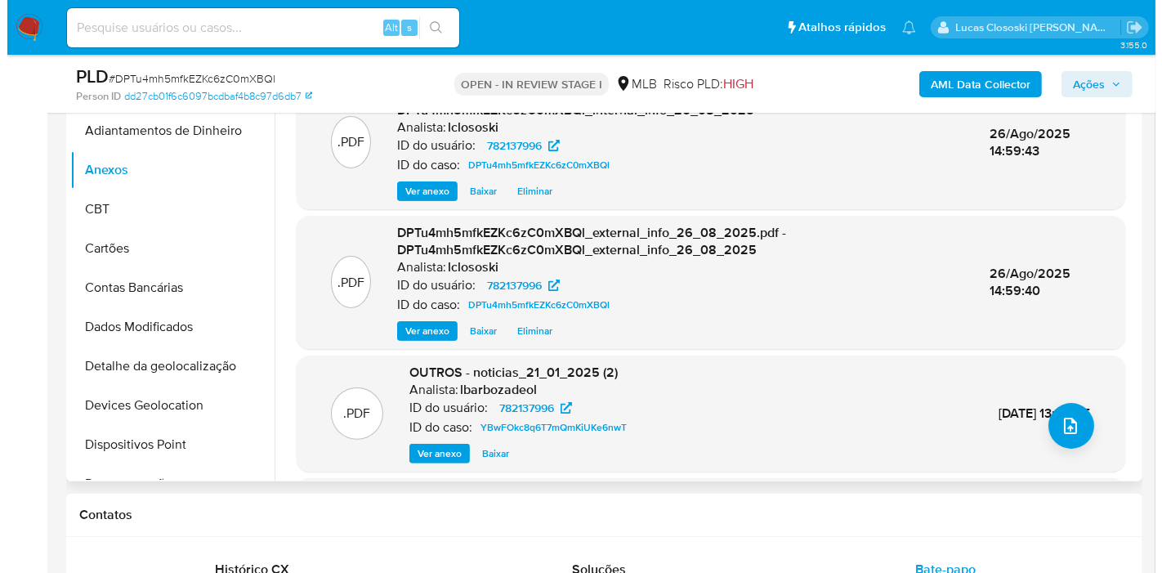
scroll to position [363, 0]
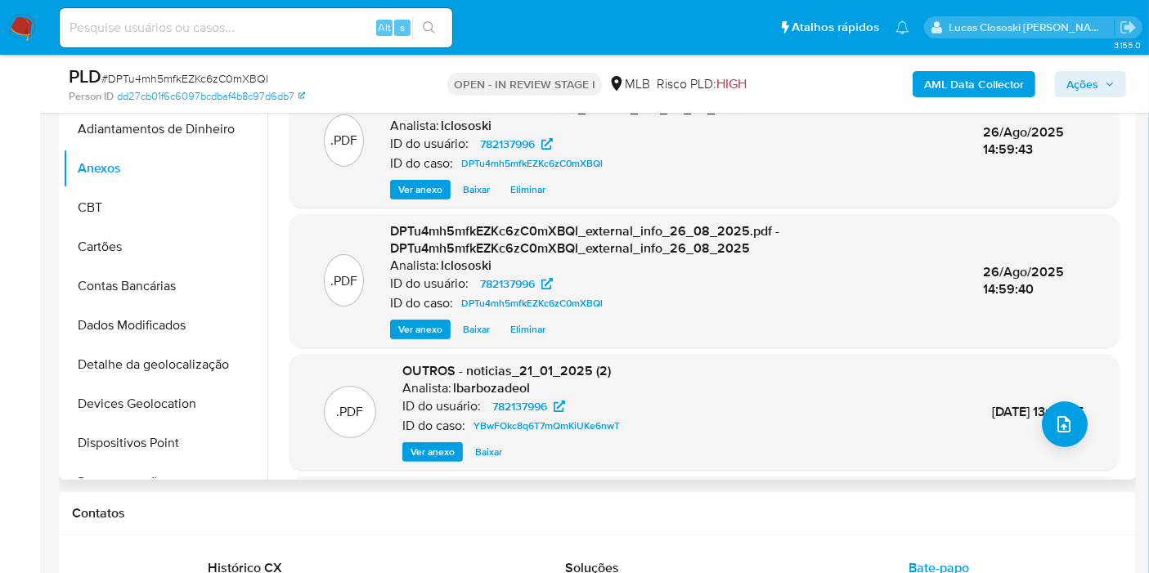
drag, startPoint x: 1060, startPoint y: 459, endPoint x: 1054, endPoint y: 434, distance: 25.4
click at [1058, 458] on div ".PDF OUTROS - noticias_21_01_2025 (2) Analista: lbarbozadeol ID do usuário: 782…" at bounding box center [704, 412] width 813 height 100
click at [1055, 433] on span "upload-file" at bounding box center [1064, 424] width 18 height 20
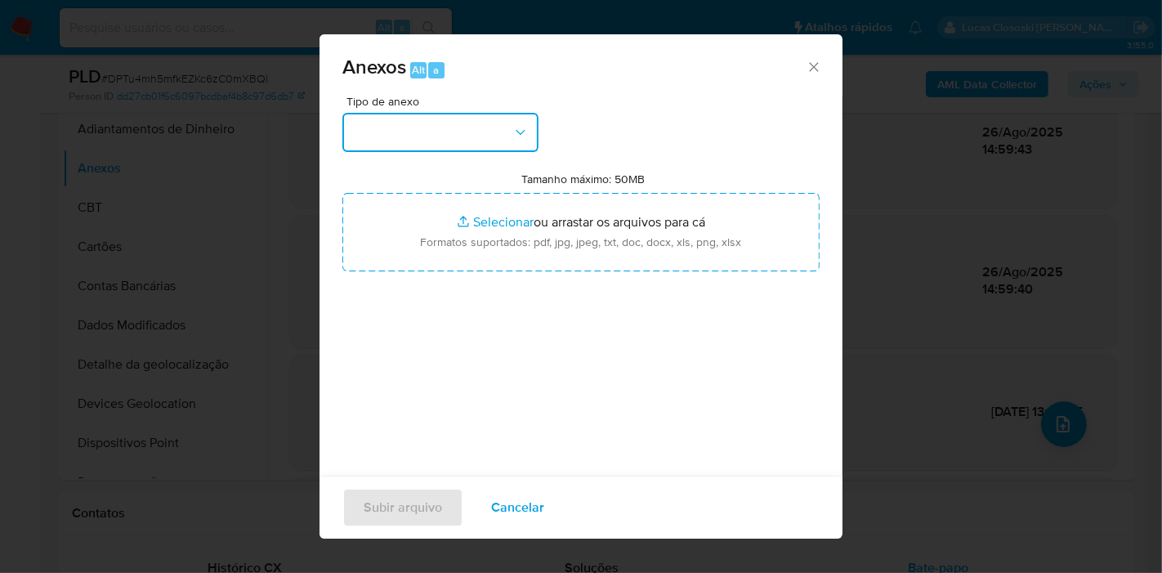
click at [478, 150] on button "button" at bounding box center [441, 132] width 196 height 39
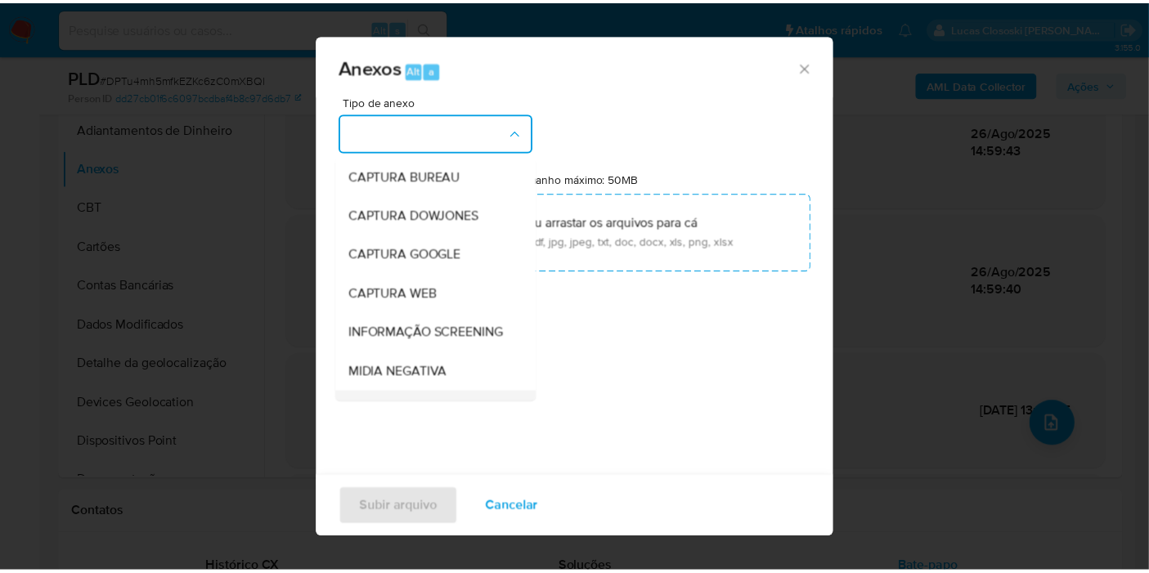
scroll to position [181, 0]
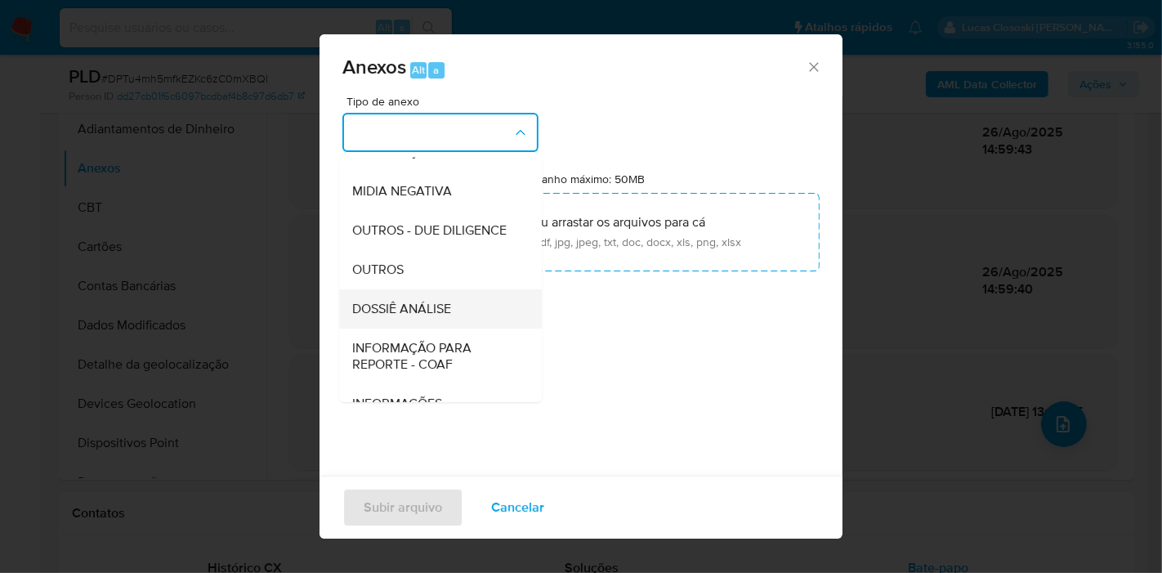
drag, startPoint x: 443, startPoint y: 319, endPoint x: 443, endPoint y: 335, distance: 16.3
click at [443, 335] on ul "CAPTURA BUREAU CAPTURA DOWJONES CAPTURA GOOGLE CAPTURA WEB INFORMAÇÃO SCREENING…" at bounding box center [440, 207] width 203 height 464
click at [431, 317] on span "DOSSIÊ ANÁLISE" at bounding box center [401, 309] width 99 height 16
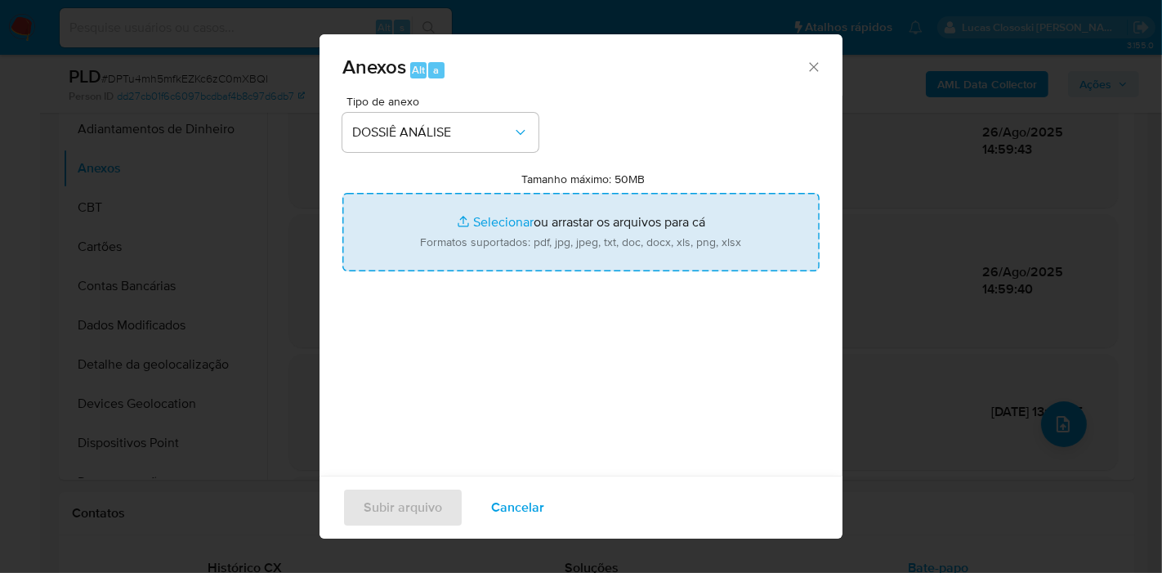
click at [455, 257] on input "Tamanho máximo: 50MB Selecionar arquivos" at bounding box center [581, 232] width 477 height 78
type input "C:\fakepath\2º SAR - XXXX - CPF 71523221127 - ZULENNY ESTHER POLANCO MEDINA.pdf"
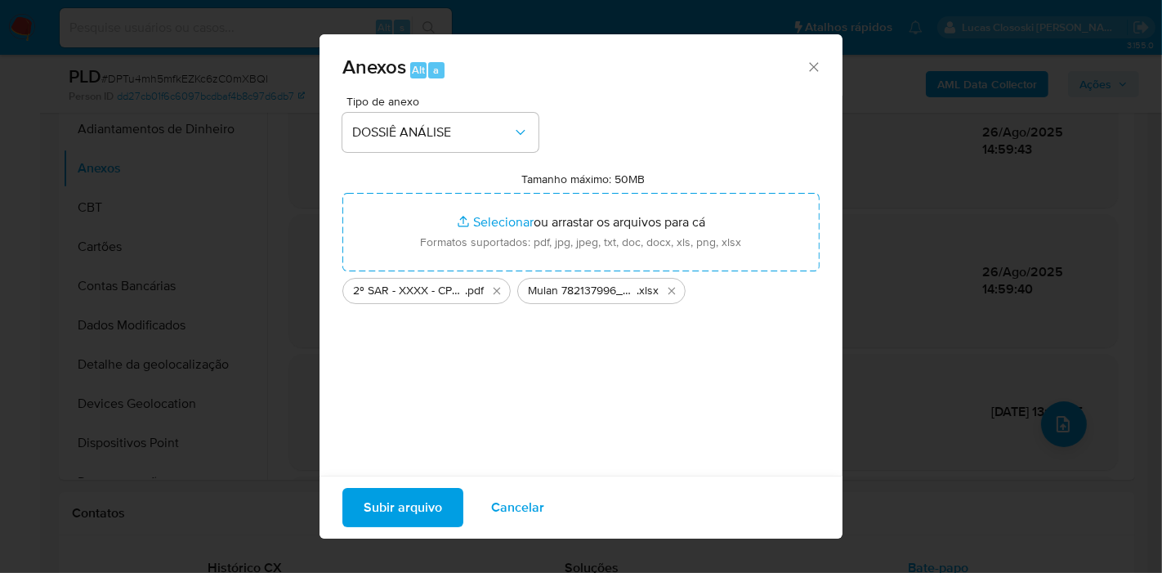
click at [392, 499] on span "Subir arquivo" at bounding box center [403, 508] width 78 height 36
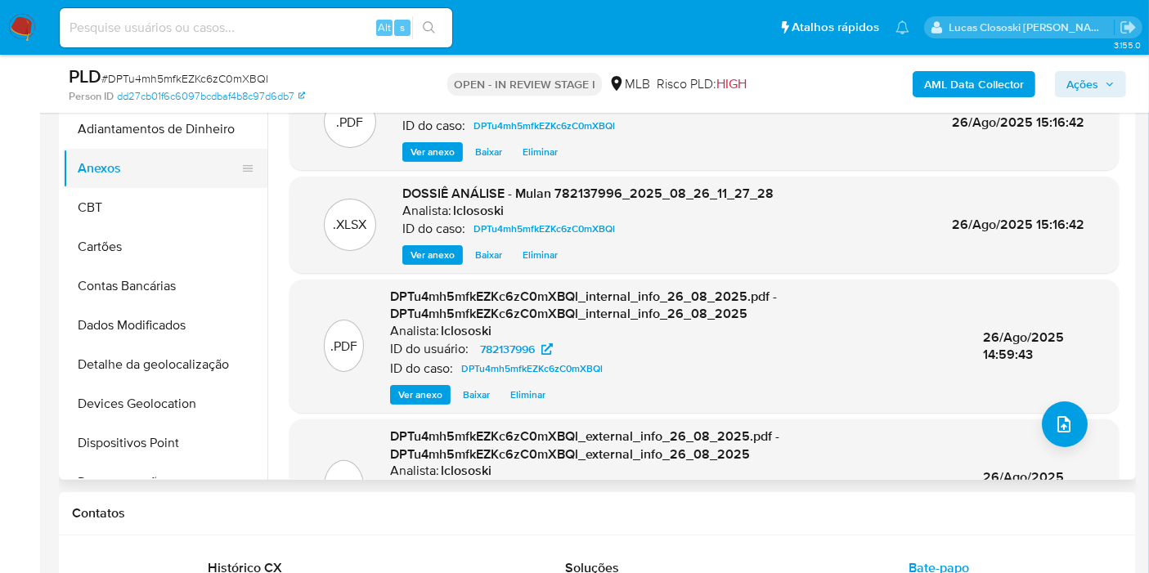
drag, startPoint x: 119, startPoint y: 199, endPoint x: 116, endPoint y: 185, distance: 14.9
click at [118, 199] on button "CBT" at bounding box center [165, 207] width 204 height 39
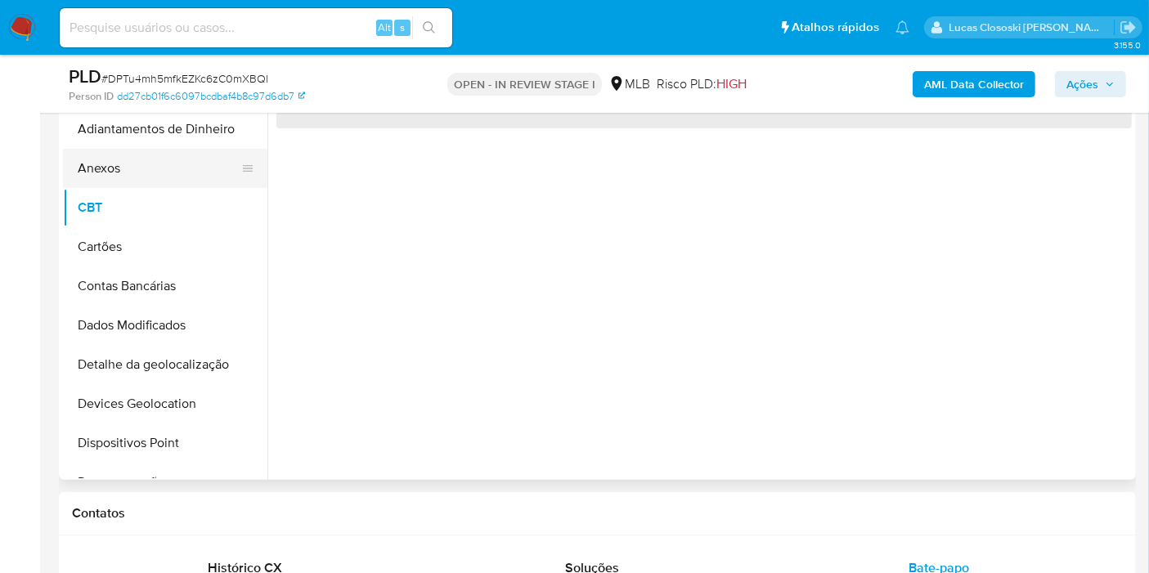
click at [116, 184] on button "Anexos" at bounding box center [158, 168] width 191 height 39
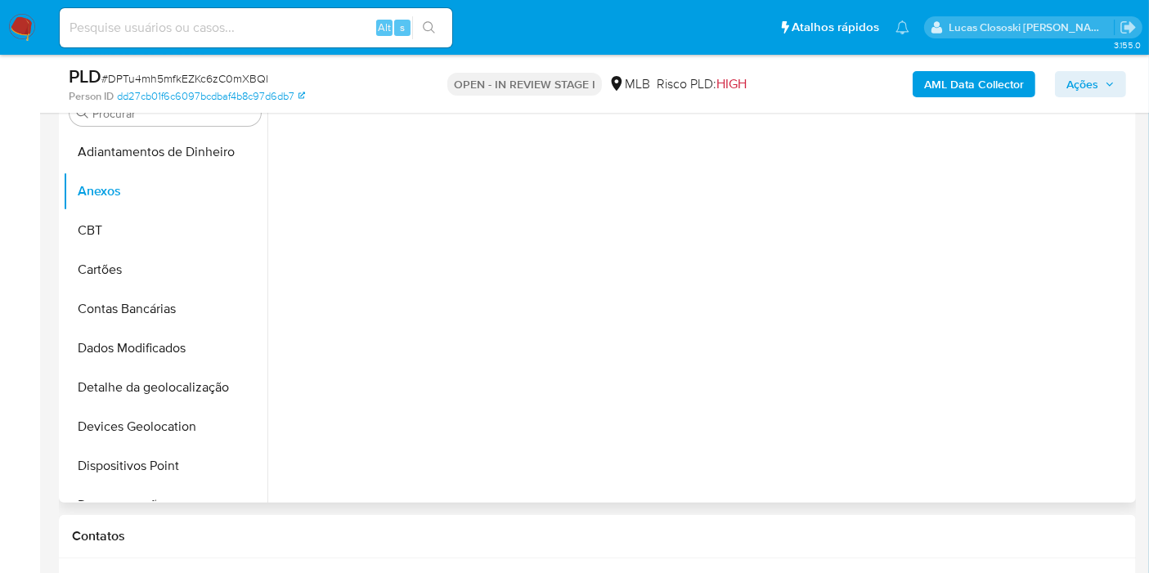
scroll to position [272, 0]
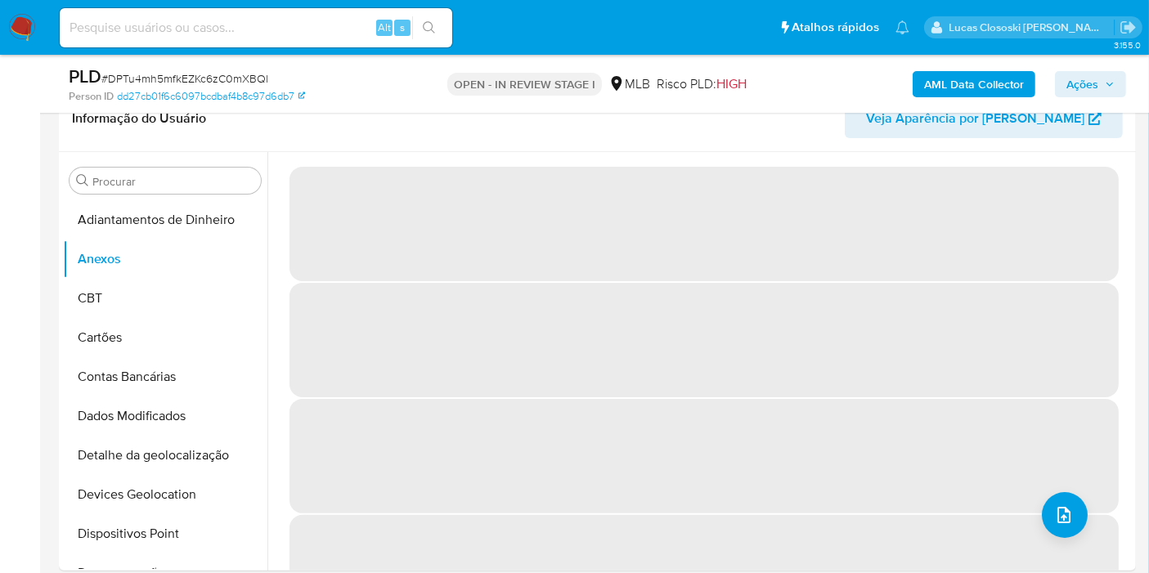
click at [1086, 95] on span "Ações" at bounding box center [1082, 84] width 32 height 26
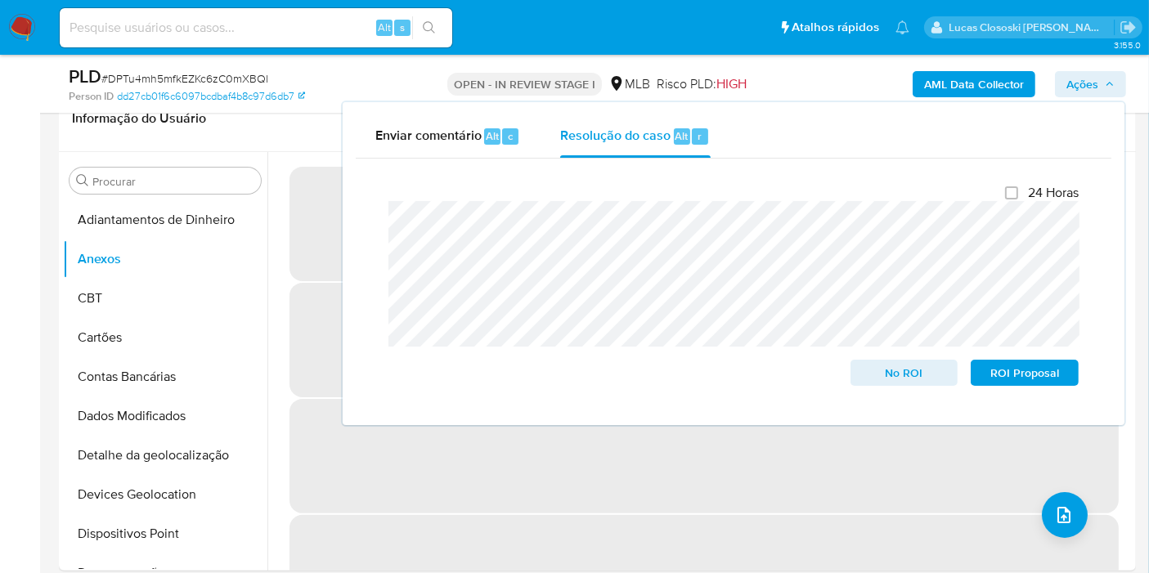
click at [1086, 95] on span "Ações" at bounding box center [1082, 84] width 32 height 26
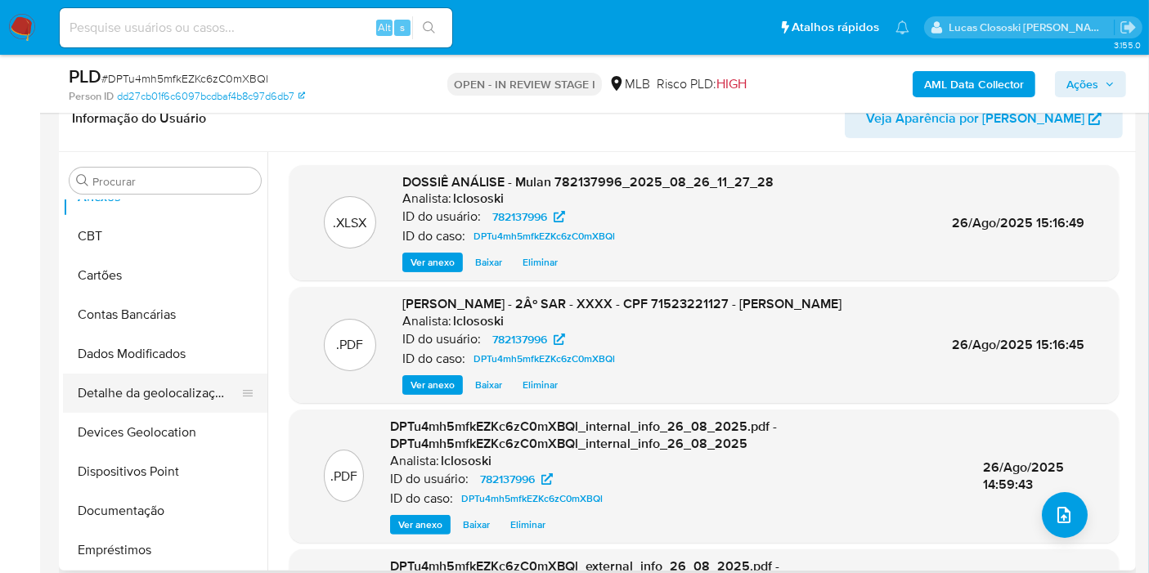
scroll to position [91, 0]
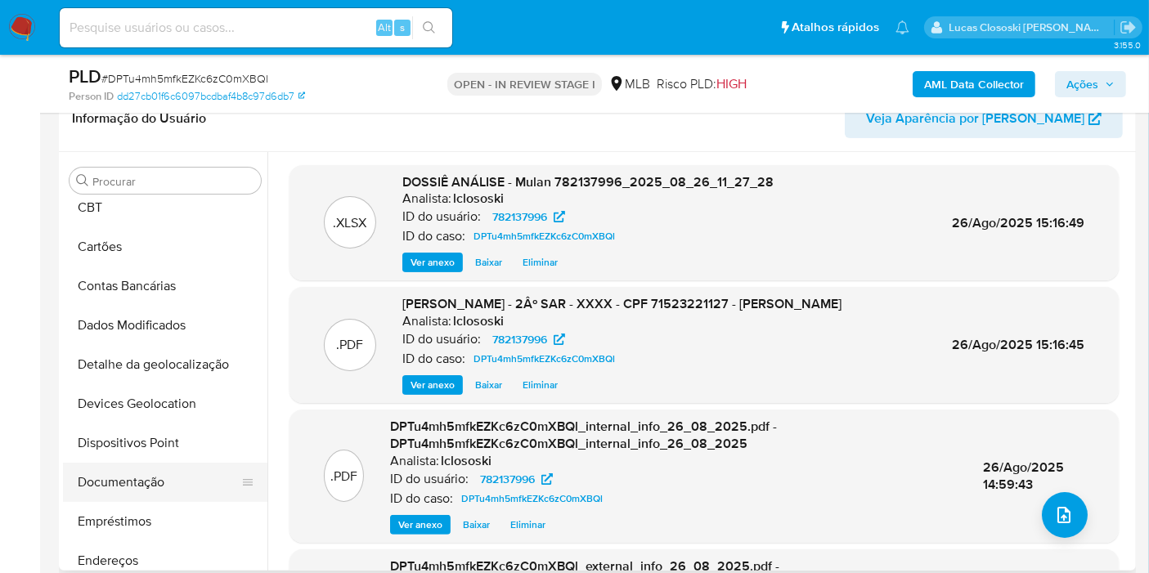
click at [165, 480] on button "Documentação" at bounding box center [158, 482] width 191 height 39
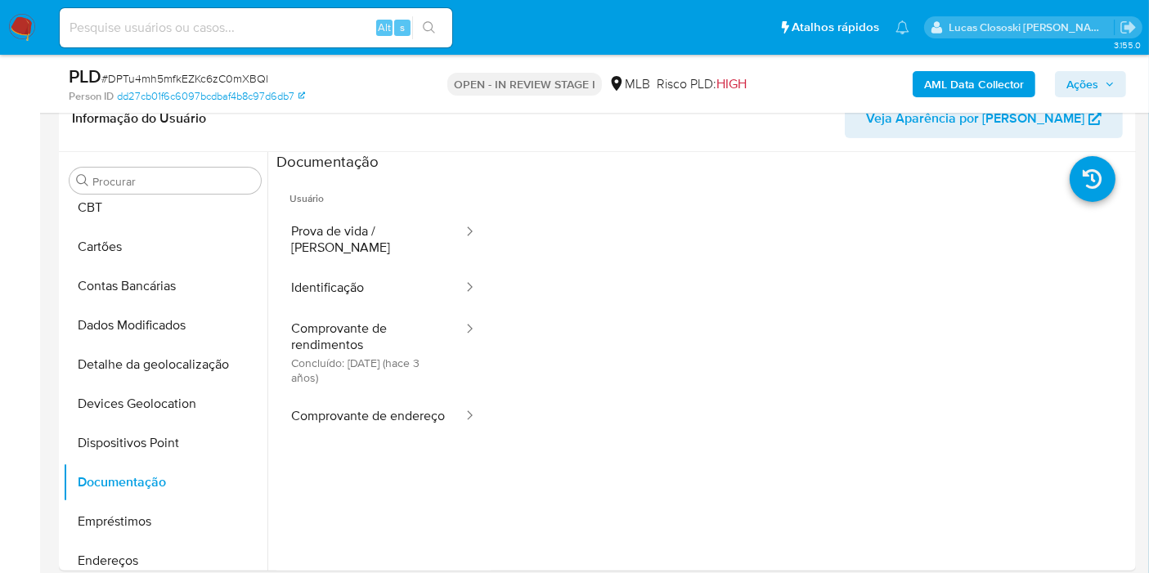
click at [380, 314] on button "Comprovante de rendimentos Concluído: 16/09/2022 (hace 3 años)" at bounding box center [370, 352] width 188 height 87
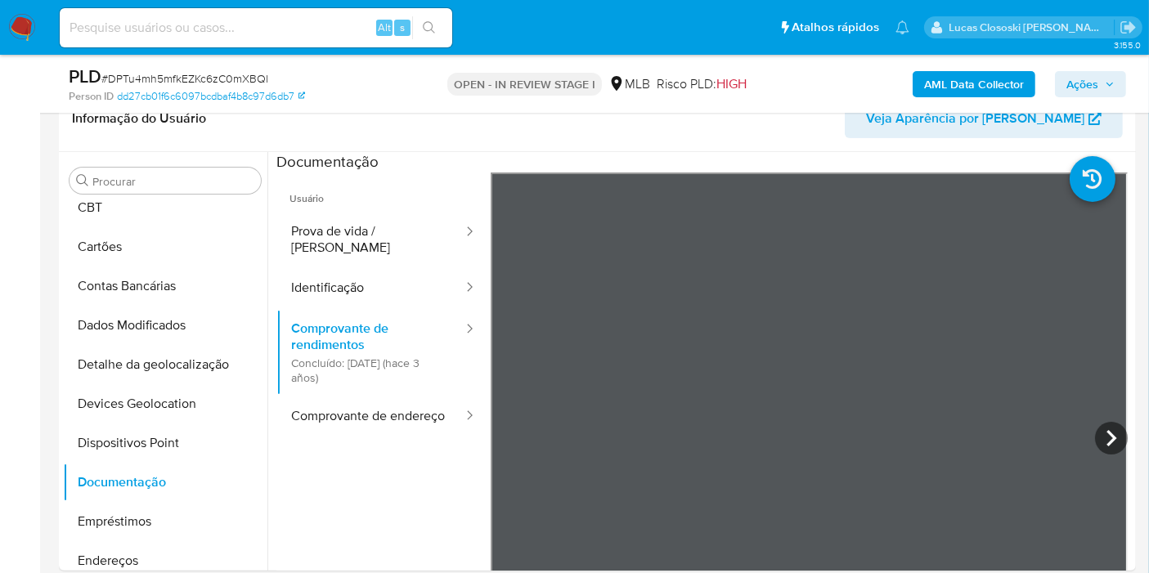
click at [1068, 78] on span "Ações" at bounding box center [1082, 84] width 32 height 26
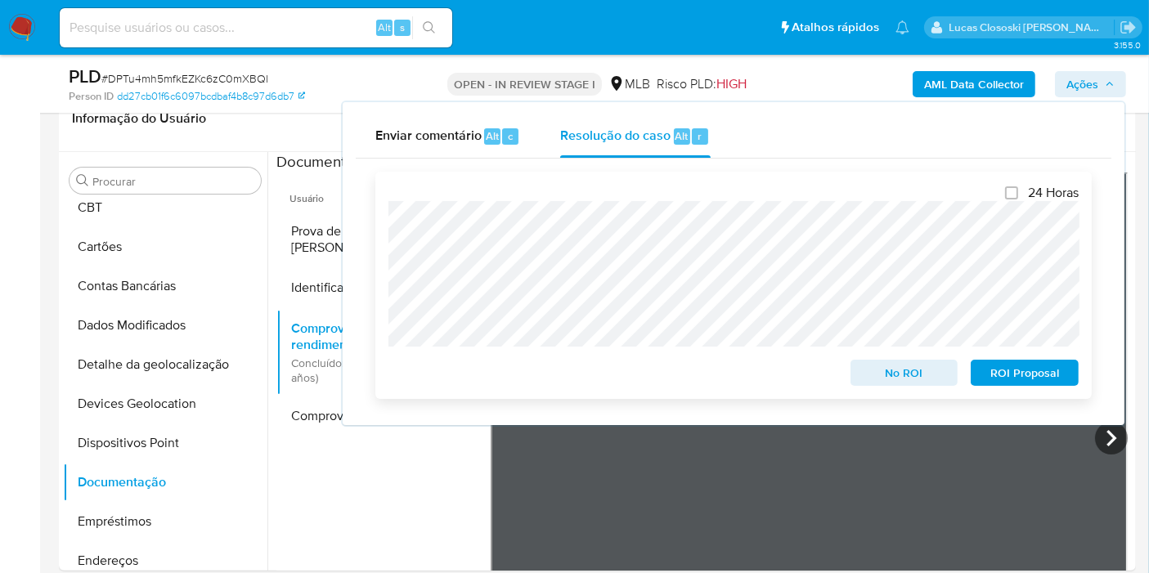
click at [1029, 377] on span "ROI Proposal" at bounding box center [1024, 372] width 85 height 23
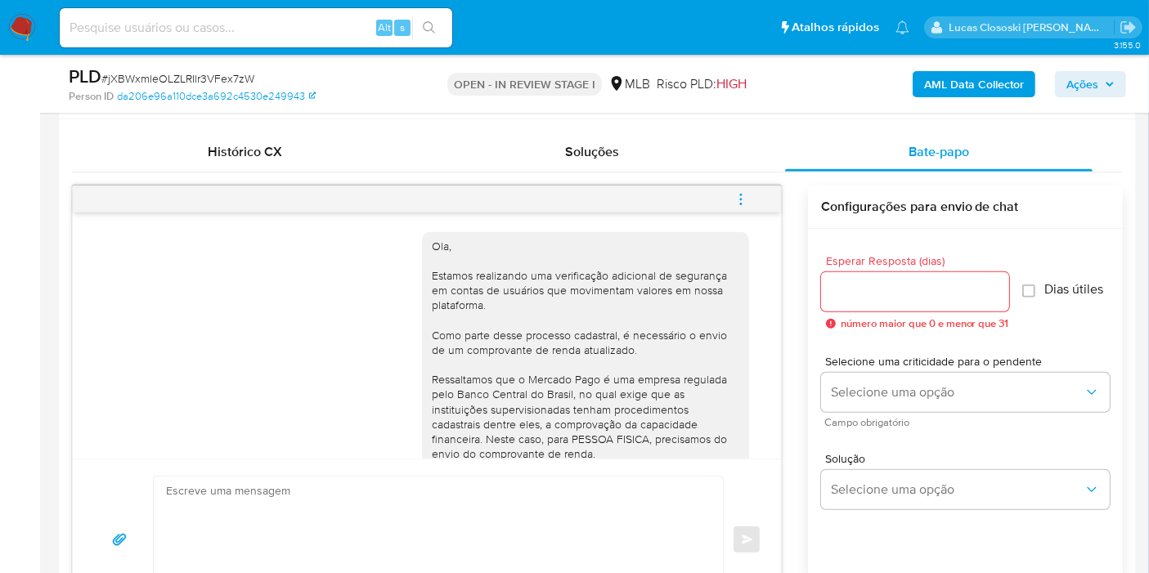
scroll to position [363, 0]
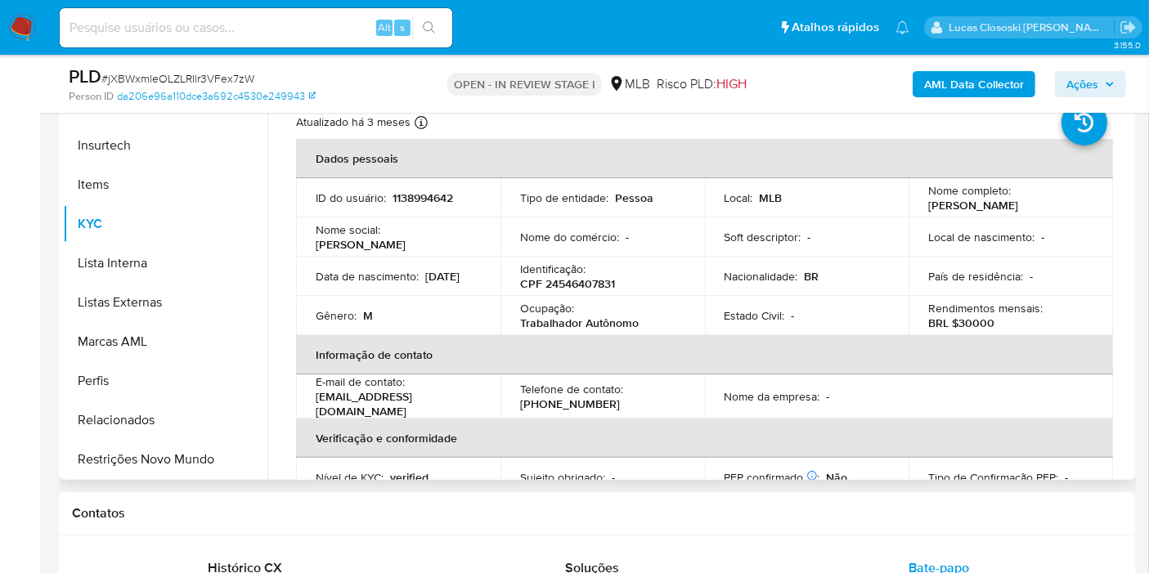
click at [580, 284] on p "CPF 24546407831" at bounding box center [567, 283] width 95 height 15
copy p "24546407831"
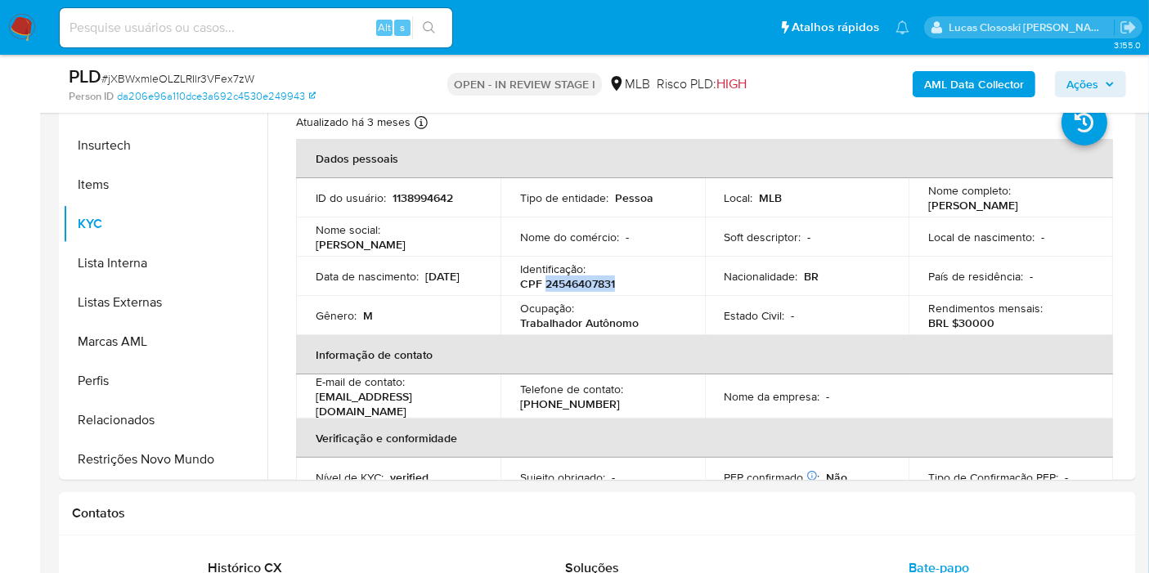
copy p "24546407831"
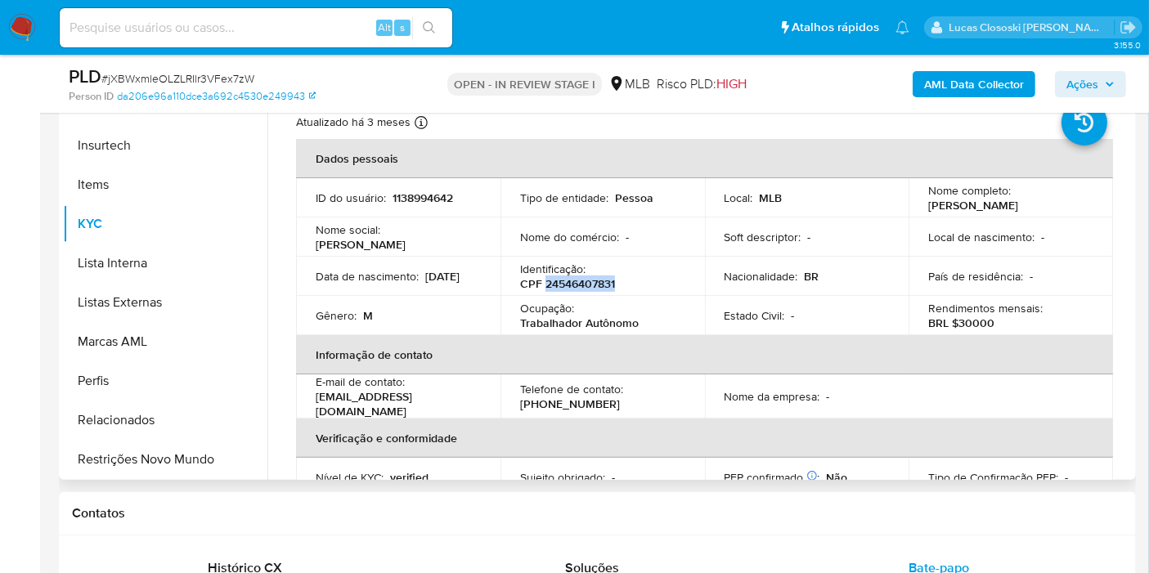
copy p "24546407831"
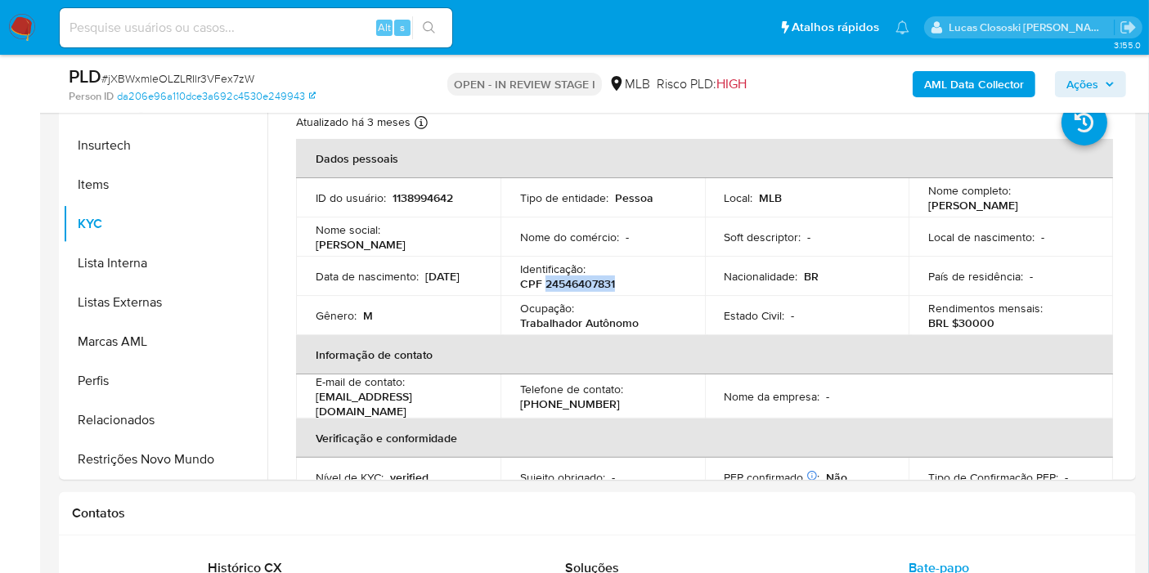
copy p "24546407831"
click at [932, 69] on div "AML Data Collector Ações" at bounding box center [951, 84] width 348 height 38
click at [934, 80] on b "AML Data Collector" at bounding box center [974, 84] width 100 height 26
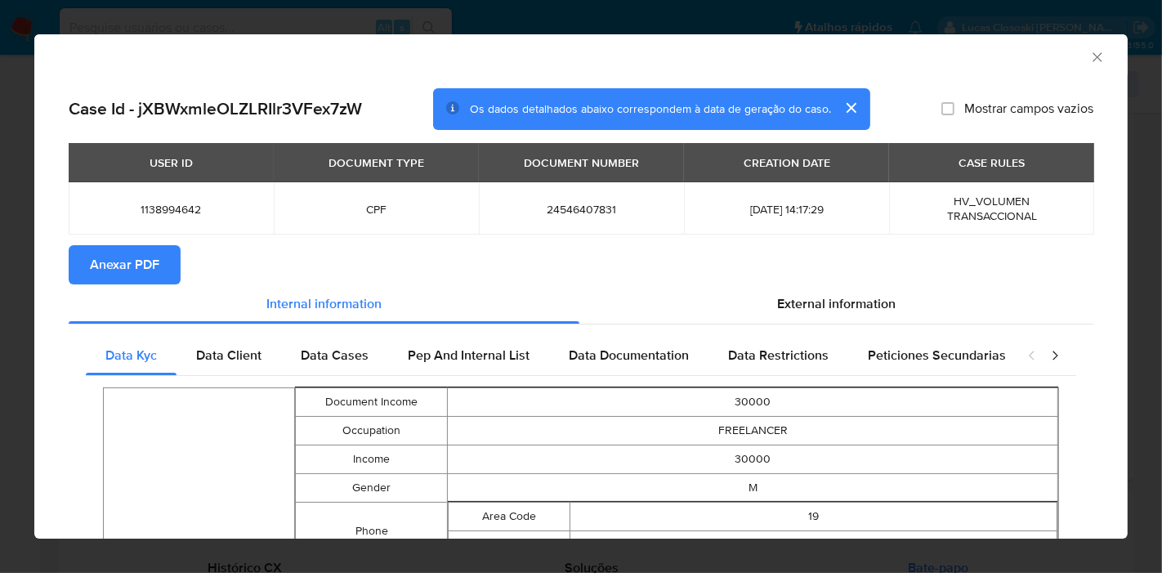
click at [122, 276] on span "Anexar PDF" at bounding box center [124, 265] width 69 height 36
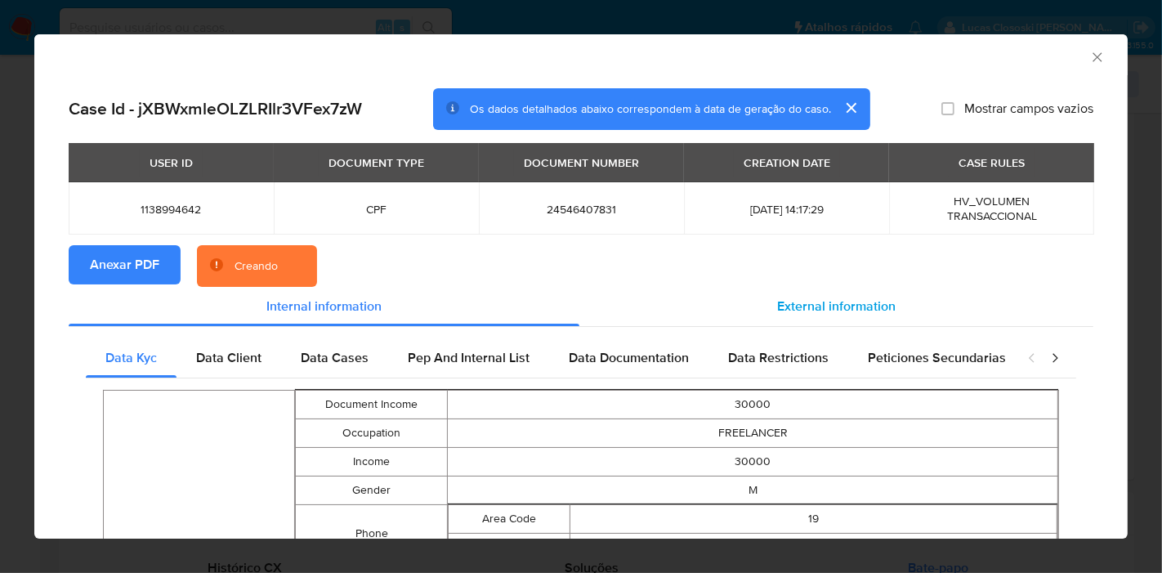
click at [815, 307] on span "External information" at bounding box center [836, 306] width 119 height 19
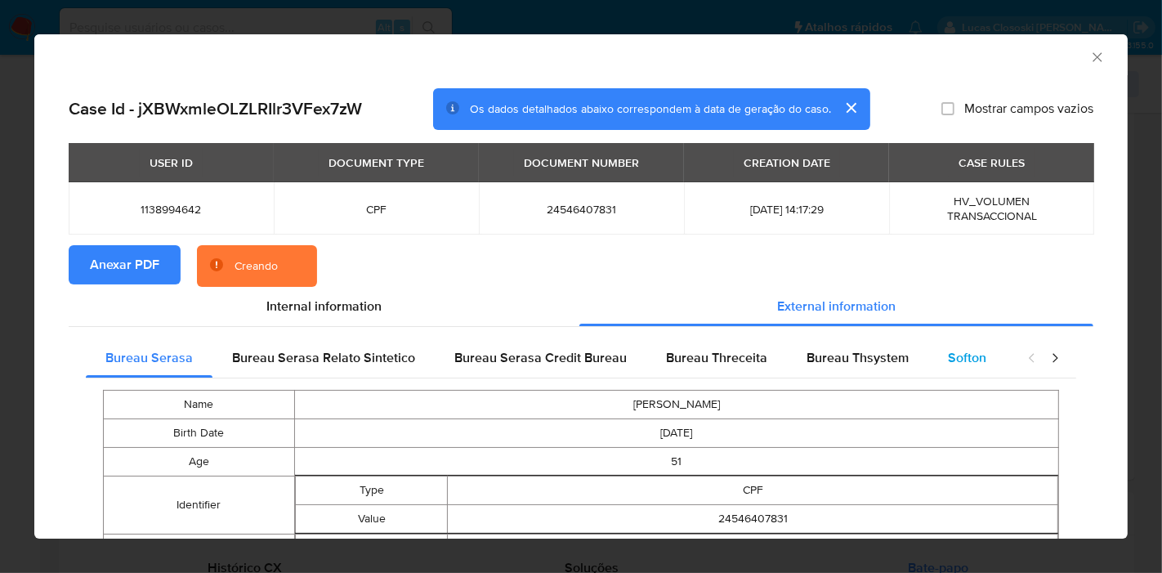
click at [953, 369] on div "Softon" at bounding box center [968, 357] width 78 height 39
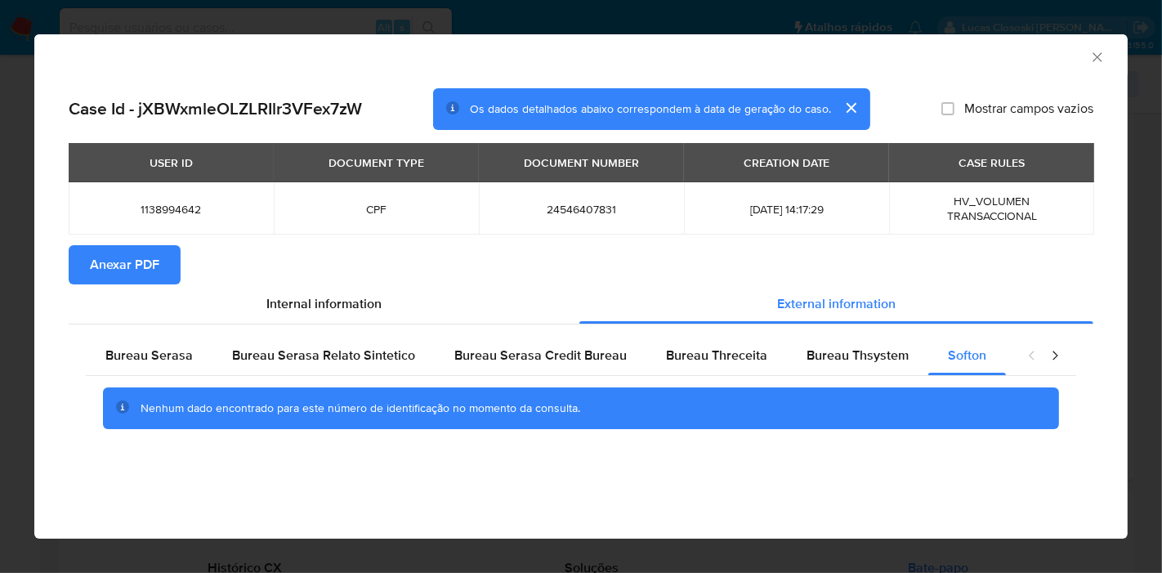
click at [1100, 55] on icon "Fechar a janela" at bounding box center [1098, 57] width 16 height 16
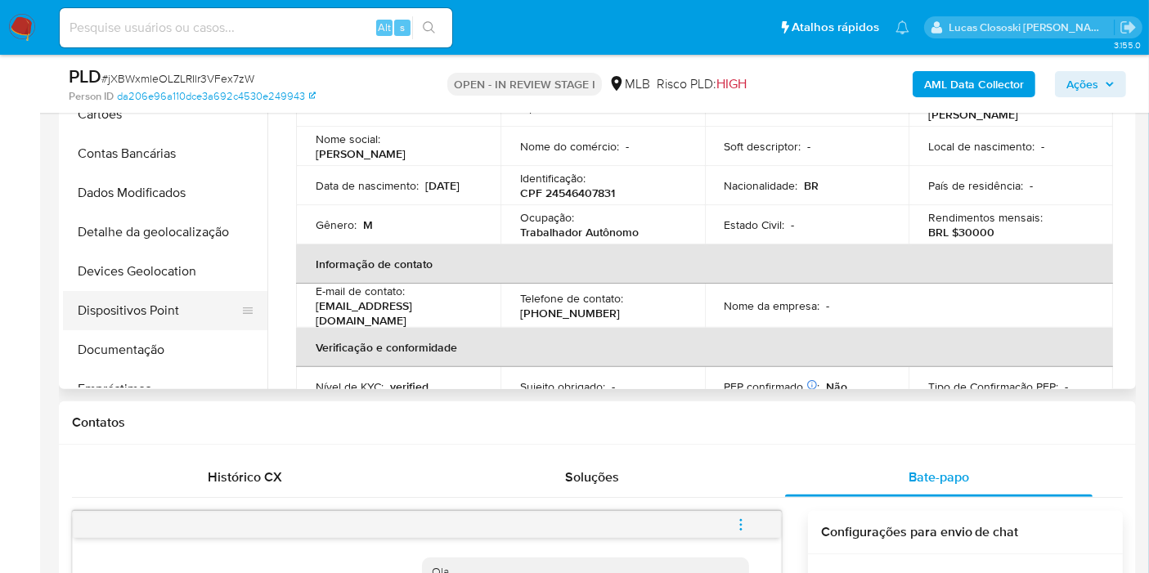
scroll to position [0, 0]
click at [140, 309] on button "Devices Geolocation" at bounding box center [158, 312] width 191 height 39
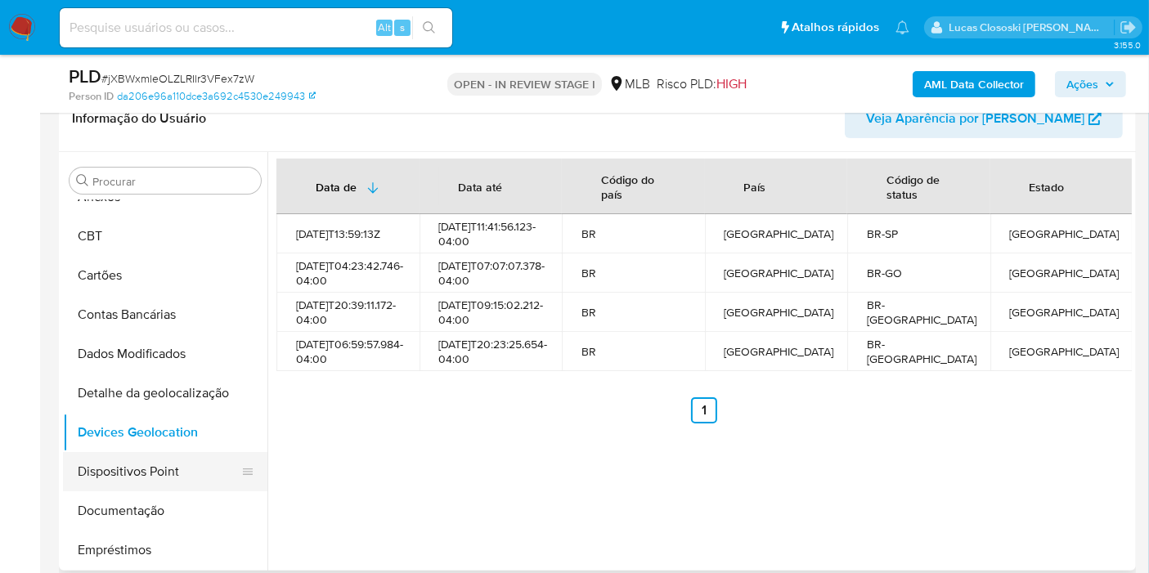
scroll to position [91, 0]
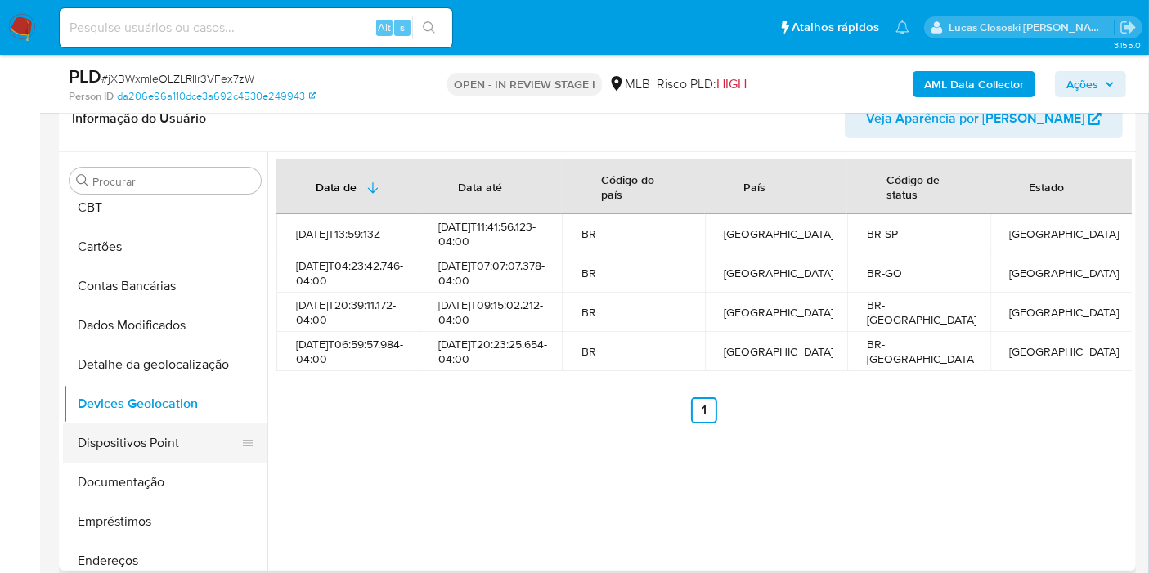
click at [163, 437] on button "Dispositivos Point" at bounding box center [158, 442] width 191 height 39
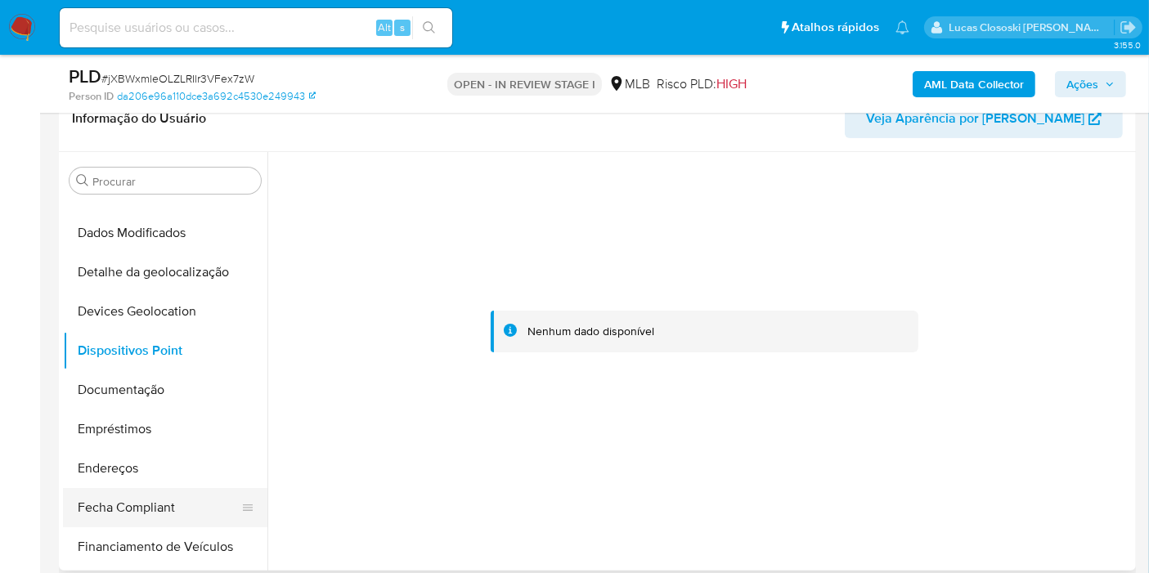
scroll to position [272, 0]
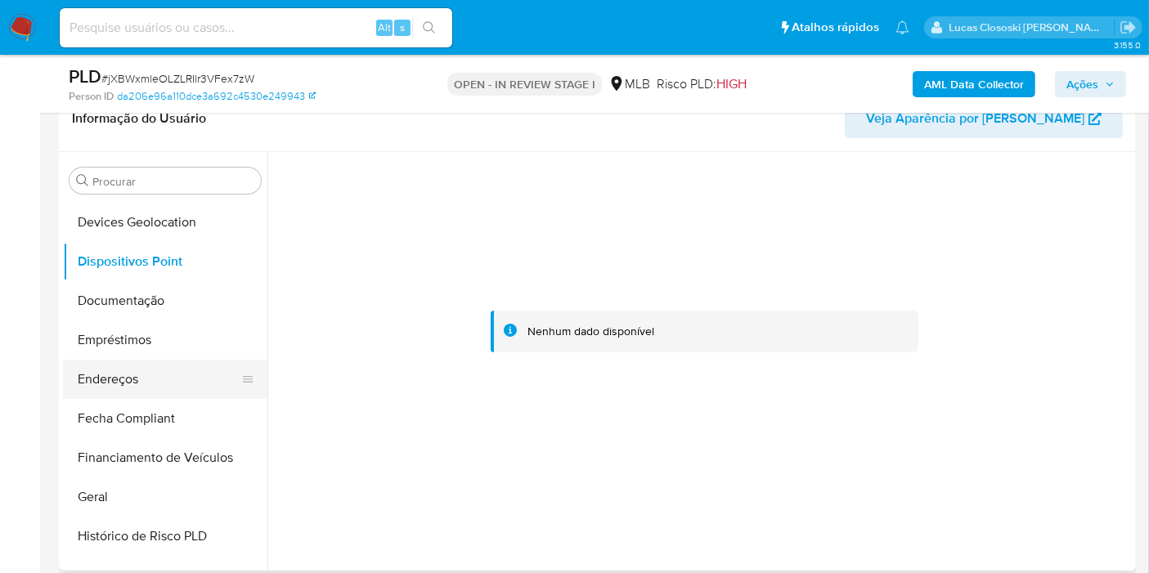
click at [133, 363] on button "Endereços" at bounding box center [158, 379] width 191 height 39
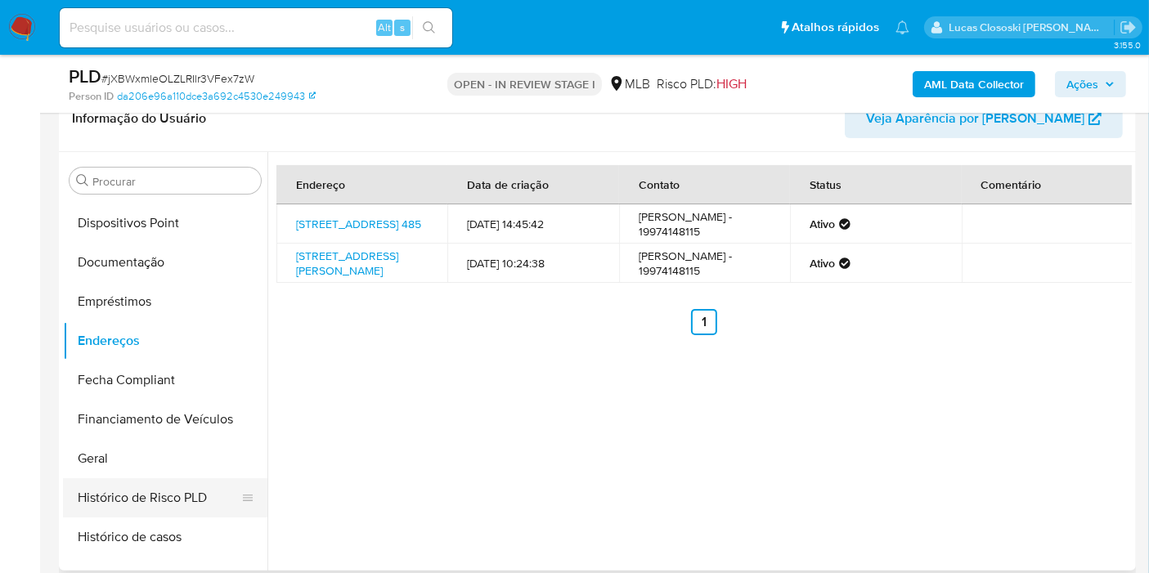
scroll to position [363, 0]
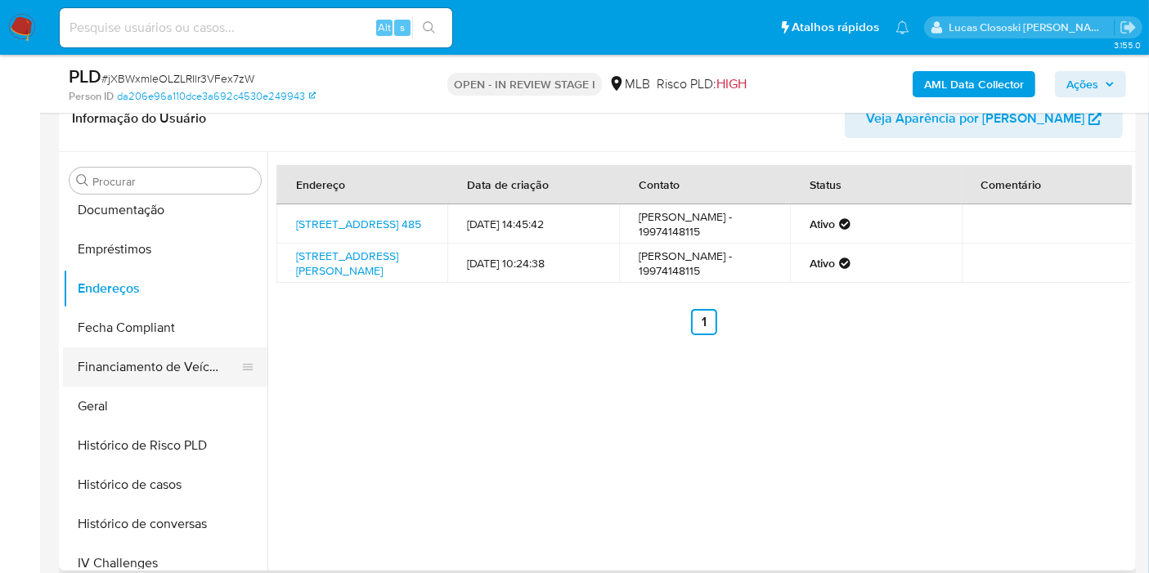
drag, startPoint x: 123, startPoint y: 401, endPoint x: 147, endPoint y: 380, distance: 31.3
click at [128, 398] on button "Geral" at bounding box center [165, 406] width 204 height 39
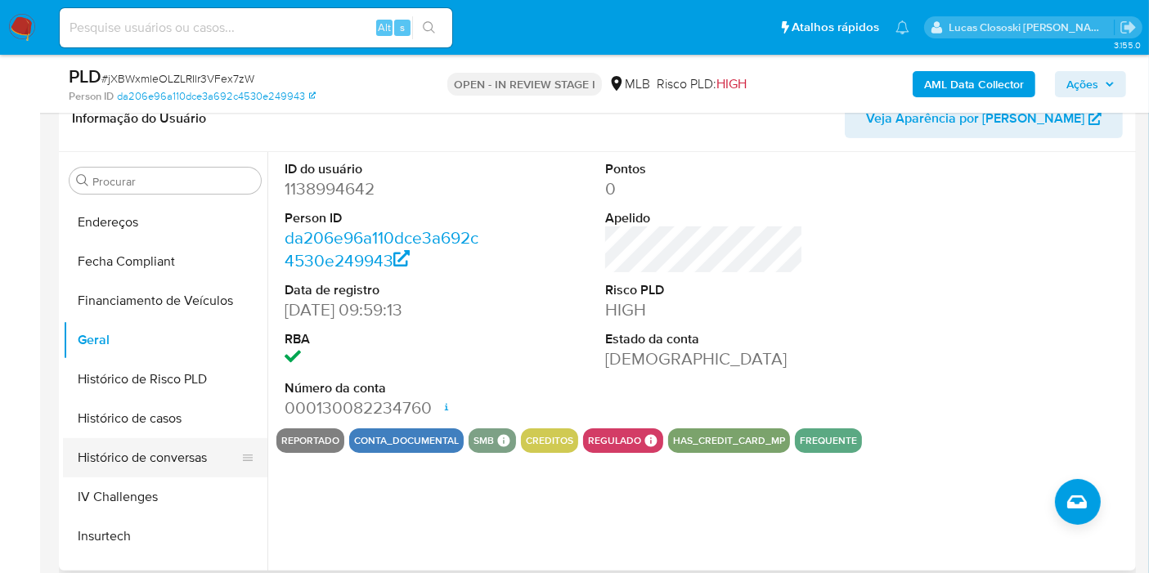
scroll to position [454, 0]
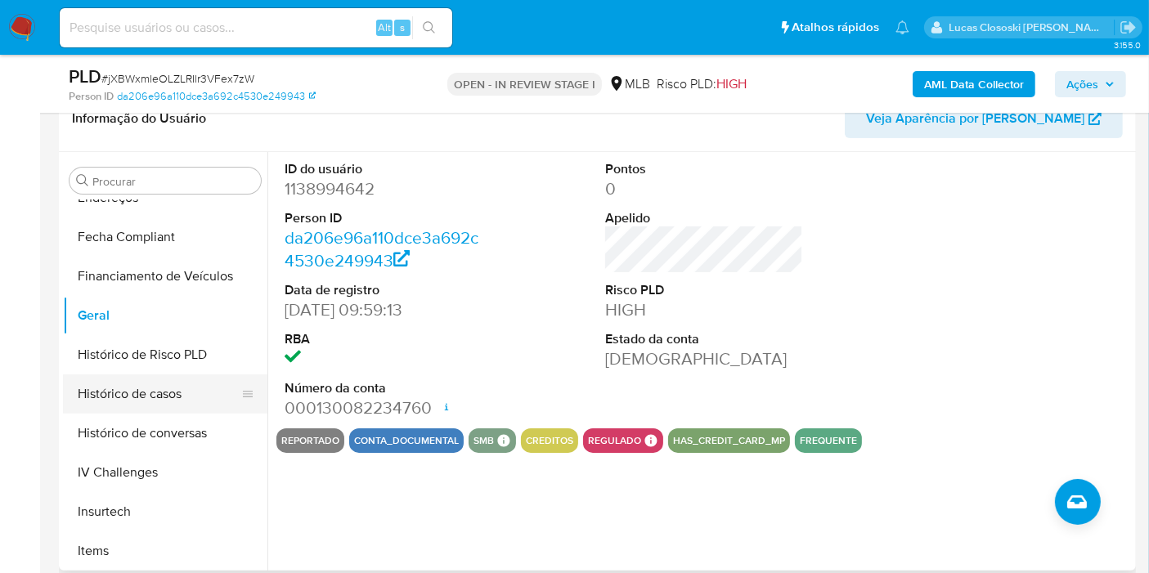
click at [146, 392] on button "Histórico de casos" at bounding box center [158, 393] width 191 height 39
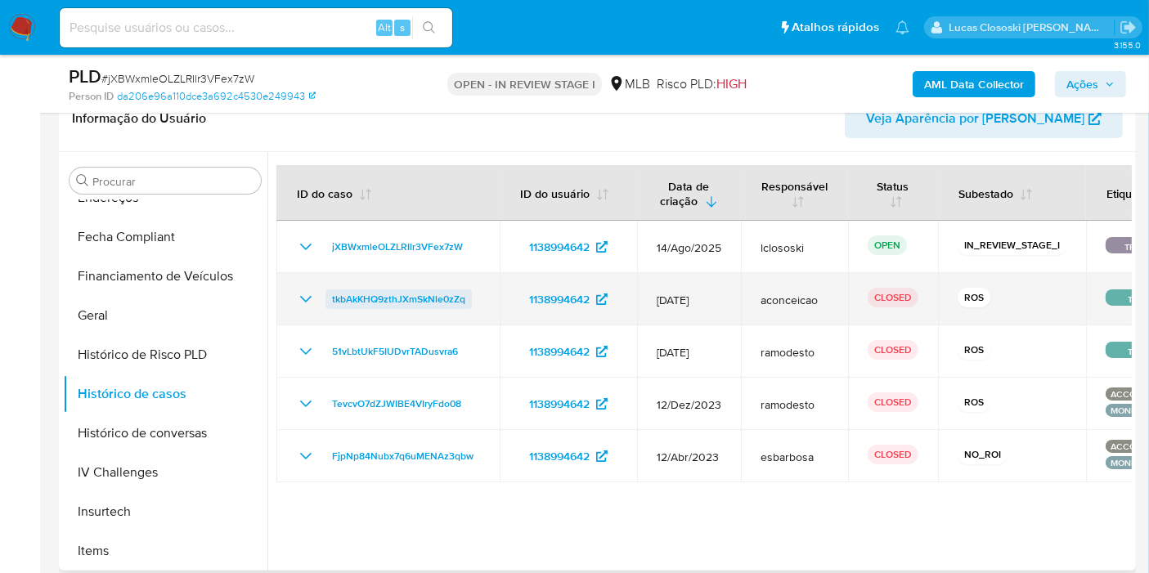
drag, startPoint x: 475, startPoint y: 293, endPoint x: 325, endPoint y: 302, distance: 150.7
click at [325, 302] on div "tkbAkKHQ9zthJXmSkNle0zZq" at bounding box center [388, 299] width 184 height 20
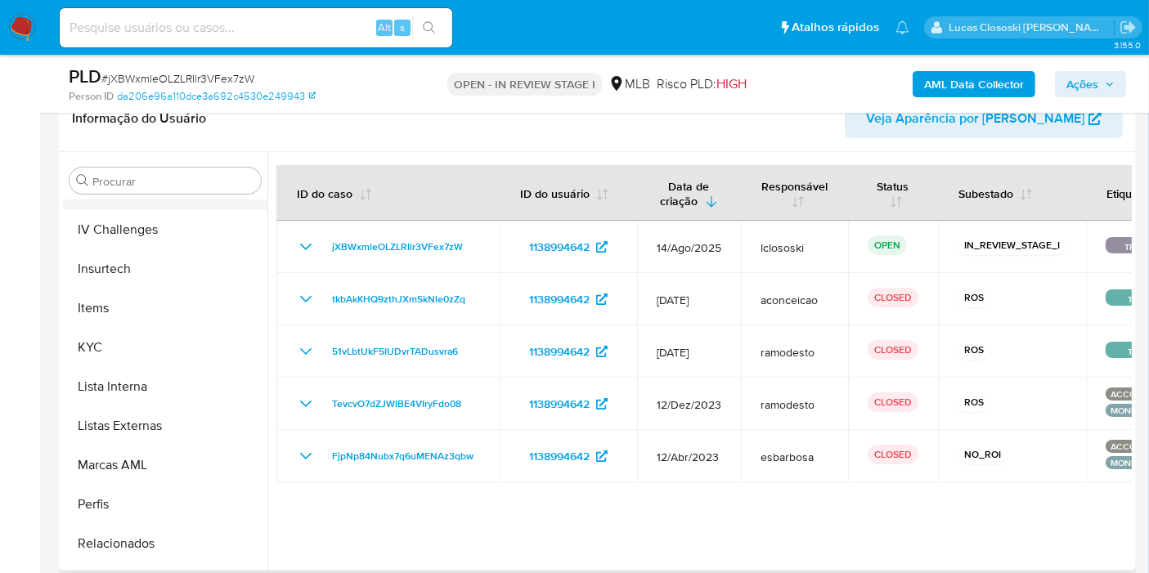
scroll to position [726, 0]
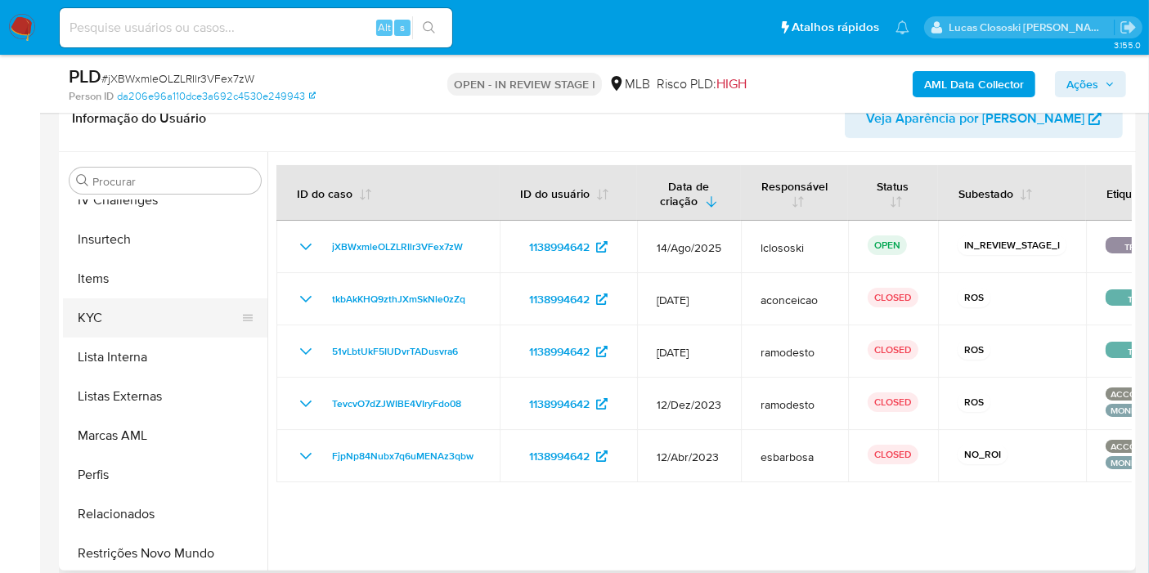
click at [111, 308] on button "KYC" at bounding box center [158, 317] width 191 height 39
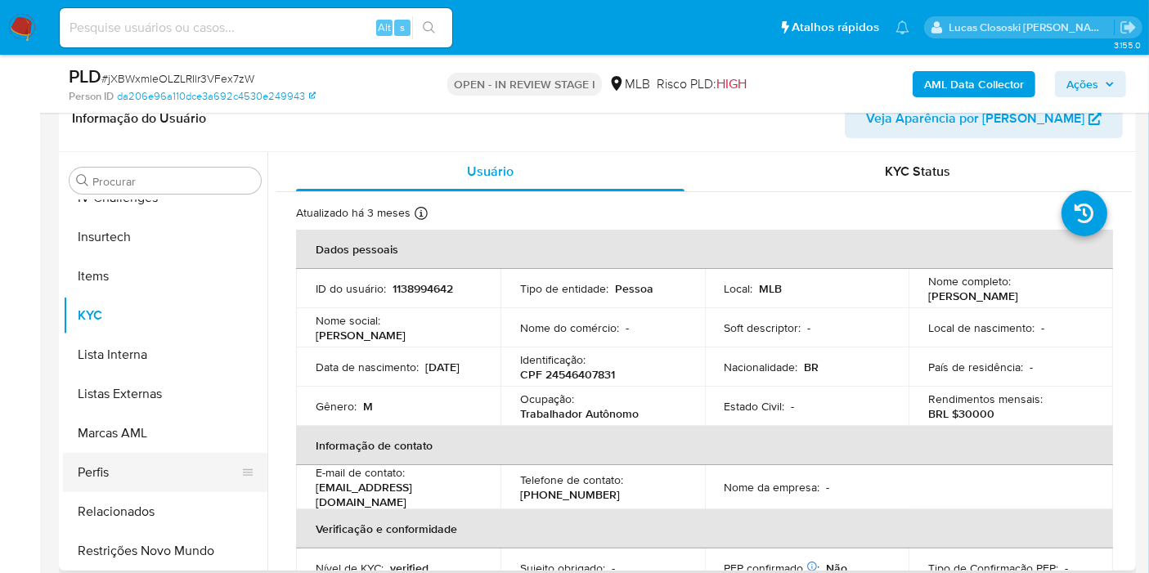
scroll to position [729, 0]
click at [168, 533] on button "Restrições Novo Mundo" at bounding box center [158, 550] width 191 height 39
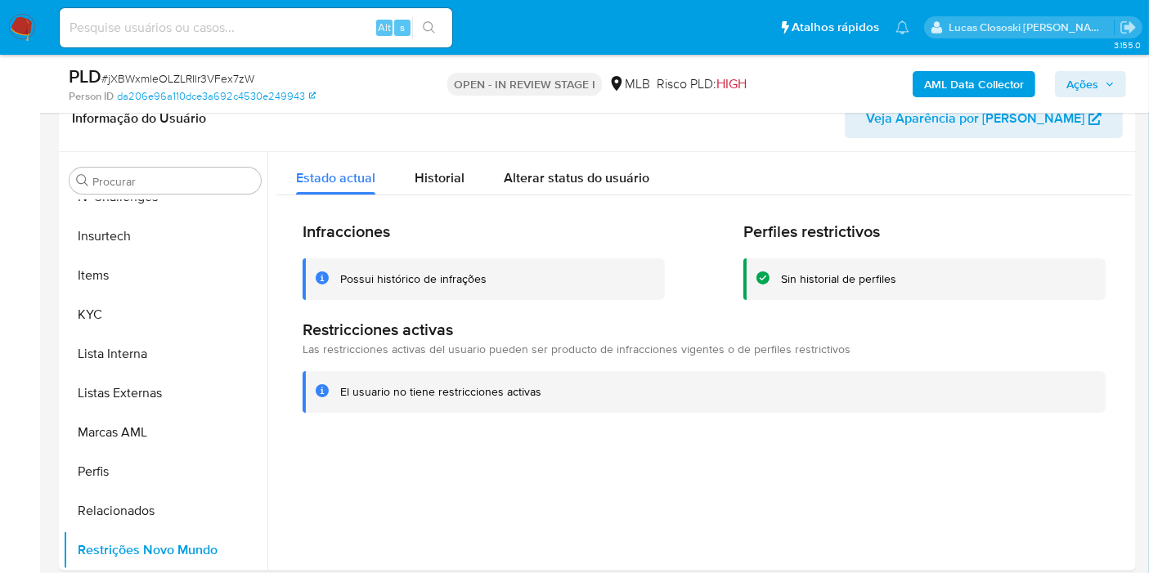
click at [162, 83] on span "# jXBWxmleOLZLRIlr3VFex7zW" at bounding box center [177, 78] width 153 height 16
copy span "jXBWxmleOLZLRIlr3VFex7zW"
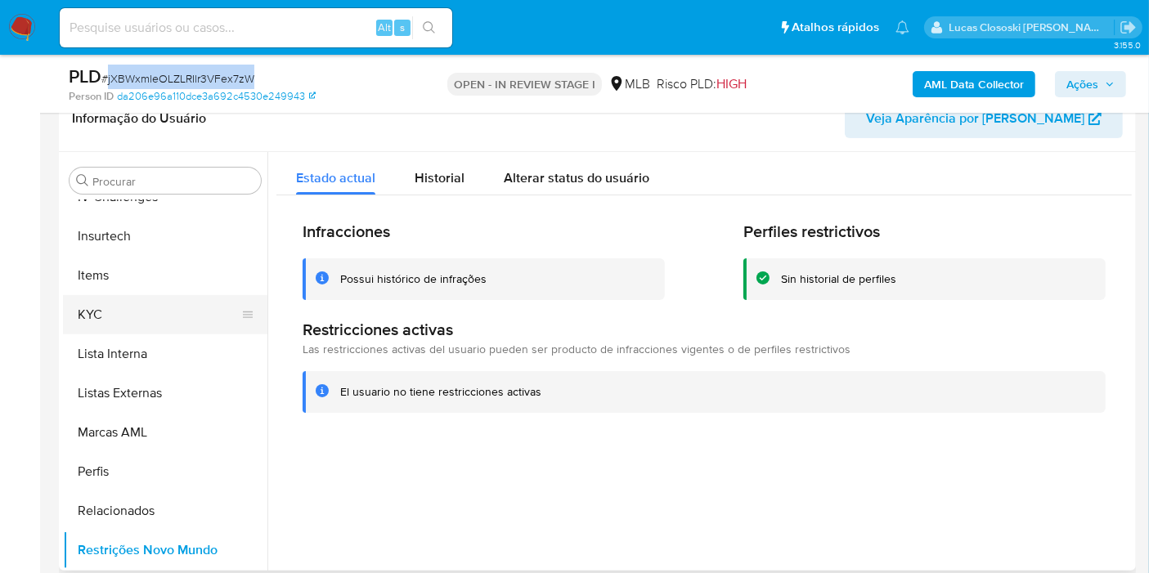
click at [100, 329] on button "KYC" at bounding box center [158, 314] width 191 height 39
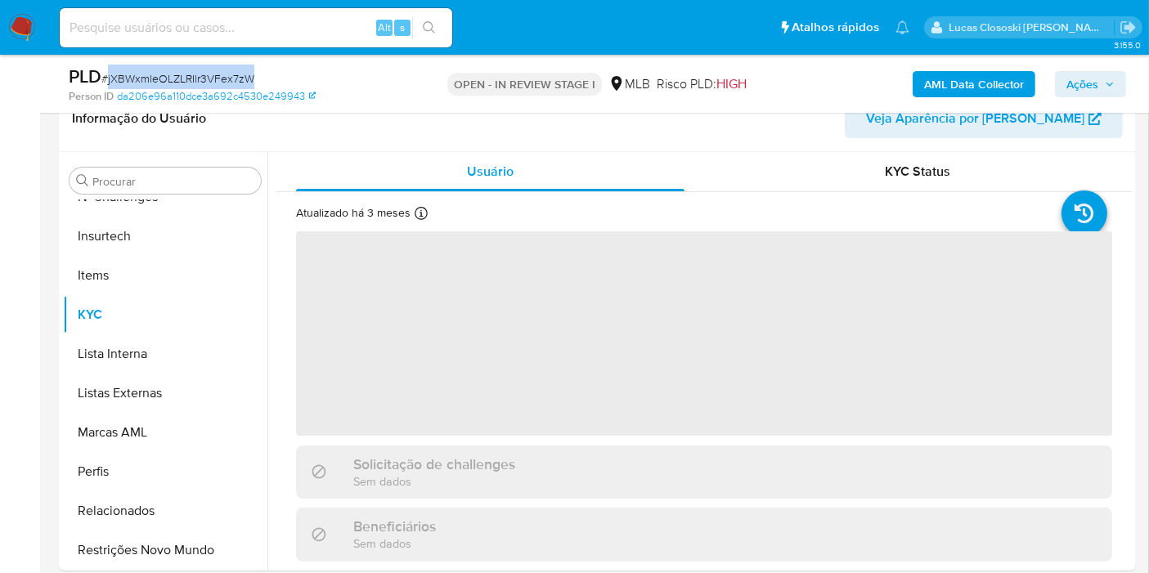
click at [396, 75] on div "PLD # jXBWxmleOLZLRIlr3VFex7zW" at bounding box center [242, 77] width 347 height 25
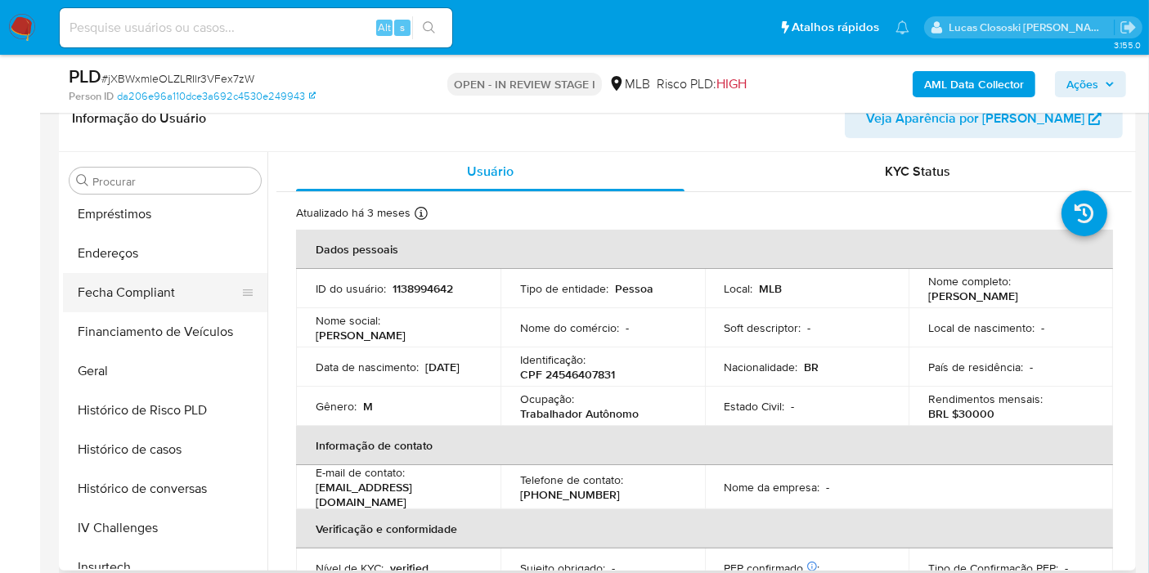
scroll to position [366, 0]
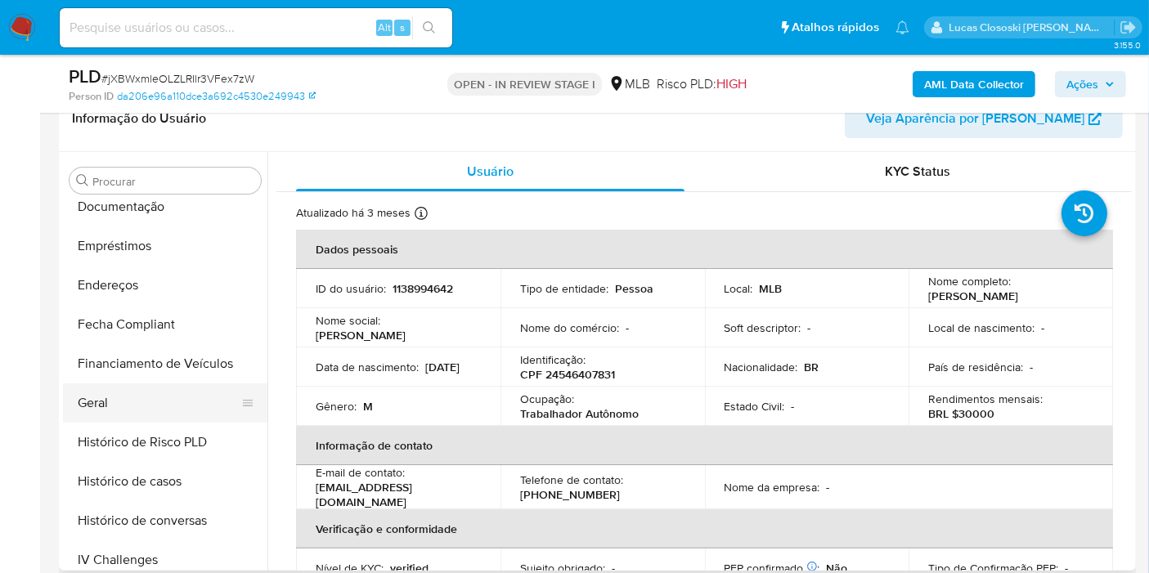
click at [119, 390] on button "Geral" at bounding box center [158, 402] width 191 height 39
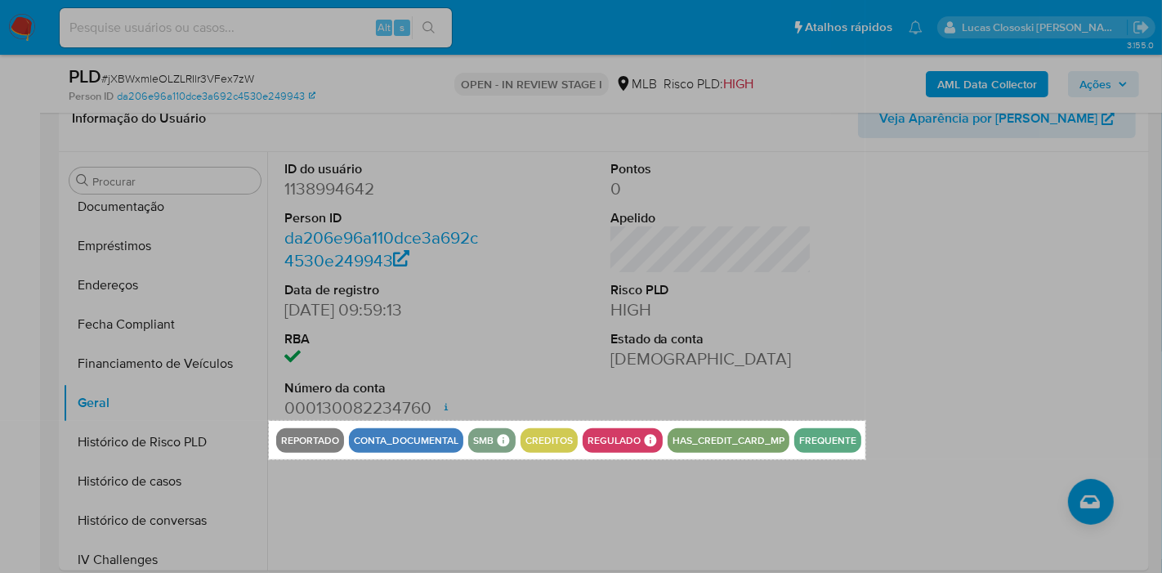
drag, startPoint x: 269, startPoint y: 420, endPoint x: 868, endPoint y: 459, distance: 600.5
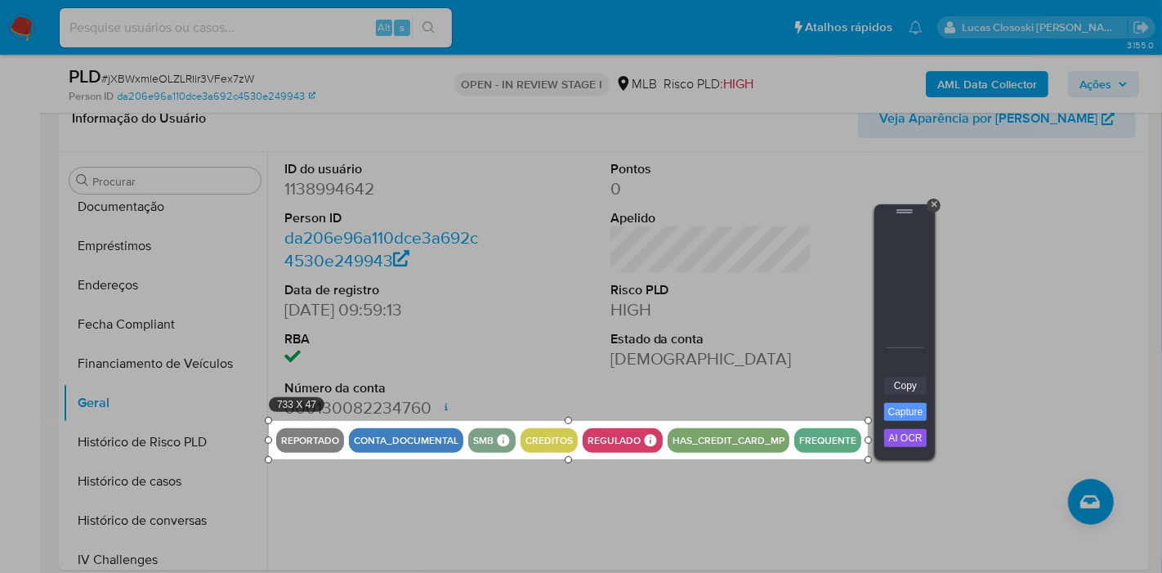
click at [884, 386] on link "Copy" at bounding box center [905, 386] width 43 height 18
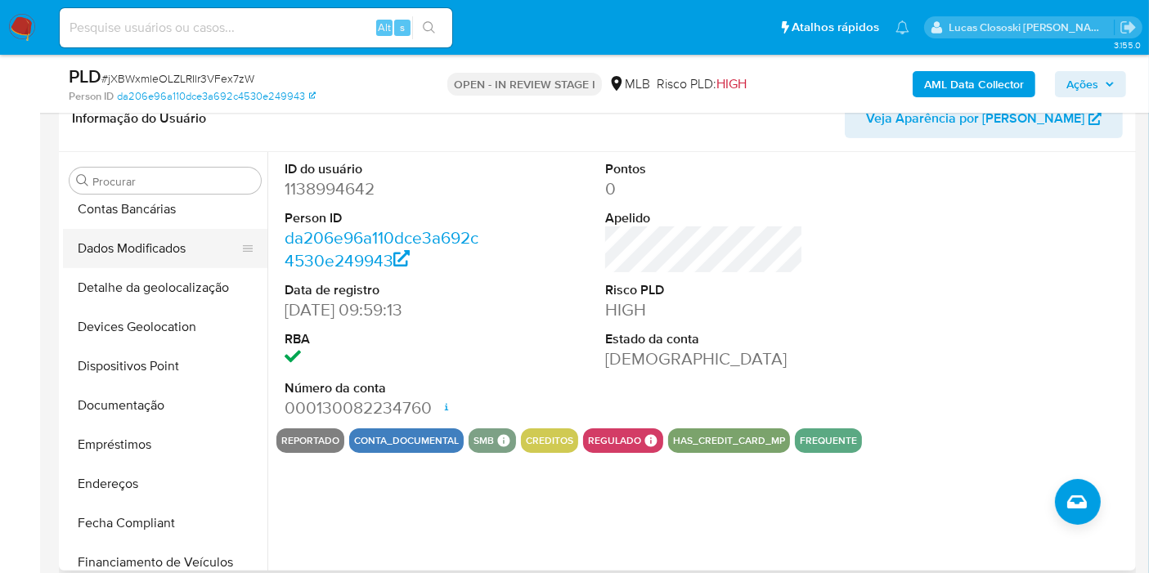
scroll to position [93, 0]
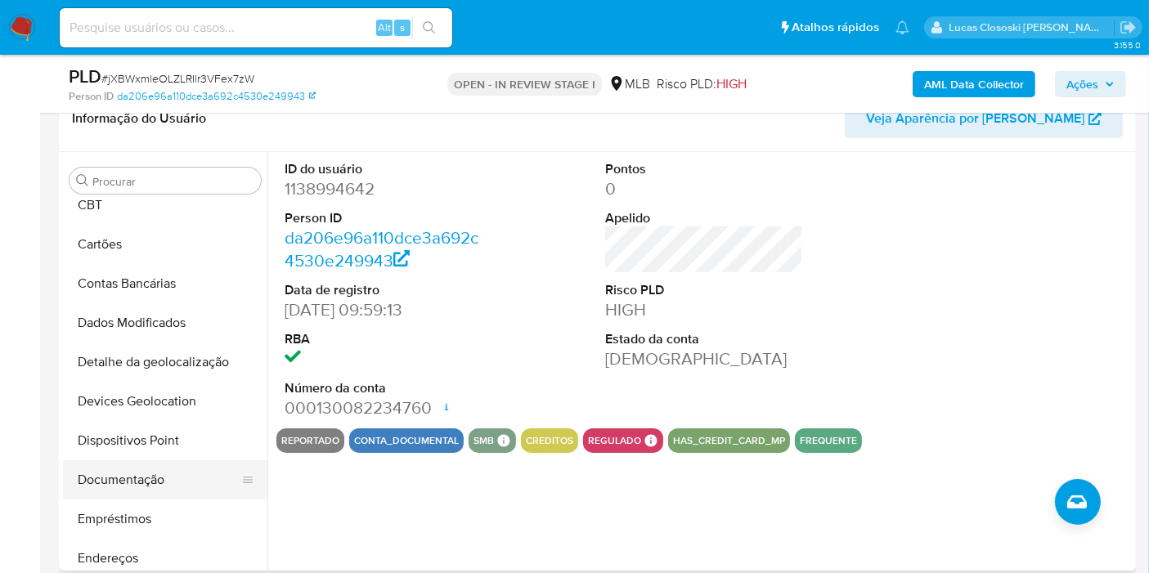
click at [154, 479] on button "Documentação" at bounding box center [158, 479] width 191 height 39
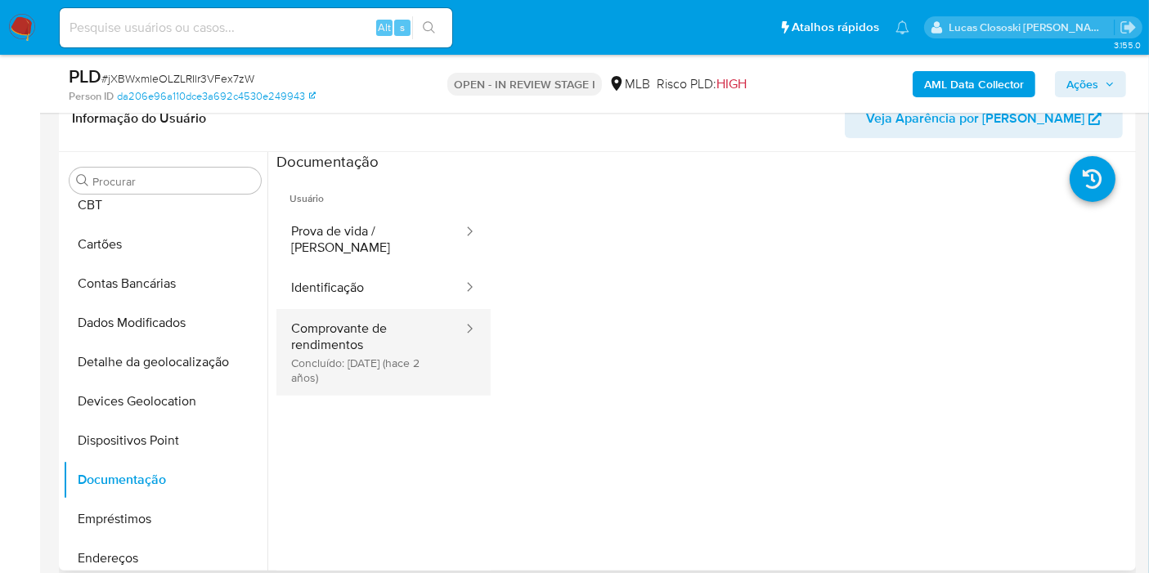
click at [361, 344] on button "Comprovante de rendimentos Concluído: 09/01/2024 (hace 2 años)" at bounding box center [370, 352] width 188 height 87
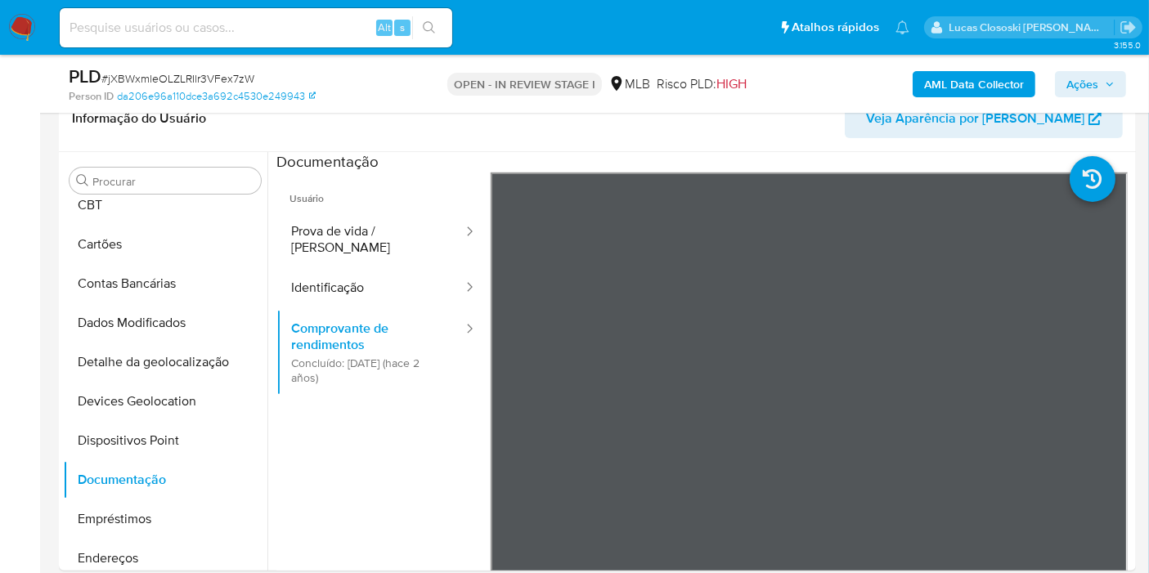
click at [1072, 78] on span "Ações" at bounding box center [1082, 84] width 32 height 26
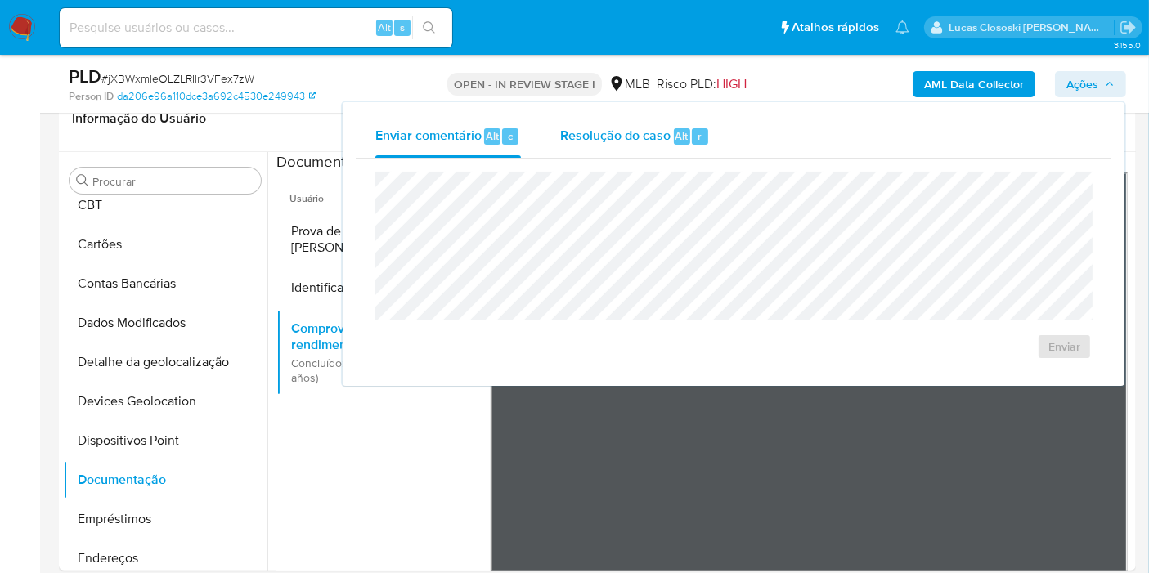
click at [589, 146] on div "Resolução do caso Alt r" at bounding box center [635, 136] width 150 height 43
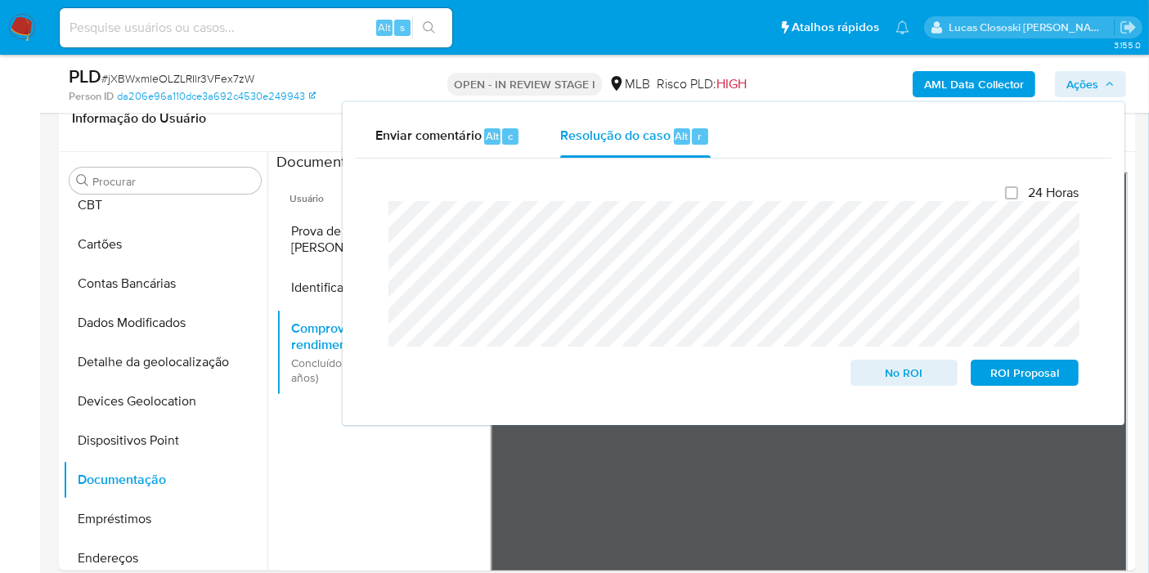
click at [1091, 86] on span "Ações" at bounding box center [1082, 84] width 32 height 26
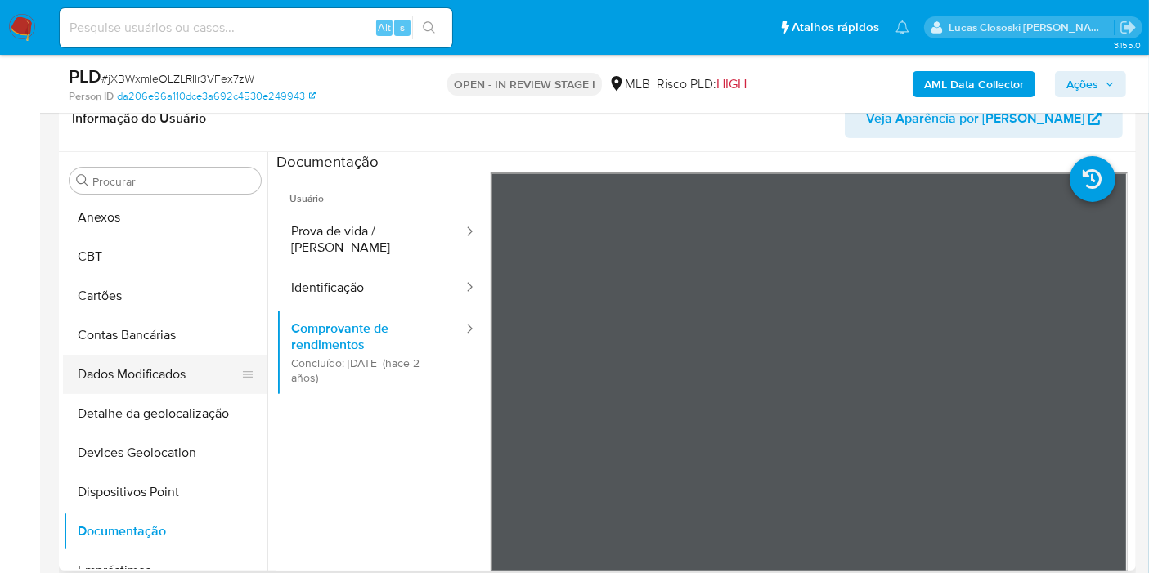
scroll to position [0, 0]
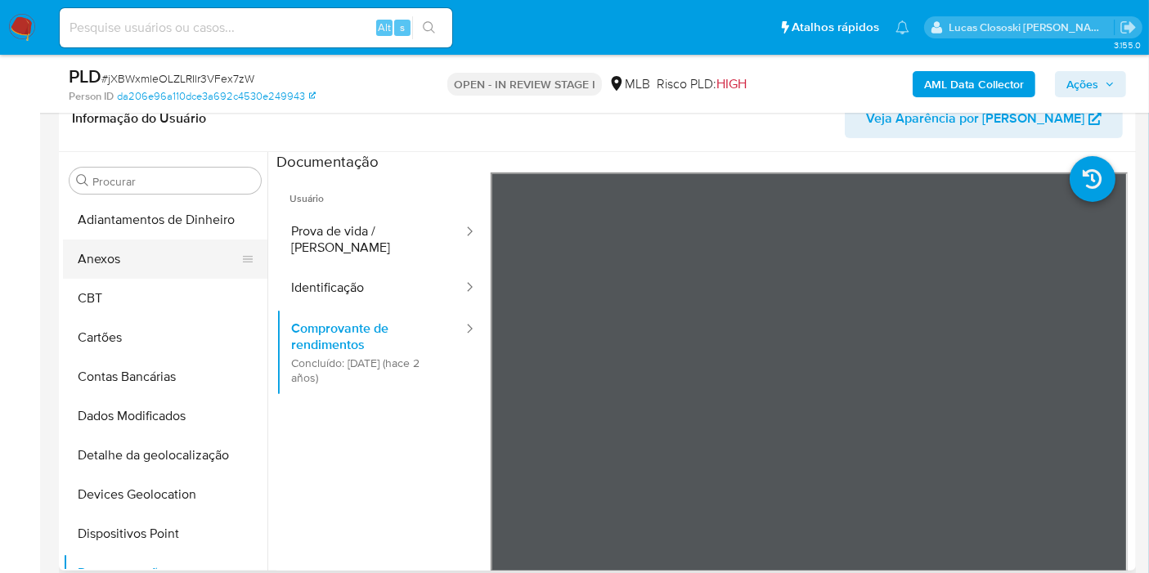
click at [98, 253] on button "Anexos" at bounding box center [158, 259] width 191 height 39
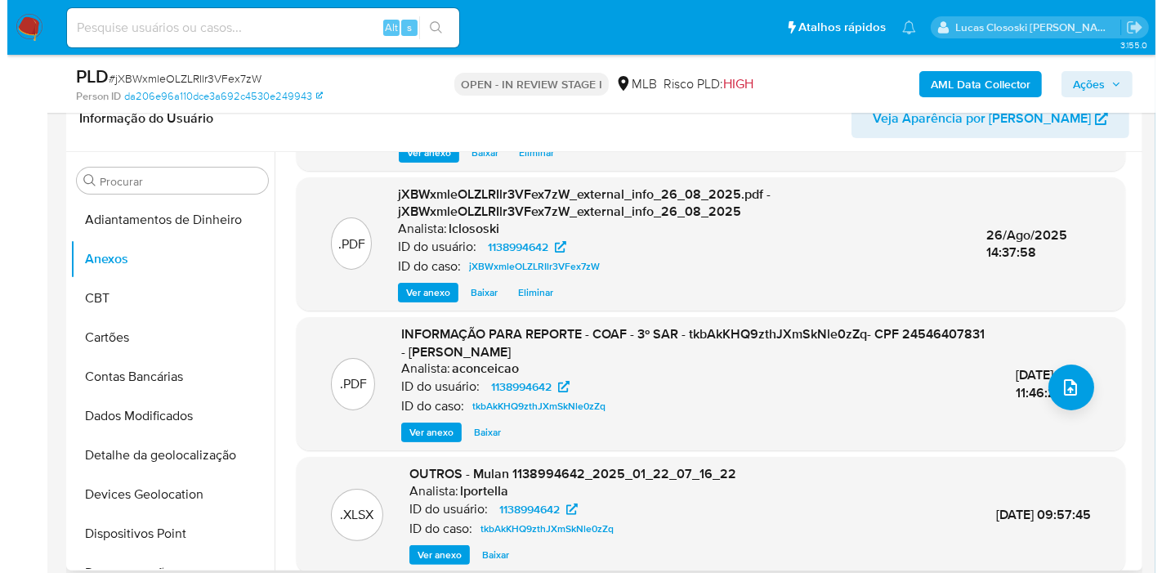
scroll to position [100, 0]
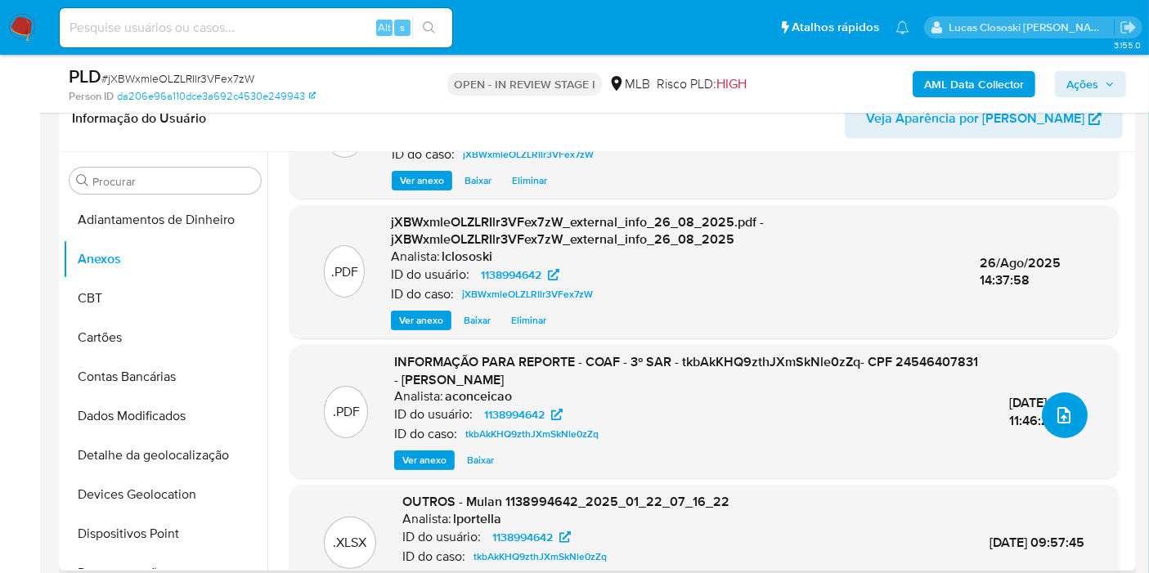
click at [1064, 405] on span "upload-file" at bounding box center [1064, 415] width 20 height 20
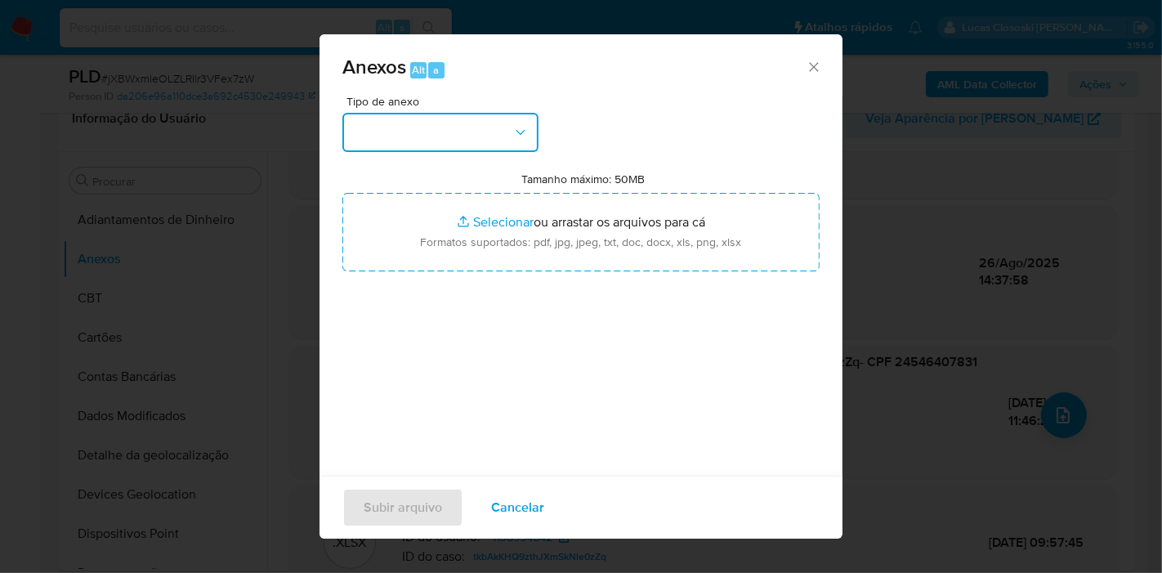
click at [488, 138] on button "button" at bounding box center [441, 132] width 196 height 39
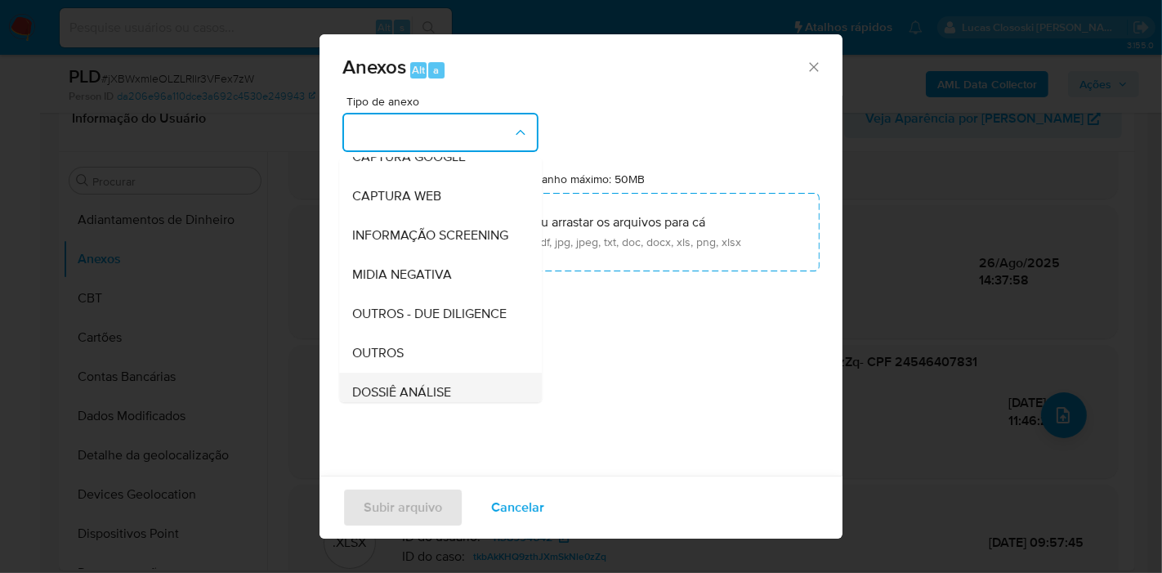
scroll to position [251, 0]
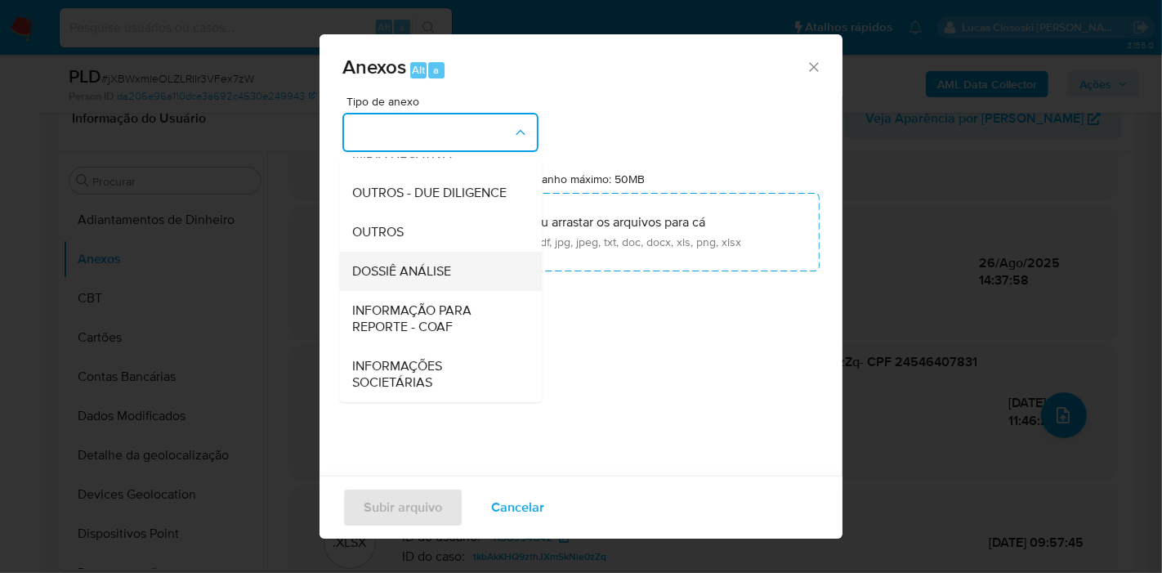
click at [450, 286] on div "DOSSIÊ ANÁLISE" at bounding box center [435, 271] width 167 height 39
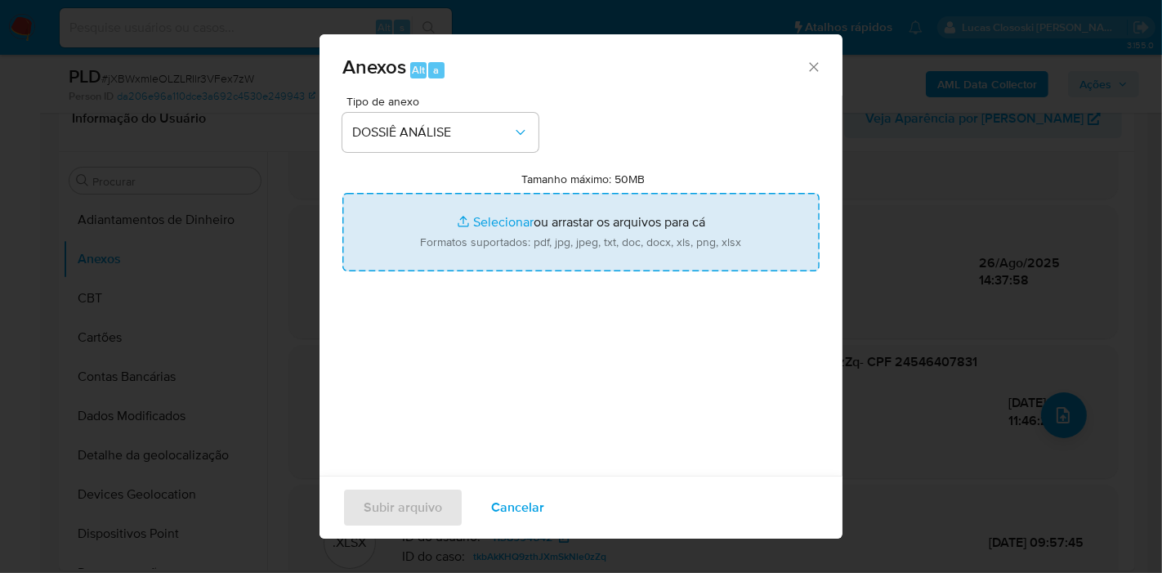
click at [459, 229] on input "Tamanho máximo: 50MB Selecionar arquivos" at bounding box center [581, 232] width 477 height 78
type input "C:\fakepath\Mulan 1138994642_2025_08_26_11_35_04.xlsx"
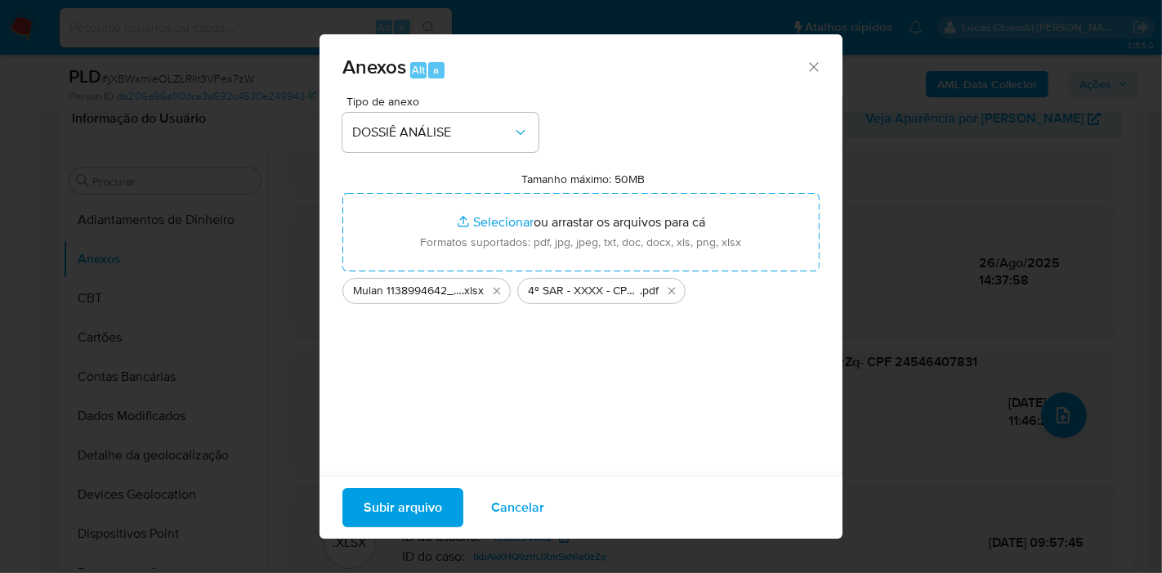
click at [427, 502] on span "Subir arquivo" at bounding box center [403, 508] width 78 height 36
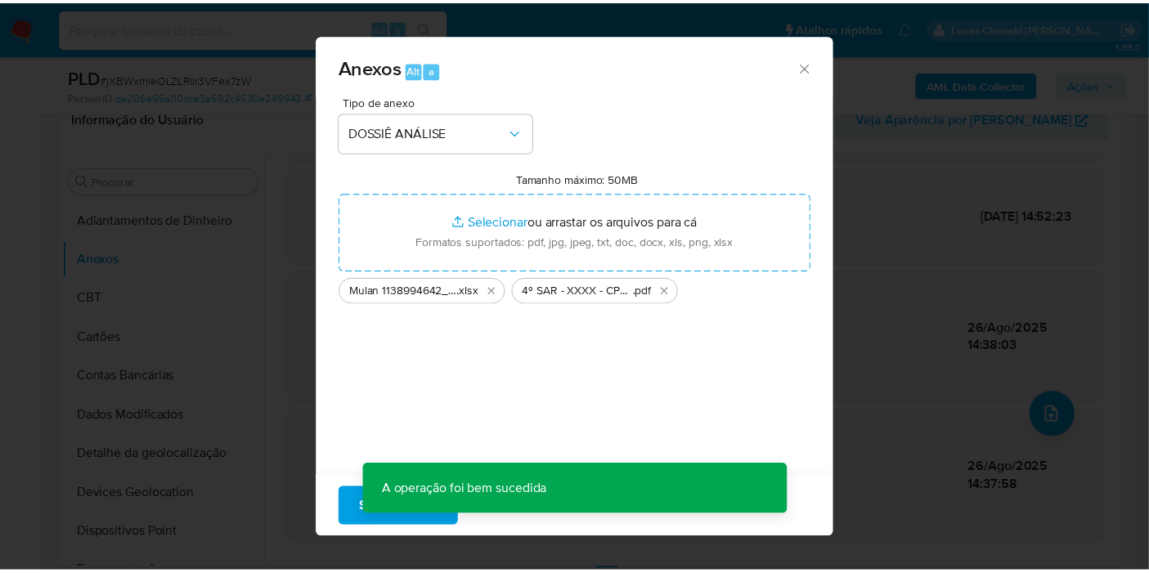
scroll to position [151, 0]
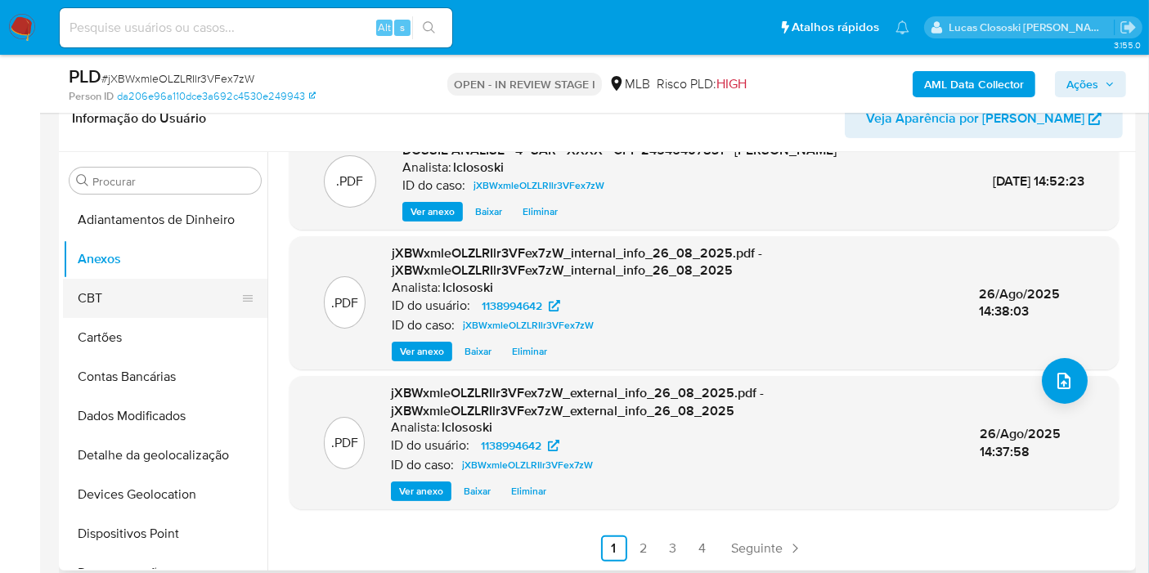
drag, startPoint x: 91, startPoint y: 303, endPoint x: 92, endPoint y: 288, distance: 15.6
click at [91, 303] on button "CBT" at bounding box center [158, 298] width 191 height 39
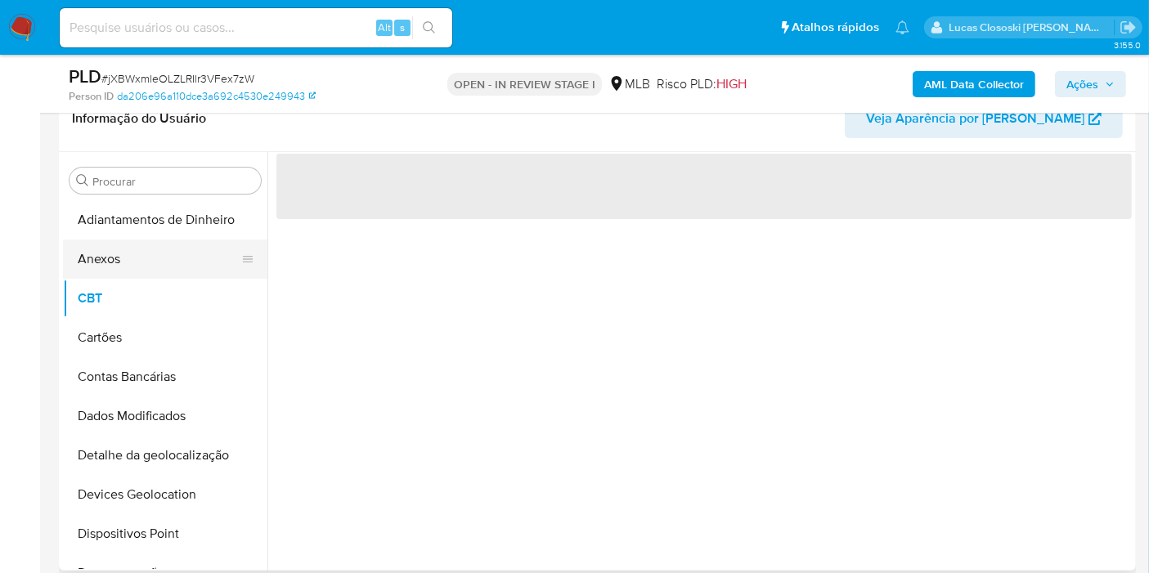
scroll to position [0, 0]
click at [96, 273] on button "Anexos" at bounding box center [158, 259] width 191 height 39
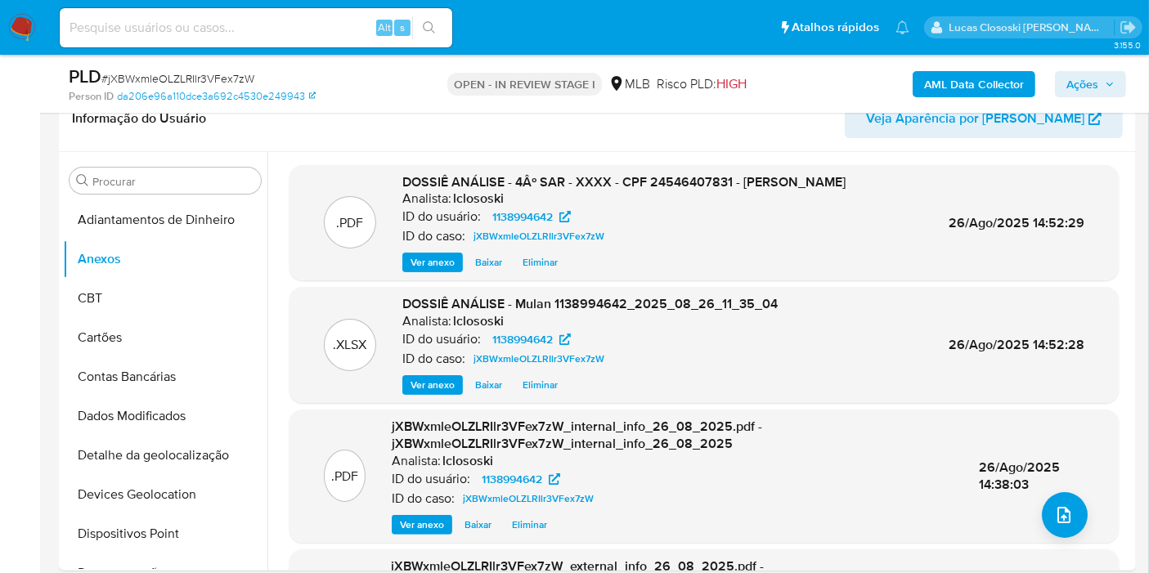
click at [1108, 87] on icon "button" at bounding box center [1109, 84] width 10 height 10
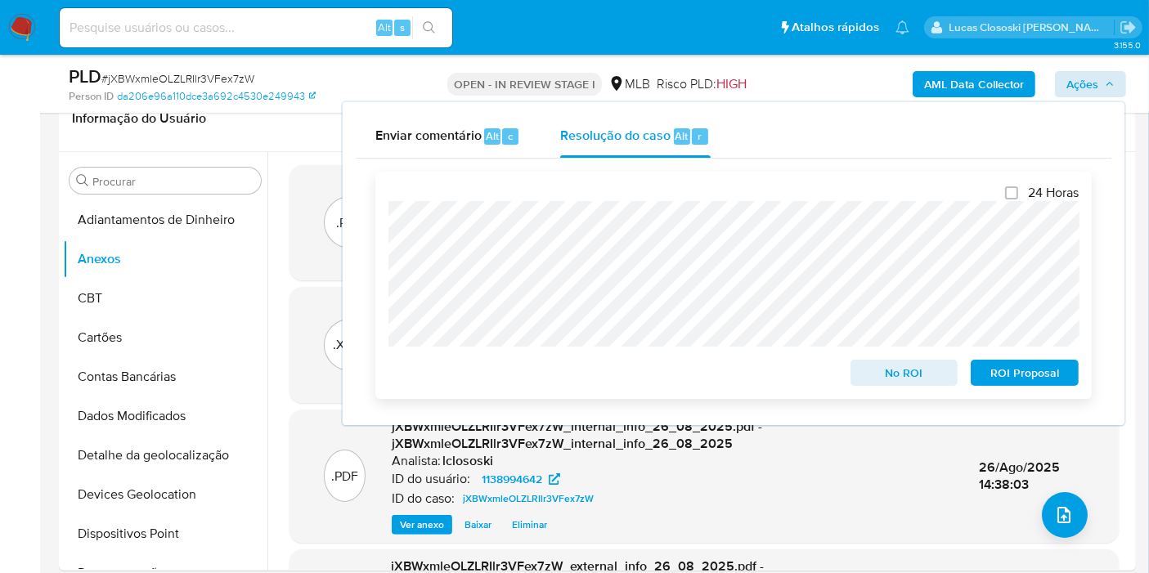
click at [1056, 369] on span "ROI Proposal" at bounding box center [1024, 372] width 85 height 23
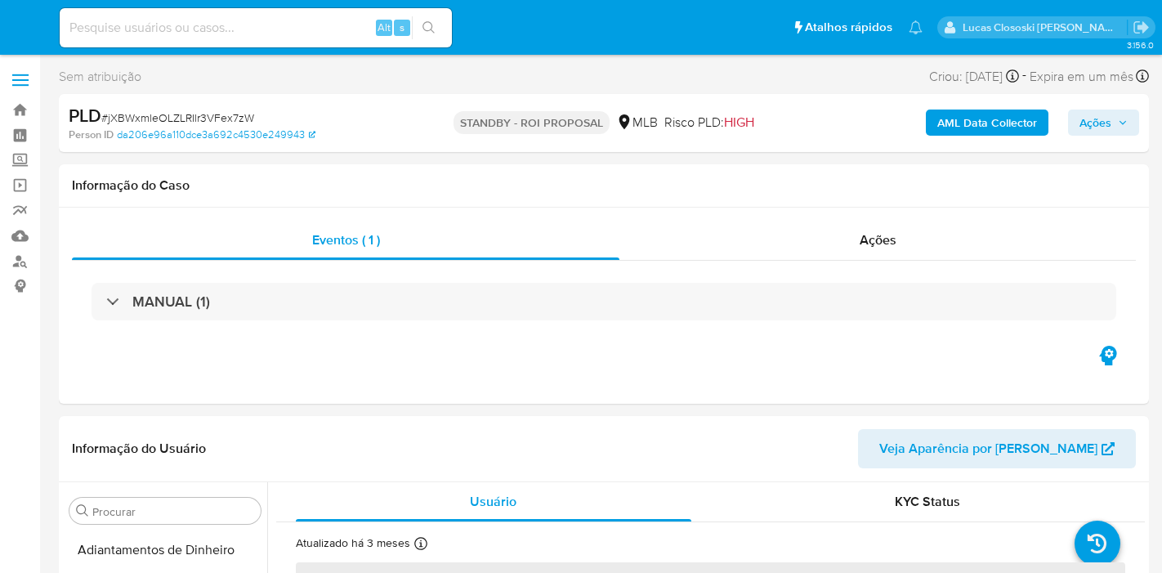
select select "10"
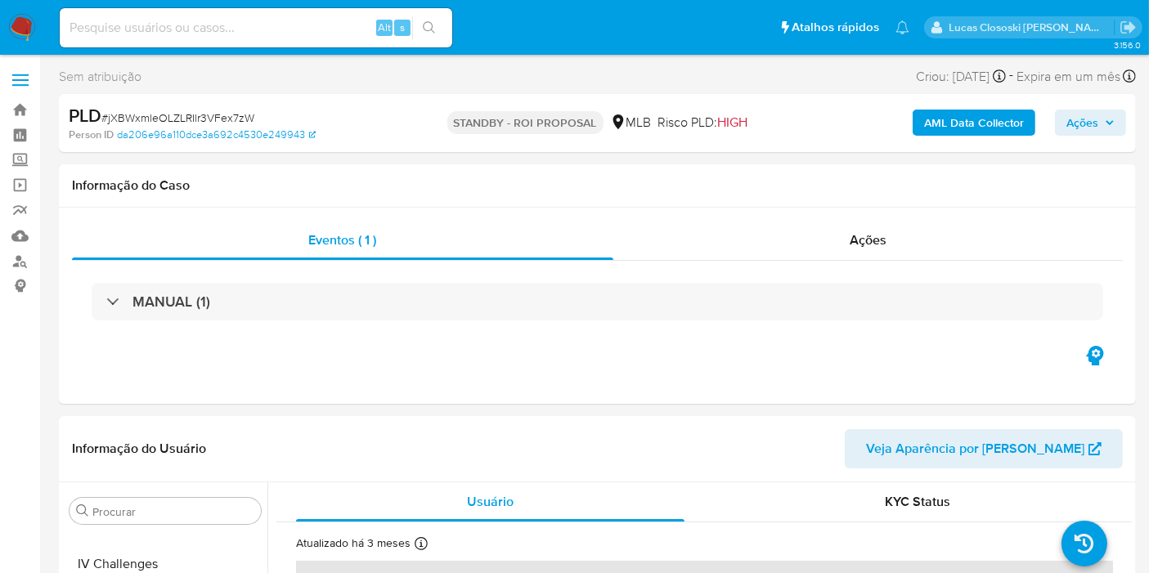
scroll to position [729, 0]
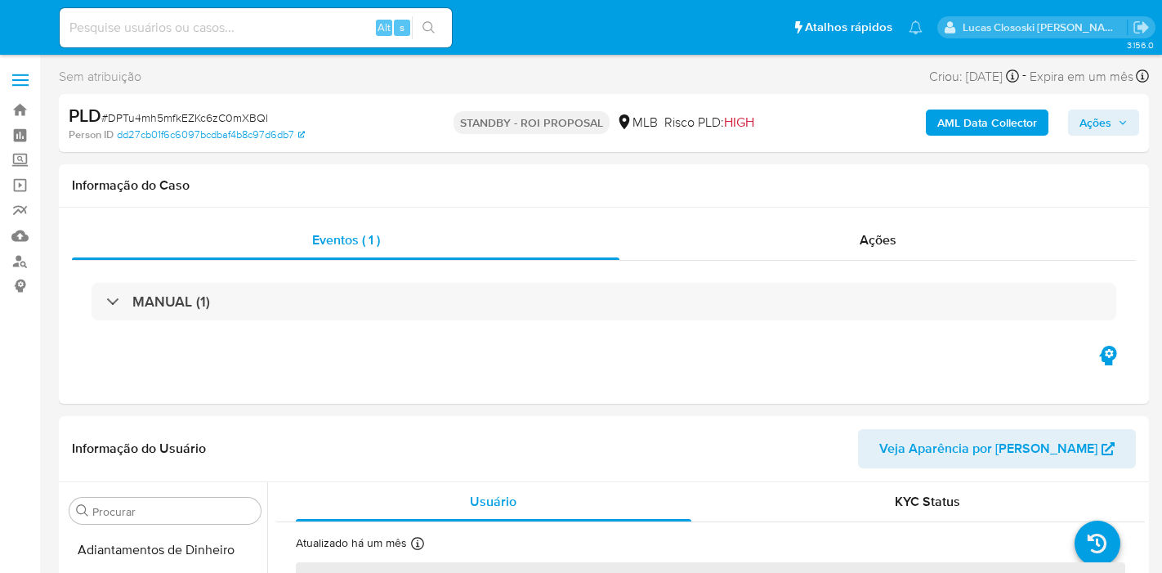
select select "10"
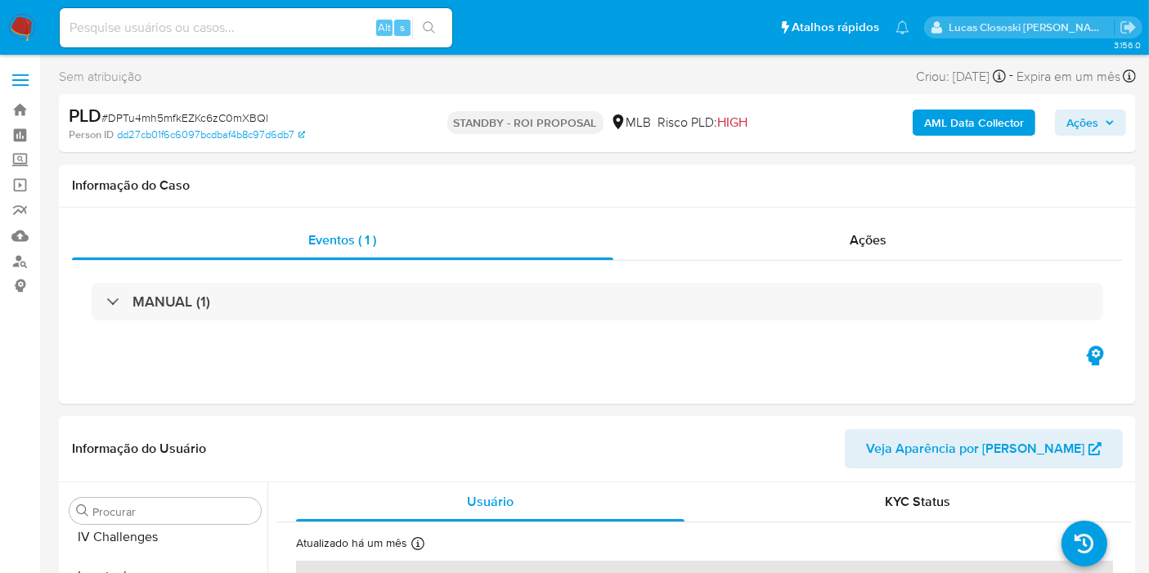
scroll to position [729, 0]
click at [4, 24] on nav "Pausado Ver notificaciones Alt s Atalhos rápidos Presiona las siguientes teclas…" at bounding box center [574, 27] width 1149 height 55
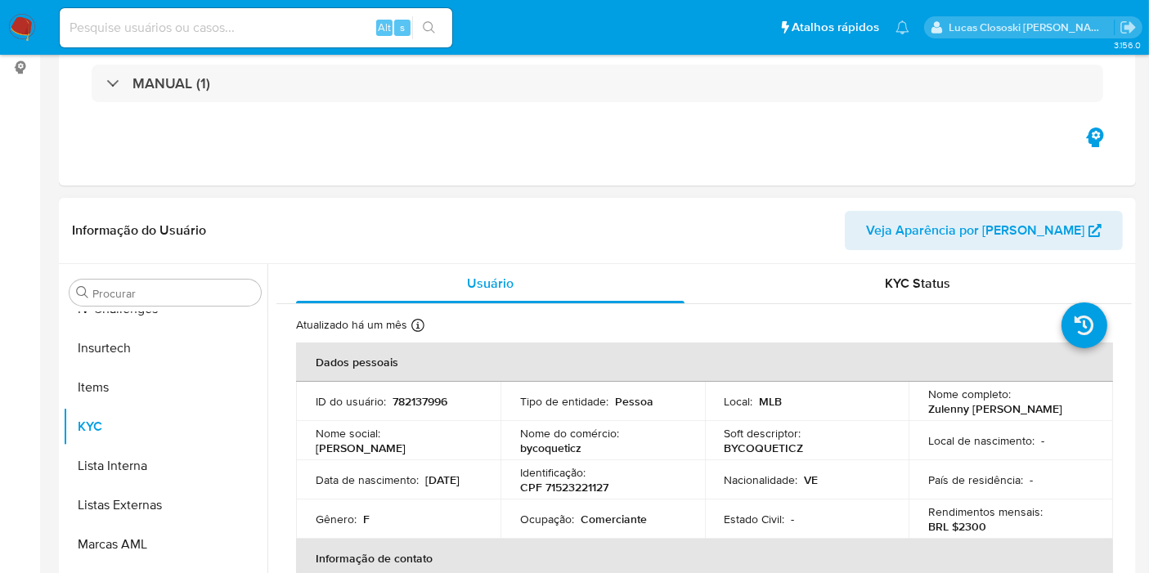
scroll to position [363, 0]
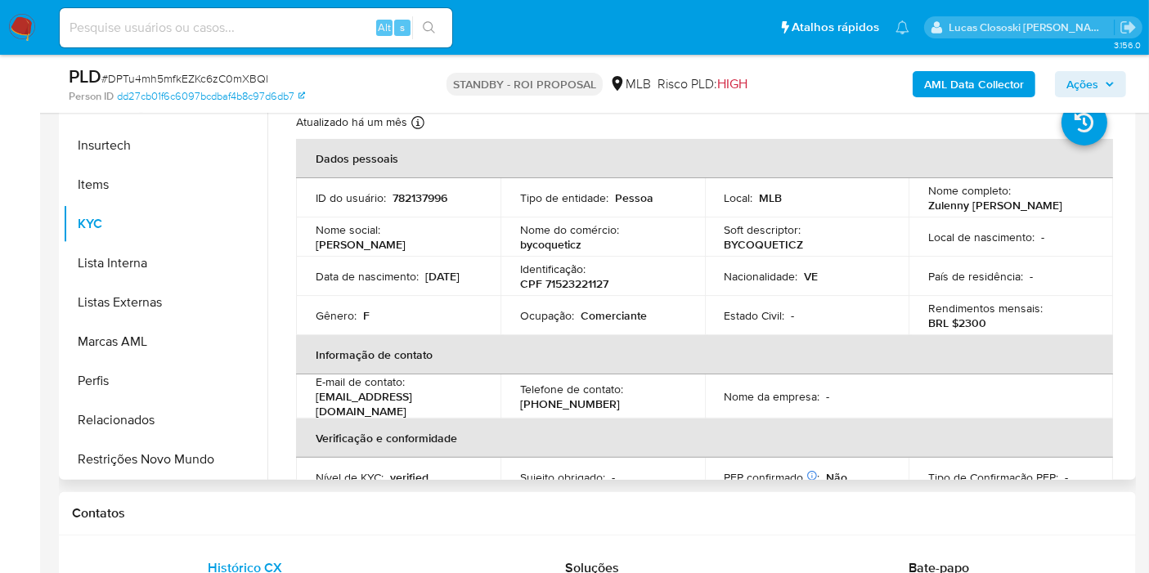
click at [600, 296] on td "Identificação : CPF 71523221127" at bounding box center [602, 276] width 204 height 39
click at [597, 291] on p "CPF 71523221127" at bounding box center [564, 283] width 88 height 15
copy p "71523221127"
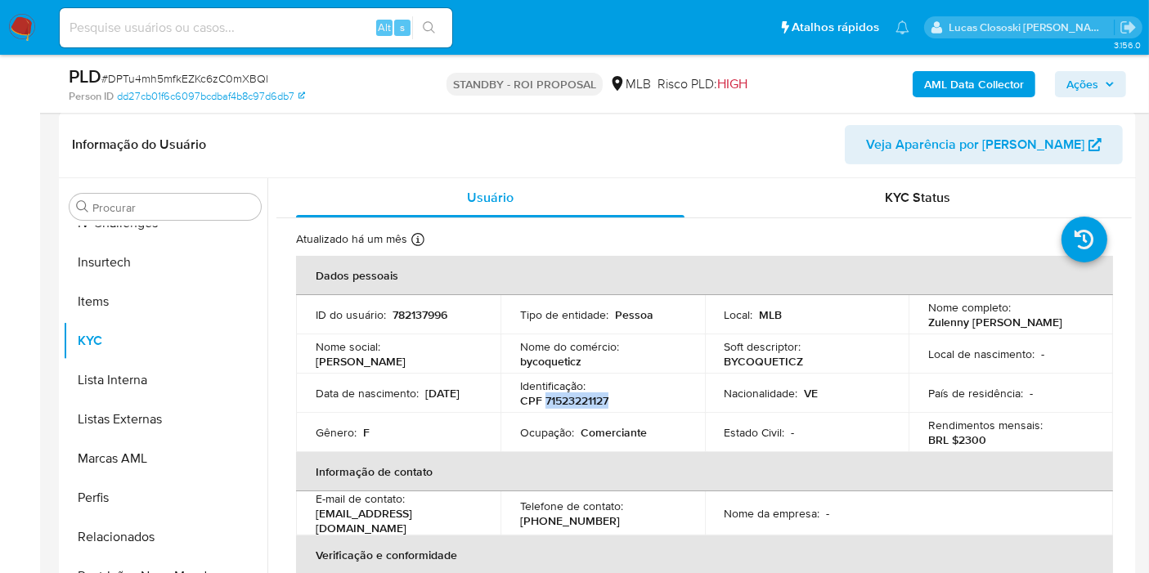
scroll to position [0, 0]
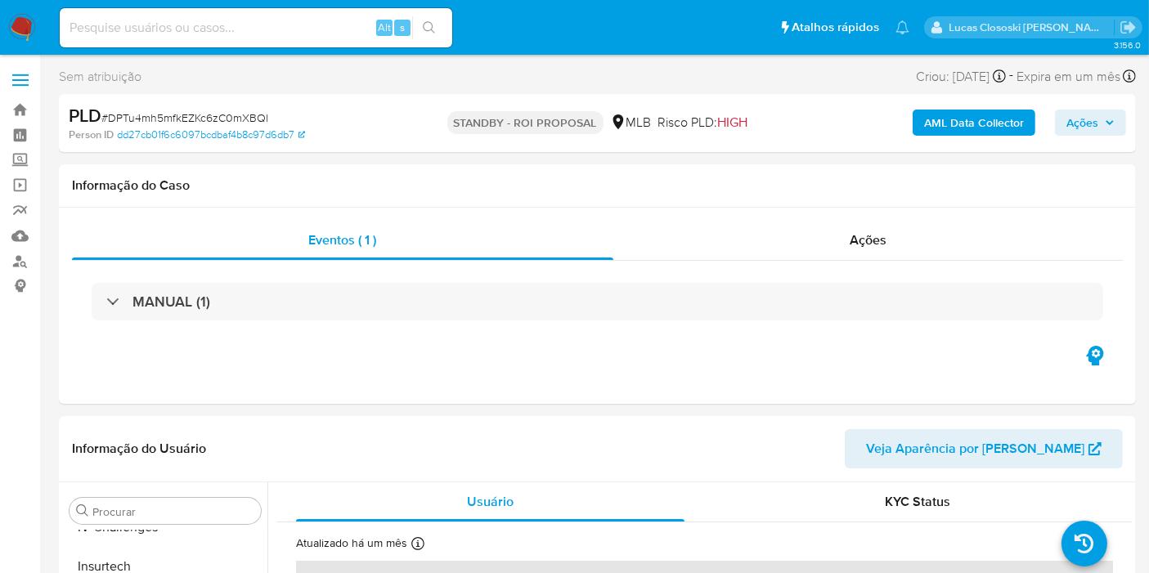
click at [163, 115] on span "# DPTu4mh5mfkEZKc6zC0mXBQl" at bounding box center [184, 118] width 167 height 16
copy span "DPTu4mh5mfkEZKc6zC0mXBQl"
click at [21, 35] on img at bounding box center [22, 28] width 28 height 28
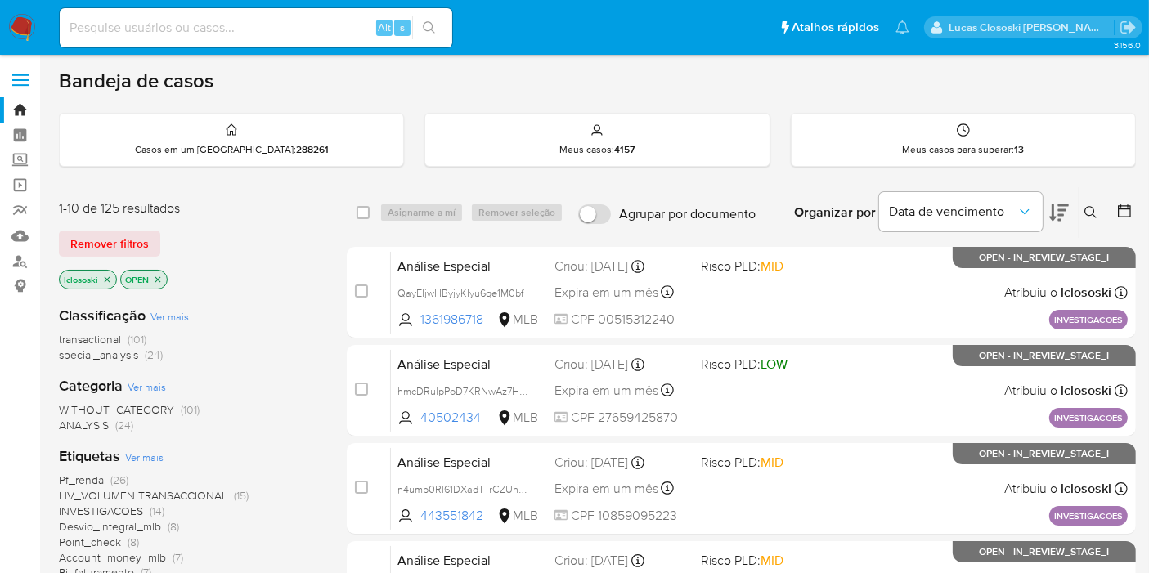
click at [268, 276] on div "lclososki OPEN" at bounding box center [190, 281] width 262 height 23
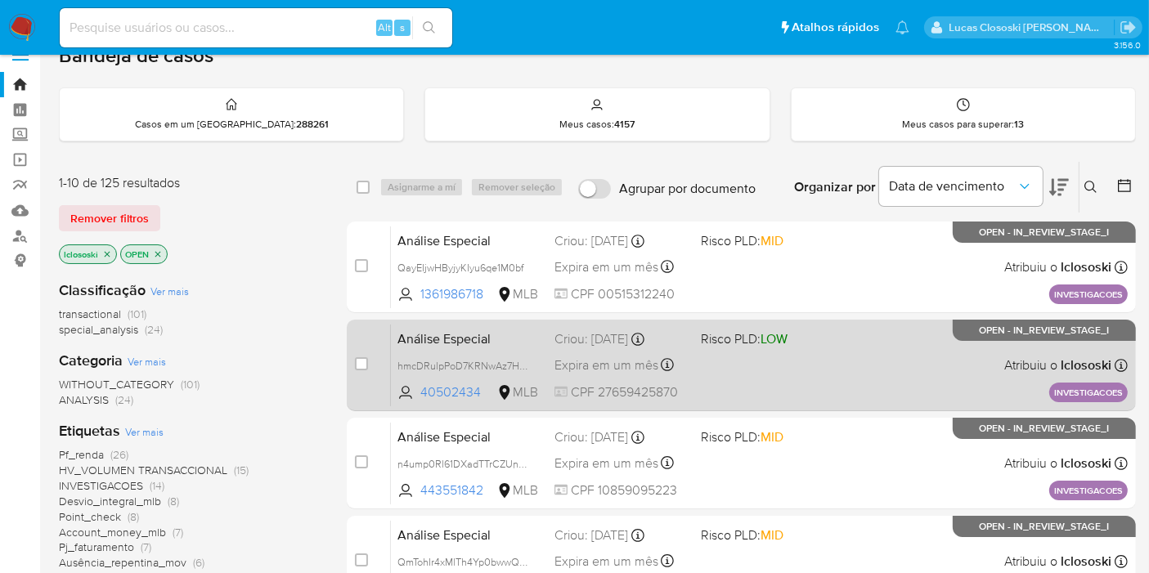
scroll to position [181, 0]
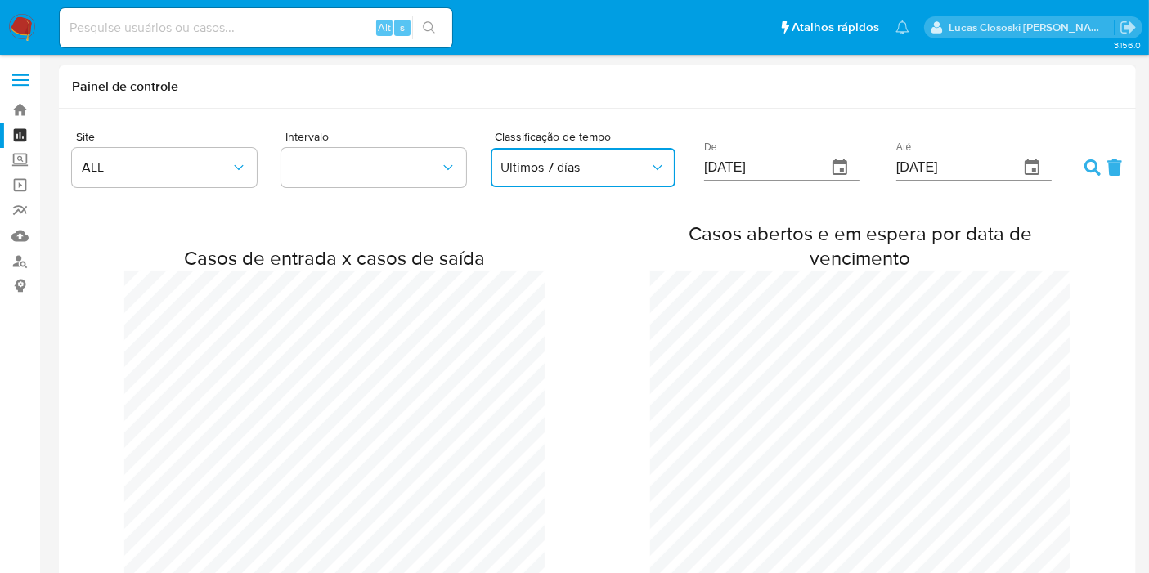
click at [544, 159] on span "Ultimos 7 días" at bounding box center [574, 167] width 149 height 16
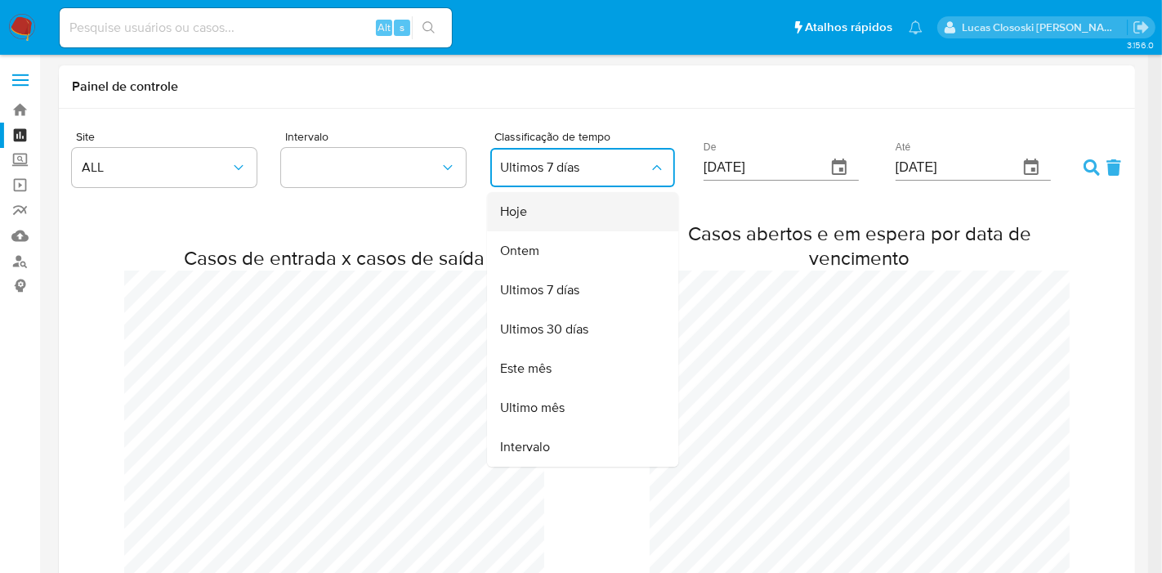
click at [545, 216] on div "Hoje" at bounding box center [577, 211] width 155 height 39
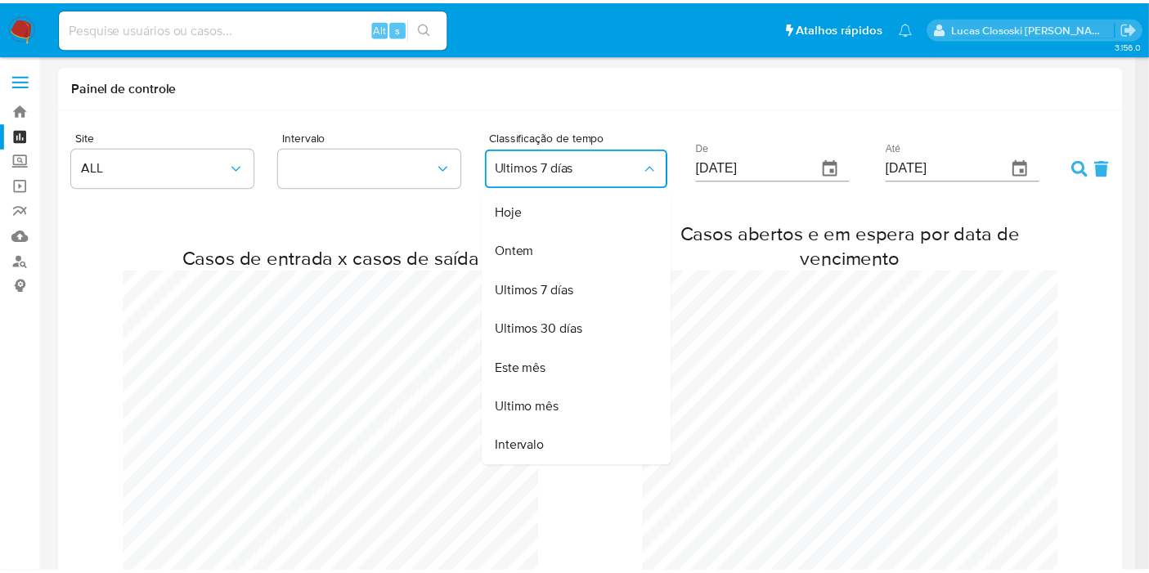
scroll to position [814869, 816302]
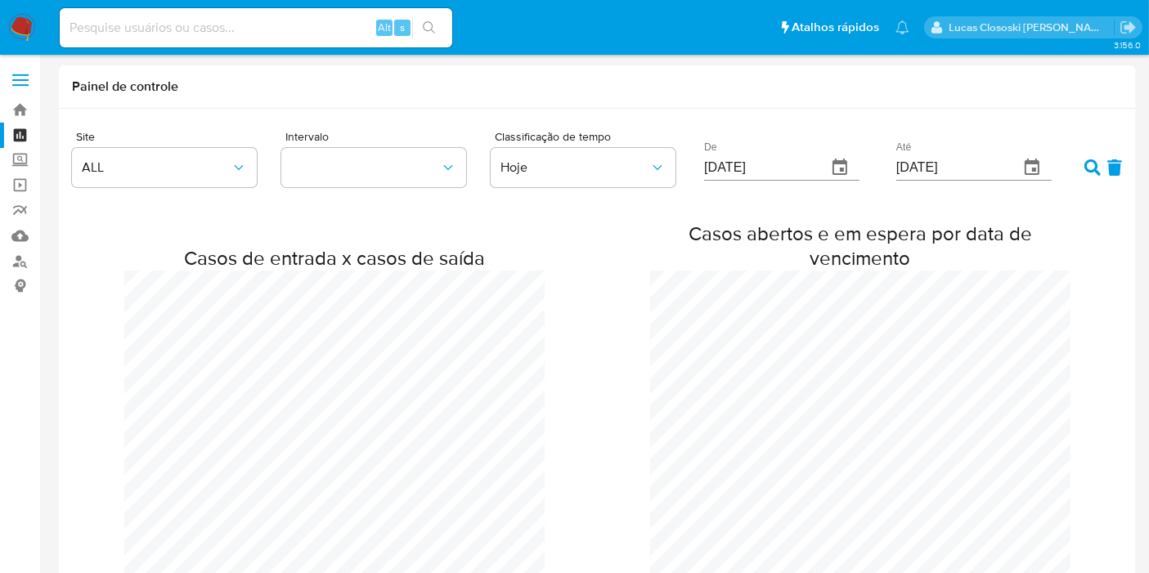
click at [1088, 169] on icon at bounding box center [1092, 167] width 16 height 16
click at [22, 227] on link "Mulan" at bounding box center [97, 235] width 195 height 25
